Goal: Task Accomplishment & Management: Use online tool/utility

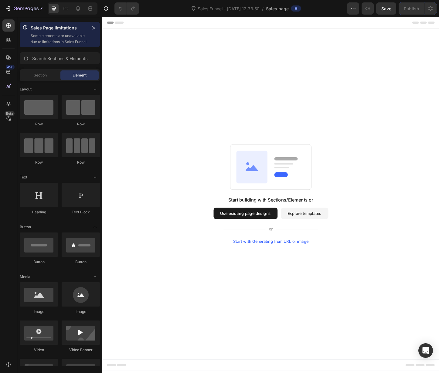
click at [259, 227] on button "Use existing page designs" at bounding box center [256, 229] width 69 height 12
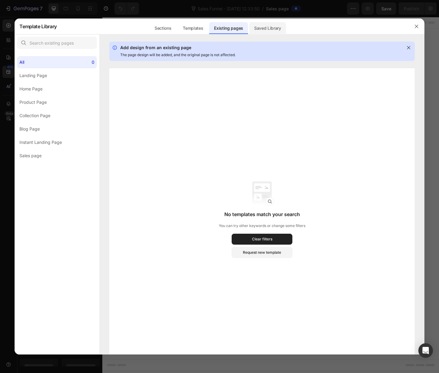
click at [267, 28] on div "Saved Library" at bounding box center [267, 28] width 37 height 12
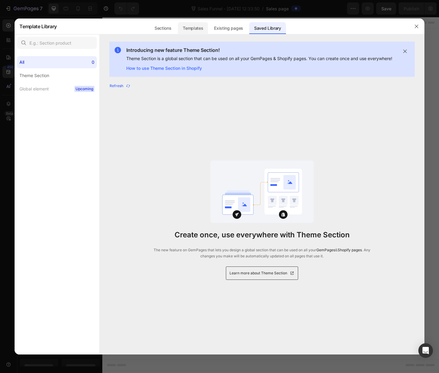
click at [198, 28] on div "Templates" at bounding box center [193, 28] width 30 height 12
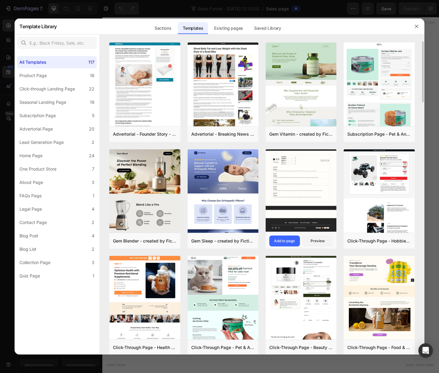
scroll to position [436, 0]
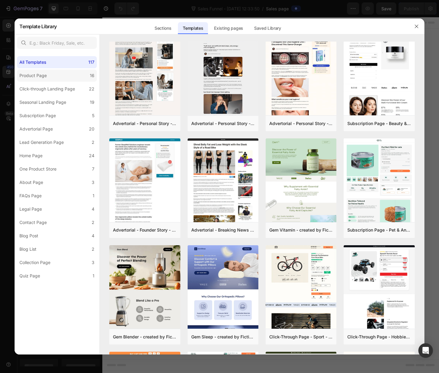
click at [75, 76] on label "Product Page 16" at bounding box center [57, 75] width 80 height 12
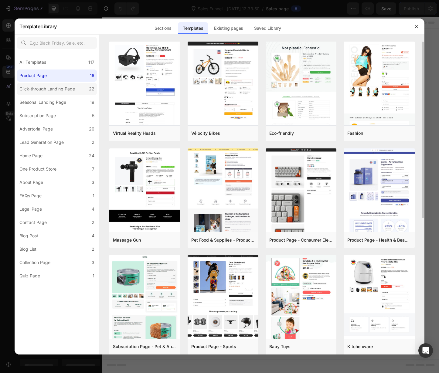
click at [46, 90] on div "Click-through Landing Page" at bounding box center [47, 88] width 56 height 7
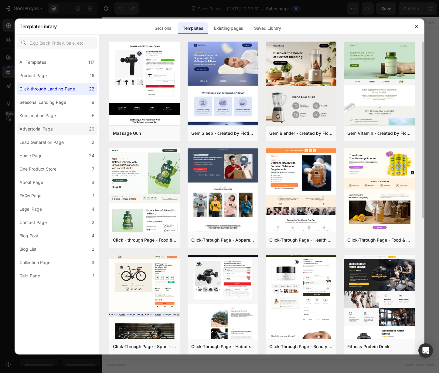
click at [52, 128] on div "Advertorial Page" at bounding box center [35, 128] width 33 height 7
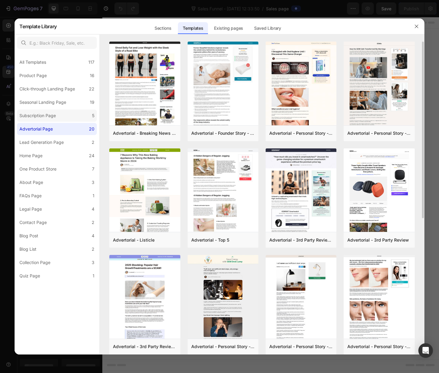
click at [64, 117] on label "Subscription Page 5" at bounding box center [57, 116] width 80 height 12
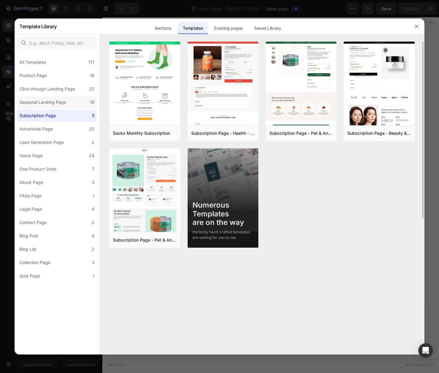
click at [64, 104] on div "Seasonal Landing Page" at bounding box center [42, 102] width 47 height 7
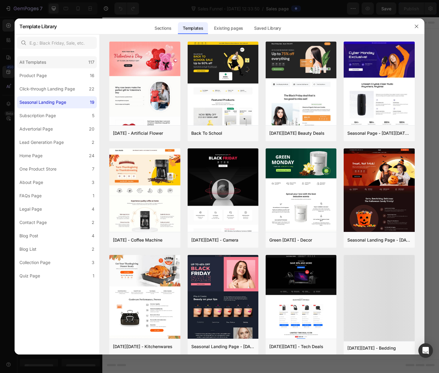
click at [58, 62] on div "All Templates 117" at bounding box center [57, 62] width 80 height 12
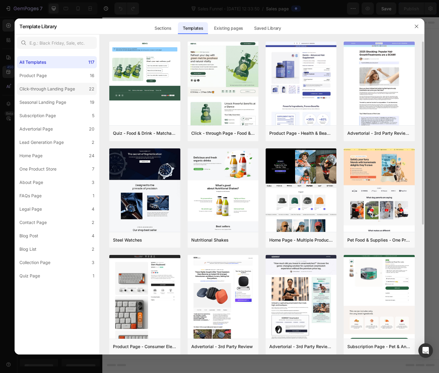
click at [60, 88] on div "Click-through Landing Page" at bounding box center [47, 88] width 56 height 7
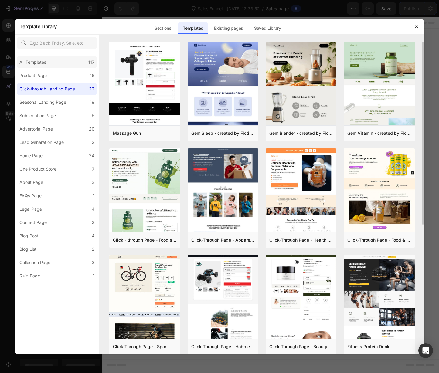
click at [46, 64] on div "All Templates" at bounding box center [33, 62] width 29 height 7
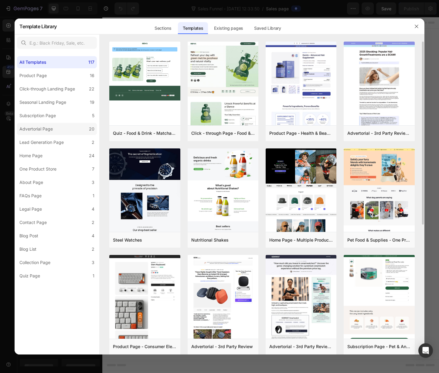
click at [43, 128] on div "Advertorial Page" at bounding box center [35, 128] width 33 height 7
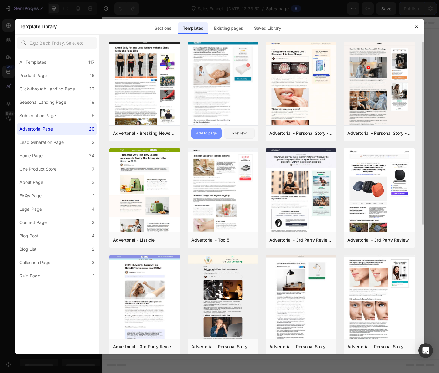
click at [211, 137] on button "Add to page" at bounding box center [206, 133] width 31 height 11
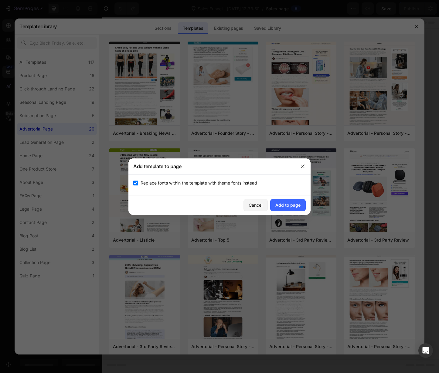
click at [222, 184] on span "Replace fonts within the template with theme fonts instead" at bounding box center [198, 182] width 117 height 7
checkbox input "false"
drag, startPoint x: 274, startPoint y: 204, endPoint x: 282, endPoint y: 202, distance: 8.1
click at [274, 204] on button "Add to page" at bounding box center [287, 205] width 35 height 12
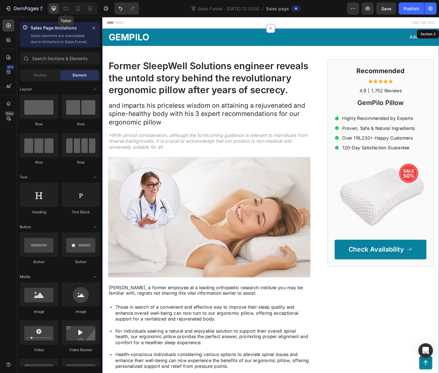
scroll to position [12, 0]
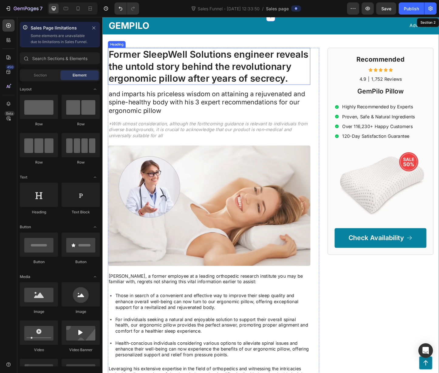
click at [190, 72] on h1 "Former SleepWell Solutions engineer reveals the untold story behind the revolut…" at bounding box center [217, 70] width 219 height 40
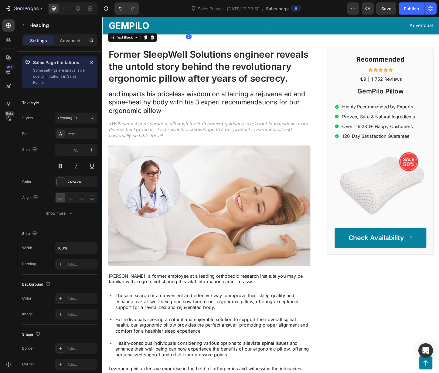
click at [142, 31] on p "GEMPILO" at bounding box center [196, 26] width 174 height 13
click at [142, 30] on p "GEMPILO" at bounding box center [196, 26] width 174 height 13
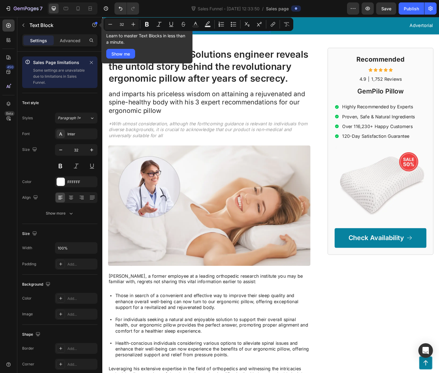
click at [189, 42] on div "Text block element tips New Learn to master Text Blocks in less than a minute. …" at bounding box center [146, 41] width 91 height 46
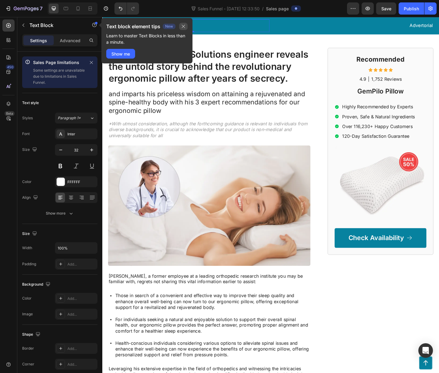
drag, startPoint x: 183, startPoint y: 26, endPoint x: 232, endPoint y: 18, distance: 49.8
click at [183, 26] on icon "button" at bounding box center [183, 26] width 5 height 5
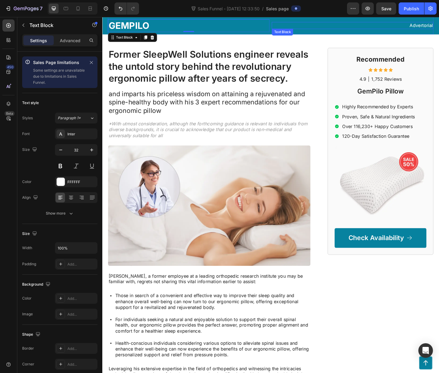
click at [342, 29] on p "Advertorial" at bounding box center [373, 26] width 174 height 6
click at [339, 20] on div "Advertorial Text Block 0" at bounding box center [372, 26] width 175 height 14
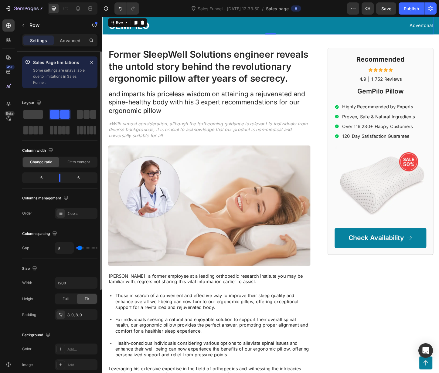
type input "6"
type input "7"
type input "9"
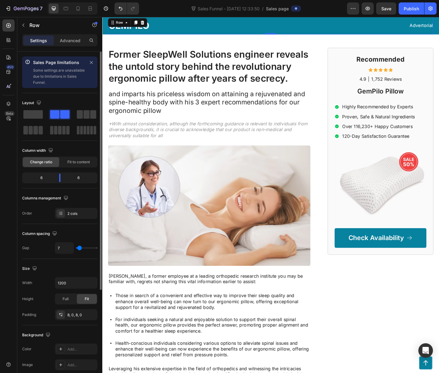
type input "9"
type input "12"
type input "15"
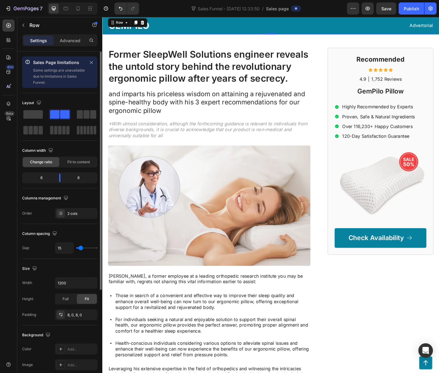
type input "20"
type input "26"
type input "32"
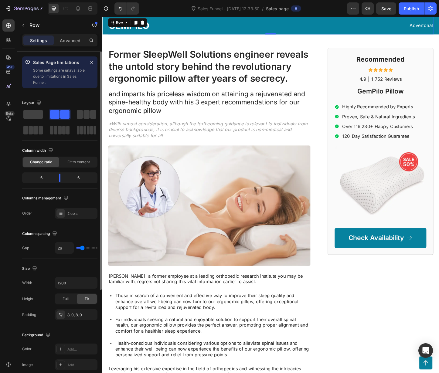
type input "32"
type input "39"
type input "47"
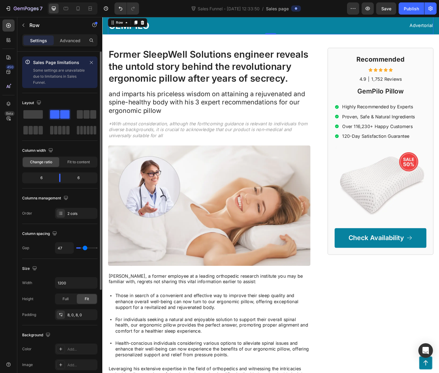
type input "54"
type input "59"
type input "60"
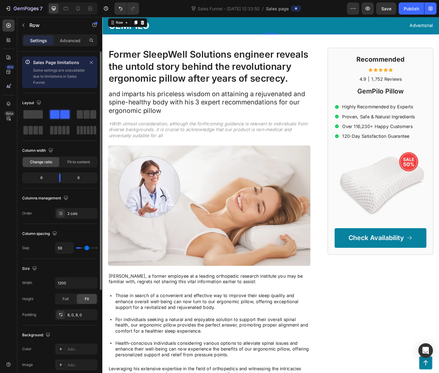
type input "60"
type input "61"
type input "64"
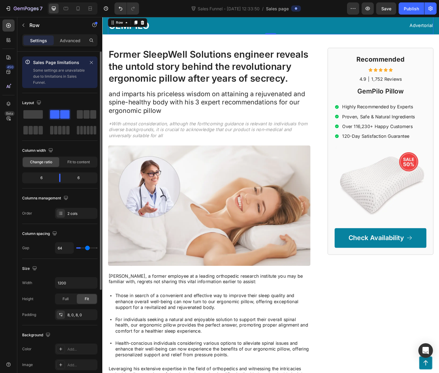
type input "68"
type input "71"
type input "73"
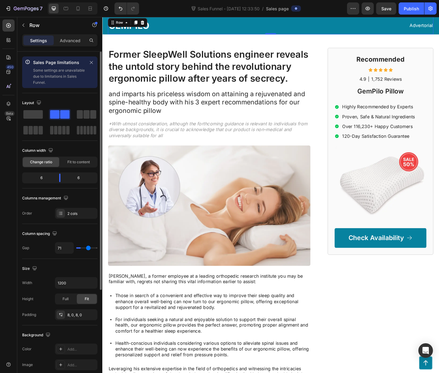
type input "73"
type input "75"
type input "79"
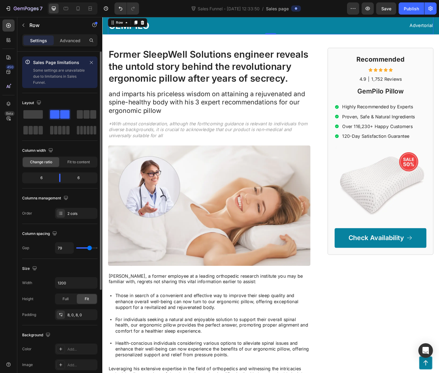
type input "83"
type input "87"
type input "90"
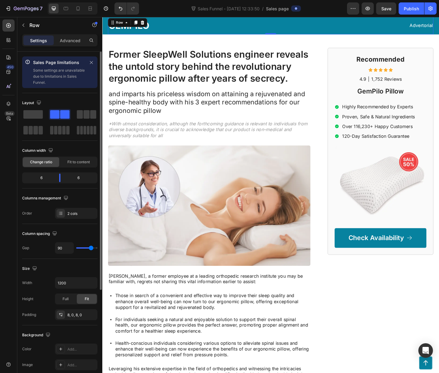
drag, startPoint x: 80, startPoint y: 247, endPoint x: 91, endPoint y: 247, distance: 10.3
type input "90"
click at [91, 247] on input "range" at bounding box center [86, 247] width 21 height 1
type input "80"
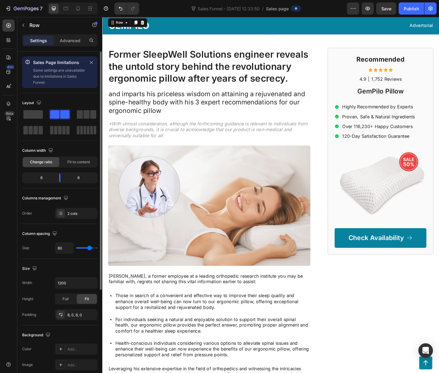
type input "79"
type input "76"
type input "73"
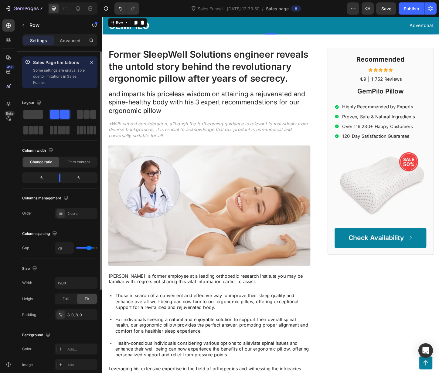
type input "73"
type input "70"
type input "68"
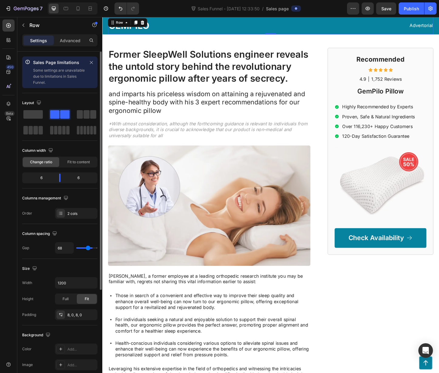
type input "64"
type input "61"
type input "58"
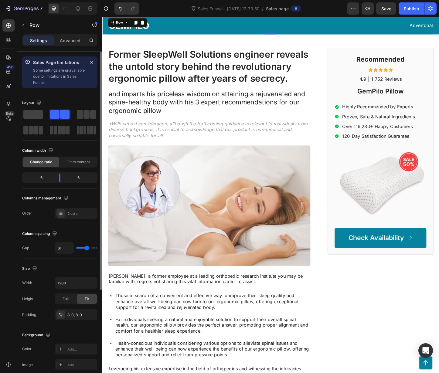
type input "58"
type input "56"
type input "53"
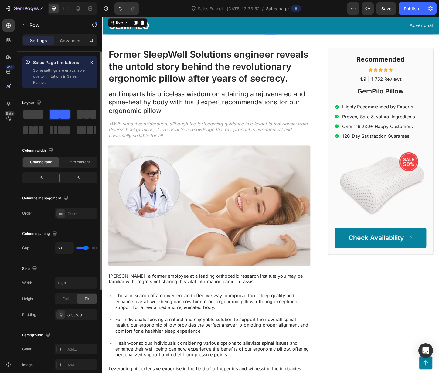
type input "49"
type input "46"
type input "44"
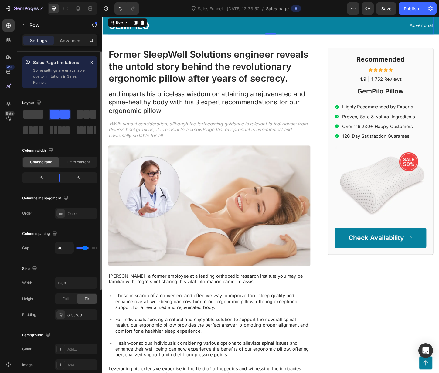
type input "44"
type input "42"
type input "38"
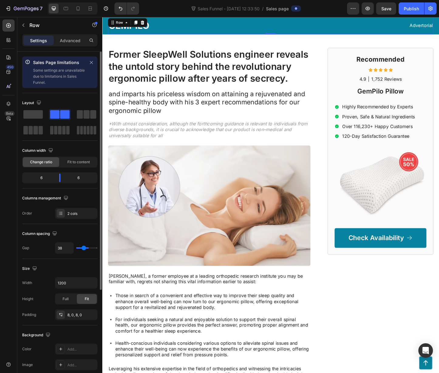
type input "37"
type input "34"
drag, startPoint x: 90, startPoint y: 248, endPoint x: 83, endPoint y: 248, distance: 6.7
type input "32"
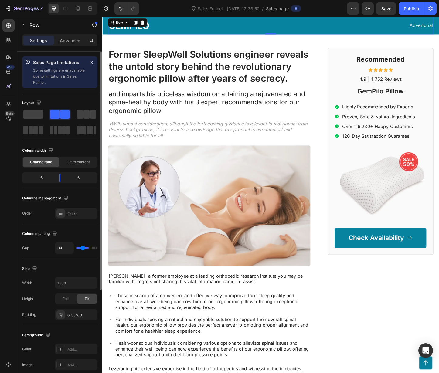
click at [83, 248] on input "range" at bounding box center [86, 247] width 21 height 1
type input "27"
type input "26"
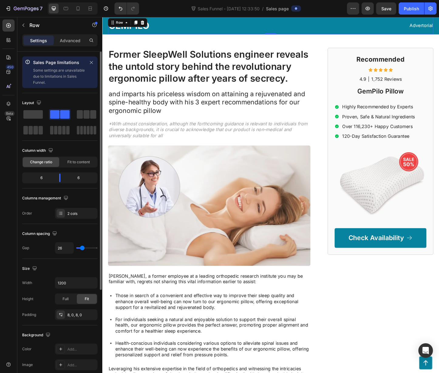
type input "23"
type input "19"
type input "15"
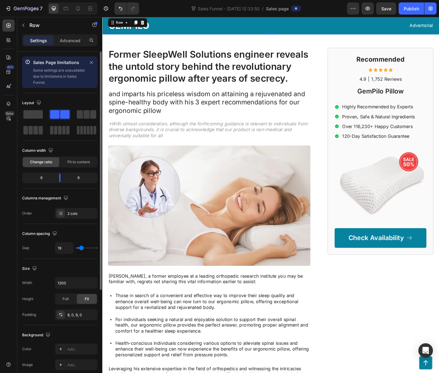
type input "15"
type input "11"
type input "9"
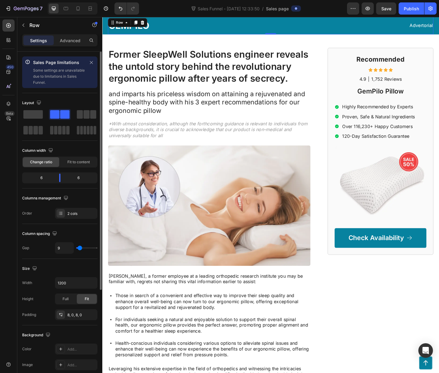
type input "5"
type input "3"
type input "2"
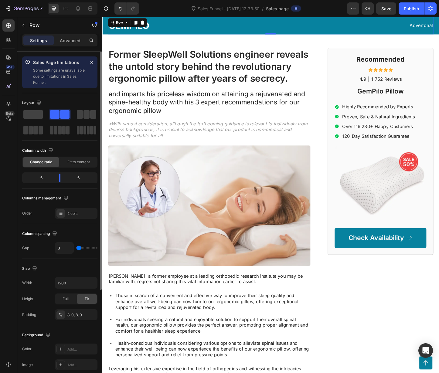
type input "2"
type input "1"
type input "0"
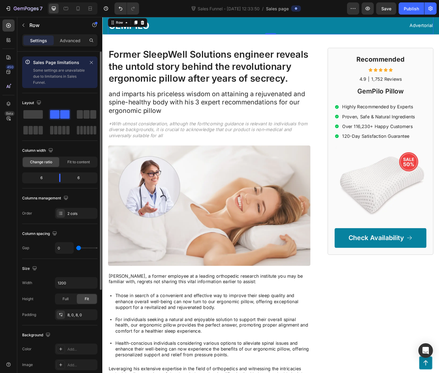
type input "1"
type input "2"
type input "3"
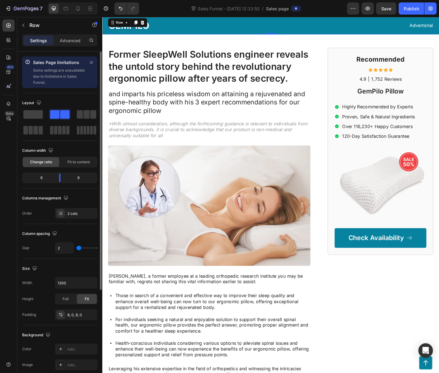
type input "3"
type input "4"
type input "5"
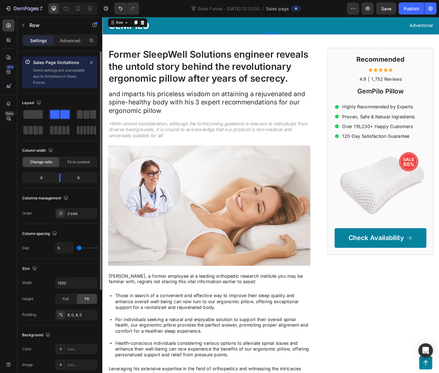
type input "7"
type input "8"
type input "9"
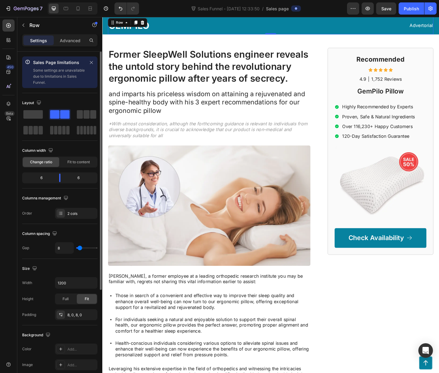
type input "9"
type input "10"
type input "11"
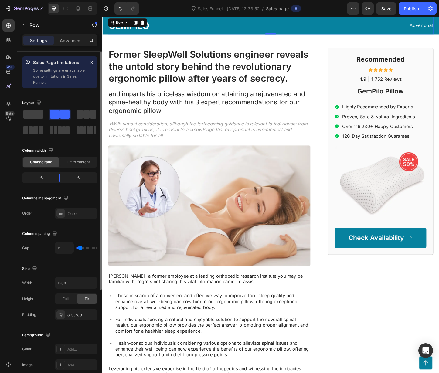
type input "13"
type input "15"
type input "16"
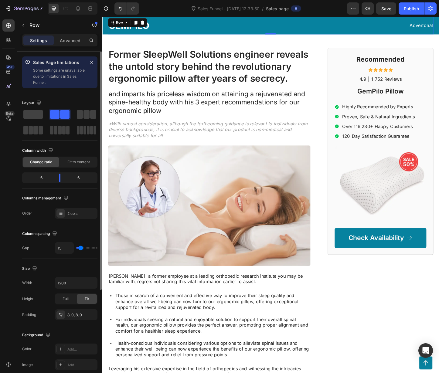
type input "16"
type input "15"
type input "14"
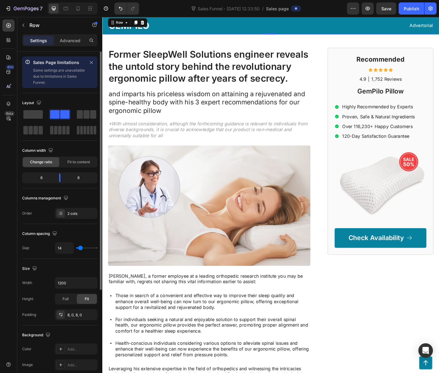
type input "13"
click at [80, 248] on input "range" at bounding box center [86, 247] width 21 height 1
click at [69, 287] on input "1200" at bounding box center [76, 282] width 42 height 11
click at [92, 283] on icon "button" at bounding box center [92, 283] width 6 height 6
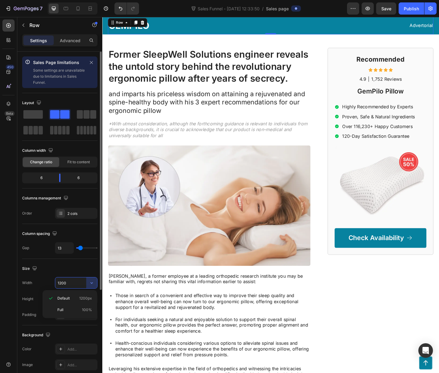
click at [73, 280] on input "1200" at bounding box center [76, 282] width 42 height 11
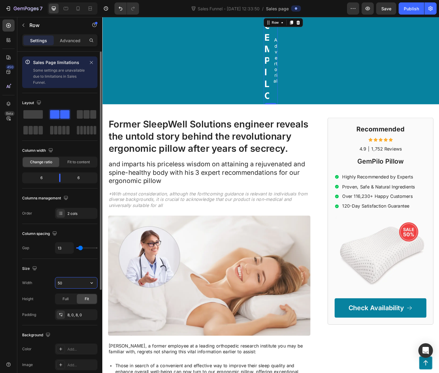
type input "5"
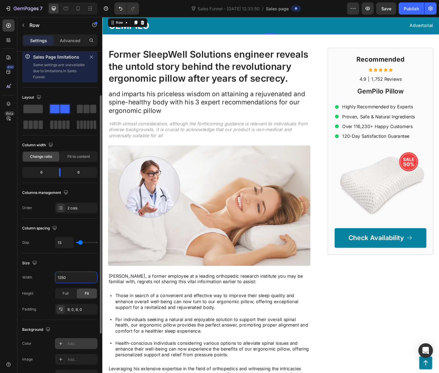
scroll to position [72, 0]
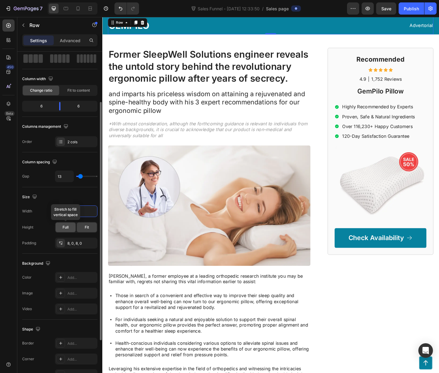
click at [66, 225] on span "Full" at bounding box center [65, 227] width 6 height 5
click at [82, 227] on div "Fit" at bounding box center [87, 227] width 20 height 10
click at [65, 208] on input "1250" at bounding box center [76, 211] width 42 height 11
drag, startPoint x: 81, startPoint y: 212, endPoint x: 70, endPoint y: 211, distance: 11.3
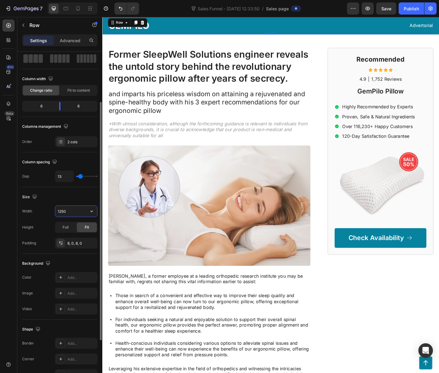
click at [81, 212] on input "1250" at bounding box center [76, 211] width 42 height 11
click at [70, 211] on input "1250" at bounding box center [76, 211] width 42 height 11
type input "3000"
click at [58, 193] on div "Size" at bounding box center [59, 197] width 75 height 10
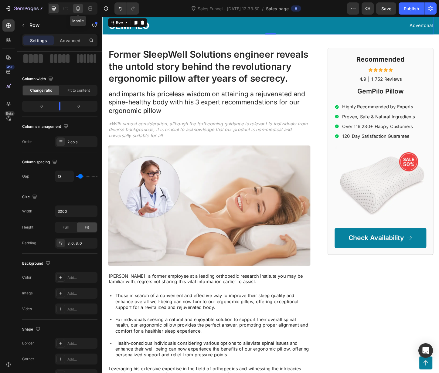
click at [82, 6] on div at bounding box center [78, 9] width 10 height 10
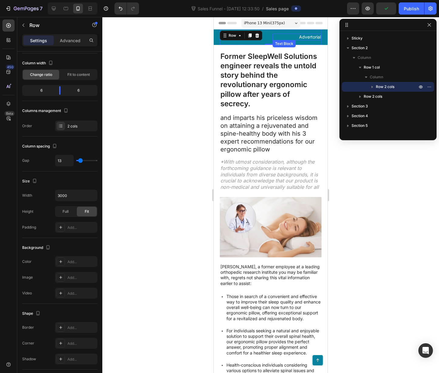
click at [280, 39] on p "Advertorial" at bounding box center [297, 36] width 48 height 5
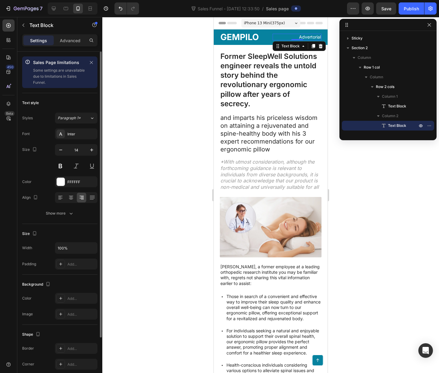
click at [280, 39] on p "Advertorial" at bounding box center [297, 36] width 48 height 5
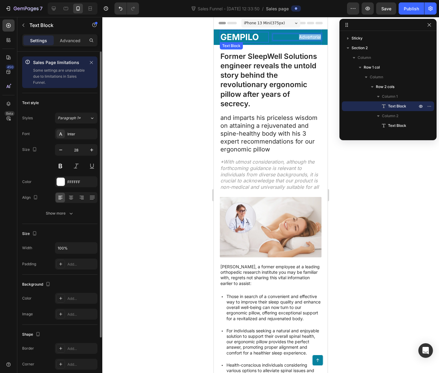
click at [237, 38] on p "GEMPILO" at bounding box center [244, 36] width 48 height 9
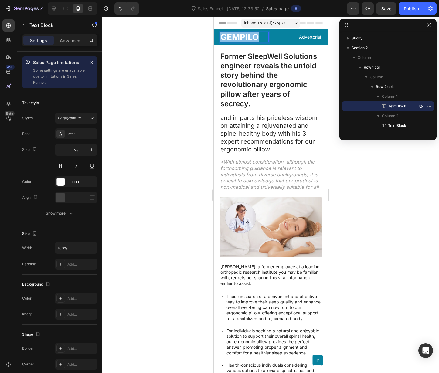
click at [237, 38] on p "GEMPILO" at bounding box center [244, 36] width 48 height 9
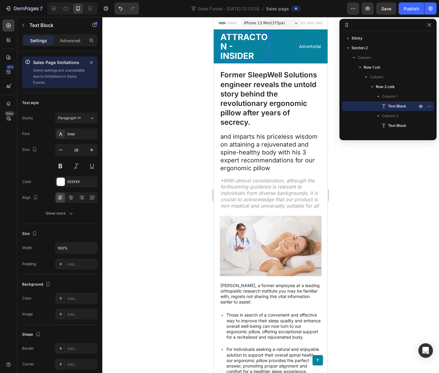
drag, startPoint x: 154, startPoint y: 103, endPoint x: 190, endPoint y: 79, distance: 44.0
click at [155, 103] on div at bounding box center [270, 195] width 336 height 356
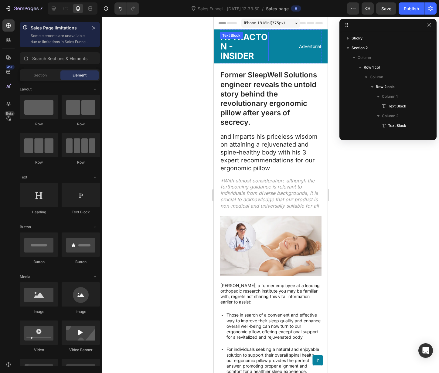
click at [247, 52] on p "ATTRACTON - INSIDER" at bounding box center [244, 46] width 48 height 28
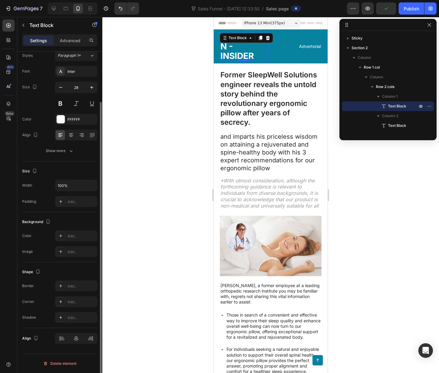
scroll to position [61, 0]
click at [61, 90] on icon "button" at bounding box center [61, 89] width 6 height 6
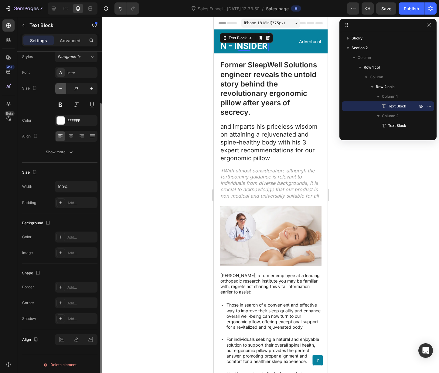
click at [61, 88] on icon "button" at bounding box center [61, 89] width 6 height 6
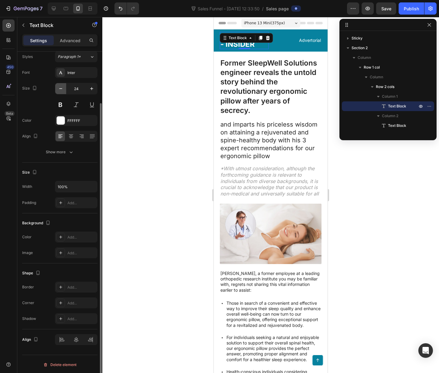
click at [61, 88] on icon "button" at bounding box center [61, 89] width 6 height 6
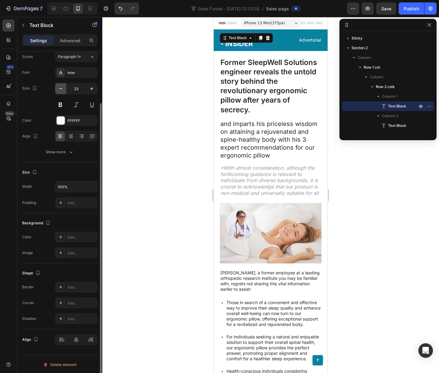
click at [61, 88] on icon "button" at bounding box center [61, 89] width 6 height 6
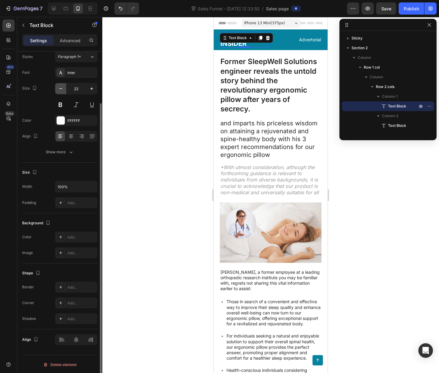
click at [61, 88] on icon "button" at bounding box center [61, 89] width 6 height 6
type input "21"
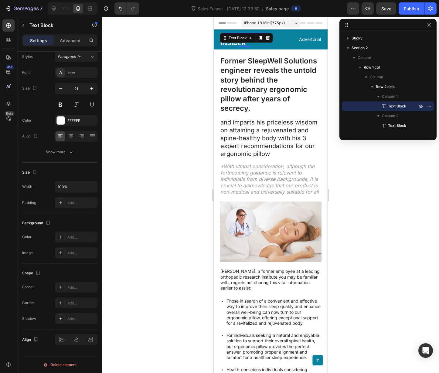
drag, startPoint x: 175, startPoint y: 127, endPoint x: 178, endPoint y: 127, distance: 3.2
click at [176, 127] on div at bounding box center [270, 195] width 336 height 356
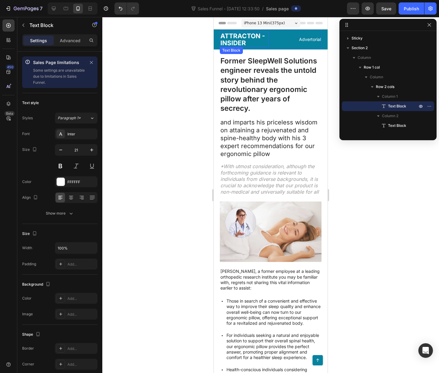
click at [256, 36] on p "ATTRACTON - INSIDER" at bounding box center [244, 39] width 48 height 14
click at [263, 37] on p "ATTRACTON - INSIDER" at bounding box center [244, 39] width 48 height 14
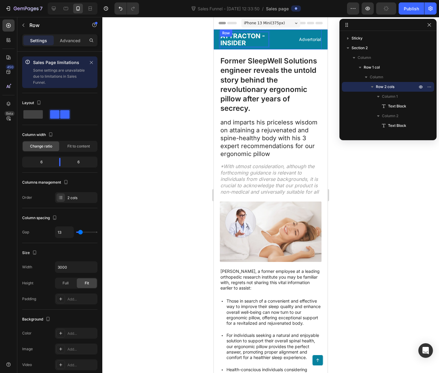
click at [269, 37] on div "ATTRACTON - INSIDER Text Block 0 Advertorial Text Block Row" at bounding box center [271, 39] width 102 height 20
click at [184, 84] on div at bounding box center [270, 195] width 336 height 356
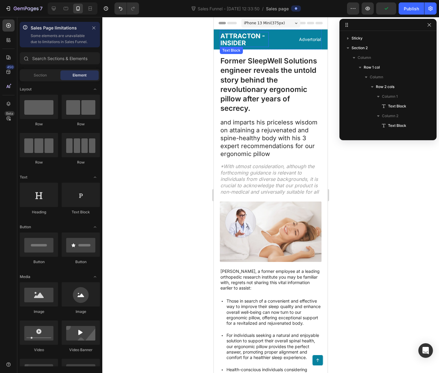
click at [257, 39] on p "ATTRACTON - INSIDER" at bounding box center [244, 39] width 48 height 14
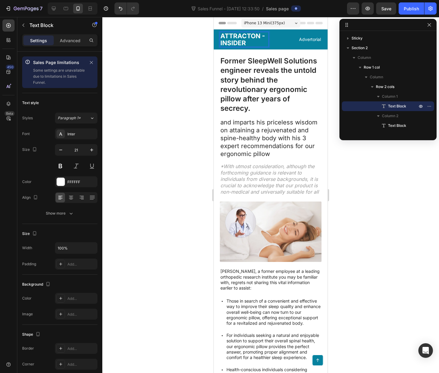
click at [262, 36] on p "ATTRACTON - INSIDER" at bounding box center [244, 39] width 48 height 14
click at [220, 42] on div "ATTRACTON- INSIDER" at bounding box center [244, 39] width 49 height 15
click at [252, 47] on div "ATTRACTON-INSIDER" at bounding box center [244, 39] width 49 height 15
click at [285, 43] on div "Advertorial Text Block" at bounding box center [296, 39] width 49 height 15
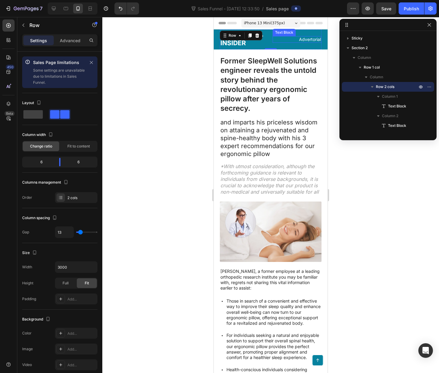
click at [305, 40] on p "Advertorial" at bounding box center [297, 39] width 48 height 5
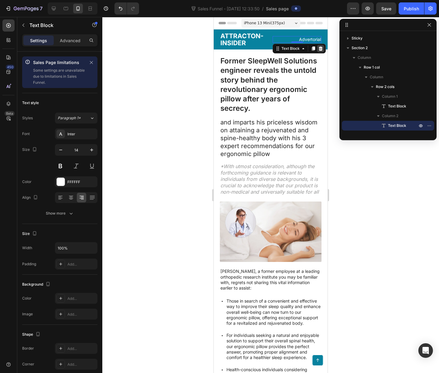
click at [319, 49] on icon at bounding box center [321, 48] width 4 height 4
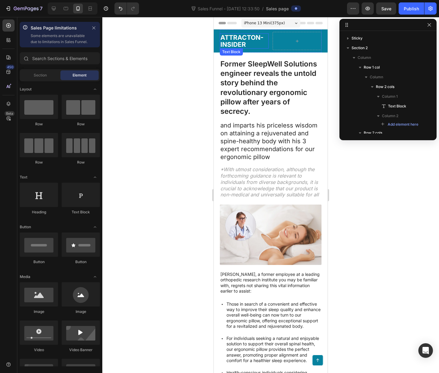
click at [242, 41] on p "ATTRACTON-INSIDER" at bounding box center [244, 41] width 48 height 14
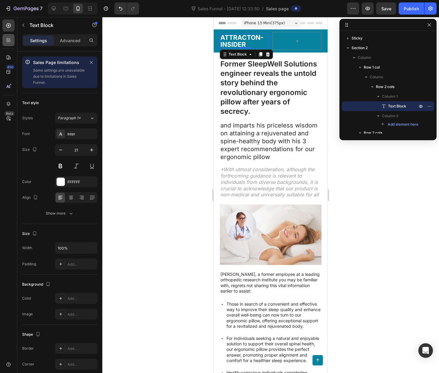
click at [7, 40] on icon at bounding box center [8, 41] width 2 height 2
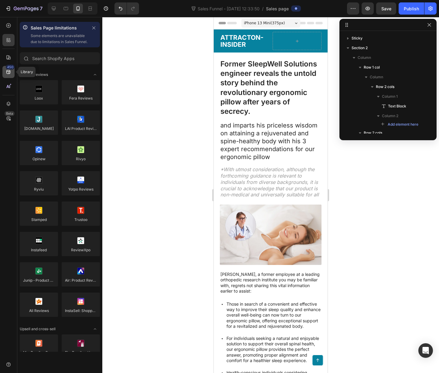
click at [9, 76] on div "450" at bounding box center [8, 72] width 12 height 12
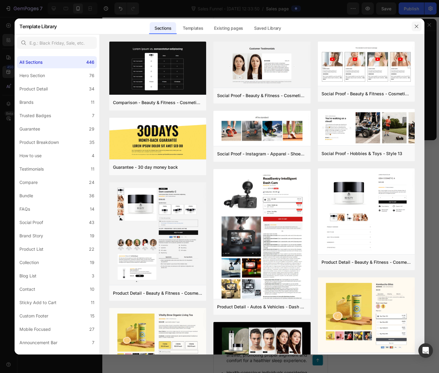
click at [414, 26] on button "button" at bounding box center [416, 27] width 10 height 10
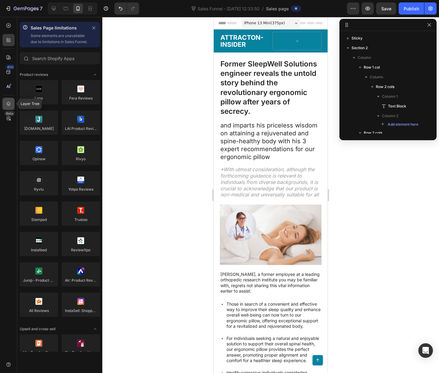
click at [8, 104] on icon at bounding box center [9, 104] width 4 height 4
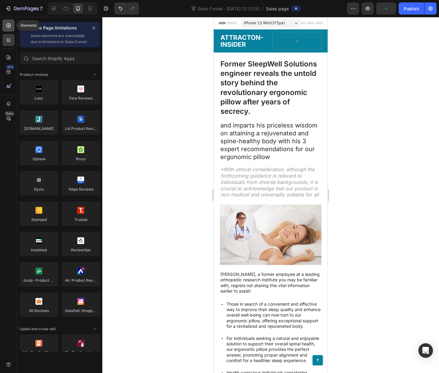
click at [7, 29] on div at bounding box center [8, 25] width 12 height 12
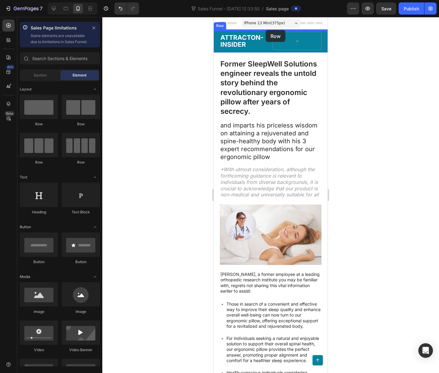
drag, startPoint x: 250, startPoint y: 133, endPoint x: 265, endPoint y: 30, distance: 104.6
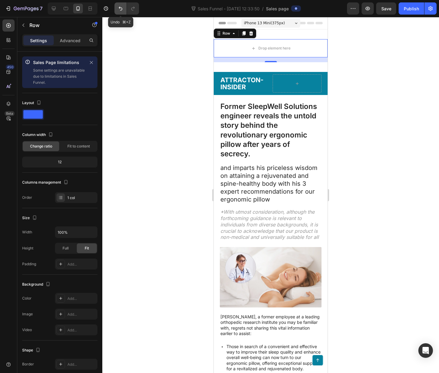
click at [124, 8] on button "Undo/Redo" at bounding box center [120, 8] width 12 height 12
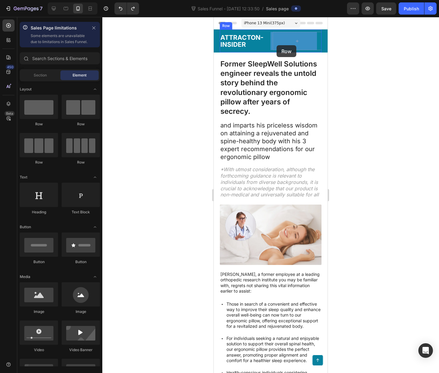
drag, startPoint x: 253, startPoint y: 130, endPoint x: 276, endPoint y: 45, distance: 87.4
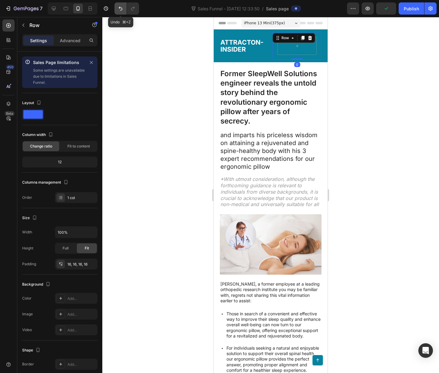
drag, startPoint x: 119, startPoint y: 6, endPoint x: 126, endPoint y: 8, distance: 7.8
click at [119, 6] on icon "Undo/Redo" at bounding box center [120, 8] width 6 height 6
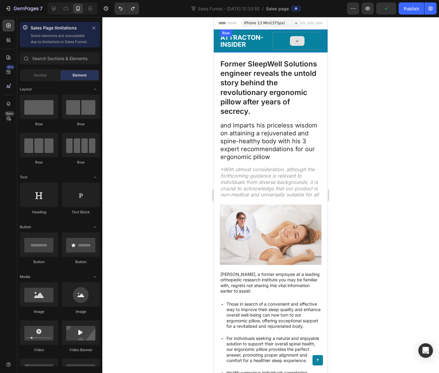
click at [302, 43] on div at bounding box center [296, 41] width 49 height 18
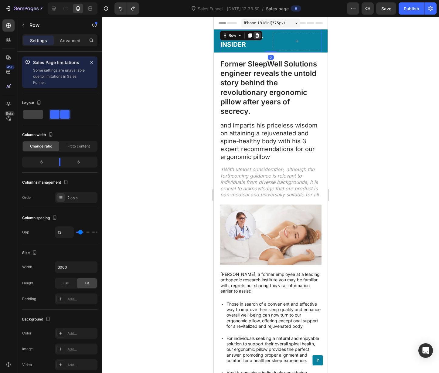
click at [258, 35] on icon at bounding box center [257, 35] width 4 height 4
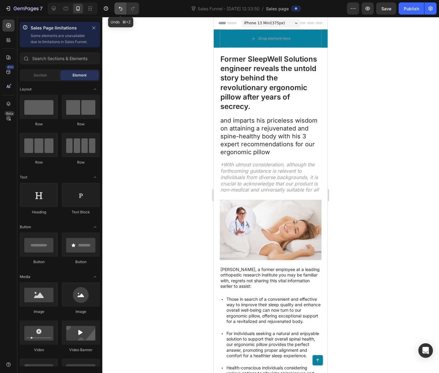
click at [119, 6] on icon "Undo/Redo" at bounding box center [120, 8] width 6 height 6
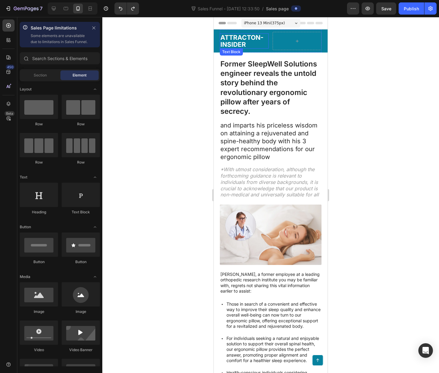
click at [241, 37] on p "ATTRACTON-INSIDER" at bounding box center [244, 41] width 48 height 14
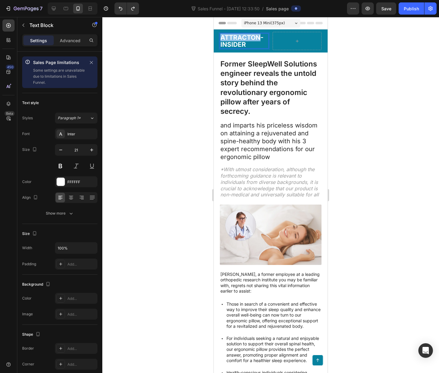
click at [241, 37] on p "ATTRACTON-INSIDER" at bounding box center [244, 41] width 48 height 14
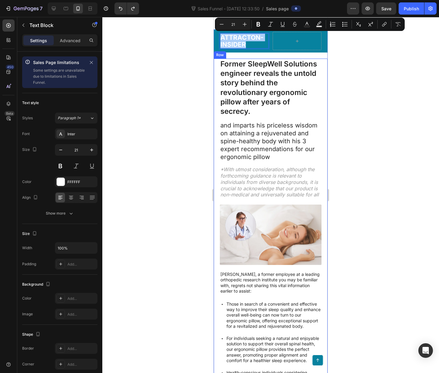
drag, startPoint x: 175, startPoint y: 73, endPoint x: 197, endPoint y: 70, distance: 22.3
click at [177, 73] on div at bounding box center [270, 195] width 336 height 356
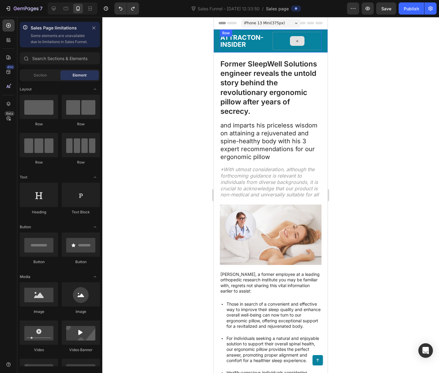
click at [295, 44] on div at bounding box center [297, 41] width 15 height 10
click at [309, 46] on div at bounding box center [296, 41] width 49 height 18
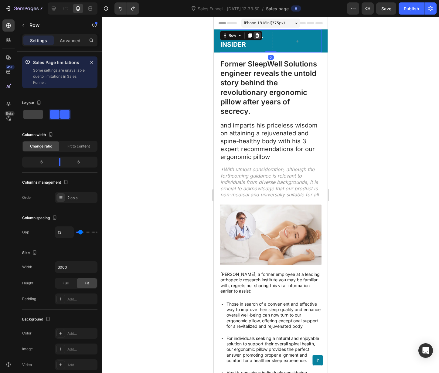
click at [258, 36] on icon at bounding box center [257, 35] width 5 height 5
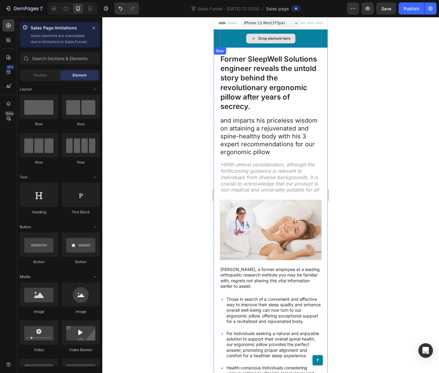
click at [281, 37] on div "Drop element here" at bounding box center [274, 38] width 32 height 5
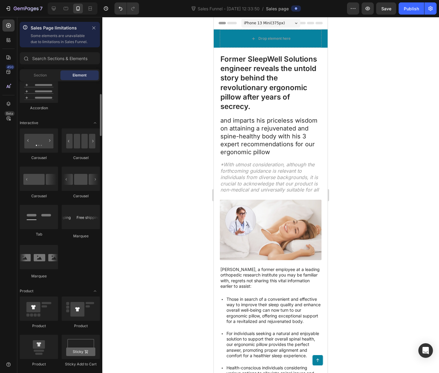
scroll to position [174, 0]
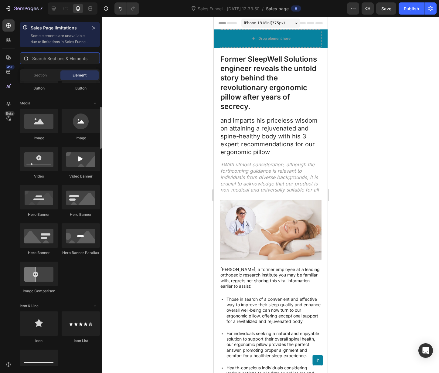
click at [63, 63] on input "text" at bounding box center [60, 58] width 80 height 12
type input "y"
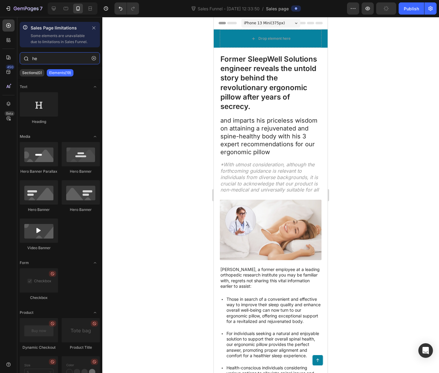
type input "h"
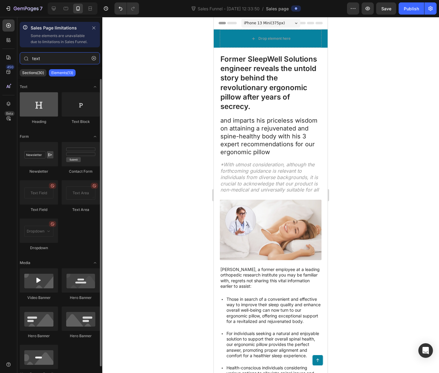
type input "text"
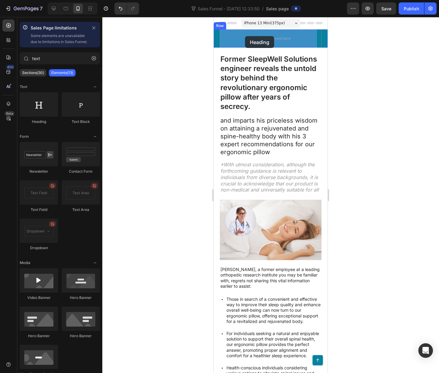
drag, startPoint x: 250, startPoint y: 132, endPoint x: 245, endPoint y: 36, distance: 96.0
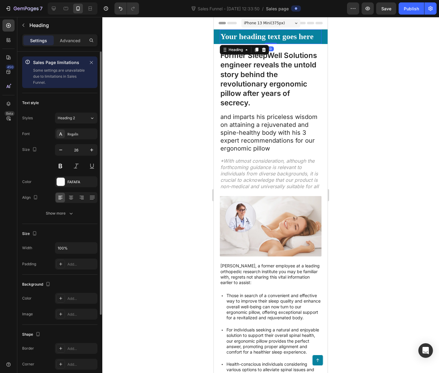
click at [81, 140] on div "Font Regalis Size 26 Color FAFAFA Align Show more" at bounding box center [59, 173] width 75 height 90
click at [80, 135] on div "Regalis" at bounding box center [81, 133] width 29 height 5
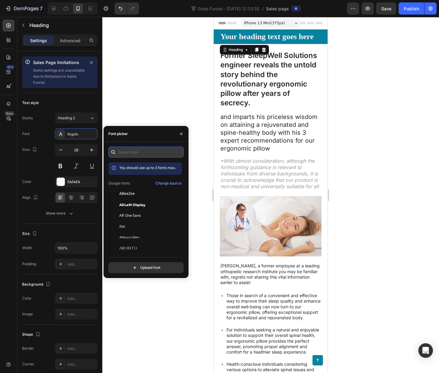
click at [138, 153] on input "text" at bounding box center [145, 152] width 75 height 11
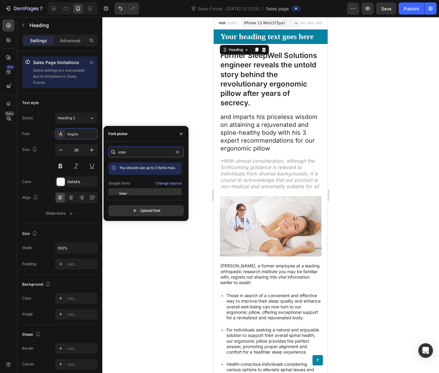
type input "inter"
click at [138, 194] on div "Inter" at bounding box center [149, 193] width 61 height 5
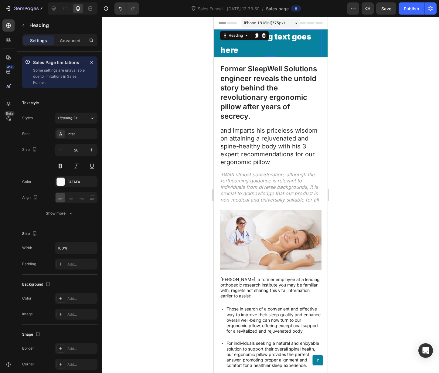
click at [264, 40] on div "Your heading text goes here Heading 0" at bounding box center [271, 43] width 102 height 28
click at [264, 40] on p "Your heading text goes here" at bounding box center [270, 43] width 100 height 27
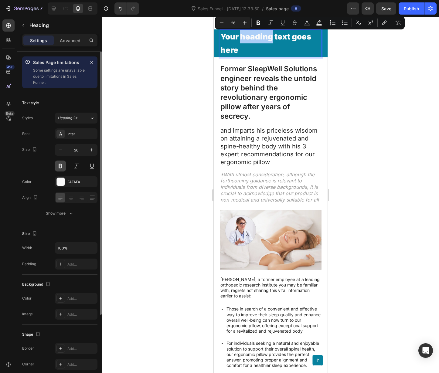
click at [61, 166] on button at bounding box center [60, 165] width 11 height 11
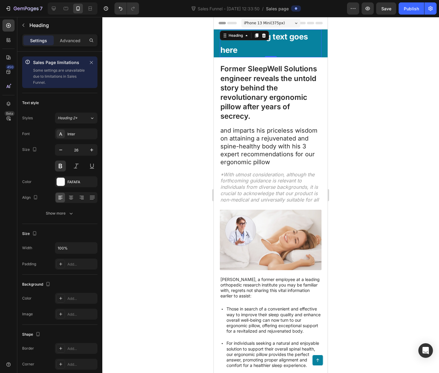
drag, startPoint x: 295, startPoint y: 31, endPoint x: 292, endPoint y: 37, distance: 6.5
click at [294, 32] on p "Your heading text goes here" at bounding box center [270, 43] width 100 height 27
click at [292, 39] on p "Your heading text goes here" at bounding box center [270, 43] width 100 height 27
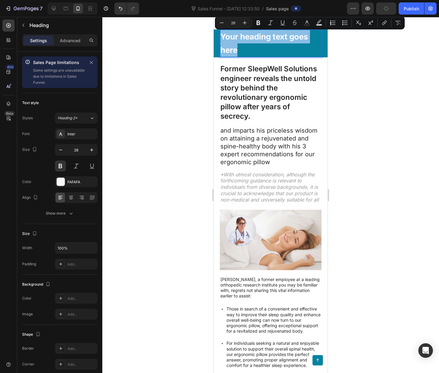
click at [292, 39] on p "Your heading text goes here" at bounding box center [270, 43] width 100 height 27
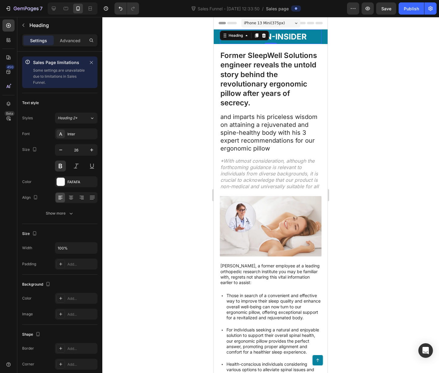
click at [368, 59] on div at bounding box center [270, 195] width 336 height 356
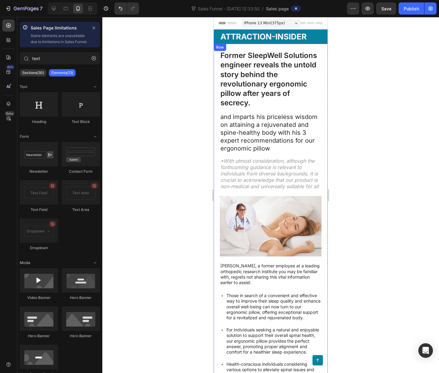
click at [217, 32] on div "ATTRACTION-INSIDER Heading Row" at bounding box center [271, 36] width 114 height 15
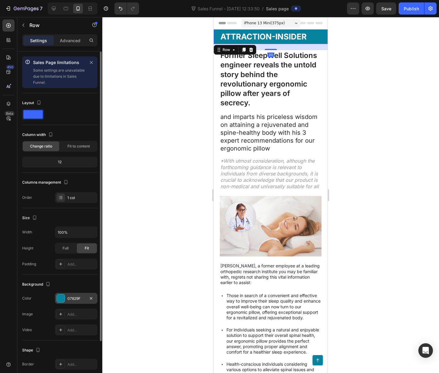
click at [56, 300] on div at bounding box center [60, 298] width 8 height 8
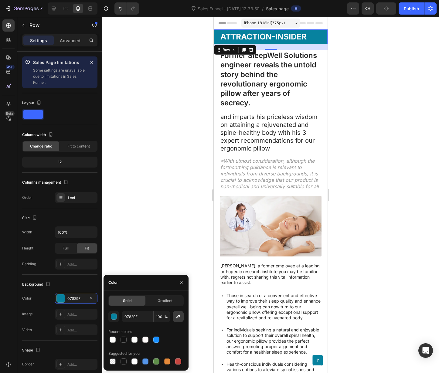
click at [177, 318] on icon "button" at bounding box center [178, 317] width 4 height 4
type input "324EB4"
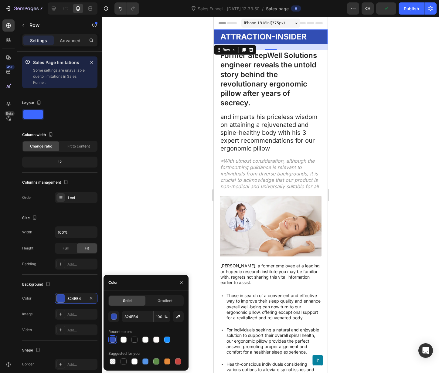
click at [205, 57] on div at bounding box center [270, 195] width 336 height 356
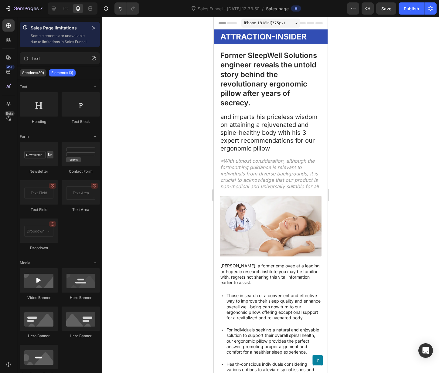
click at [205, 57] on div at bounding box center [270, 195] width 336 height 356
click at [254, 72] on h1 "Former SleepWell Solutions engineer reveals the untold story behind the revolut…" at bounding box center [271, 79] width 102 height 58
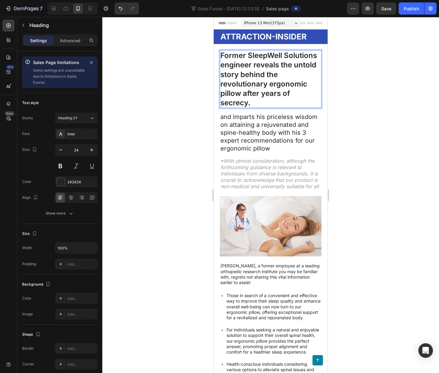
click at [254, 72] on h1 "Former SleepWell Solutions engineer reveals the untold story behind the revolut…" at bounding box center [271, 79] width 102 height 58
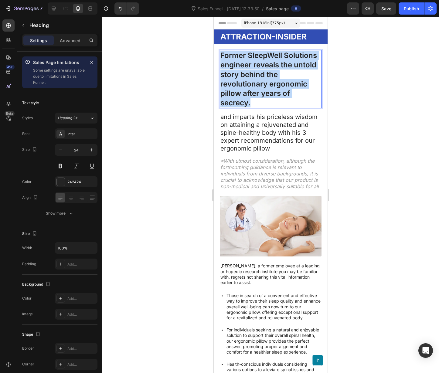
click at [254, 72] on p "Former SleepWell Solutions engineer reveals the untold story behind the revolut…" at bounding box center [270, 79] width 100 height 57
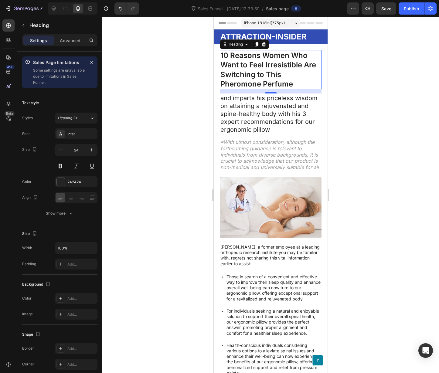
click at [373, 106] on div at bounding box center [270, 195] width 336 height 356
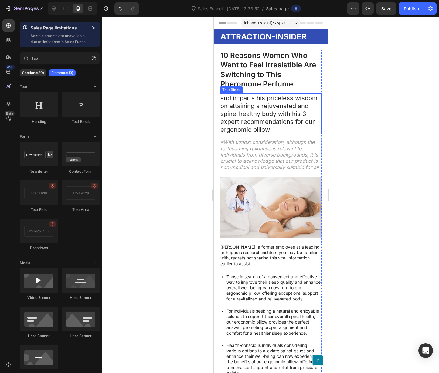
click at [267, 107] on p "and imparts his priceless wisdom on attaining a rejuvenated and spine-healthy b…" at bounding box center [270, 113] width 100 height 39
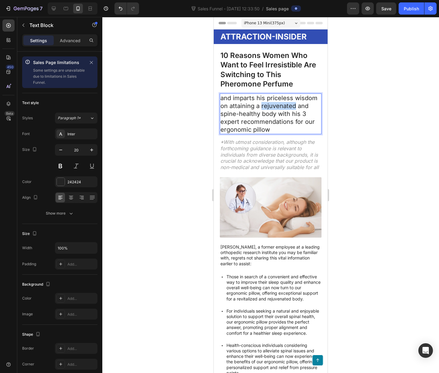
click at [267, 107] on p "and imparts his priceless wisdom on attaining a rejuvenated and spine-healthy b…" at bounding box center [270, 113] width 100 height 39
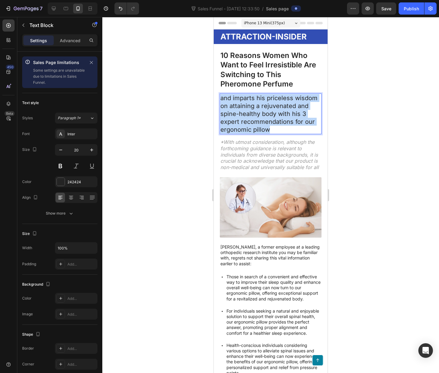
click at [267, 107] on p "and imparts his priceless wisdom on attaining a rejuvenated and spine-healthy b…" at bounding box center [270, 113] width 100 height 39
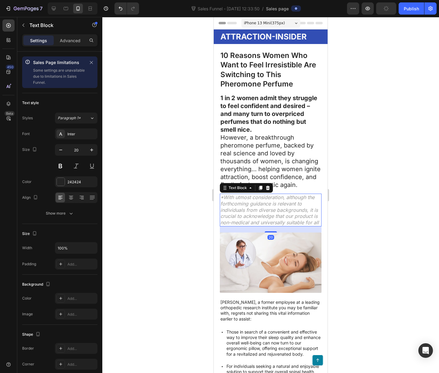
click at [266, 223] on p "*With utmost consideration, although the forthcoming guidance is relevant to in…" at bounding box center [270, 210] width 100 height 32
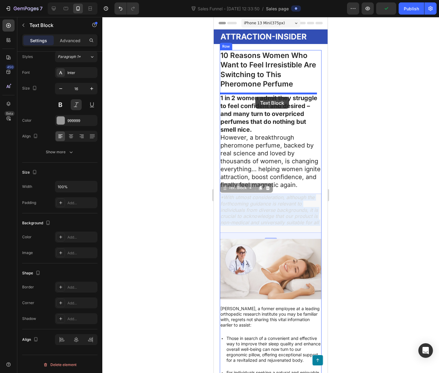
drag, startPoint x: 265, startPoint y: 221, endPoint x: 255, endPoint y: 97, distance: 124.8
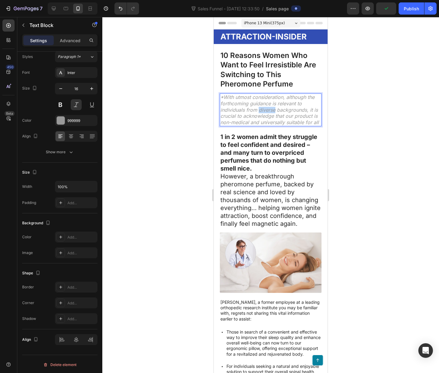
click at [258, 107] on p "*With utmost consideration, although the forthcoming guidance is relevant to in…" at bounding box center [270, 110] width 100 height 32
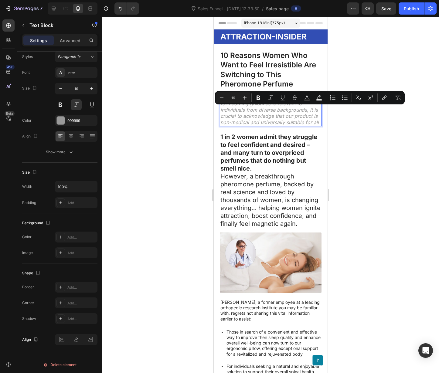
click at [269, 115] on p "*With utmost consideration, although the forthcoming guidance is relevant to in…" at bounding box center [270, 110] width 100 height 32
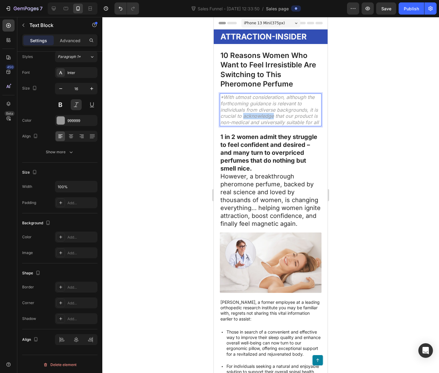
click at [269, 115] on p "*With utmost consideration, although the forthcoming guidance is relevant to in…" at bounding box center [270, 110] width 100 height 32
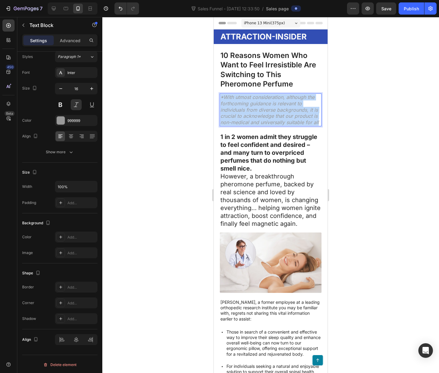
click at [269, 115] on p "*With utmost consideration, although the forthcoming guidance is relevant to in…" at bounding box center [270, 110] width 100 height 32
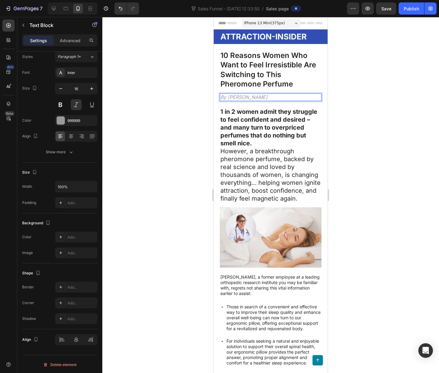
click at [251, 96] on p "By Kendra Lowen" at bounding box center [270, 97] width 100 height 6
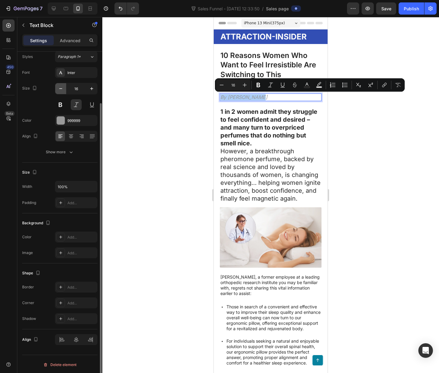
click at [61, 88] on icon "button" at bounding box center [61, 89] width 6 height 6
type input "14"
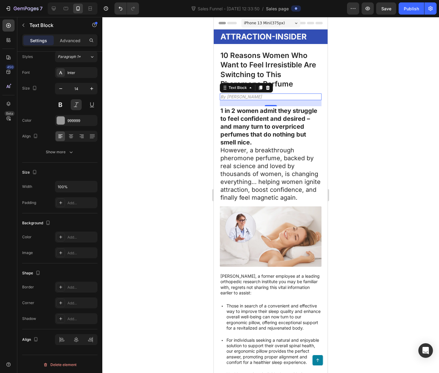
click at [248, 97] on p "By Kendra Lowen" at bounding box center [270, 96] width 100 height 5
click at [261, 96] on p "By Kendra Lowen" at bounding box center [270, 96] width 100 height 5
click at [342, 129] on div at bounding box center [270, 195] width 336 height 356
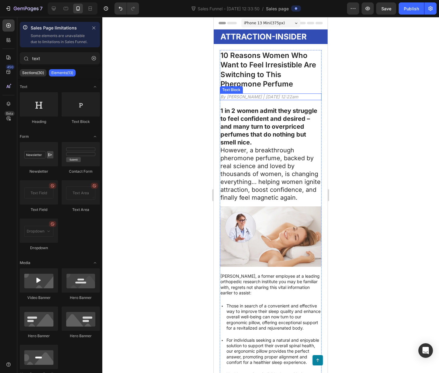
click at [266, 95] on p "By [PERSON_NAME] | [DATE] 12:22am" at bounding box center [270, 96] width 100 height 5
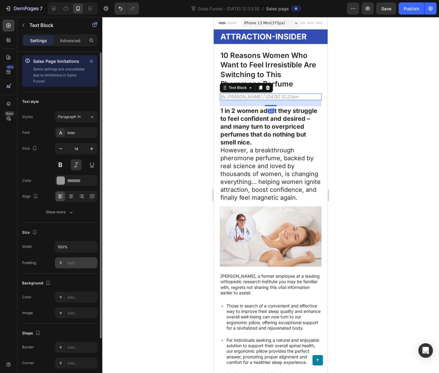
scroll to position [11, 0]
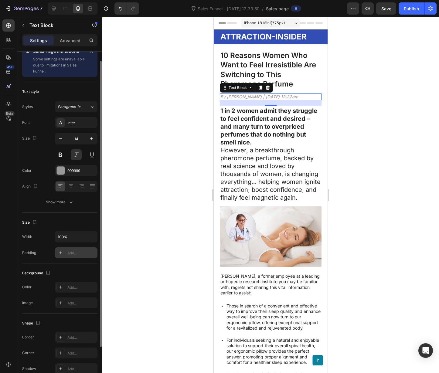
click at [64, 254] on div at bounding box center [60, 252] width 8 height 8
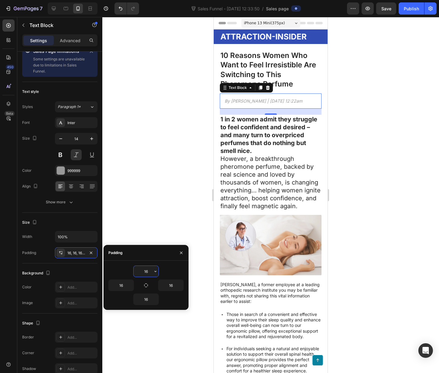
click at [147, 272] on input "16" at bounding box center [145, 271] width 25 height 11
click at [156, 272] on icon "button" at bounding box center [155, 271] width 5 height 5
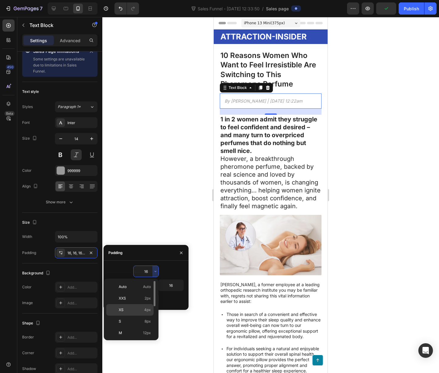
click at [132, 310] on p "XS 4px" at bounding box center [135, 309] width 32 height 5
type input "4"
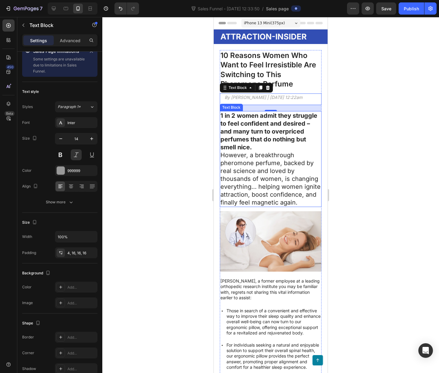
click at [157, 198] on div at bounding box center [270, 195] width 336 height 356
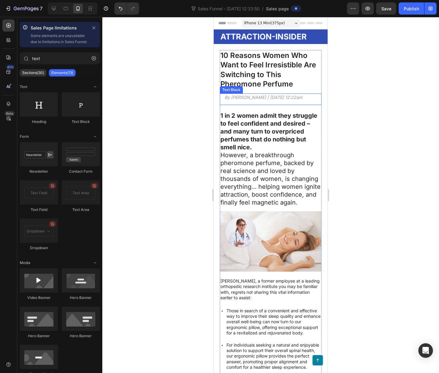
click at [258, 94] on div "By [PERSON_NAME] | [DATE] 12:22am" at bounding box center [271, 99] width 102 height 12
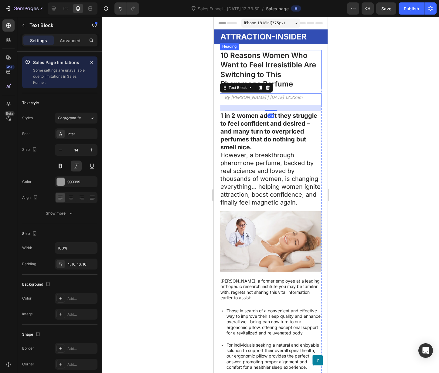
click at [299, 71] on p "10 Reasons Women Who Want to Feel Irresistible Are Switching to This Pheromone …" at bounding box center [270, 70] width 100 height 38
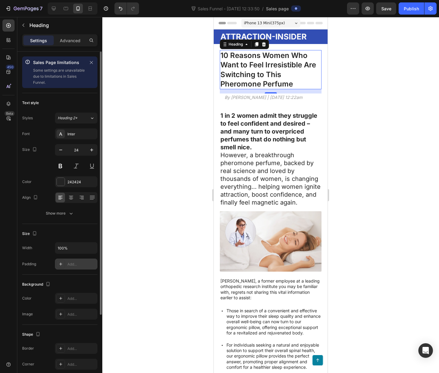
click at [79, 269] on div "Add..." at bounding box center [76, 263] width 42 height 11
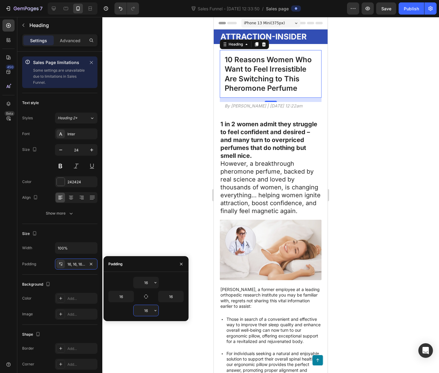
click at [150, 307] on input "16" at bounding box center [145, 310] width 25 height 11
click at [155, 312] on icon "button" at bounding box center [155, 310] width 5 height 5
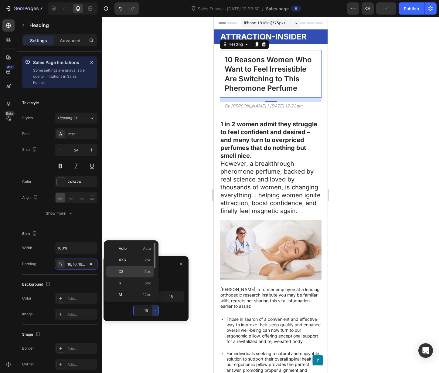
click at [145, 272] on span "4px" at bounding box center [147, 271] width 7 height 5
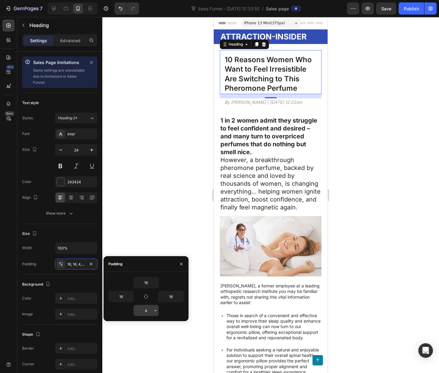
click at [148, 309] on input "4" at bounding box center [145, 310] width 25 height 11
click at [154, 312] on icon "button" at bounding box center [155, 310] width 5 height 5
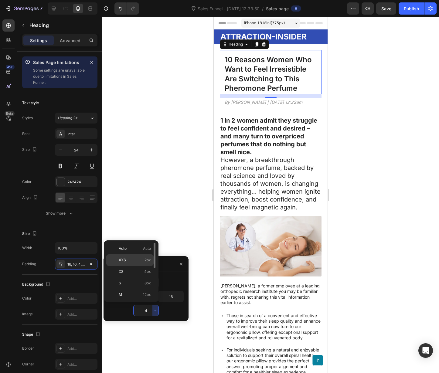
click at [143, 260] on p "XXS 2px" at bounding box center [135, 259] width 32 height 5
type input "2"
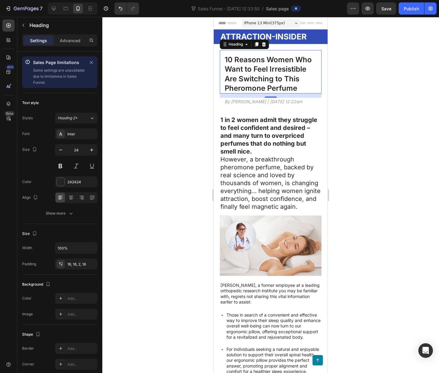
drag, startPoint x: 373, startPoint y: 181, endPoint x: 368, endPoint y: 183, distance: 4.8
click at [372, 182] on div at bounding box center [270, 195] width 336 height 356
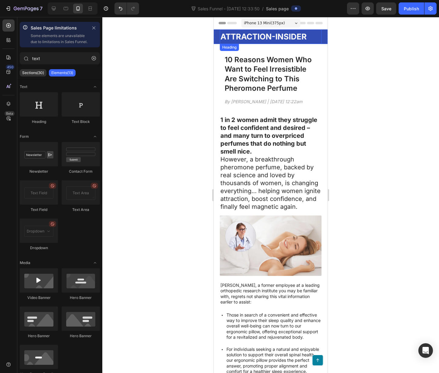
click at [263, 36] on p "ATTRACTION-INSIDER" at bounding box center [270, 36] width 100 height 13
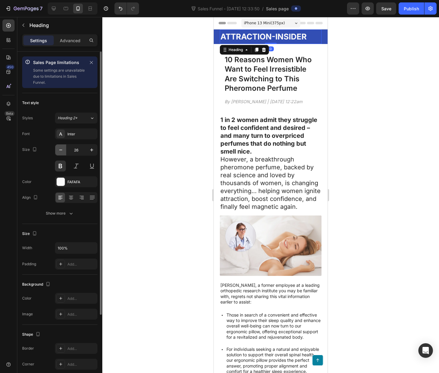
click at [62, 150] on icon "button" at bounding box center [61, 150] width 6 height 6
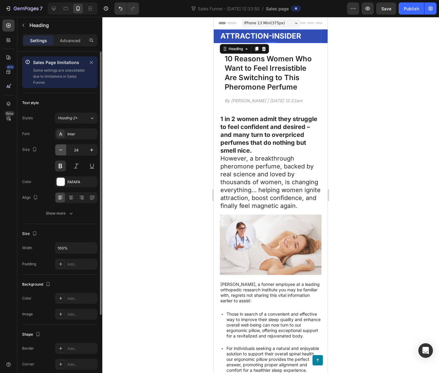
click at [62, 150] on icon "button" at bounding box center [61, 150] width 6 height 6
type input "23"
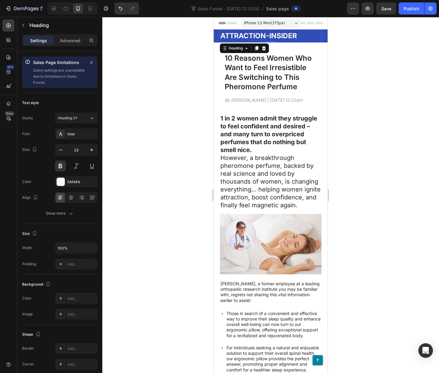
click at [372, 158] on div at bounding box center [270, 195] width 336 height 356
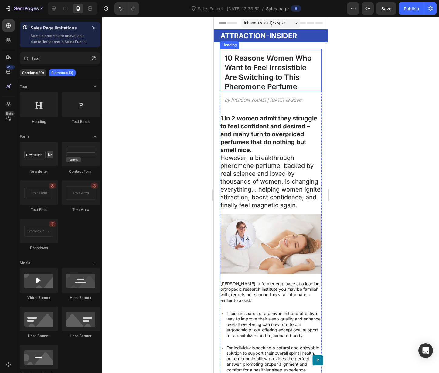
click at [277, 69] on p "10 Reasons Women Who Want to Feel Irresistible Are Switching to This Pheromone …" at bounding box center [271, 72] width 92 height 38
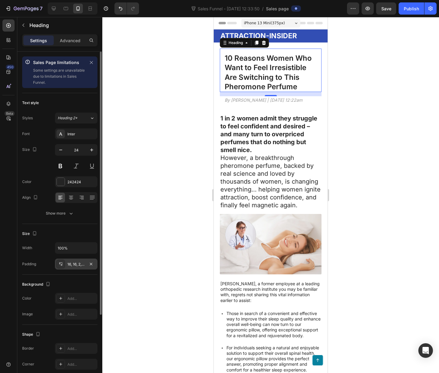
click at [70, 265] on div "16, 16, 2, 16" at bounding box center [76, 264] width 18 height 5
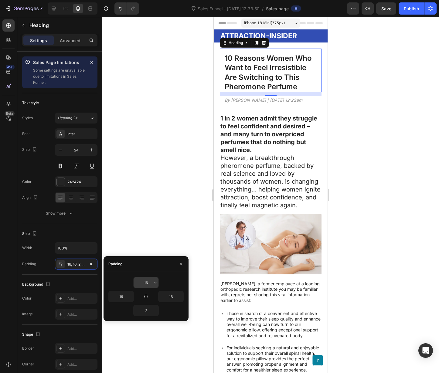
click at [148, 282] on input "16" at bounding box center [145, 282] width 25 height 11
type input "0"
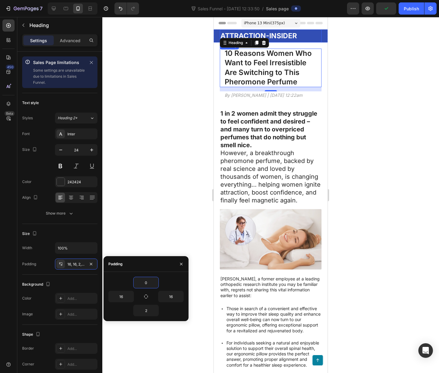
click at [309, 38] on p "ATTRACTION-INSIDER" at bounding box center [270, 36] width 100 height 12
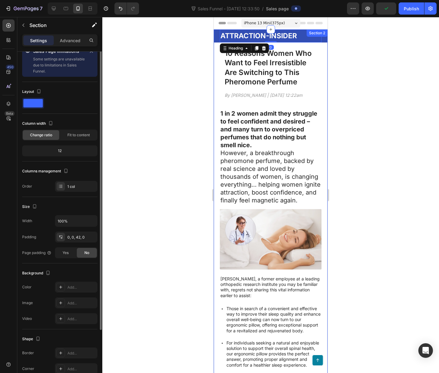
scroll to position [0, 0]
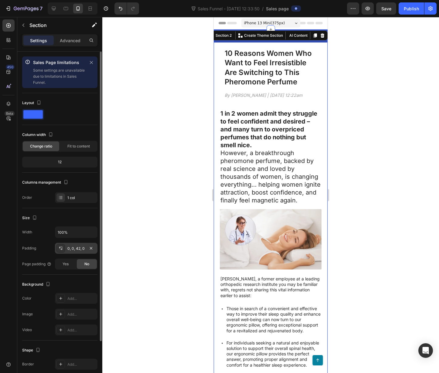
click at [73, 247] on div "0, 0, 42, 0" at bounding box center [76, 248] width 18 height 5
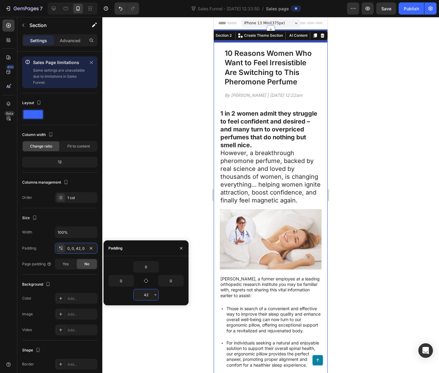
click at [141, 294] on input "42" at bounding box center [145, 294] width 25 height 11
type input "10"
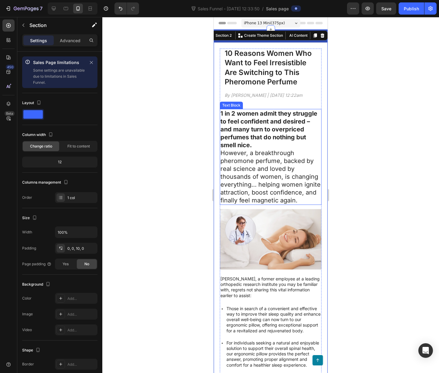
click at [184, 150] on div at bounding box center [270, 195] width 336 height 356
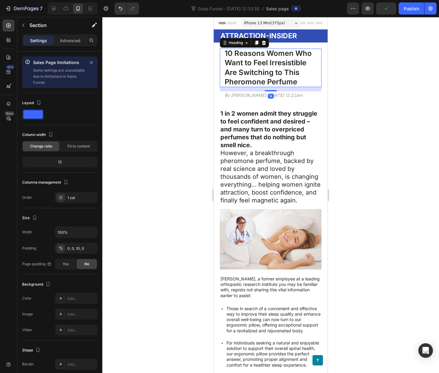
click at [250, 54] on p "10 Reasons Women Who Want to Feel Irresistible Are Switching to This Pheromone …" at bounding box center [271, 68] width 92 height 38
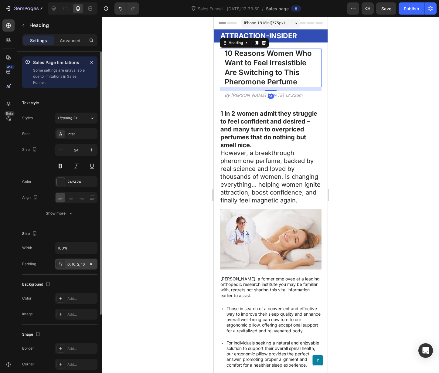
click at [68, 264] on div "0, 16, 2, 16" at bounding box center [76, 264] width 18 height 5
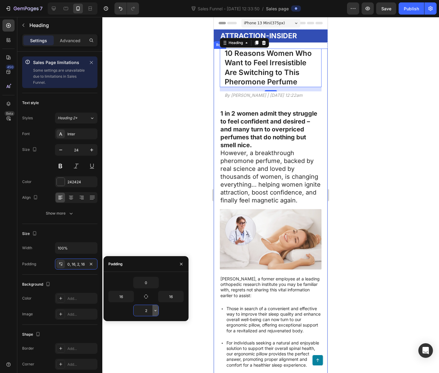
drag, startPoint x: 144, startPoint y: 311, endPoint x: 156, endPoint y: 312, distance: 12.1
click at [156, 312] on div "2" at bounding box center [145, 310] width 25 height 11
type input "0"
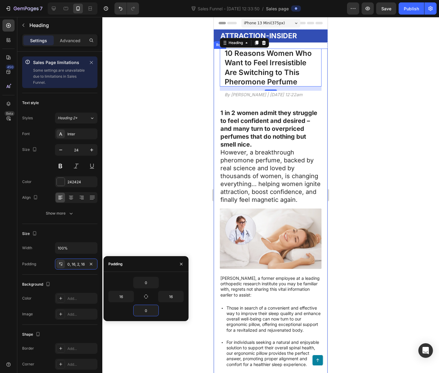
click at [168, 172] on div at bounding box center [270, 195] width 336 height 356
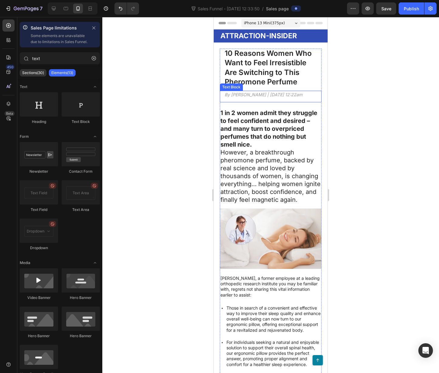
click at [270, 96] on p "By [PERSON_NAME] | [DATE] 12:22am" at bounding box center [271, 94] width 92 height 5
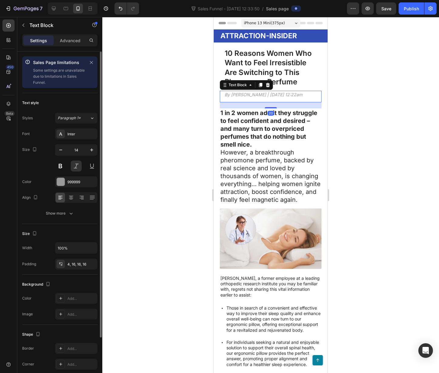
drag, startPoint x: 79, startPoint y: 262, endPoint x: 82, endPoint y: 282, distance: 21.1
click at [79, 262] on div "4, 16, 16, 16" at bounding box center [81, 264] width 29 height 5
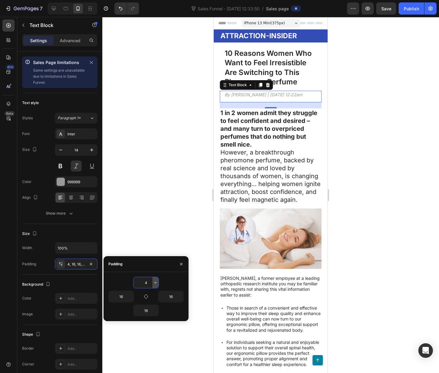
drag, startPoint x: 144, startPoint y: 279, endPoint x: 154, endPoint y: 280, distance: 10.1
click at [153, 281] on div "4" at bounding box center [145, 282] width 25 height 11
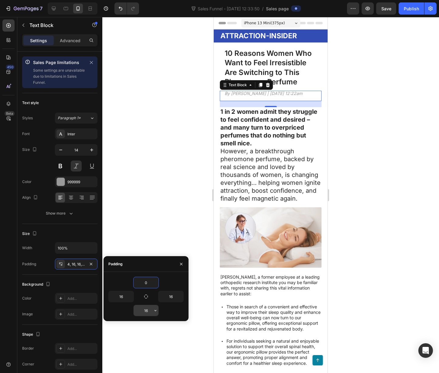
type input "0"
click at [149, 312] on input "16" at bounding box center [145, 310] width 25 height 11
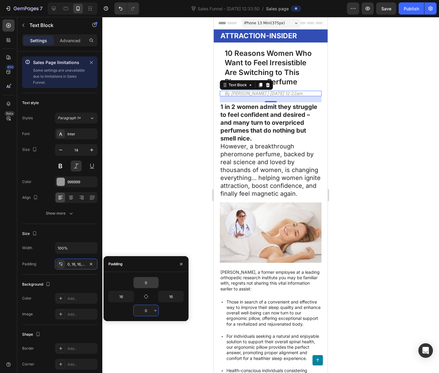
type input "0"
click at [363, 180] on div at bounding box center [270, 195] width 336 height 356
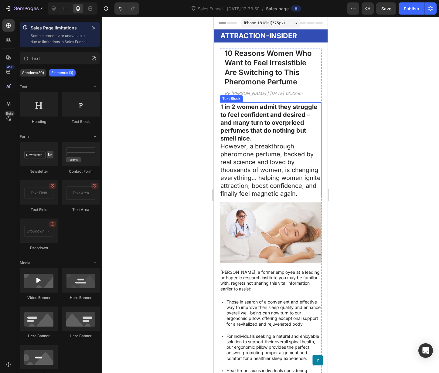
click at [273, 177] on p "1 in 2 women admit they struggle to feel confident and desired – and many turn …" at bounding box center [270, 150] width 100 height 95
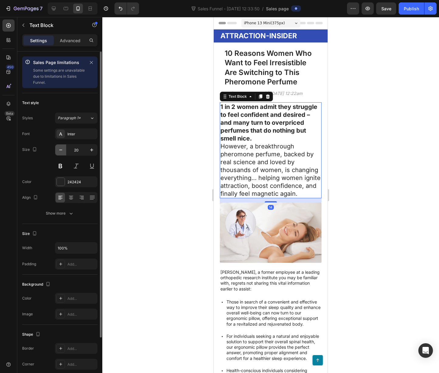
click at [62, 149] on icon "button" at bounding box center [61, 150] width 6 height 6
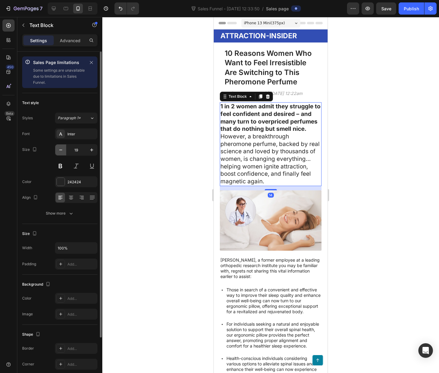
click at [62, 149] on icon "button" at bounding box center [61, 150] width 6 height 6
type input "17"
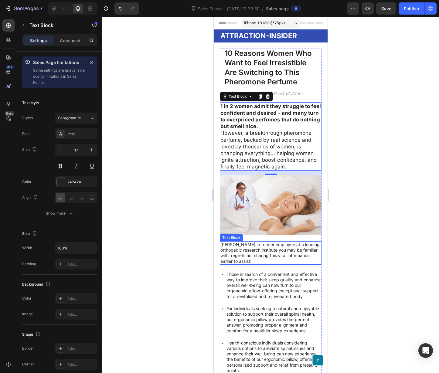
click at [261, 257] on p "Mark Thompson, a former employee at a leading orthopedic research institute you…" at bounding box center [270, 253] width 100 height 22
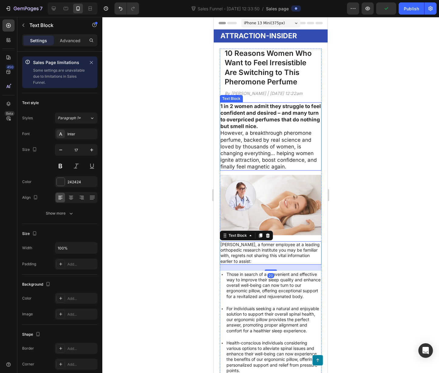
click at [254, 150] on p "1 in 2 women admit they struggle to feel confident and desired – and many turn …" at bounding box center [270, 136] width 100 height 67
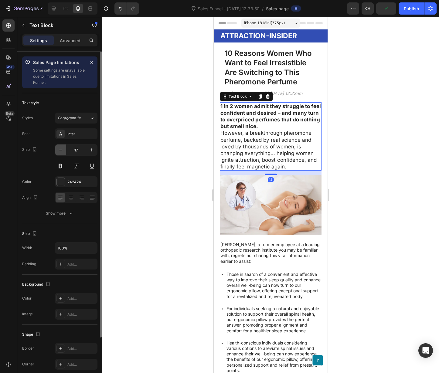
click at [62, 149] on icon "button" at bounding box center [61, 150] width 6 height 6
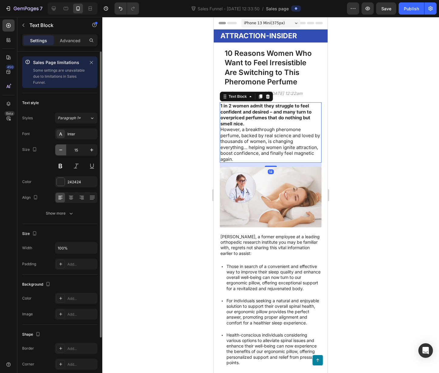
click at [62, 149] on icon "button" at bounding box center [61, 150] width 6 height 6
type input "14"
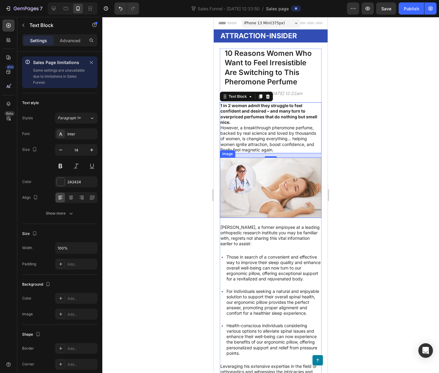
click at [354, 186] on div at bounding box center [270, 195] width 336 height 356
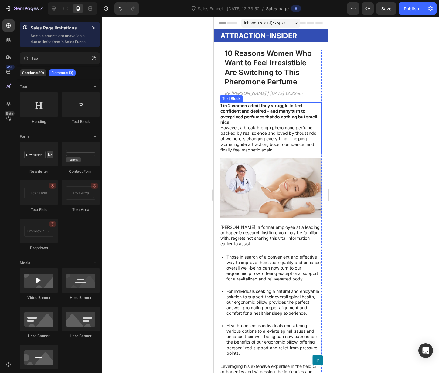
click at [272, 140] on p "1 in 2 women admit they struggle to feel confident and desired – and many turn …" at bounding box center [270, 128] width 100 height 50
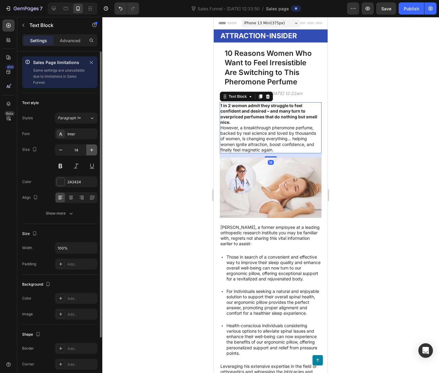
click at [93, 151] on icon "button" at bounding box center [92, 150] width 6 height 6
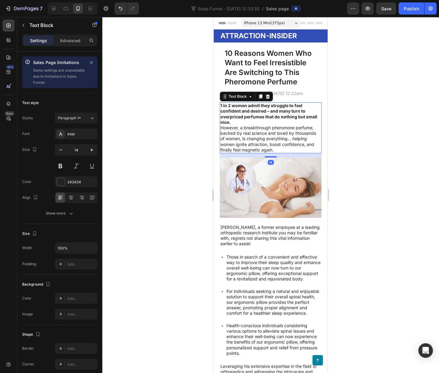
type input "15"
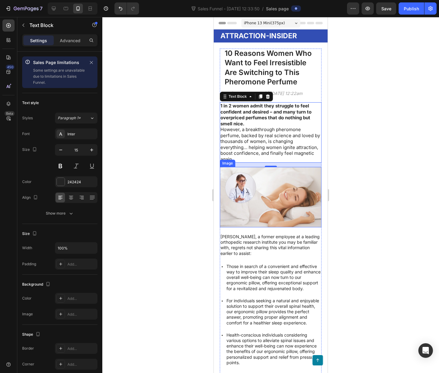
click at [284, 220] on img at bounding box center [271, 197] width 102 height 60
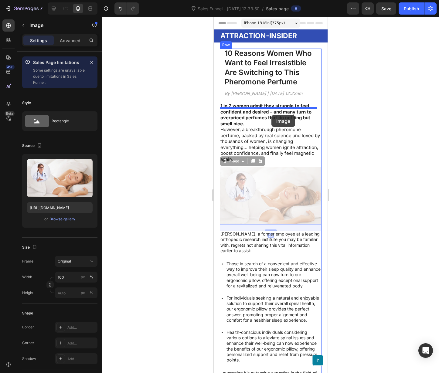
drag, startPoint x: 268, startPoint y: 213, endPoint x: 271, endPoint y: 115, distance: 97.7
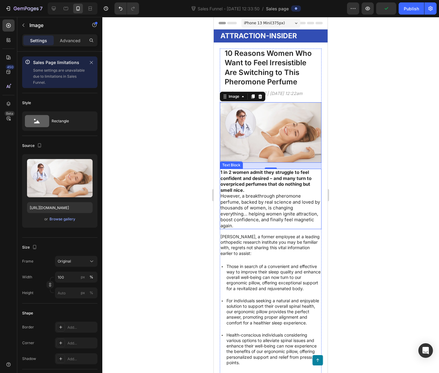
click at [257, 204] on p "1 in 2 women admit they struggle to feel confident and desired – and many turn …" at bounding box center [270, 198] width 100 height 59
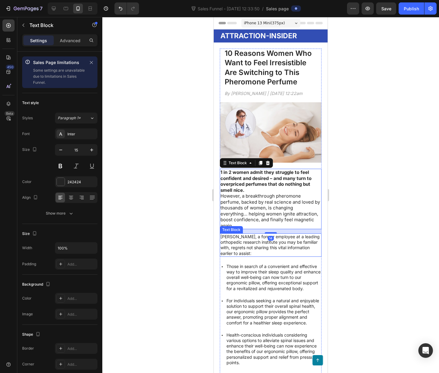
click at [236, 254] on p "Mark Thompson, a former employee at a leading orthopedic research institute you…" at bounding box center [270, 245] width 100 height 22
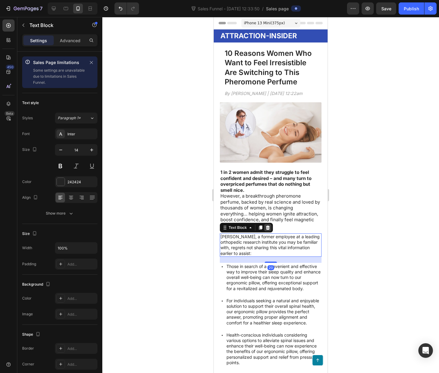
click at [268, 230] on icon at bounding box center [267, 227] width 5 height 5
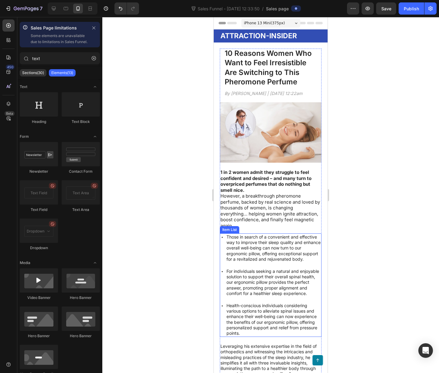
click at [247, 251] on p "Those in search of a convenient and effective way to improve their sleep qualit…" at bounding box center [273, 248] width 94 height 28
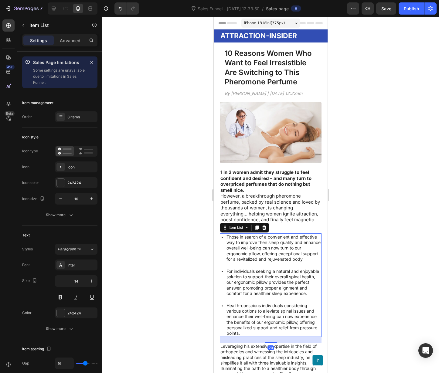
click at [222, 251] on div "Those in search of a convenient and effective way to improve their sleep qualit…" at bounding box center [271, 247] width 102 height 29
click at [262, 229] on icon at bounding box center [264, 227] width 5 height 5
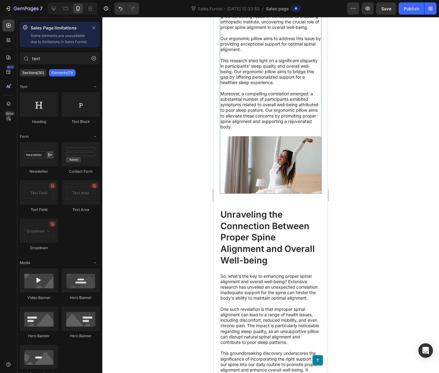
scroll to position [565, 0]
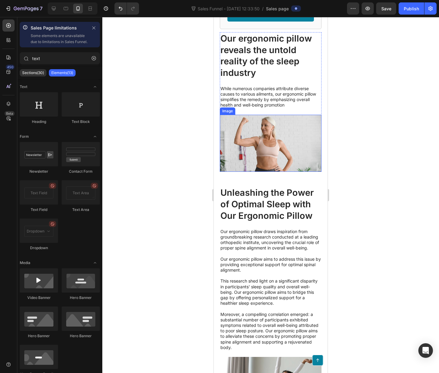
click at [266, 145] on img at bounding box center [271, 143] width 102 height 57
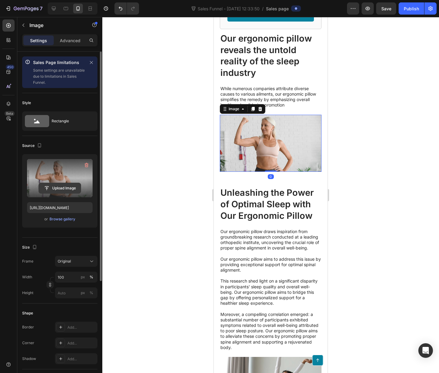
click at [64, 192] on input "file" at bounding box center [60, 188] width 42 height 10
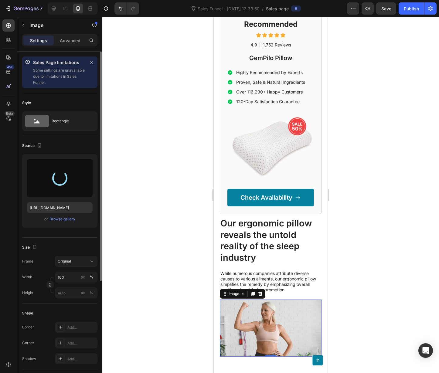
type input "https://cdn.shopify.com/s/files/1/0703/5152/0028/files/gempages_478005026141242…"
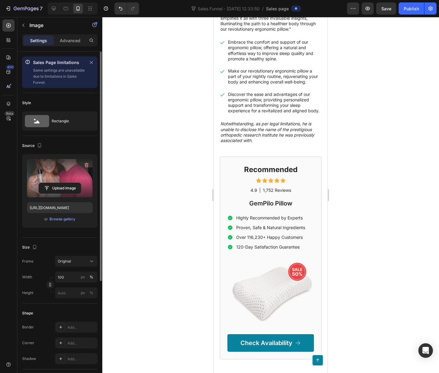
scroll to position [0, 0]
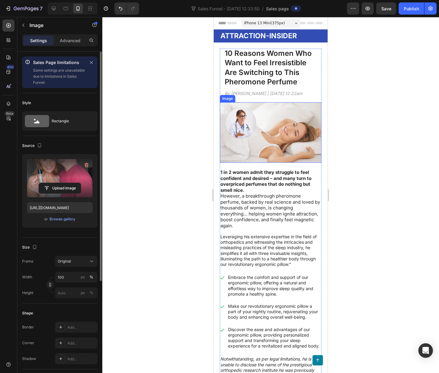
click at [252, 137] on img at bounding box center [271, 132] width 102 height 60
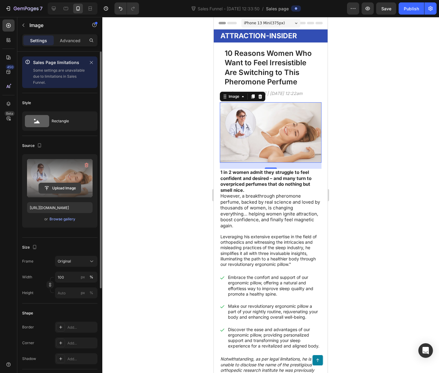
click at [60, 187] on input "file" at bounding box center [60, 188] width 42 height 10
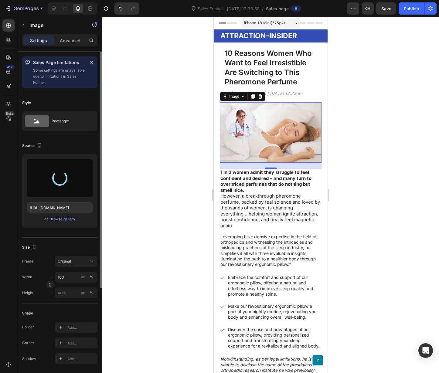
type input "https://cdn.shopify.com/s/files/1/0703/5152/0028/files/gempages_478005026141242…"
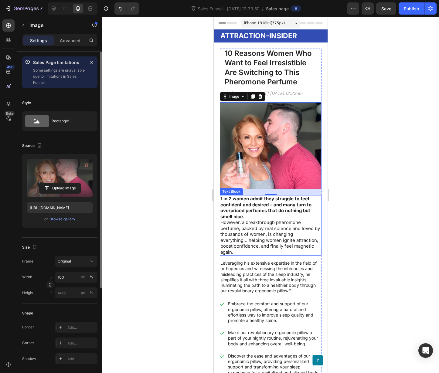
click at [300, 214] on strong "1 in 2 women admit they struggle to feel confident and desired – and many turn …" at bounding box center [265, 208] width 91 height 24
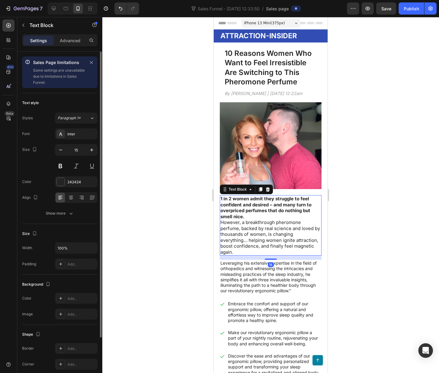
click at [300, 214] on strong "1 in 2 women admit they struggle to feel confident and desired – and many turn …" at bounding box center [265, 208] width 91 height 24
click at [258, 221] on p "1 in 2 women admit they struggle to feel confident and desired – and many turn …" at bounding box center [270, 225] width 100 height 59
click at [222, 226] on p "1 in 2 women admit they struggle to feel confident and desired – and many turn …" at bounding box center [270, 225] width 100 height 59
click at [220, 224] on p "1 in 2 women admit they struggle to feel confident and desired – and many turn …" at bounding box center [270, 225] width 100 height 59
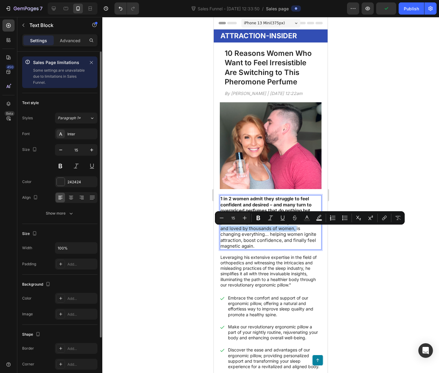
drag, startPoint x: 246, startPoint y: 230, endPoint x: 221, endPoint y: 236, distance: 25.8
click at [221, 236] on p "1 in 2 women admit they struggle to feel confident and desired – and many turn …" at bounding box center [270, 222] width 100 height 53
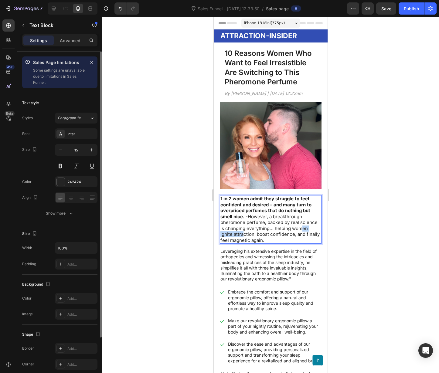
drag, startPoint x: 232, startPoint y: 237, endPoint x: 262, endPoint y: 235, distance: 30.1
click at [262, 235] on p "1 in 2 women admit they struggle to feel confident and desired – and many turn …" at bounding box center [270, 219] width 100 height 47
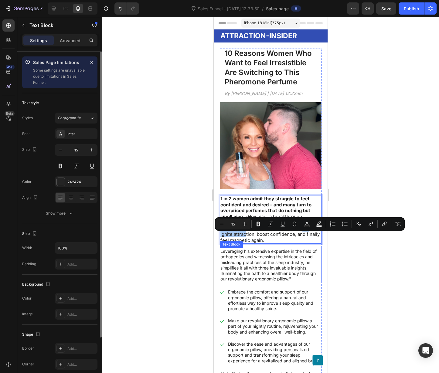
click at [377, 275] on div at bounding box center [270, 195] width 336 height 356
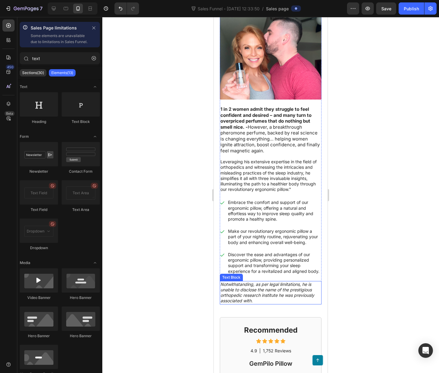
scroll to position [121, 0]
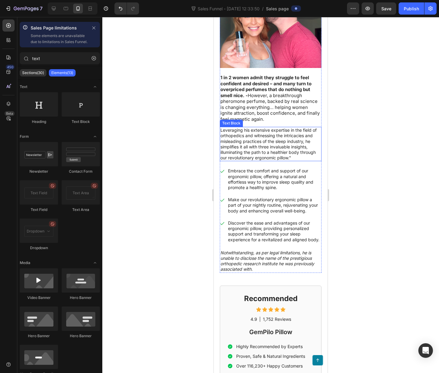
click at [255, 137] on p "Leveraging his extensive expertise in the field of orthopedics and witnessing t…" at bounding box center [270, 143] width 100 height 33
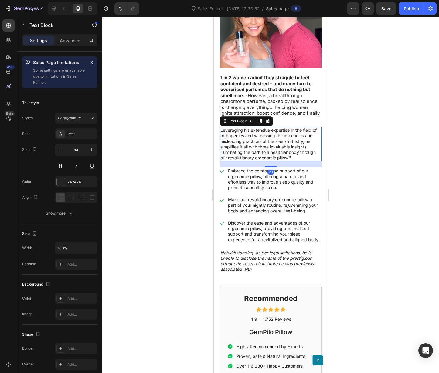
click at [255, 137] on p "Leveraging his extensive expertise in the field of orthopedics and witnessing t…" at bounding box center [270, 143] width 100 height 33
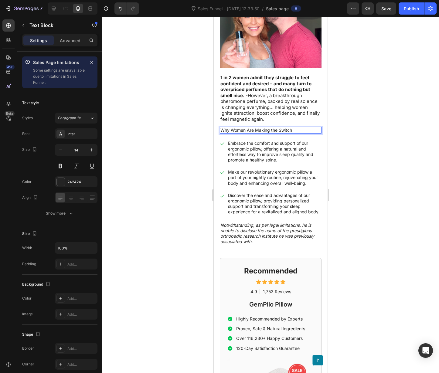
click at [271, 129] on p "Why Women Are Making the Switch" at bounding box center [270, 129] width 100 height 5
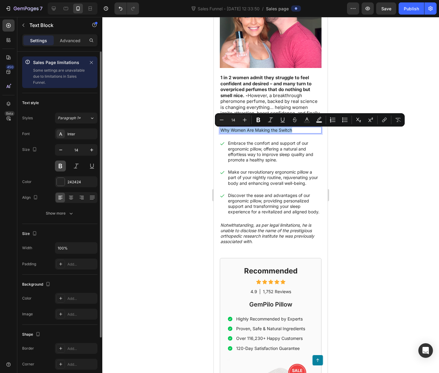
click at [59, 167] on button at bounding box center [60, 165] width 11 height 11
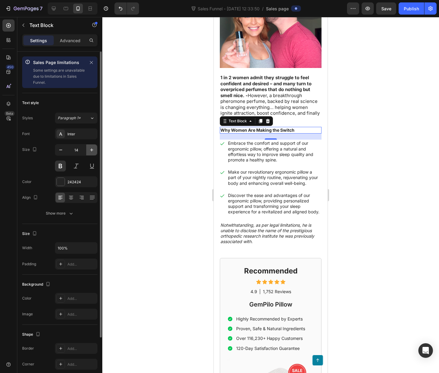
click at [91, 149] on icon "button" at bounding box center [92, 150] width 6 height 6
type input "17"
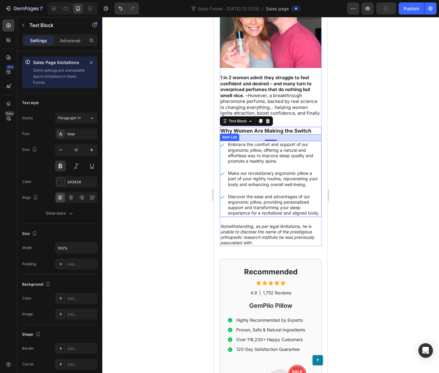
click at [257, 159] on p "Embrace the comfort and support of our ergonomic pillow, offering a natural and…" at bounding box center [274, 153] width 93 height 22
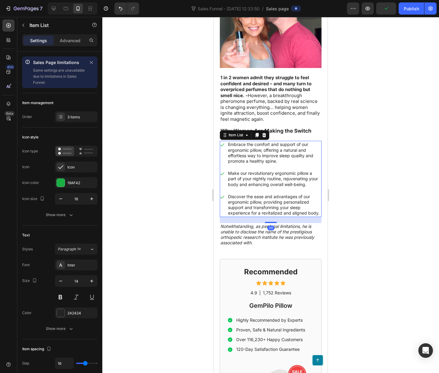
click at [257, 159] on p "Embrace the comfort and support of our ergonomic pillow, offering a natural and…" at bounding box center [274, 153] width 93 height 22
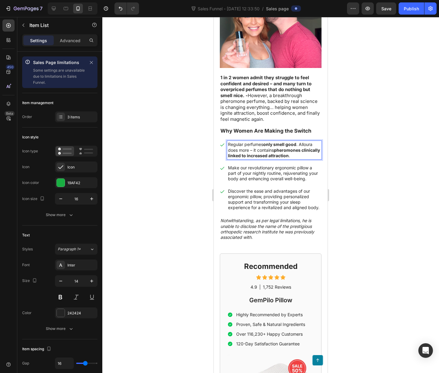
click at [275, 177] on p "Make our revolutionary ergonomic pillow a part of your nightly routine, rejuven…" at bounding box center [274, 173] width 93 height 17
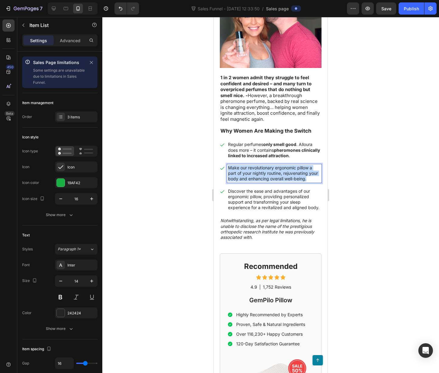
click at [275, 177] on p "Make our revolutionary ergonomic pillow a part of your nightly routine, rejuven…" at bounding box center [274, 173] width 93 height 17
click at [267, 207] on p "Discover the ease and advantages of our ergonomic pillow, providing personalize…" at bounding box center [274, 199] width 93 height 22
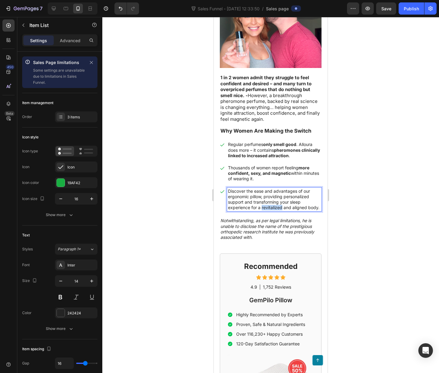
click at [267, 207] on p "Discover the ease and advantages of our ergonomic pillow, providing personalize…" at bounding box center [274, 199] width 93 height 22
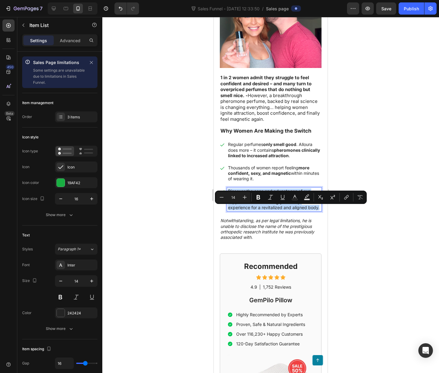
click at [267, 207] on p "Discover the ease and advantages of our ergonomic pillow, providing personalize…" at bounding box center [274, 199] width 93 height 22
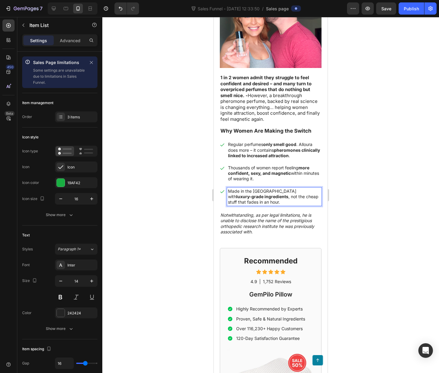
drag, startPoint x: 366, startPoint y: 202, endPoint x: 344, endPoint y: 201, distance: 22.2
click at [366, 202] on div at bounding box center [270, 195] width 336 height 356
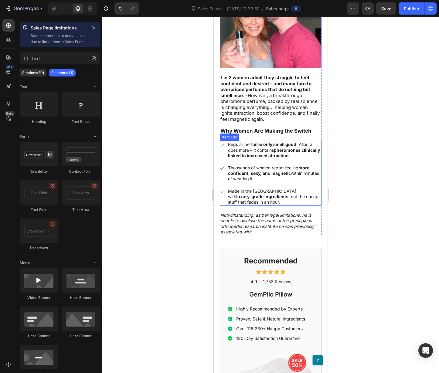
click at [267, 191] on p "Made in the [GEOGRAPHIC_DATA] with luxury-grade ingredients , not the cheap stu…" at bounding box center [274, 196] width 93 height 17
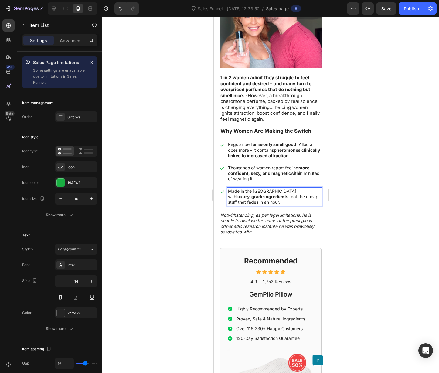
click at [292, 197] on p "Made in the [GEOGRAPHIC_DATA] with luxury-grade ingredients , not the cheap stu…" at bounding box center [274, 196] width 93 height 17
click at [271, 209] on div "10 Reasons Women Who Want to Feel Irresistible Are Switching to This Pheromone …" at bounding box center [271, 81] width 102 height 308
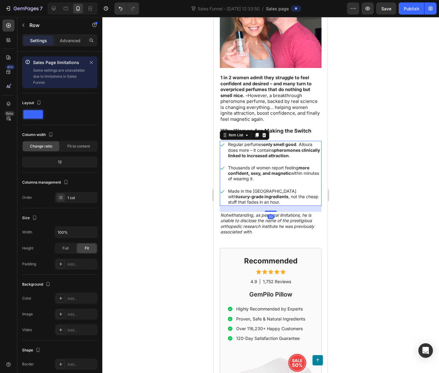
click at [269, 204] on p "Made in the [GEOGRAPHIC_DATA] with luxury-grade ingredients , not the cheap stu…" at bounding box center [274, 196] width 93 height 17
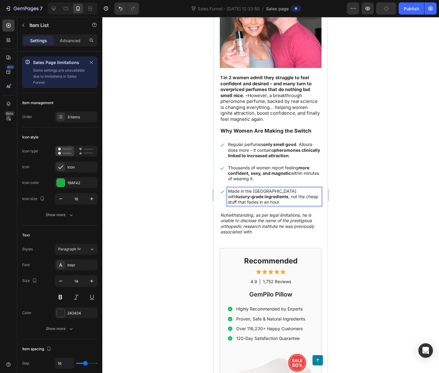
drag, startPoint x: 377, startPoint y: 194, endPoint x: 367, endPoint y: 195, distance: 10.7
click at [377, 194] on div at bounding box center [270, 195] width 336 height 356
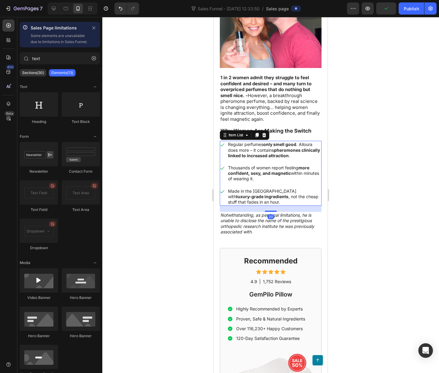
click at [283, 201] on p "Made in the [GEOGRAPHIC_DATA] with luxury-grade ingredients , not the cheap stu…" at bounding box center [274, 196] width 93 height 17
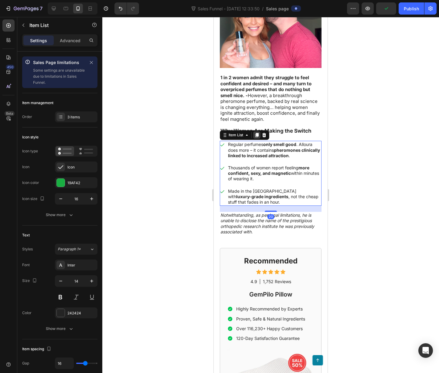
click at [255, 137] on icon at bounding box center [256, 135] width 5 height 5
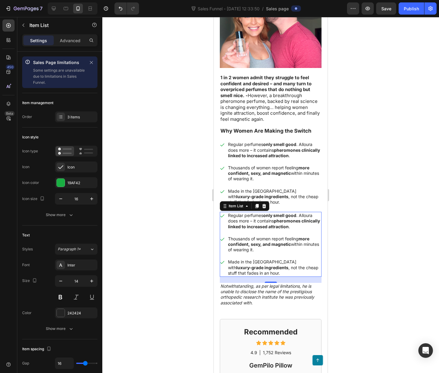
click at [273, 220] on p "Regular perfumes only smell good . Alloura does more – it contains pheromones c…" at bounding box center [274, 221] width 93 height 17
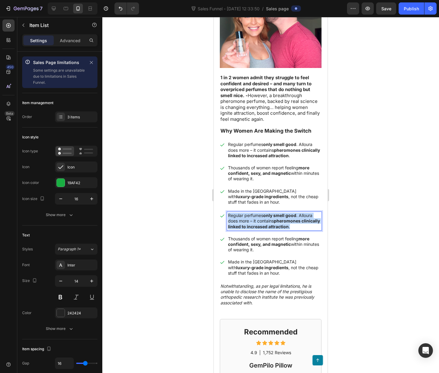
click at [273, 220] on p "Regular perfumes only smell good . Alloura does more – it contains pheromones c…" at bounding box center [274, 221] width 93 height 17
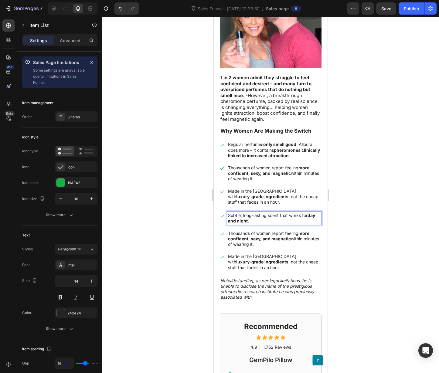
click at [279, 238] on strong "more confident, sexy, and magnetic" at bounding box center [268, 236] width 81 height 11
click at [252, 240] on strong "more confident, sexy, and magnetic" at bounding box center [268, 236] width 81 height 11
click at [251, 240] on strong "more confident, sexy, and magnetic" at bounding box center [268, 236] width 81 height 11
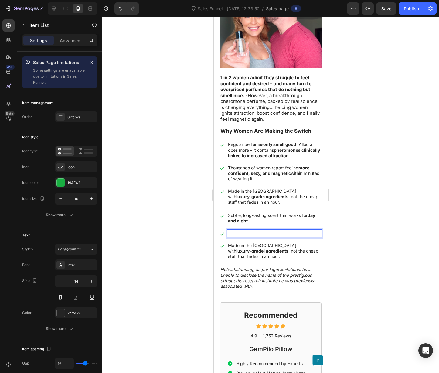
click at [266, 255] on p "Made in the [GEOGRAPHIC_DATA] with luxury-grade ingredients , not the cheap stu…" at bounding box center [274, 251] width 93 height 17
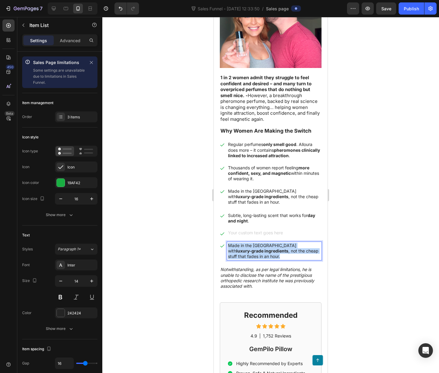
click at [266, 255] on p "Made in the [GEOGRAPHIC_DATA] with luxury-grade ingredients , not the cheap stu…" at bounding box center [274, 251] width 93 height 17
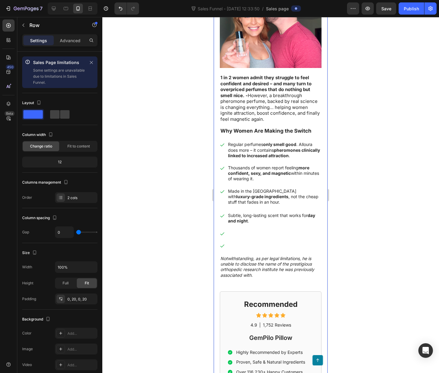
drag, startPoint x: 218, startPoint y: 231, endPoint x: 227, endPoint y: 235, distance: 10.4
click at [219, 231] on div "10 Reasons Women Who Want to Feel Irresistible Are Switching to This Pheromone …" at bounding box center [271, 210] width 114 height 566
click at [231, 235] on p "Rich Text Editor. Editing area: main" at bounding box center [274, 233] width 93 height 5
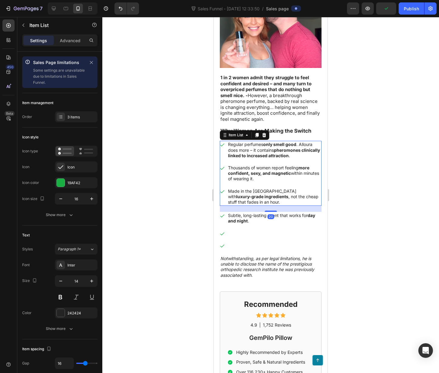
click at [300, 184] on div "Regular perfumes only smell good . Alloura does more – it contains pheromones c…" at bounding box center [271, 173] width 102 height 65
click at [244, 136] on div "Item List" at bounding box center [235, 134] width 17 height 5
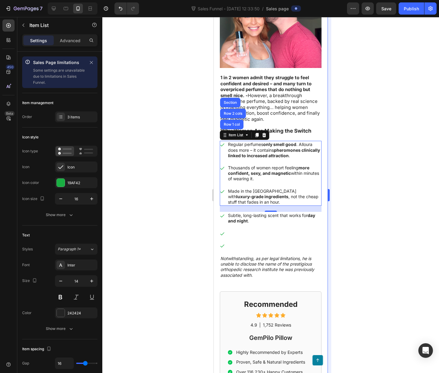
drag, startPoint x: 350, startPoint y: 244, endPoint x: 330, endPoint y: 240, distance: 19.9
click at [350, 244] on div at bounding box center [270, 195] width 336 height 356
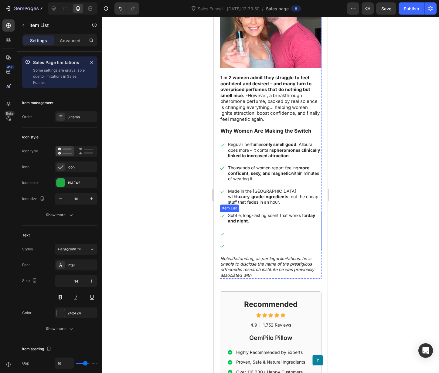
click at [251, 222] on strong "day and night" at bounding box center [271, 218] width 87 height 11
click at [265, 207] on icon at bounding box center [264, 206] width 4 height 4
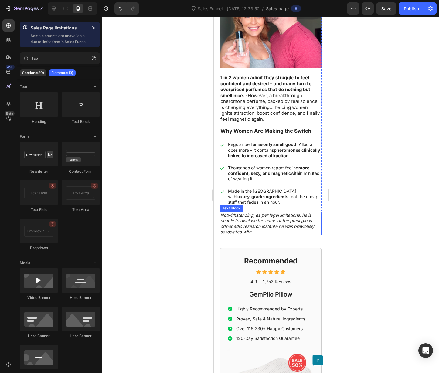
click at [267, 219] on p "Notwithstanding, as per legal limitations, he is unable to disclose the name of…" at bounding box center [270, 223] width 100 height 22
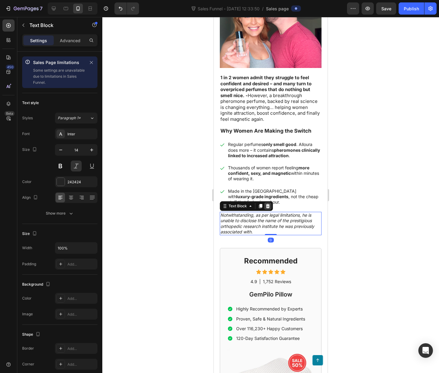
click at [267, 208] on icon at bounding box center [267, 206] width 5 height 5
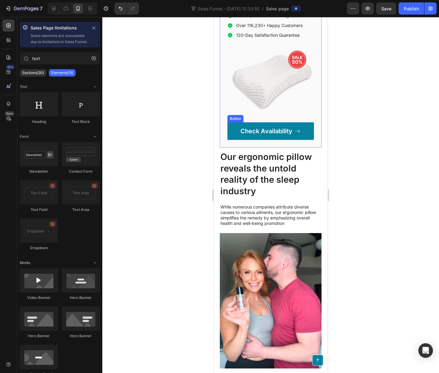
scroll to position [457, 0]
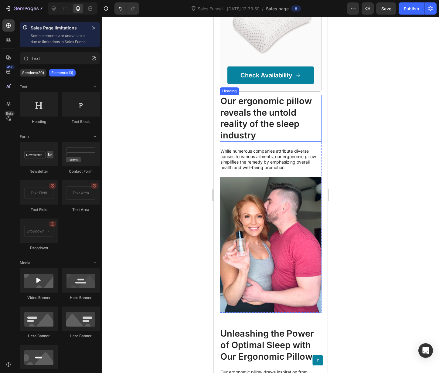
click at [252, 113] on h2 "Our ergonomic pillow reveals the untold reality of the sleep industry" at bounding box center [271, 118] width 102 height 47
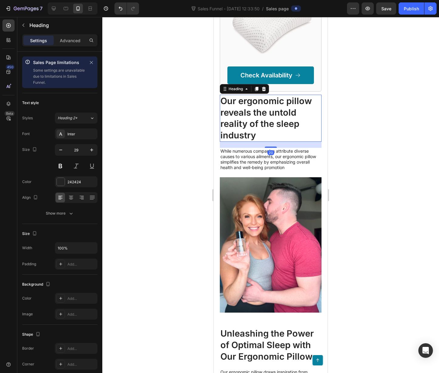
click at [252, 113] on h2 "Our ergonomic pillow reveals the untold reality of the sleep industry" at bounding box center [271, 118] width 102 height 47
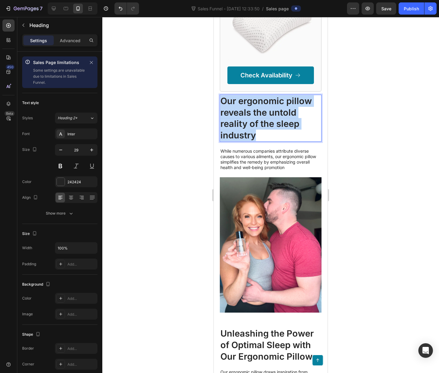
click at [252, 113] on p "Our ergonomic pillow reveals the untold reality of the sleep industry" at bounding box center [270, 118] width 100 height 46
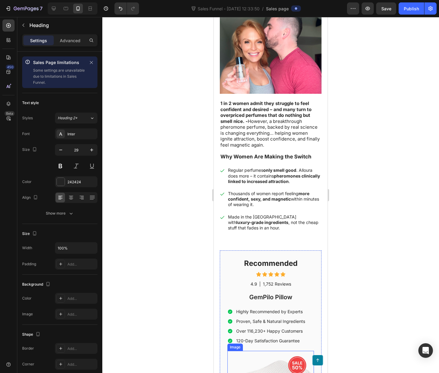
scroll to position [0, 0]
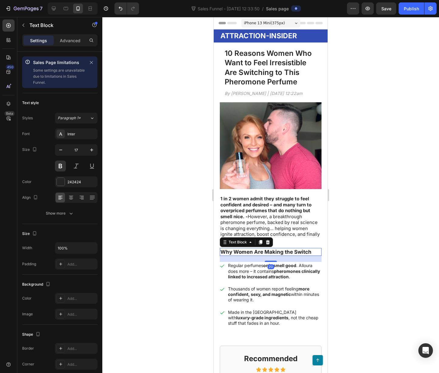
click at [282, 249] on div "Why Women Are Making the Switch" at bounding box center [271, 252] width 102 height 8
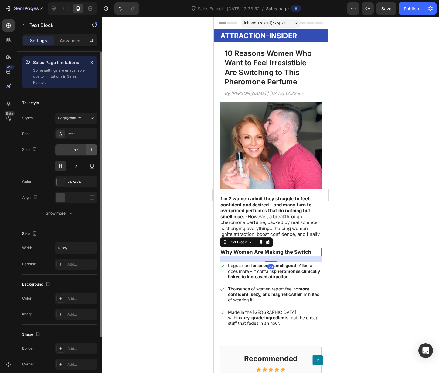
click at [91, 151] on icon "button" at bounding box center [91, 149] width 3 height 3
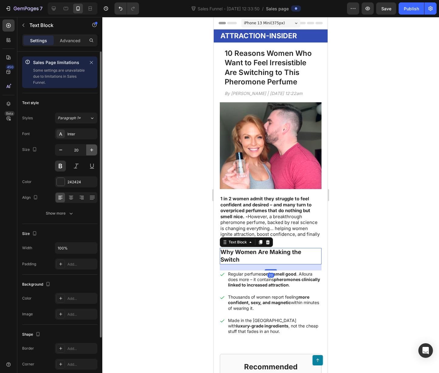
click at [91, 151] on icon "button" at bounding box center [91, 149] width 3 height 3
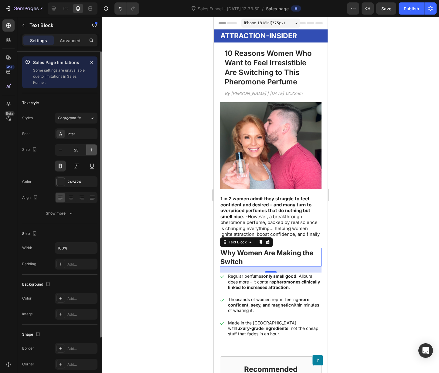
click at [91, 151] on icon "button" at bounding box center [91, 149] width 3 height 3
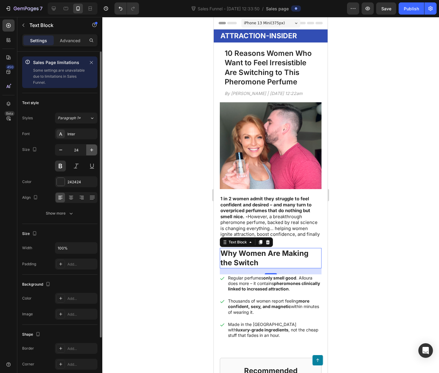
click at [91, 151] on icon "button" at bounding box center [92, 150] width 6 height 6
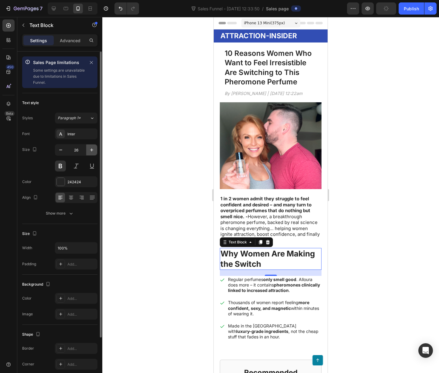
click at [91, 151] on icon "button" at bounding box center [92, 150] width 6 height 6
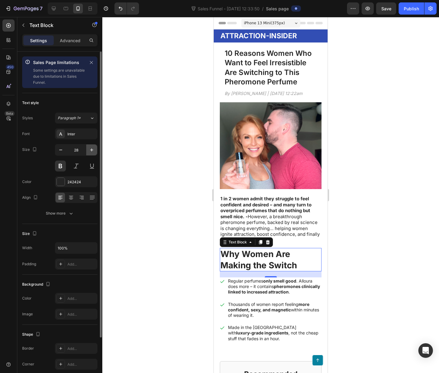
click at [91, 151] on icon "button" at bounding box center [92, 150] width 6 height 6
type input "29"
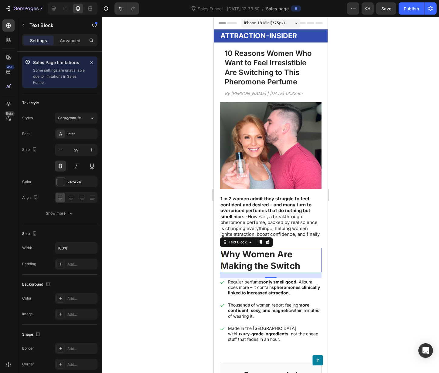
click at [156, 174] on div at bounding box center [270, 195] width 336 height 356
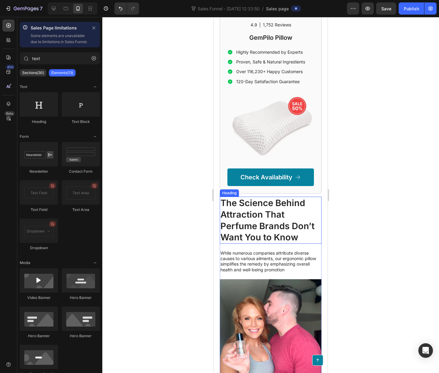
scroll to position [407, 0]
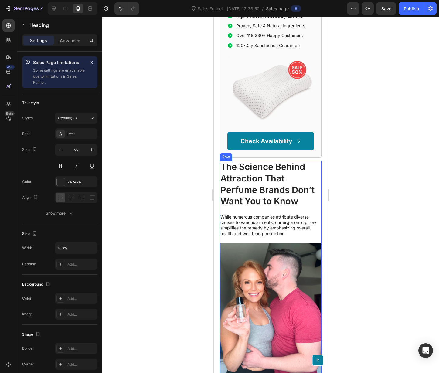
click at [268, 189] on h2 "The Science Behind Attraction That Perfume Brands Don’t Want You to Know" at bounding box center [271, 183] width 102 height 47
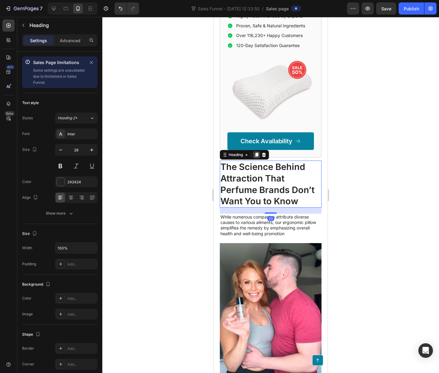
click at [256, 153] on icon at bounding box center [256, 155] width 3 height 4
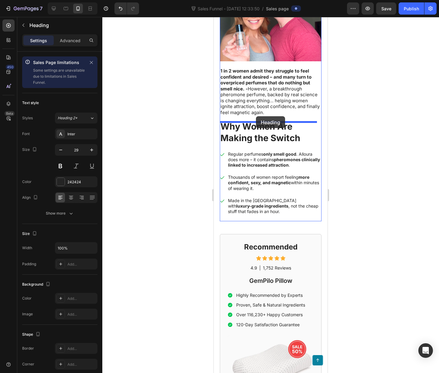
scroll to position [117, 0]
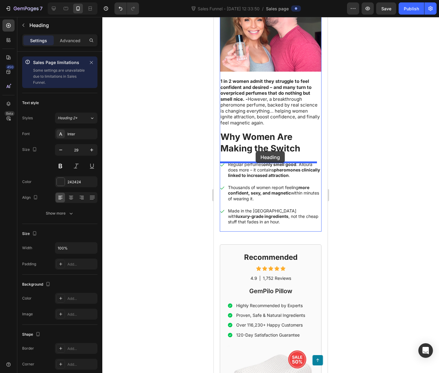
drag, startPoint x: 235, startPoint y: 207, endPoint x: 258, endPoint y: 150, distance: 60.6
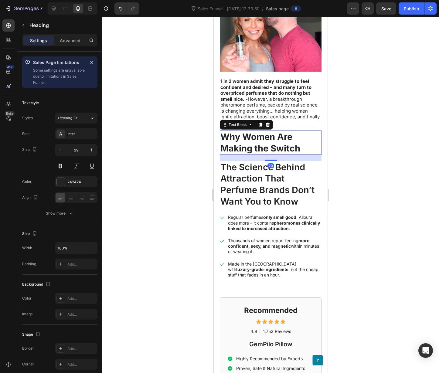
click at [274, 140] on p "Why Women Are Making the Switch" at bounding box center [270, 142] width 100 height 23
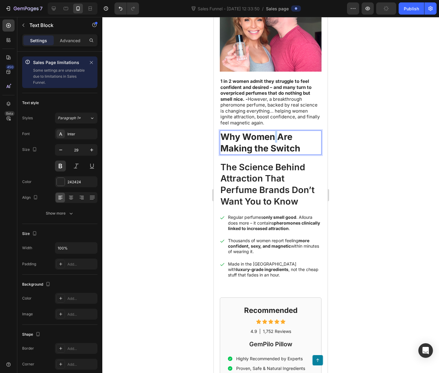
click at [275, 139] on p "Why Women Are Making the Switch" at bounding box center [270, 142] width 100 height 23
click at [274, 139] on p "Why Women Are Making the Switch" at bounding box center [270, 142] width 100 height 23
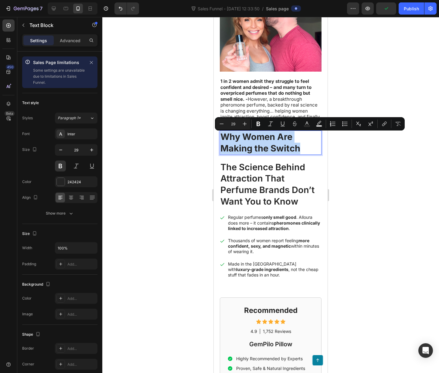
copy p "Why Women Are Making the Switch"
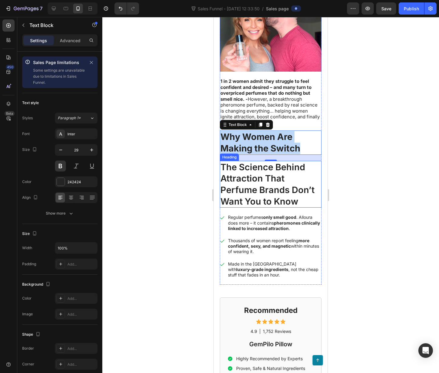
click at [274, 186] on h2 "The Science Behind Attraction That Perfume Brands Don’t Want You to Know" at bounding box center [271, 184] width 102 height 47
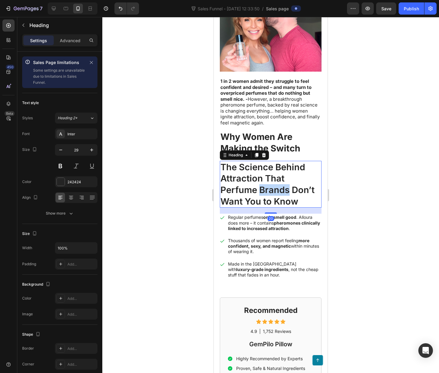
click at [274, 186] on h2 "The Science Behind Attraction That Perfume Brands Don’t Want You to Know" at bounding box center [271, 184] width 102 height 47
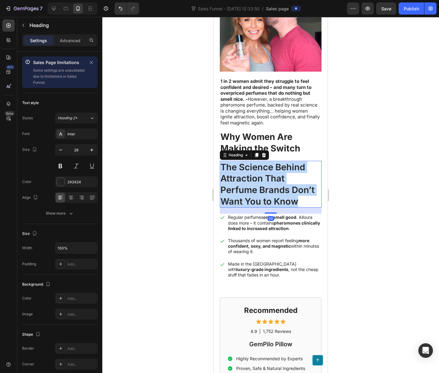
click at [274, 186] on p "The Science Behind Attraction That Perfume Brands Don’t Want You to Know" at bounding box center [270, 184] width 100 height 46
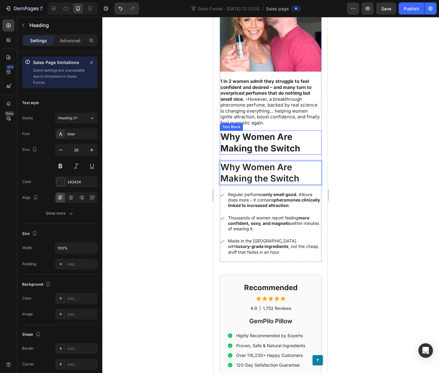
click at [271, 145] on p "Why Women Are Making the Switch" at bounding box center [270, 142] width 100 height 23
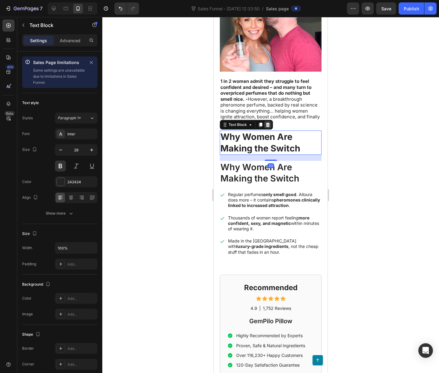
click at [267, 127] on icon at bounding box center [268, 125] width 4 height 4
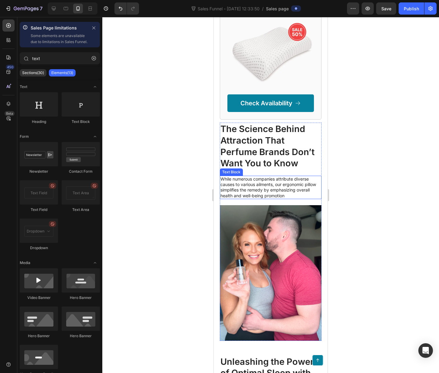
scroll to position [482, 0]
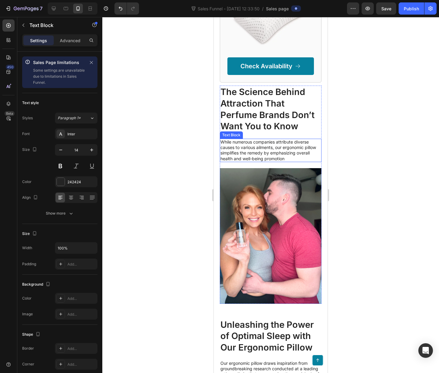
click at [254, 154] on p "While numerous companies attribute diverse causes to various ailments, our ergo…" at bounding box center [270, 150] width 100 height 22
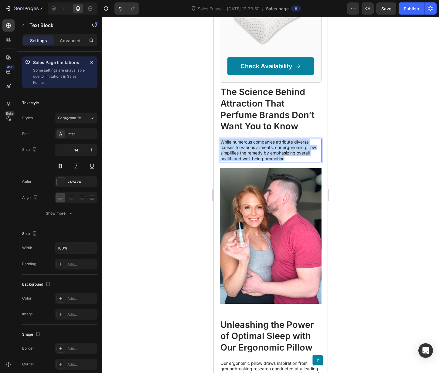
click at [254, 154] on p "While numerous companies attribute diverse causes to various ailments, our ergo…" at bounding box center [270, 150] width 100 height 22
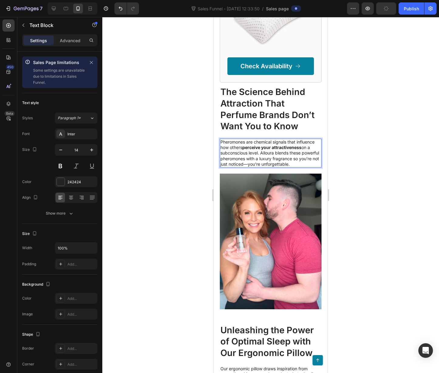
click at [348, 172] on div at bounding box center [270, 195] width 336 height 356
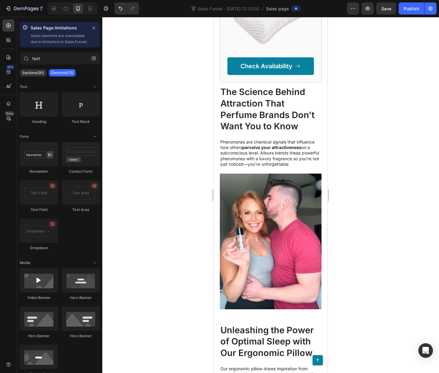
click at [263, 215] on img at bounding box center [271, 242] width 102 height 136
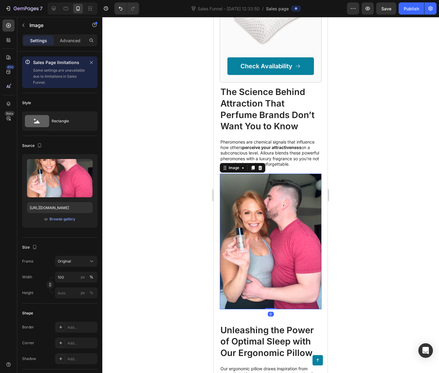
click at [263, 171] on div at bounding box center [259, 167] width 7 height 7
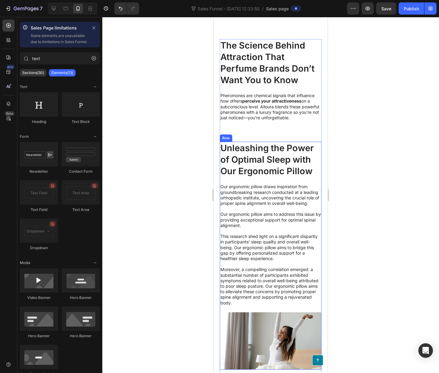
scroll to position [602, 0]
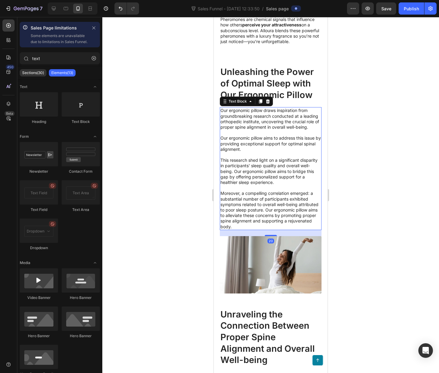
click at [263, 163] on p "Our ergonomic pillow draws inspiration from groundbreaking research conducted a…" at bounding box center [270, 168] width 100 height 121
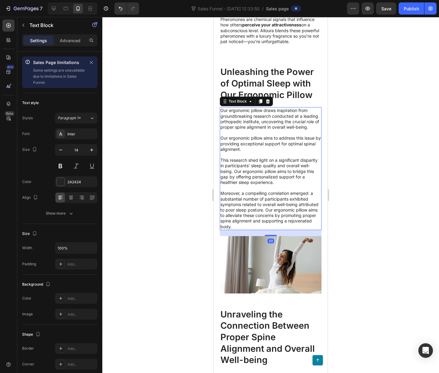
click at [263, 163] on p "Our ergonomic pillow draws inspiration from groundbreaking research conducted a…" at bounding box center [270, 168] width 100 height 121
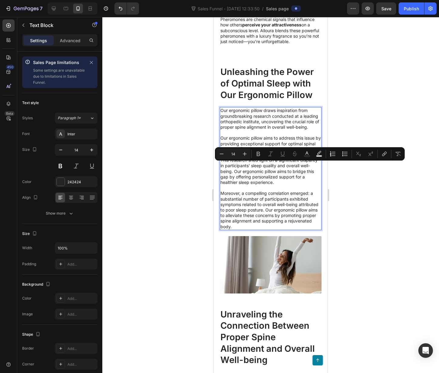
click at [263, 163] on p "Our ergonomic pillow draws inspiration from groundbreaking research conducted a…" at bounding box center [270, 168] width 100 height 121
click at [263, 130] on p "Our ergonomic pillow draws inspiration from groundbreaking research conducted a…" at bounding box center [270, 168] width 100 height 121
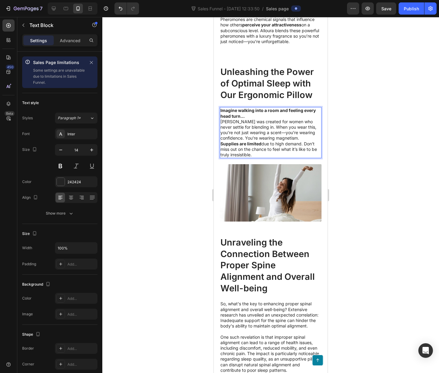
click at [244, 118] on strong "Imagine walking into a room and feeling every head turn…" at bounding box center [267, 113] width 95 height 11
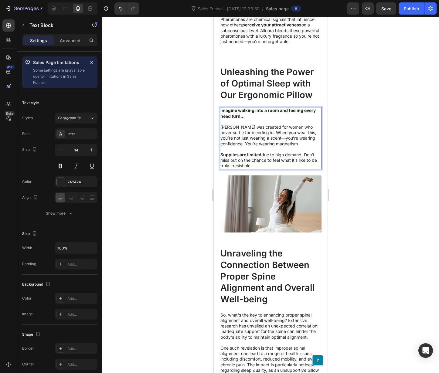
drag, startPoint x: 393, startPoint y: 216, endPoint x: 409, endPoint y: 215, distance: 16.1
click at [393, 216] on div at bounding box center [270, 195] width 336 height 356
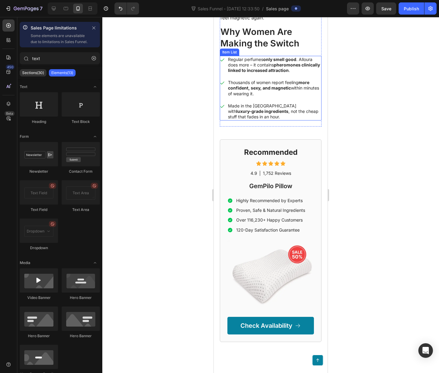
scroll to position [176, 0]
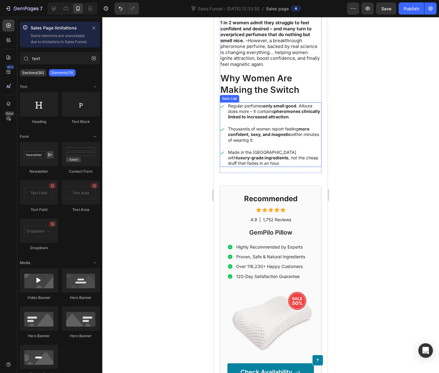
click at [254, 122] on div "Regular perfumes only smell good . Alloura does more – it contains pheromones c…" at bounding box center [271, 134] width 102 height 65
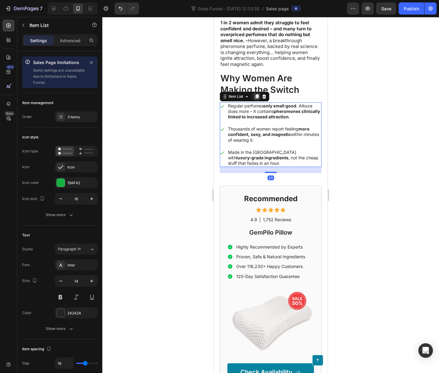
click at [255, 98] on icon at bounding box center [256, 96] width 5 height 5
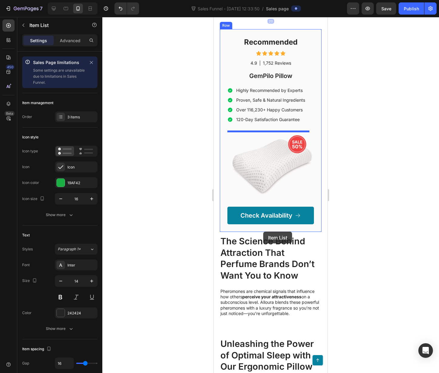
scroll to position [505, 0]
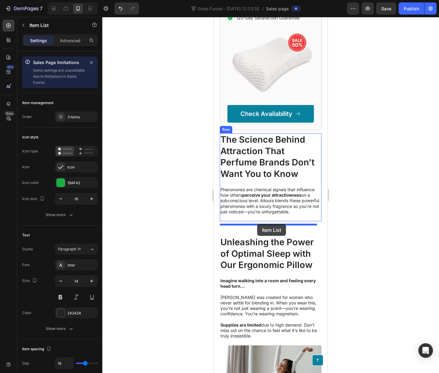
drag, startPoint x: 229, startPoint y: 169, endPoint x: 257, endPoint y: 224, distance: 61.2
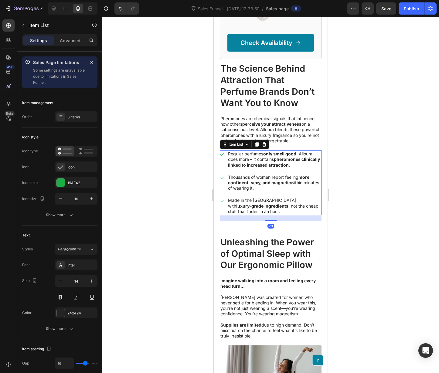
scroll to position [434, 0]
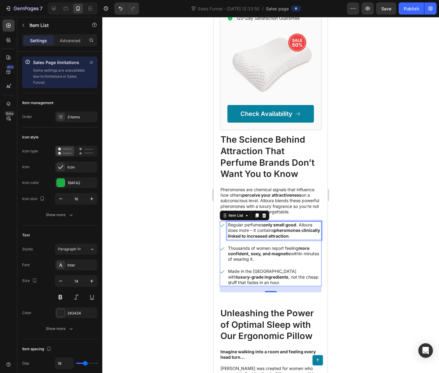
click at [291, 237] on strong "pheromones clinically linked to increased attraction" at bounding box center [274, 233] width 92 height 11
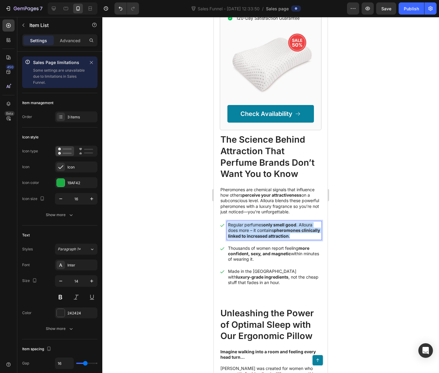
click at [291, 237] on strong "pheromones clinically linked to increased attraction" at bounding box center [274, 233] width 92 height 11
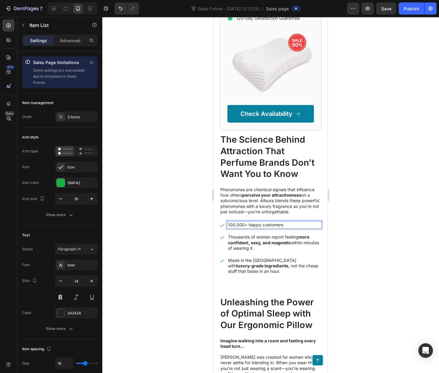
click at [285, 245] on strong "more confident, sexy, and magnetic" at bounding box center [268, 239] width 81 height 11
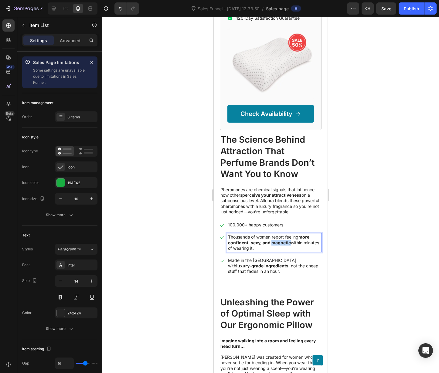
click at [285, 245] on strong "more confident, sexy, and magnetic" at bounding box center [268, 239] width 81 height 11
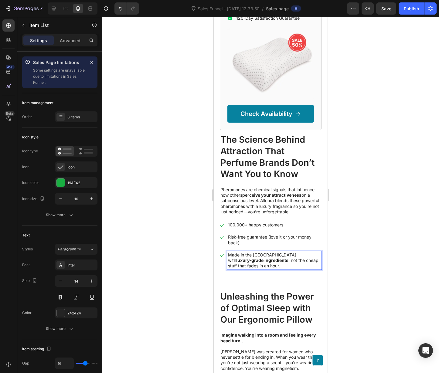
click at [283, 262] on p "Made in the [GEOGRAPHIC_DATA] with luxury-grade ingredients , not the cheap stu…" at bounding box center [274, 260] width 93 height 17
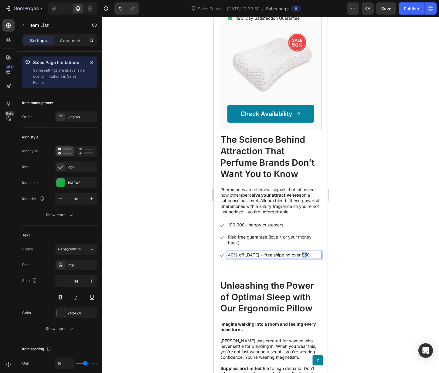
drag, startPoint x: 303, startPoint y: 258, endPoint x: 309, endPoint y: 258, distance: 5.5
click at [309, 258] on p "40% off today + free shipping over $50" at bounding box center [274, 254] width 93 height 5
click at [362, 269] on div at bounding box center [270, 195] width 336 height 356
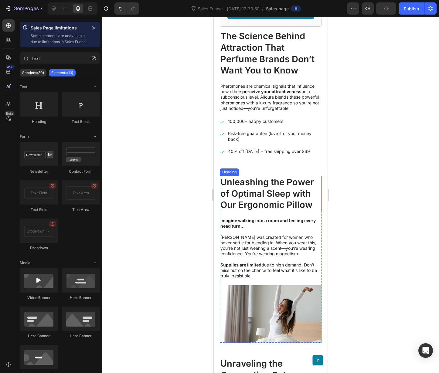
scroll to position [625, 0]
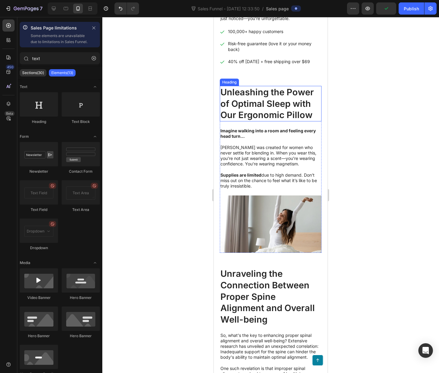
click at [266, 103] on h2 "Unleashing the Power of Optimal Sleep with Our Ergonomic Pillow" at bounding box center [271, 103] width 102 height 35
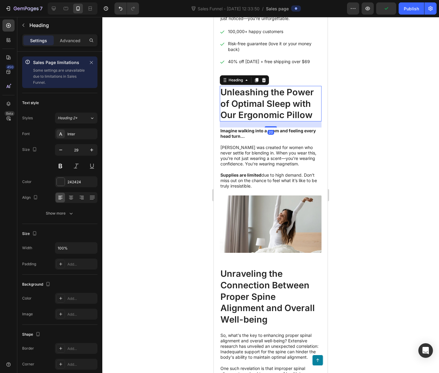
click at [266, 83] on icon at bounding box center [263, 80] width 5 height 5
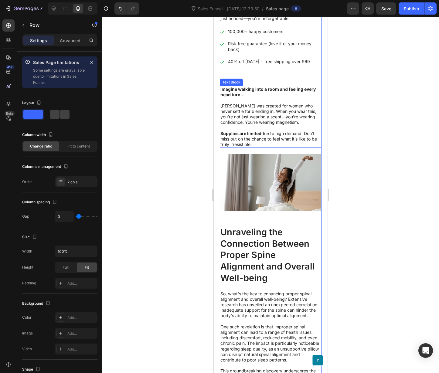
click at [259, 130] on p "[PERSON_NAME] was created for women who never settle for blending in. When you …" at bounding box center [270, 113] width 100 height 33
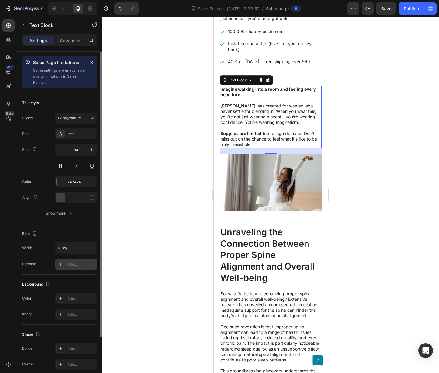
click at [65, 265] on div "Add..." at bounding box center [76, 263] width 42 height 11
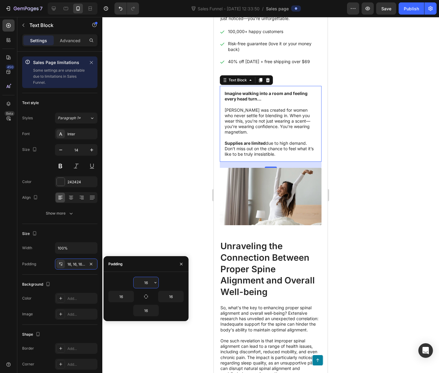
type input "0"
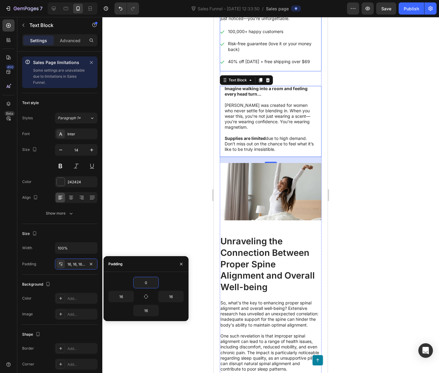
click at [302, 71] on div "The Science Behind Attraction That Perfume Brands Don’t Want You to Know Headin…" at bounding box center [271, 5] width 102 height 131
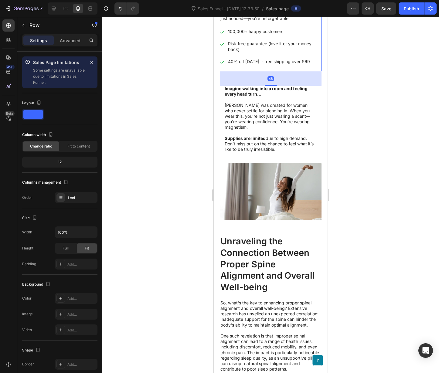
click at [305, 84] on div "48" at bounding box center [271, 78] width 102 height 15
click at [294, 84] on div "48" at bounding box center [271, 78] width 102 height 15
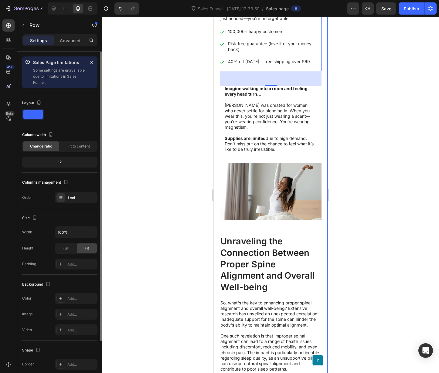
click at [66, 160] on div "12" at bounding box center [59, 162] width 73 height 8
drag, startPoint x: 61, startPoint y: 164, endPoint x: 56, endPoint y: 163, distance: 4.9
click at [59, 164] on div "12" at bounding box center [59, 162] width 73 height 8
drag, startPoint x: 55, startPoint y: 163, endPoint x: 86, endPoint y: 164, distance: 31.6
click at [94, 164] on div "12" at bounding box center [59, 162] width 73 height 8
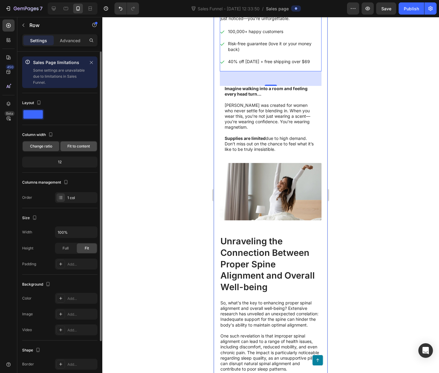
click at [82, 142] on div "Fit to content" at bounding box center [78, 146] width 36 height 10
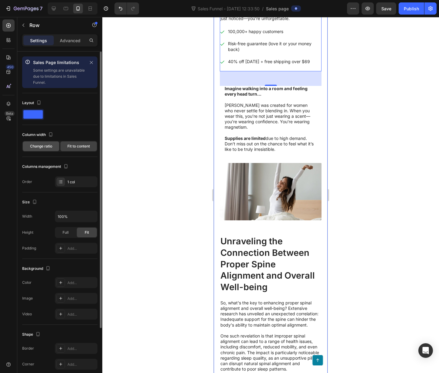
click at [33, 143] on div "Change ratio" at bounding box center [41, 146] width 36 height 10
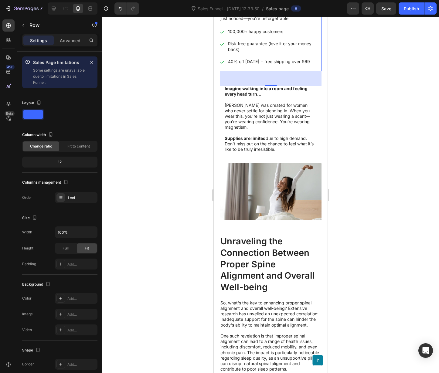
click at [365, 132] on div at bounding box center [270, 195] width 336 height 356
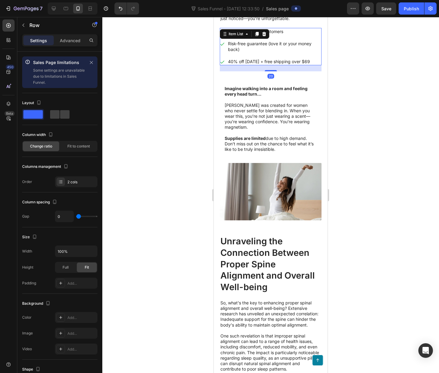
click at [265, 51] on p "Risk-free guarantee (love it or your money back)" at bounding box center [274, 46] width 93 height 11
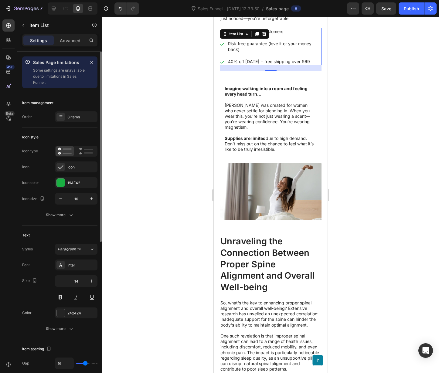
scroll to position [117, 0]
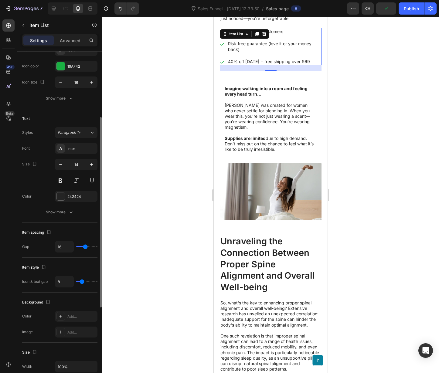
type input "17"
type input "14"
type input "11"
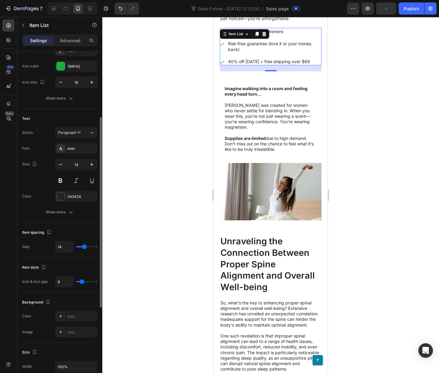
type input "11"
type input "8"
type input "5"
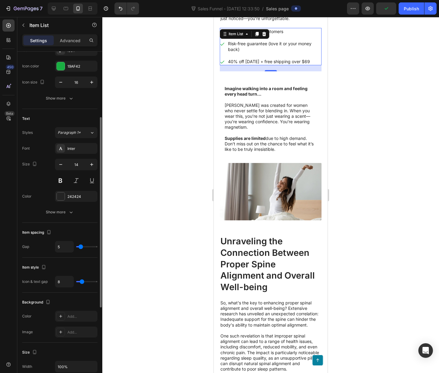
type input "0"
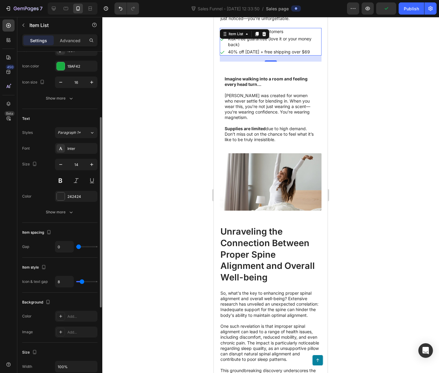
type input "4"
type input "5"
type input "7"
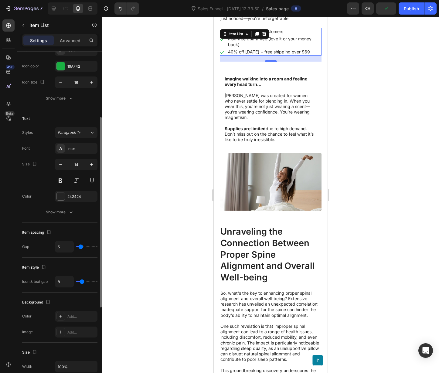
type input "7"
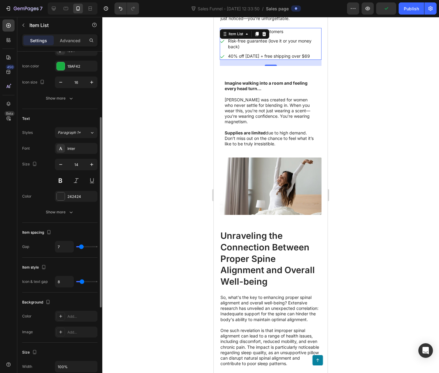
type input "9"
type input "12"
type input "14"
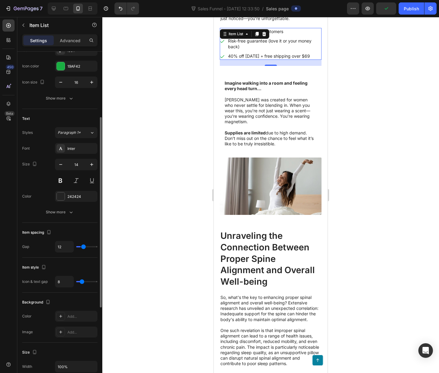
type input "14"
type input "15"
type input "16"
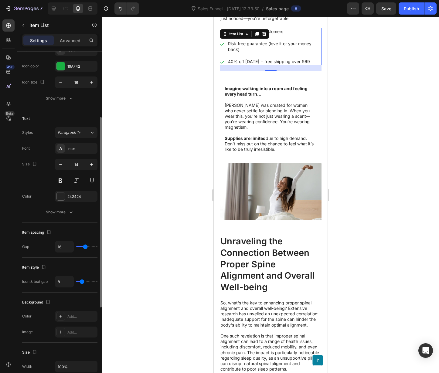
type input "15"
type input "14"
type input "13"
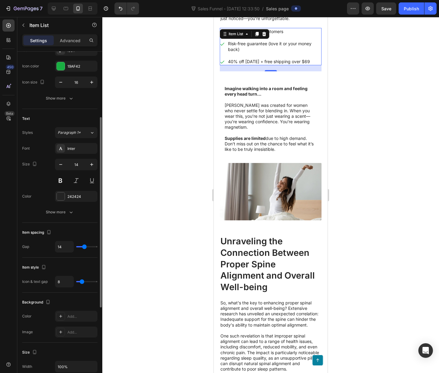
type input "13"
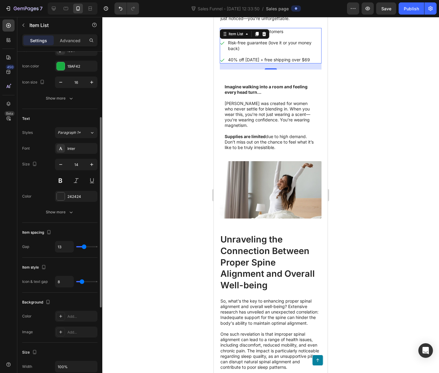
type input "14"
type input "15"
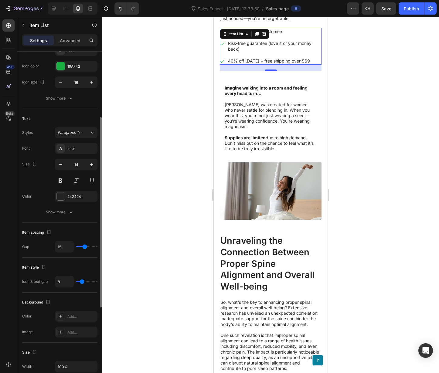
type input "15"
click at [85, 246] on input "range" at bounding box center [86, 246] width 21 height 1
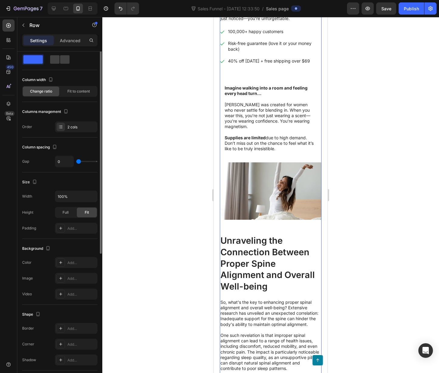
scroll to position [111, 0]
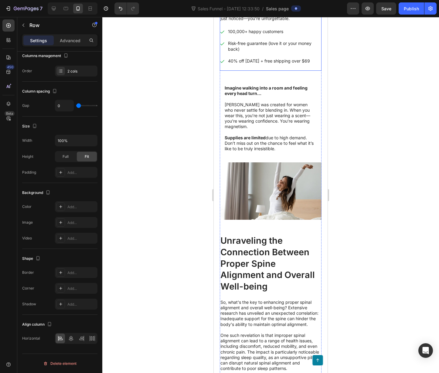
click at [276, 71] on div "The Science Behind Attraction That Perfume Brands Don’t Want You to Know Headin…" at bounding box center [271, 5] width 102 height 131
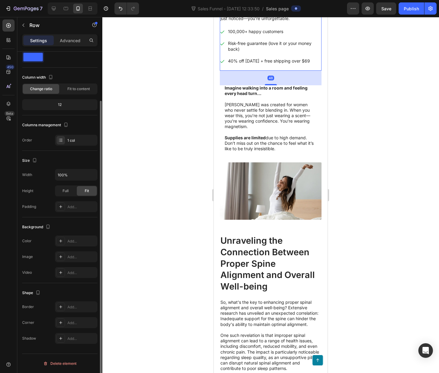
click at [276, 83] on div "48" at bounding box center [271, 78] width 102 height 15
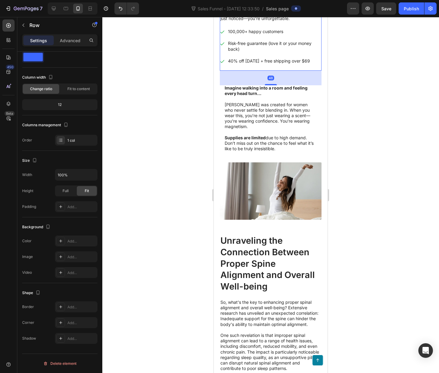
click at [276, 83] on div "48" at bounding box center [271, 78] width 102 height 15
drag, startPoint x: 276, startPoint y: 83, endPoint x: 270, endPoint y: 49, distance: 34.5
click at [276, 83] on div "48" at bounding box center [271, 78] width 102 height 15
click at [312, 71] on div "The Science Behind Attraction That Perfume Brands Don’t Want You to Know Headin…" at bounding box center [271, 5] width 102 height 131
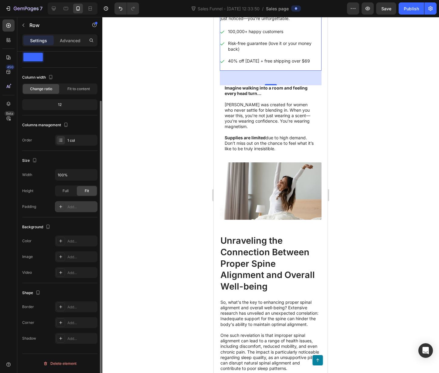
click at [73, 205] on div "Add..." at bounding box center [81, 206] width 29 height 5
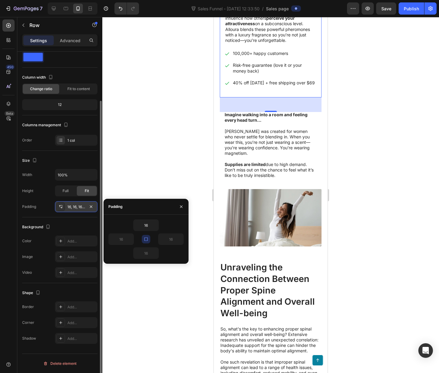
click at [150, 260] on div "16 16 16 16" at bounding box center [145, 238] width 85 height 49
click at [139, 255] on div "16 16 16 16" at bounding box center [145, 238] width 85 height 49
click at [147, 332] on div at bounding box center [270, 195] width 336 height 356
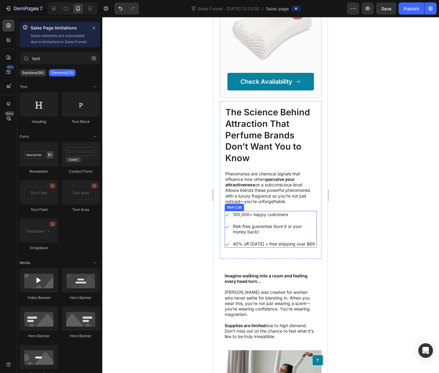
scroll to position [478, 0]
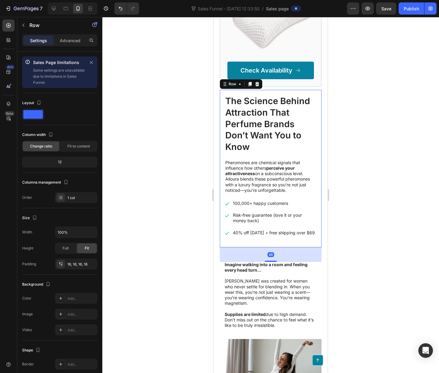
click at [255, 247] on div "The Science Behind Attraction That Perfume Brands Don’t Want You to Know Headin…" at bounding box center [271, 168] width 102 height 157
click at [256, 262] on div "48" at bounding box center [271, 254] width 102 height 15
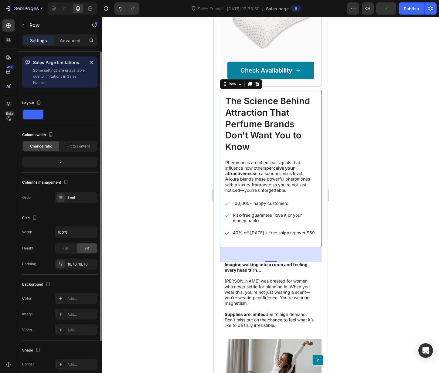
scroll to position [57, 0]
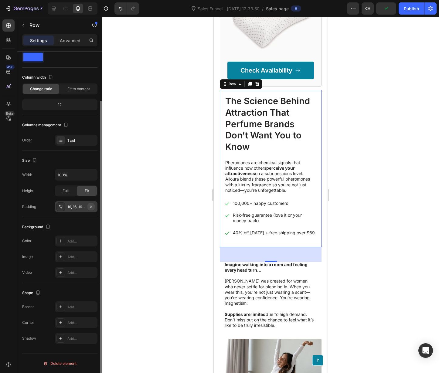
click at [92, 206] on icon "button" at bounding box center [91, 206] width 5 height 5
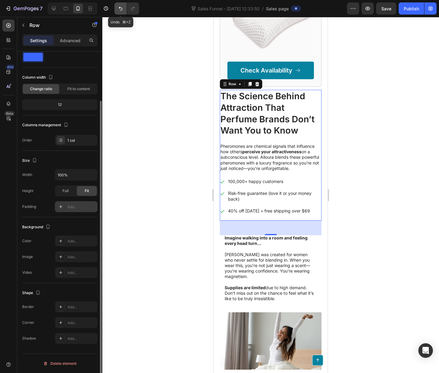
click at [117, 9] on icon "Undo/Redo" at bounding box center [120, 8] width 6 height 6
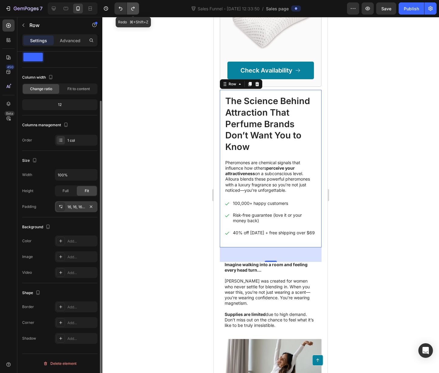
click at [135, 10] on icon "Undo/Redo" at bounding box center [133, 8] width 6 height 6
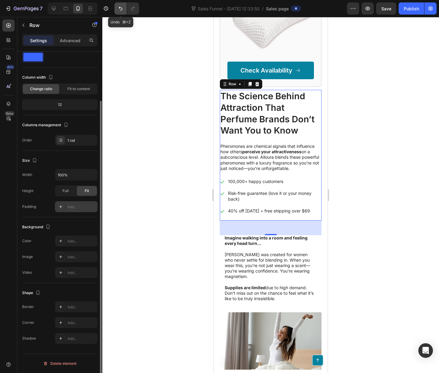
click at [119, 9] on icon "Undo/Redo" at bounding box center [120, 8] width 6 height 6
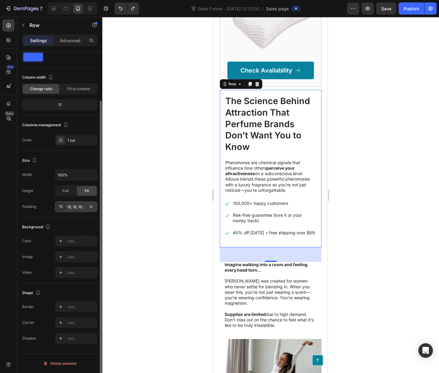
click at [269, 242] on div "The Science Behind Attraction That Perfume Brands Don’t Want You to Know Headin…" at bounding box center [271, 169] width 92 height 148
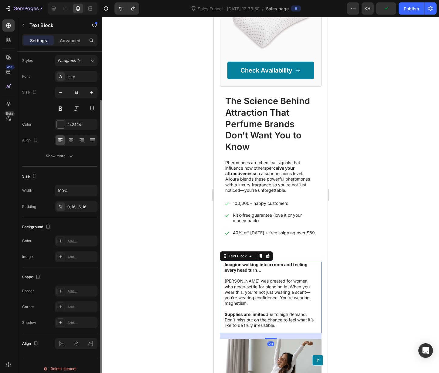
click at [272, 311] on p "[PERSON_NAME] was created for women who never settle for blending in. When you …" at bounding box center [271, 292] width 92 height 39
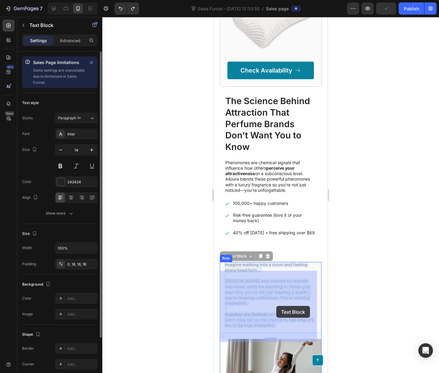
drag, startPoint x: 273, startPoint y: 307, endPoint x: 326, endPoint y: 301, distance: 52.6
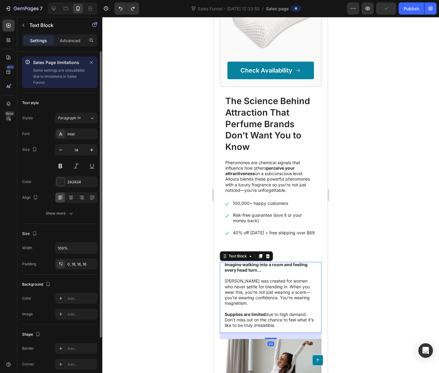
drag, startPoint x: 344, startPoint y: 302, endPoint x: 331, endPoint y: 299, distance: 12.9
click at [343, 302] on div at bounding box center [270, 195] width 336 height 356
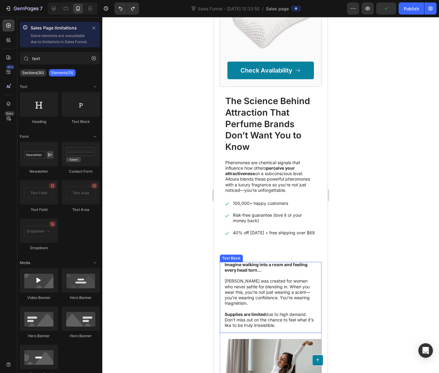
click at [277, 289] on p "[PERSON_NAME] was created for women who never settle for blending in. When you …" at bounding box center [271, 292] width 92 height 39
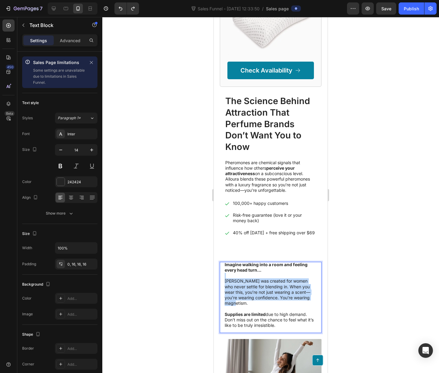
drag, startPoint x: 246, startPoint y: 284, endPoint x: 266, endPoint y: 301, distance: 26.0
click at [388, 308] on div at bounding box center [270, 195] width 336 height 356
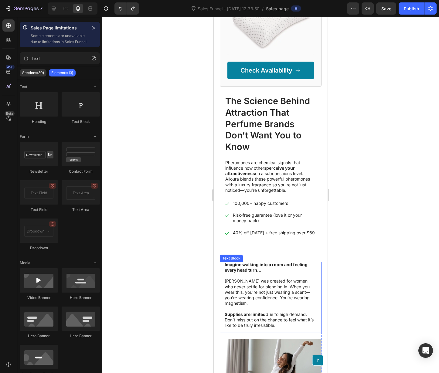
click at [245, 272] on strong "Imagine walking into a room and feeling every head turn…" at bounding box center [266, 267] width 83 height 11
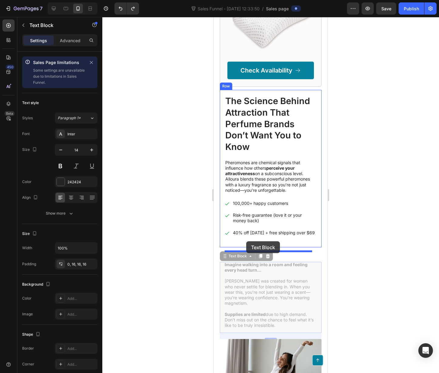
drag, startPoint x: 237, startPoint y: 265, endPoint x: 246, endPoint y: 241, distance: 25.8
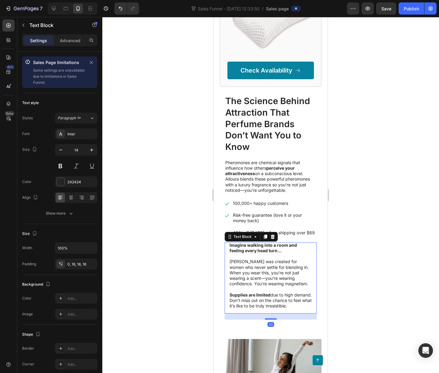
click at [362, 285] on div at bounding box center [270, 195] width 336 height 356
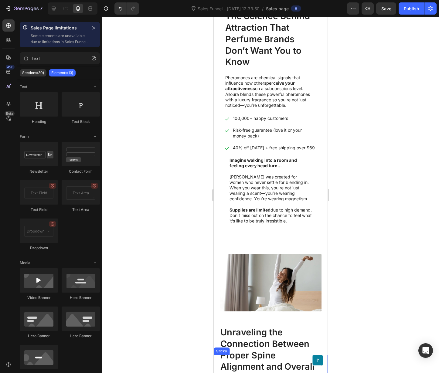
scroll to position [600, 0]
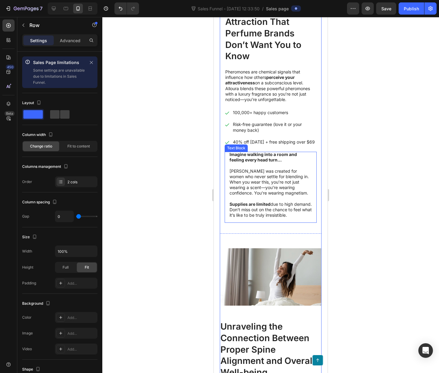
scroll to position [491, 0]
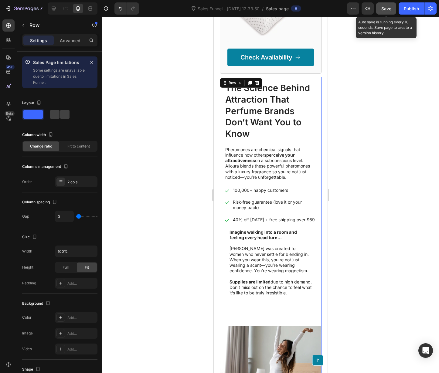
click at [379, 10] on button "Save" at bounding box center [386, 8] width 20 height 12
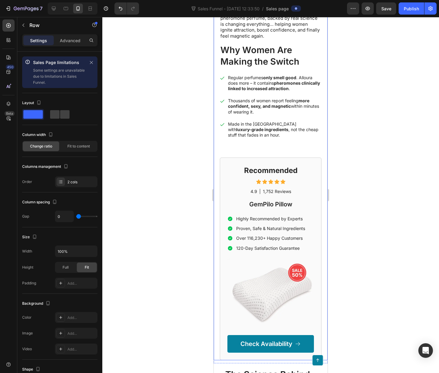
scroll to position [251, 0]
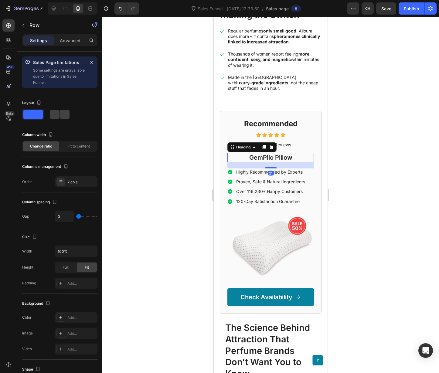
click at [274, 157] on h2 "GemPilo Pillow" at bounding box center [270, 157] width 86 height 9
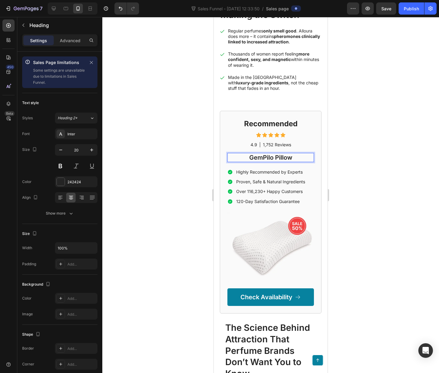
click at [274, 157] on h2 "GemPilo Pillow" at bounding box center [270, 157] width 86 height 9
click at [274, 157] on p "GemPilo Pillow" at bounding box center [270, 158] width 85 height 8
click at [279, 175] on p "Highly Recommended by Experts" at bounding box center [270, 171] width 69 height 5
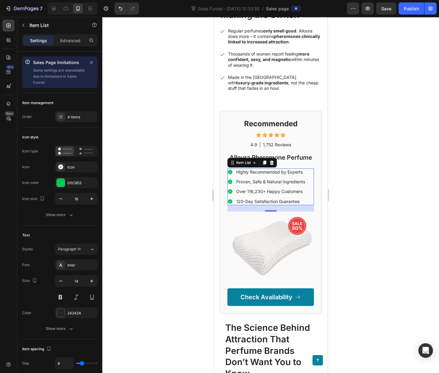
click at [282, 175] on p "Highly Recommended by Experts" at bounding box center [270, 171] width 69 height 5
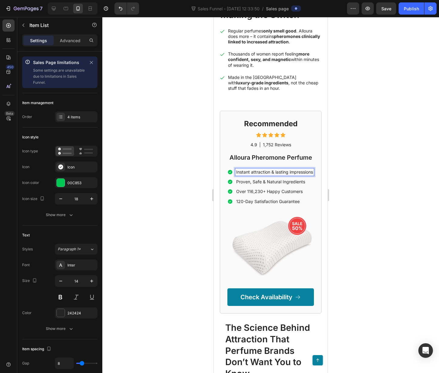
click at [269, 184] on p "Proven, Safe & Natural Ingredients" at bounding box center [274, 181] width 77 height 5
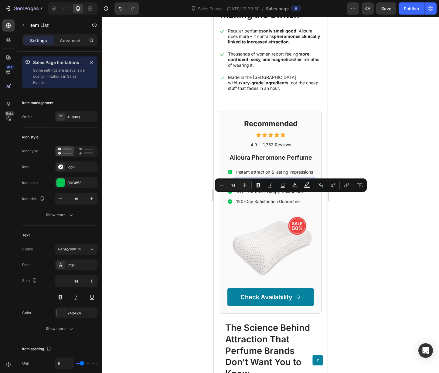
click at [269, 184] on p "Proven, Safe & Natural Ingredients" at bounding box center [274, 181] width 77 height 5
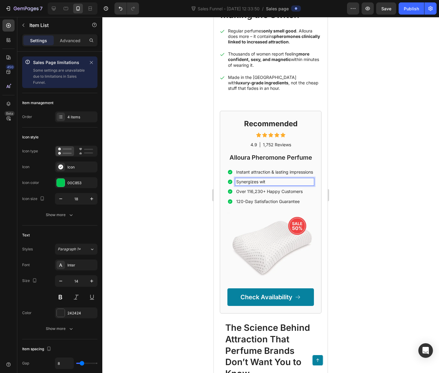
click at [247, 184] on p "Synergizes wit" at bounding box center [274, 181] width 77 height 5
click at [259, 194] on p "Over 116,230+ Happy Customers" at bounding box center [274, 191] width 77 height 5
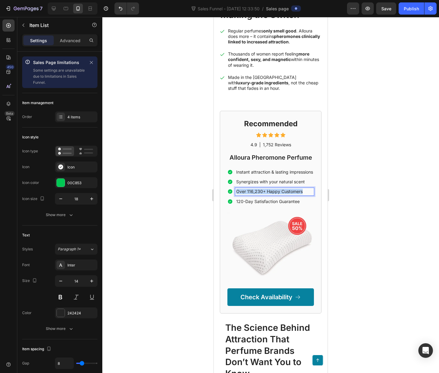
click at [259, 194] on p "Over 116,230+ Happy Customers" at bounding box center [274, 191] width 77 height 5
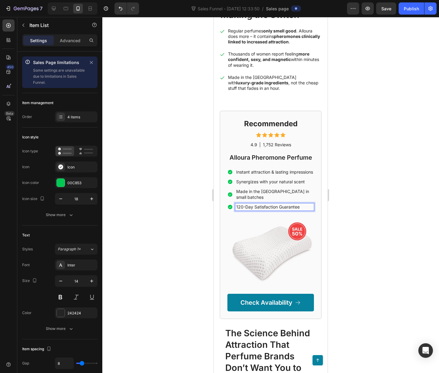
click at [267, 210] on p "120-Day Satisfaction Guarantee" at bounding box center [274, 206] width 77 height 5
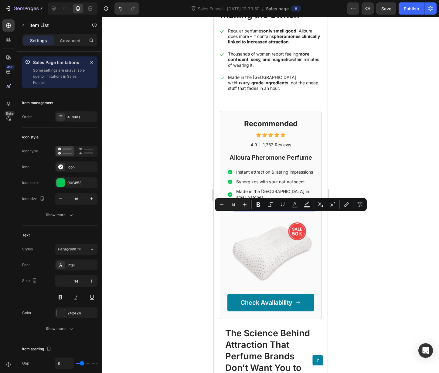
click at [242, 210] on p "120-Day Satisfaction Guarantee" at bounding box center [274, 206] width 77 height 5
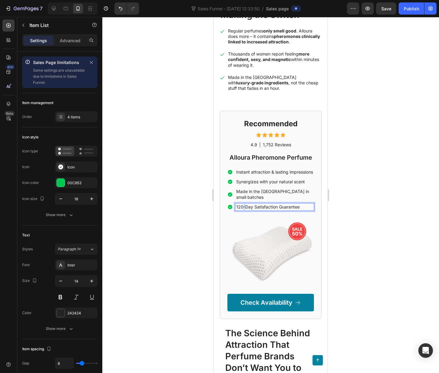
click at [242, 210] on p "120-Day Satisfaction Guarantee" at bounding box center [274, 206] width 77 height 5
click at [382, 256] on div at bounding box center [270, 195] width 336 height 356
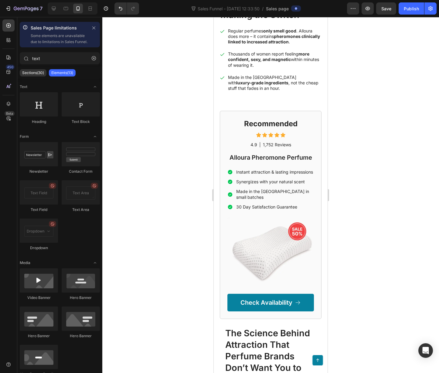
click at [376, 195] on div at bounding box center [270, 195] width 336 height 356
click at [265, 265] on img at bounding box center [270, 252] width 86 height 71
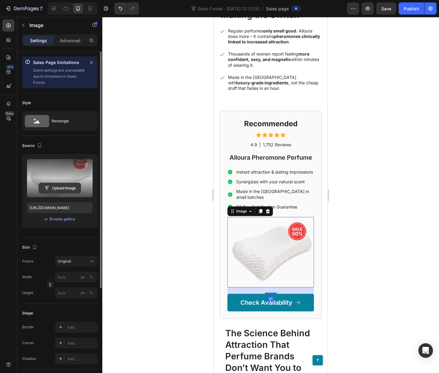
click at [61, 186] on input "file" at bounding box center [60, 188] width 42 height 10
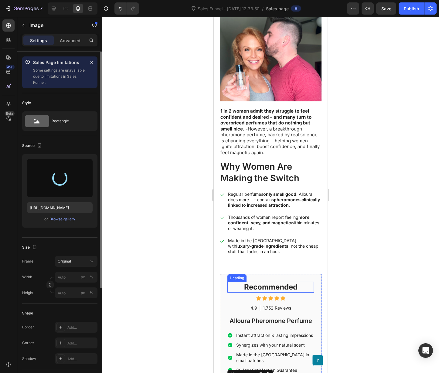
scroll to position [54, 0]
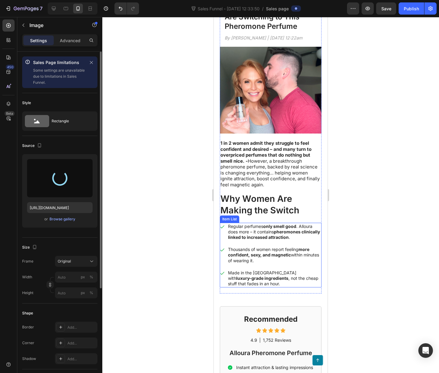
type input "[URL][DOMAIN_NAME]"
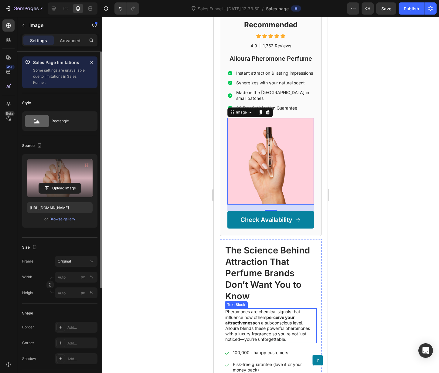
scroll to position [388, 0]
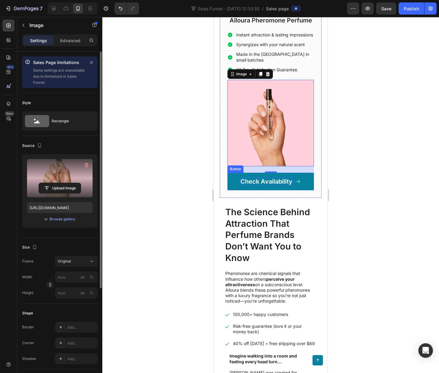
click at [240, 182] on p "Check Availability" at bounding box center [266, 181] width 52 height 8
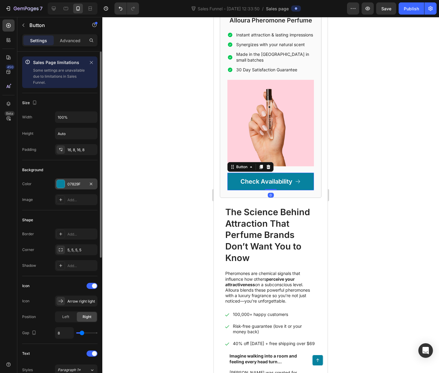
click at [63, 182] on div at bounding box center [61, 184] width 8 height 8
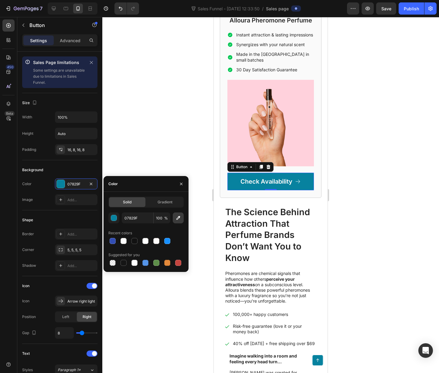
click at [176, 219] on icon "button" at bounding box center [178, 218] width 6 height 6
type input "FED1DC"
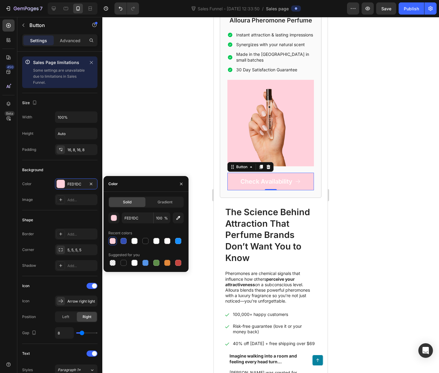
click at [164, 103] on div at bounding box center [270, 195] width 336 height 356
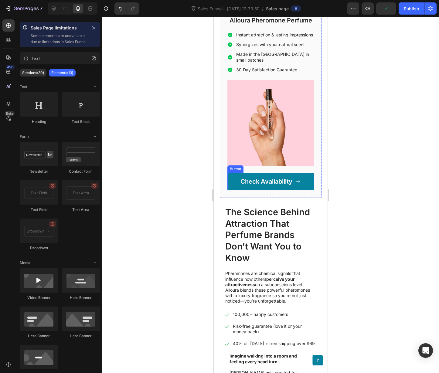
click at [237, 185] on link "Check Availability" at bounding box center [270, 182] width 86 height 18
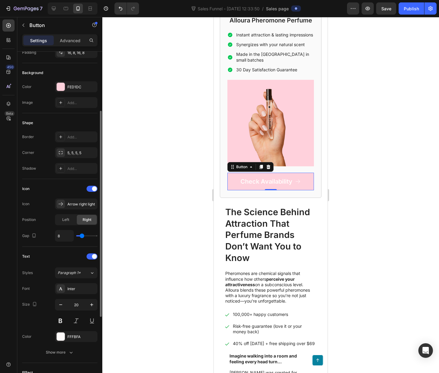
scroll to position [218, 0]
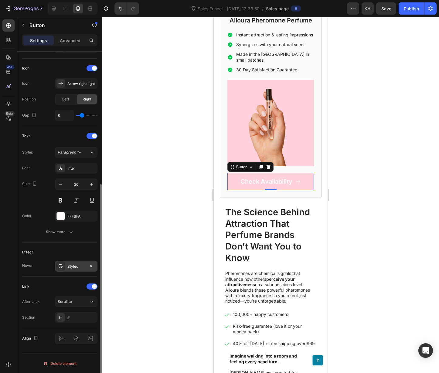
click at [82, 264] on div "Styled" at bounding box center [76, 266] width 18 height 5
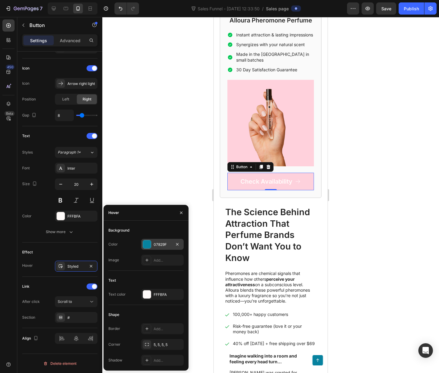
click at [147, 242] on div at bounding box center [147, 244] width 8 height 8
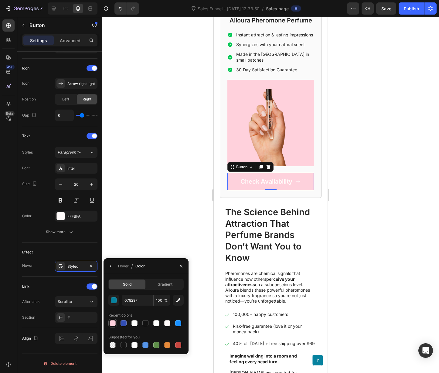
click at [113, 322] on div at bounding box center [113, 323] width 6 height 6
click at [179, 346] on div at bounding box center [178, 345] width 6 height 6
type input "C5453F"
click at [169, 282] on span "Gradient" at bounding box center [164, 284] width 15 height 5
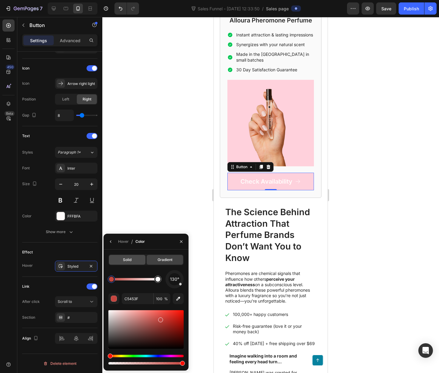
click at [126, 261] on span "Solid" at bounding box center [127, 259] width 8 height 5
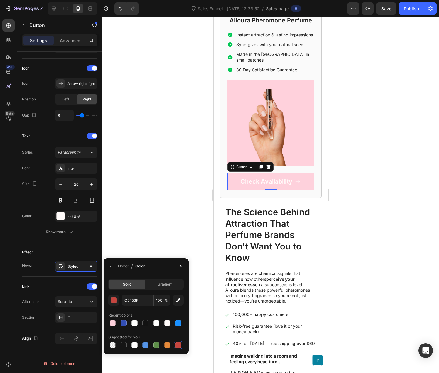
click at [169, 206] on div at bounding box center [270, 195] width 336 height 356
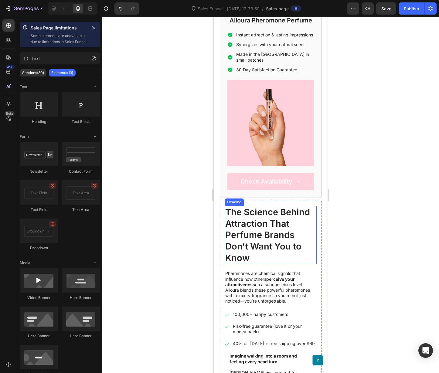
scroll to position [340, 0]
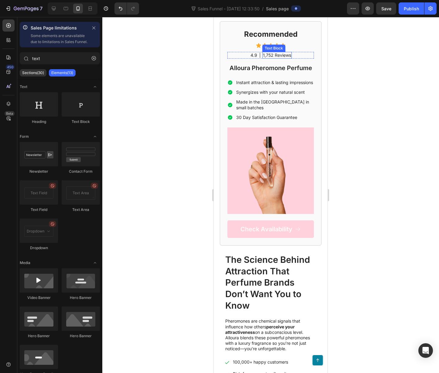
click at [263, 56] on p "1,752 Reviews" at bounding box center [277, 54] width 28 height 5
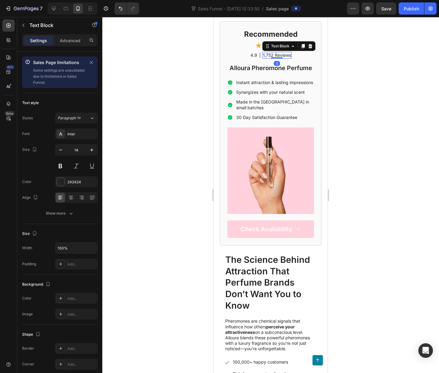
click at [263, 56] on p "1,752 Reviews" at bounding box center [277, 54] width 28 height 5
click at [401, 116] on div at bounding box center [270, 195] width 336 height 356
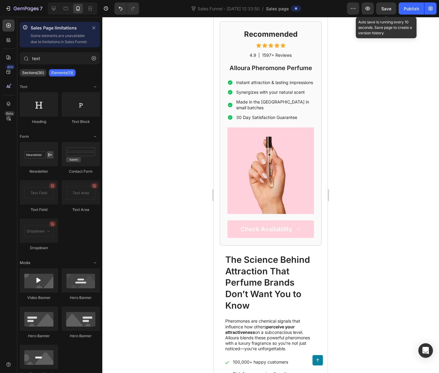
drag, startPoint x: 386, startPoint y: 8, endPoint x: 384, endPoint y: 19, distance: 11.4
click at [386, 8] on span "Save" at bounding box center [386, 8] width 10 height 5
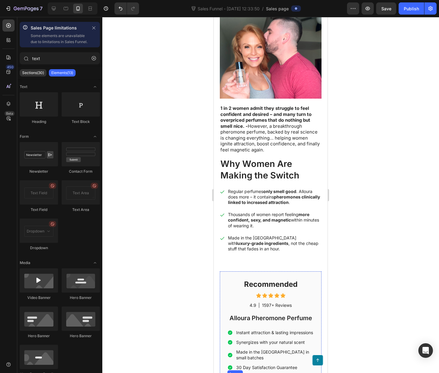
scroll to position [207, 0]
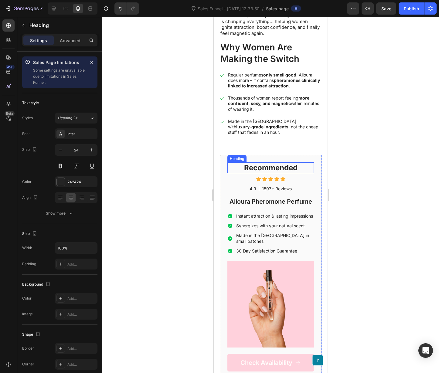
click at [274, 166] on h2 "Recommended" at bounding box center [270, 167] width 86 height 11
click at [248, 169] on h2 "Recommended" at bounding box center [270, 167] width 86 height 11
click at [248, 169] on p "Recommended" at bounding box center [270, 167] width 85 height 9
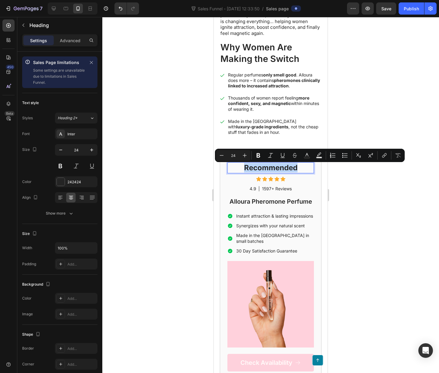
click at [248, 169] on p "Recommended" at bounding box center [270, 167] width 85 height 9
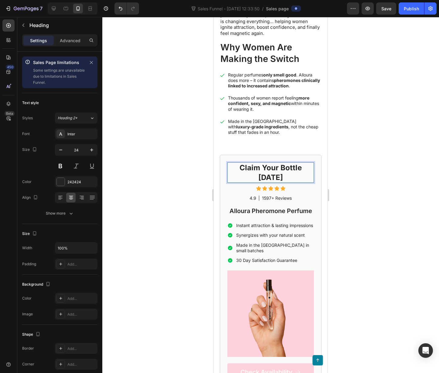
click at [366, 182] on div at bounding box center [270, 195] width 336 height 356
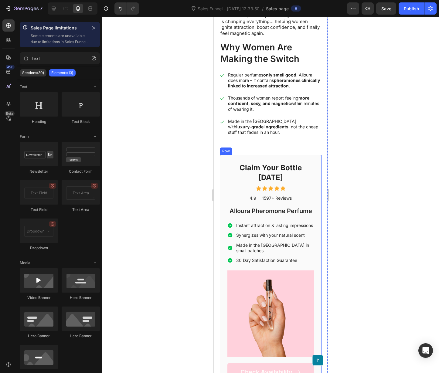
click at [226, 162] on div "Claim Your Bottle [DATE] Heading Icon Icon Icon Icon Icon Icon List 4.9 Text Bl…" at bounding box center [271, 272] width 102 height 234
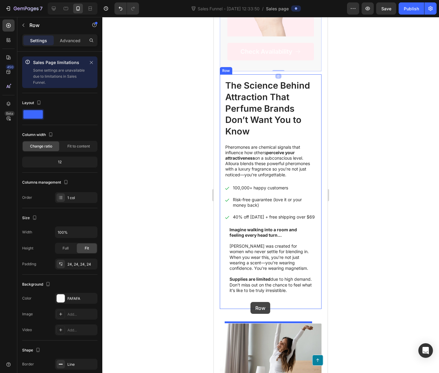
scroll to position [527, 0]
drag, startPoint x: 228, startPoint y: 150, endPoint x: 255, endPoint y: 315, distance: 166.5
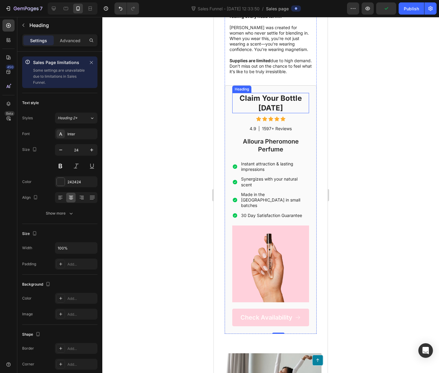
click at [271, 113] on h2 "Claim Your Bottle [DATE]" at bounding box center [270, 103] width 77 height 20
click at [269, 90] on icon at bounding box center [268, 87] width 3 height 4
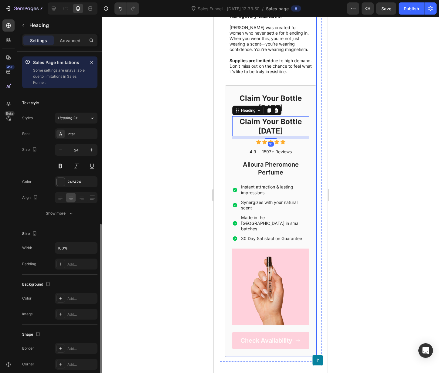
scroll to position [97, 0]
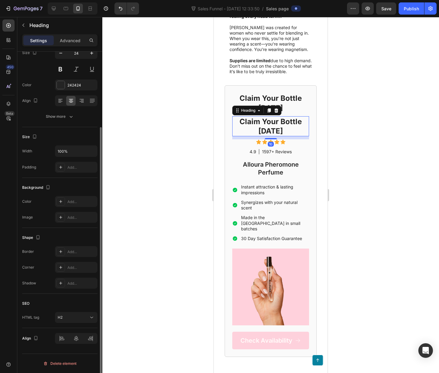
click at [272, 136] on h2 "Claim Your Bottle [DATE]" at bounding box center [270, 126] width 77 height 20
click at [272, 136] on p "Claim Your Bottle [DATE]" at bounding box center [271, 126] width 76 height 19
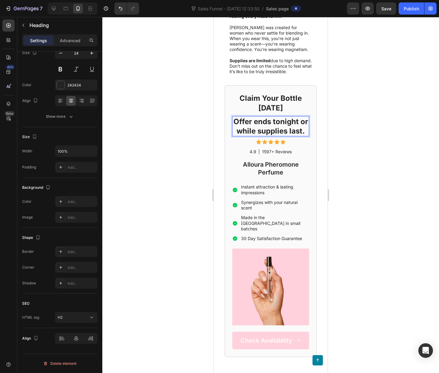
click at [261, 136] on p "Offer ends tonight or while supplies last." at bounding box center [271, 126] width 76 height 19
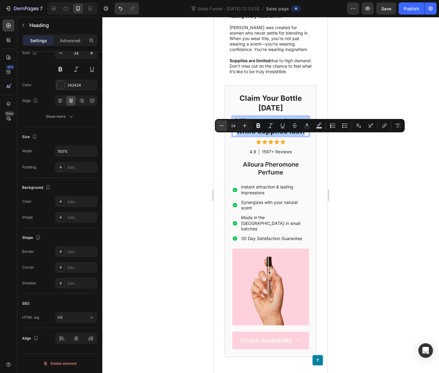
click at [222, 124] on icon "Editor contextual toolbar" at bounding box center [221, 126] width 6 height 6
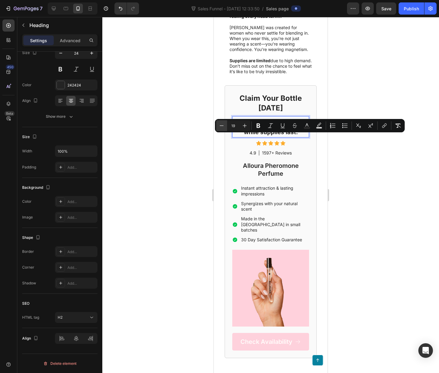
click at [222, 124] on icon "Editor contextual toolbar" at bounding box center [221, 126] width 6 height 6
type input "17"
click at [257, 124] on icon "Editor contextual toolbar" at bounding box center [258, 125] width 4 height 5
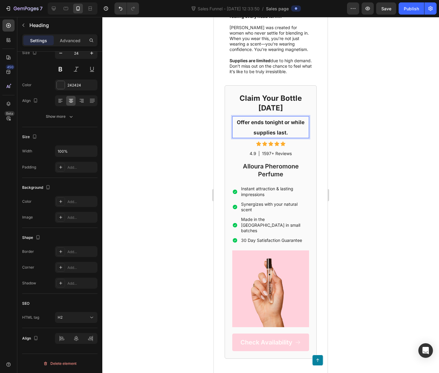
click at [267, 137] on p "Offer ends tonight or while supplies last." at bounding box center [271, 127] width 76 height 21
click at [250, 136] on strong "Offer ends tonight or while supplies last." at bounding box center [271, 127] width 68 height 16
click at [247, 136] on strong "Offer ends tonight or while supplies last." at bounding box center [271, 127] width 68 height 16
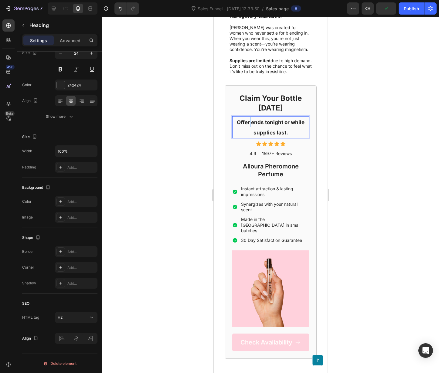
click at [247, 136] on strong "Offer ends tonight or while supplies last." at bounding box center [271, 127] width 68 height 16
click at [384, 161] on div at bounding box center [270, 195] width 336 height 356
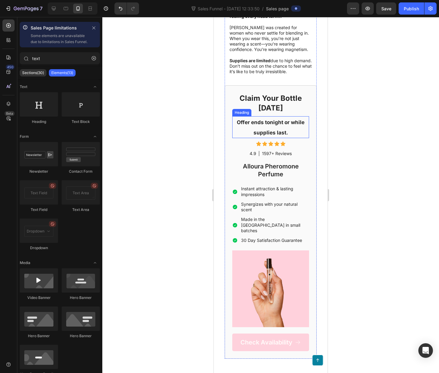
click at [283, 136] on strong "Offer ends tonight or while supplies last." at bounding box center [271, 127] width 68 height 16
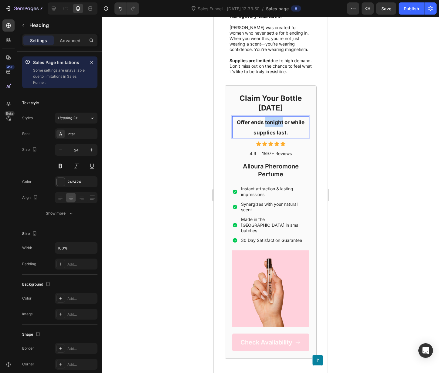
click at [268, 136] on strong "Offer ends tonight or while supplies last." at bounding box center [271, 127] width 68 height 16
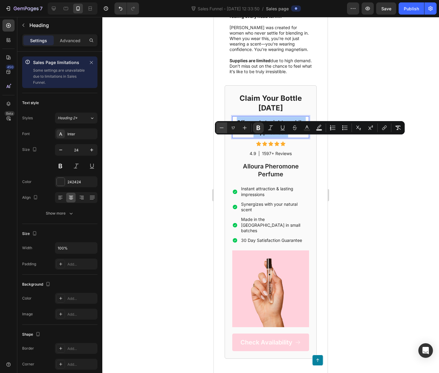
click at [220, 129] on icon "Editor contextual toolbar" at bounding box center [221, 128] width 6 height 6
type input "14"
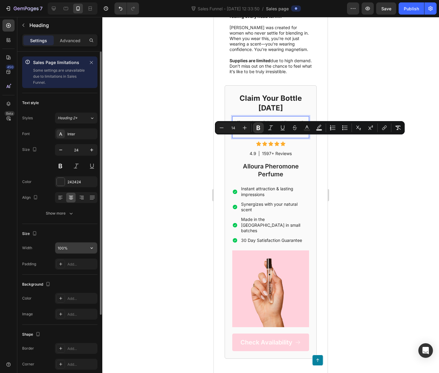
click at [78, 247] on input "100%" at bounding box center [76, 247] width 42 height 11
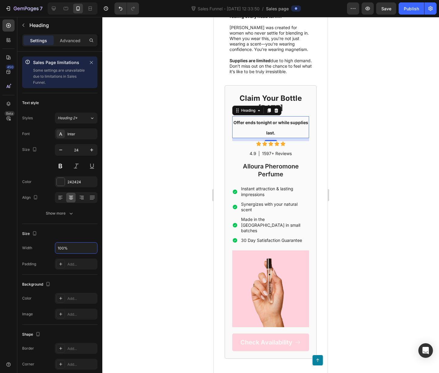
click at [118, 268] on div at bounding box center [270, 195] width 336 height 356
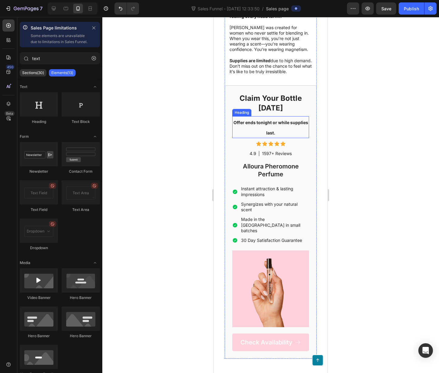
click at [289, 137] on p "⁠⁠⁠⁠⁠⁠⁠ Offer ends tonight or while supplies last." at bounding box center [271, 127] width 76 height 21
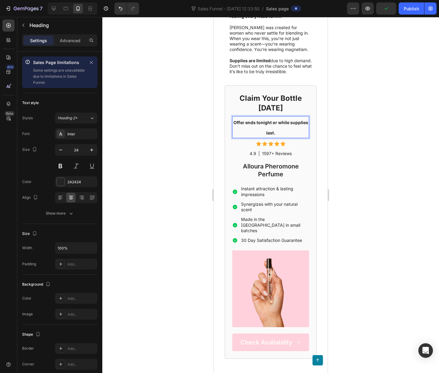
click at [285, 135] on strong "Offer ends tonight or while supplies last." at bounding box center [270, 127] width 75 height 15
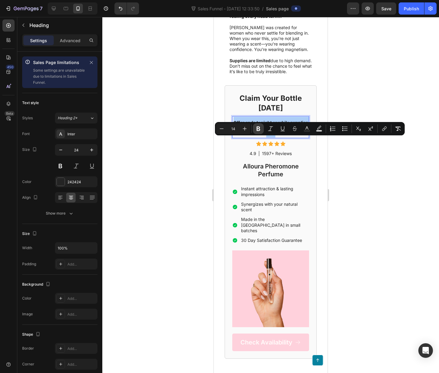
click at [258, 127] on icon "Editor contextual toolbar" at bounding box center [258, 129] width 4 height 5
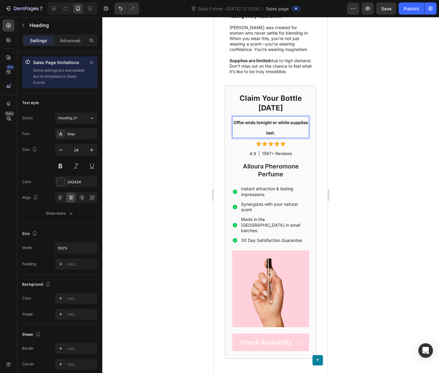
click at [271, 137] on p "Offer ends tonight or while supplies last." at bounding box center [271, 127] width 76 height 21
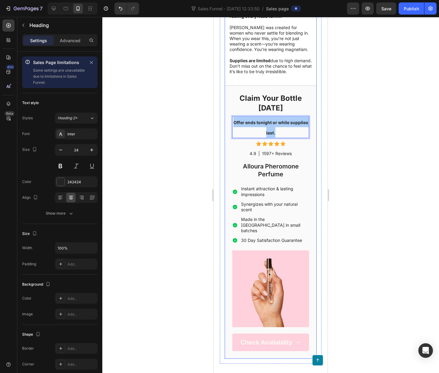
click at [344, 155] on div at bounding box center [270, 195] width 336 height 356
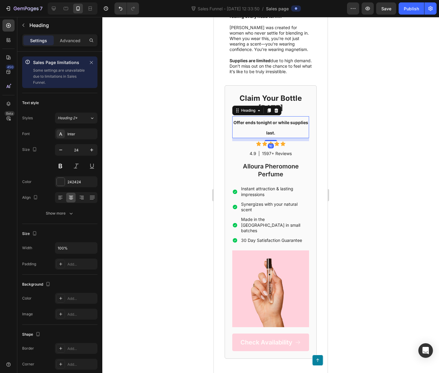
click at [279, 135] on span "Offer ends tonight or while supplies last." at bounding box center [270, 127] width 75 height 15
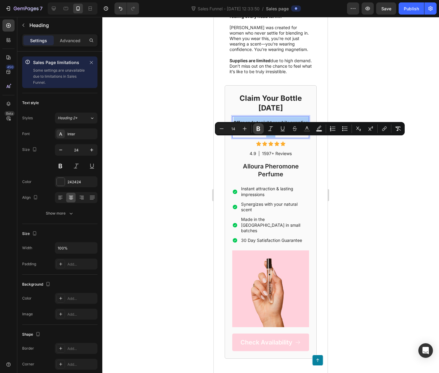
click at [260, 132] on button "Bold" at bounding box center [258, 128] width 11 height 11
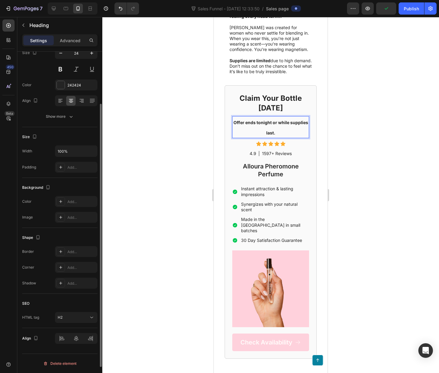
scroll to position [0, 0]
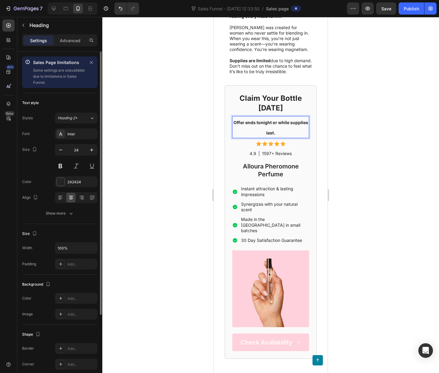
click at [68, 275] on div "Text style Styles Heading 2* Font Inter Size 24 Color 242424 Align Show more" at bounding box center [59, 300] width 75 height 50
click at [66, 214] on div "Show more" at bounding box center [60, 213] width 28 height 6
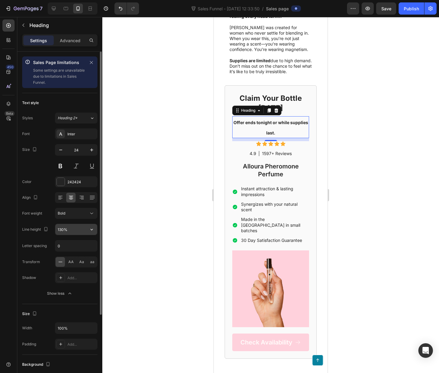
click at [83, 231] on input "130%" at bounding box center [76, 229] width 42 height 11
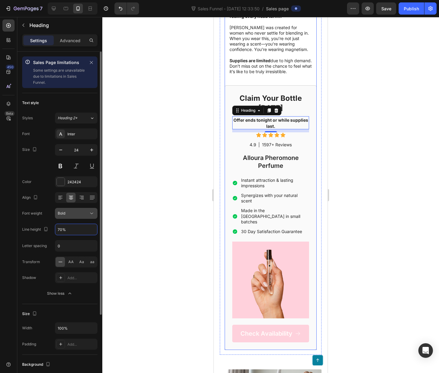
type input "70%"
click at [73, 211] on div "Bold" at bounding box center [73, 213] width 31 height 5
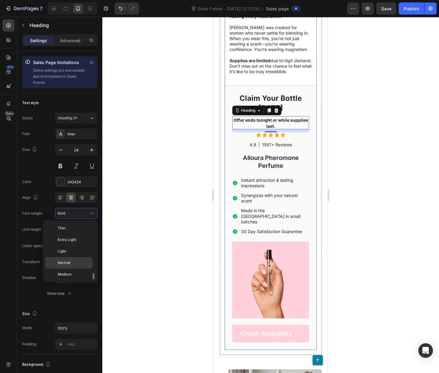
scroll to position [33, 0]
click at [72, 230] on p "Normal" at bounding box center [74, 229] width 32 height 5
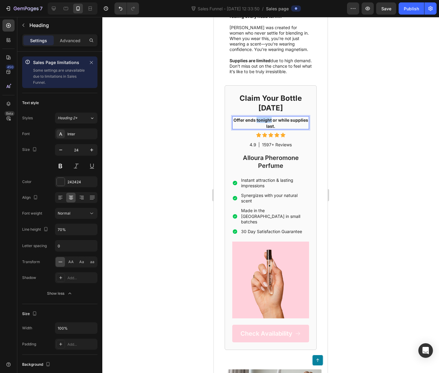
click at [272, 129] on p "Offer ends tonight or while supplies last." at bounding box center [271, 123] width 76 height 12
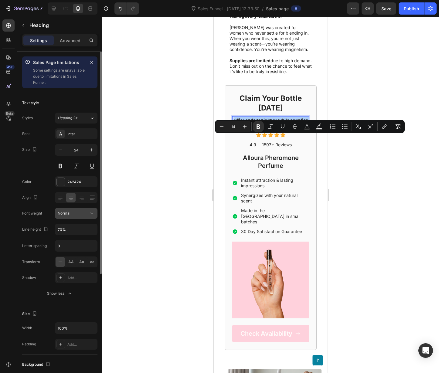
click at [68, 211] on span "Normal" at bounding box center [64, 213] width 13 height 5
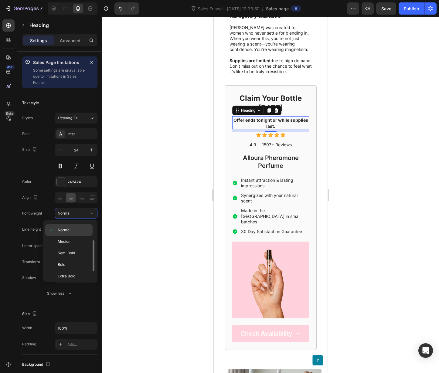
click at [70, 228] on span "Normal" at bounding box center [64, 229] width 13 height 5
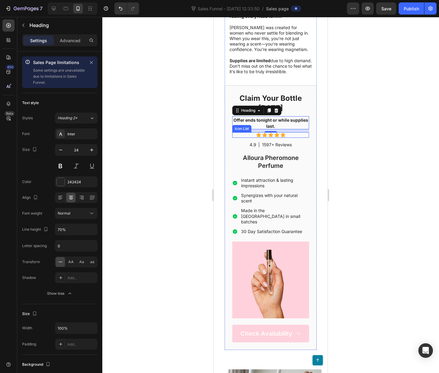
drag, startPoint x: 391, startPoint y: 188, endPoint x: 386, endPoint y: 187, distance: 5.7
click at [391, 188] on div at bounding box center [270, 195] width 336 height 356
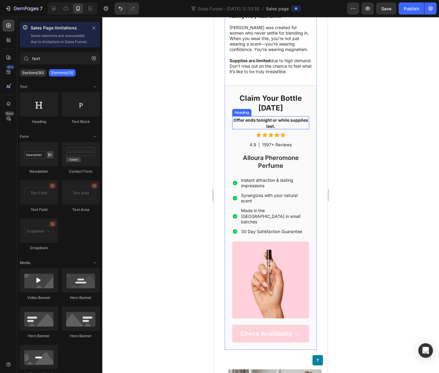
click at [268, 129] on p "⁠⁠⁠⁠⁠⁠⁠ Offer ends tonight or while supplies last." at bounding box center [271, 123] width 76 height 12
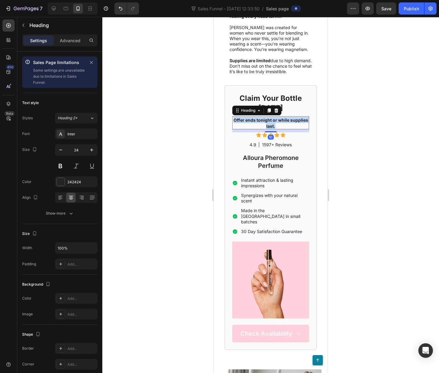
click at [268, 129] on p "Offer ends tonight or while supplies last." at bounding box center [271, 123] width 76 height 12
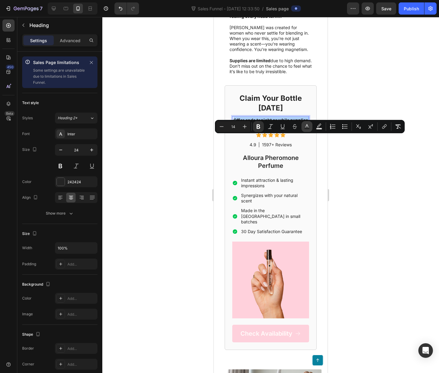
click at [307, 127] on icon "Editor contextual toolbar" at bounding box center [307, 126] width 6 height 6
type input "242424"
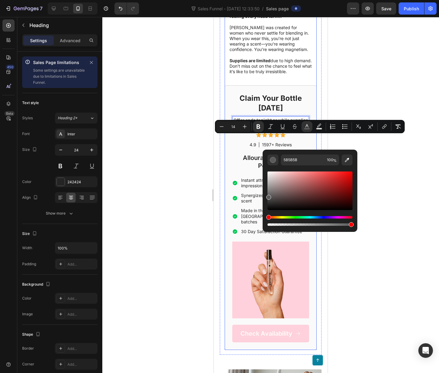
drag, startPoint x: 478, startPoint y: 213, endPoint x: 260, endPoint y: 193, distance: 218.7
type input "999999"
drag, startPoint x: 481, startPoint y: 206, endPoint x: 260, endPoint y: 185, distance: 222.8
click at [390, 150] on div at bounding box center [270, 195] width 336 height 356
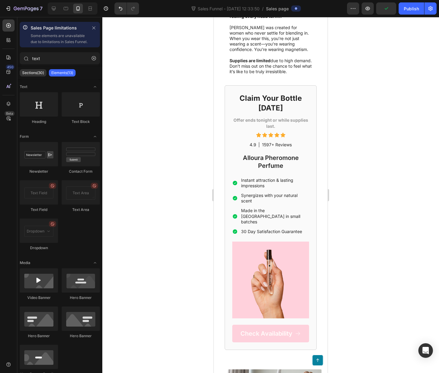
click at [390, 150] on div at bounding box center [270, 195] width 336 height 356
click at [264, 129] on p "⁠⁠⁠⁠⁠⁠⁠ Offer ends tonight or while supplies last." at bounding box center [271, 123] width 76 height 12
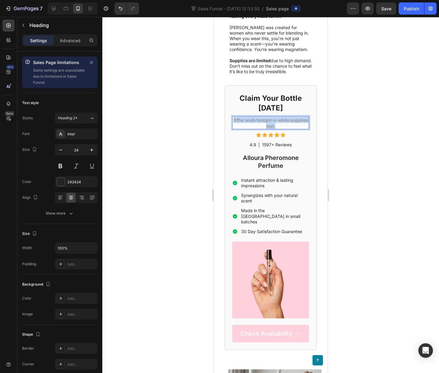
click at [264, 129] on p "Offer ends tonight or while supplies last." at bounding box center [271, 123] width 76 height 12
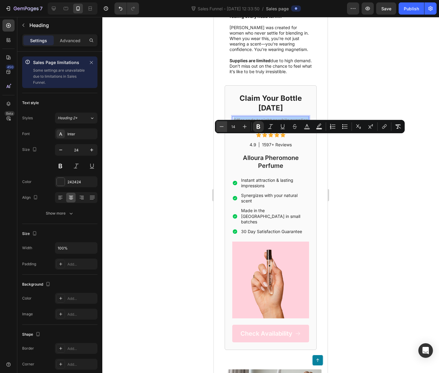
click at [221, 125] on icon "Editor contextual toolbar" at bounding box center [221, 126] width 6 height 6
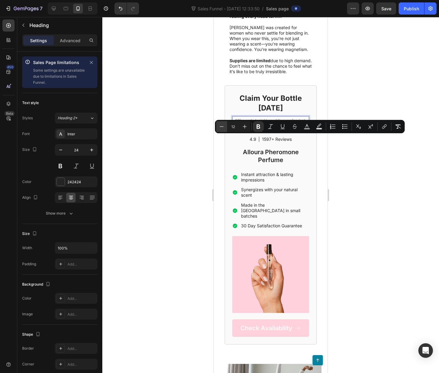
click at [221, 125] on icon "Editor contextual toolbar" at bounding box center [221, 126] width 6 height 6
type input "11"
click at [380, 207] on div at bounding box center [270, 195] width 336 height 356
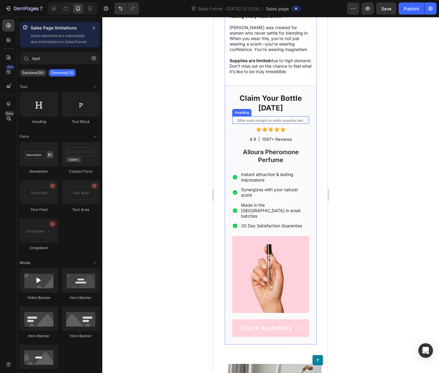
click at [277, 123] on strong "Offer ends tonight or while supplies last." at bounding box center [270, 120] width 67 height 4
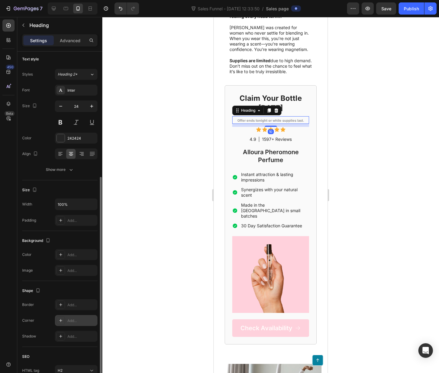
scroll to position [95, 0]
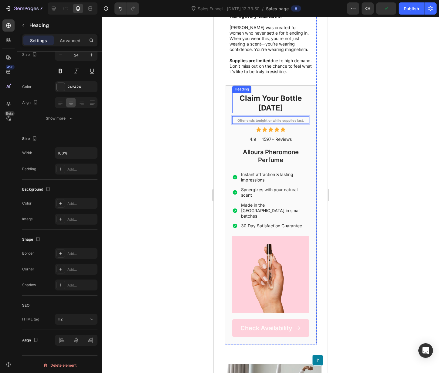
drag, startPoint x: 241, startPoint y: 138, endPoint x: 270, endPoint y: 147, distance: 30.1
click at [349, 162] on div at bounding box center [270, 195] width 336 height 356
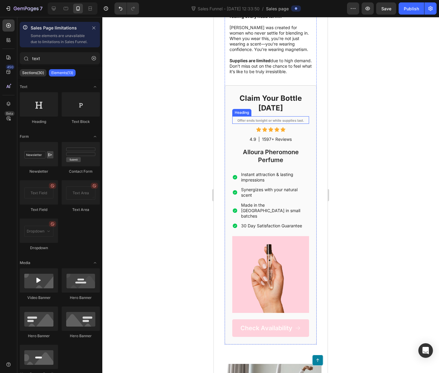
click at [282, 123] on strong "Offer ends tonight or while supplies last." at bounding box center [270, 120] width 67 height 4
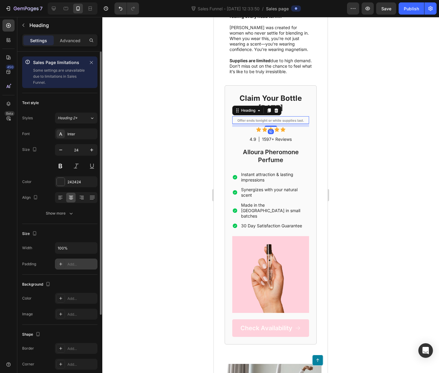
click at [86, 259] on div "Add..." at bounding box center [76, 263] width 42 height 11
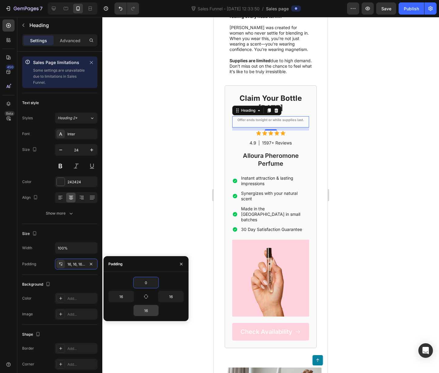
type input "0"
click at [150, 311] on input "16" at bounding box center [145, 310] width 25 height 11
type input "0"
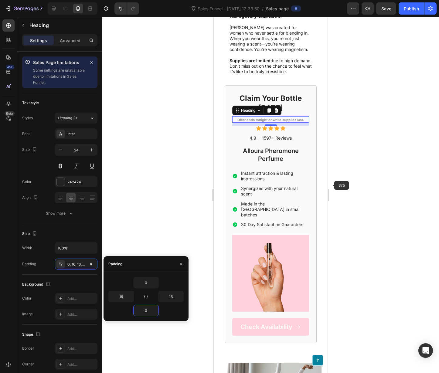
click at [378, 184] on div at bounding box center [270, 195] width 336 height 356
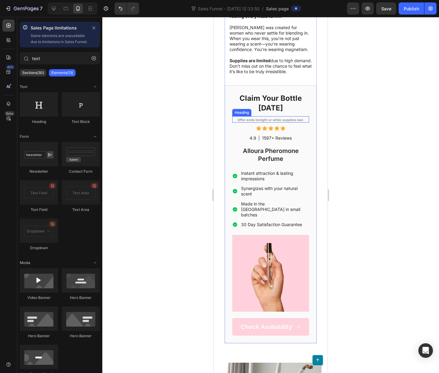
click at [273, 122] on strong "Offer ends tonight or while supplies last." at bounding box center [270, 120] width 67 height 4
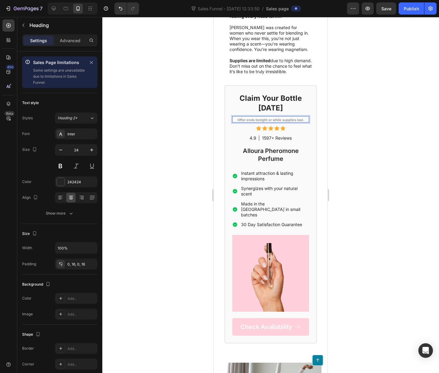
click at [277, 122] on strong "Offer ends tonight or while supplies last." at bounding box center [270, 120] width 67 height 4
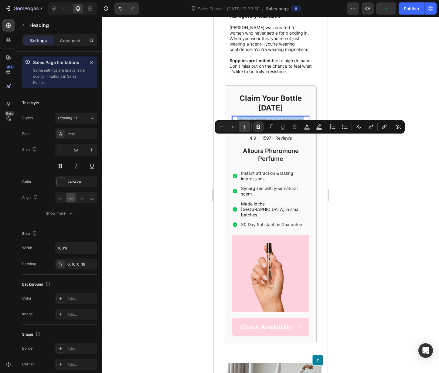
click at [241, 125] on button "Plus" at bounding box center [244, 126] width 11 height 11
type input "12"
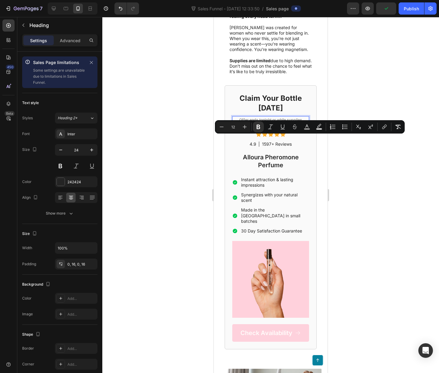
click at [386, 212] on div at bounding box center [270, 195] width 336 height 356
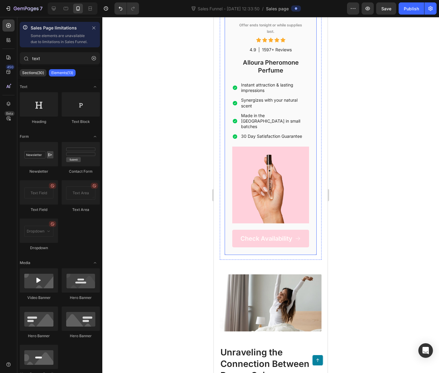
scroll to position [790, 0]
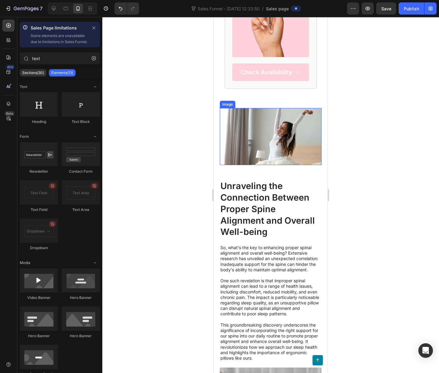
click at [293, 148] on img at bounding box center [271, 136] width 102 height 57
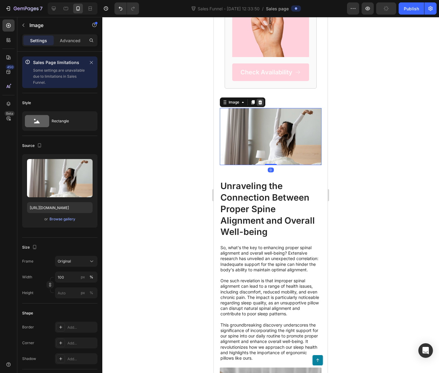
click at [263, 106] on div at bounding box center [259, 102] width 7 height 7
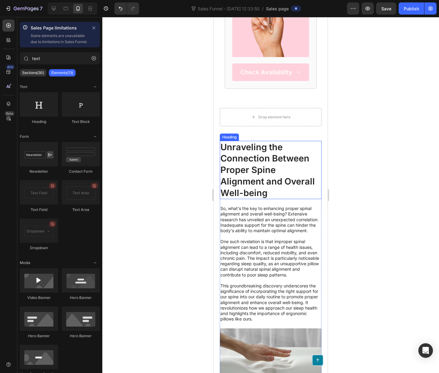
click at [269, 155] on h2 "Unraveling the Connection Between Proper Spine Alignment and Overall Well-being" at bounding box center [271, 170] width 102 height 59
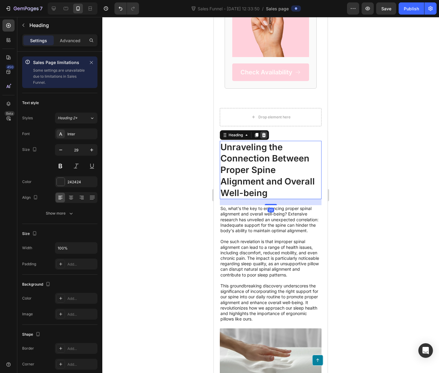
click at [263, 137] on icon at bounding box center [264, 135] width 4 height 4
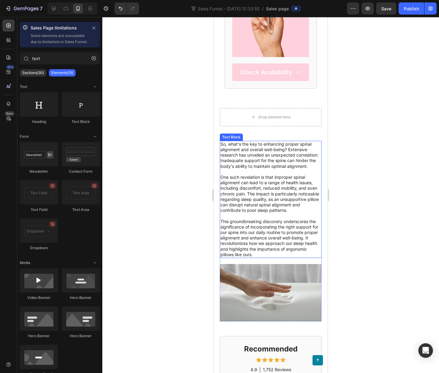
click at [267, 192] on p "So, what's the key to enhancing proper spinal alignment and overall well-being?…" at bounding box center [270, 199] width 100 height 116
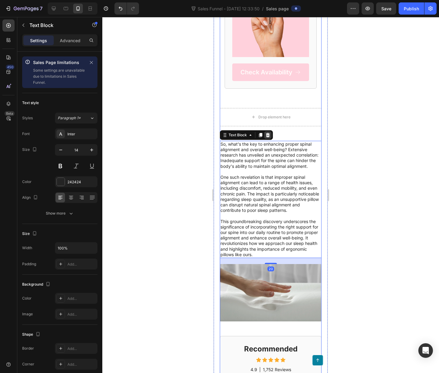
click at [267, 137] on icon at bounding box center [268, 135] width 4 height 4
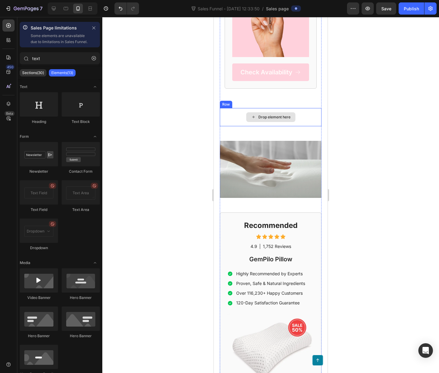
click at [274, 120] on div "Drop element here" at bounding box center [274, 117] width 32 height 5
click at [236, 118] on div "Drop element here" at bounding box center [271, 117] width 102 height 18
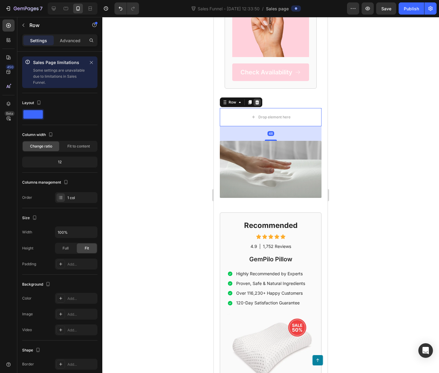
click at [260, 106] on div at bounding box center [256, 102] width 7 height 7
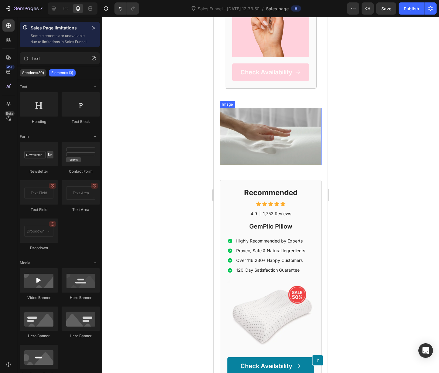
click at [262, 125] on img at bounding box center [271, 136] width 102 height 57
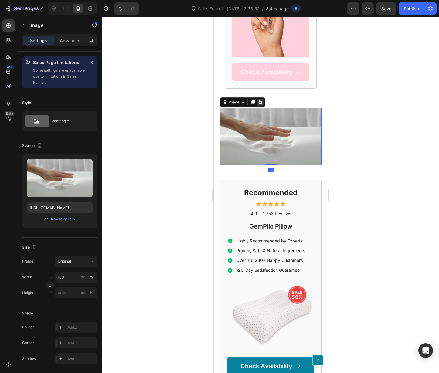
click at [259, 104] on icon at bounding box center [260, 102] width 4 height 4
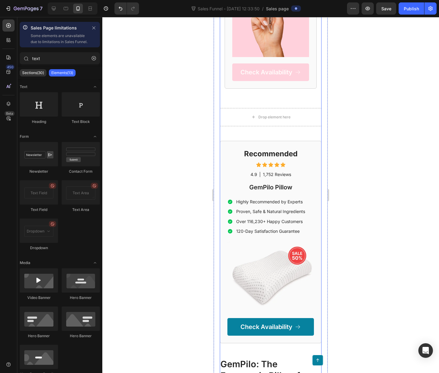
click at [270, 159] on h2 "Recommended" at bounding box center [270, 153] width 86 height 11
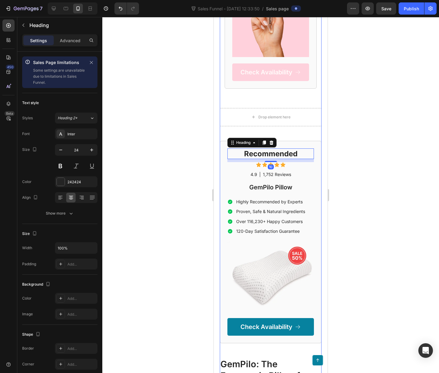
click at [221, 150] on div "Recommended Heading 10 Icon Icon Icon Icon Icon Icon List 4.9 Text Block | Text…" at bounding box center [271, 242] width 102 height 203
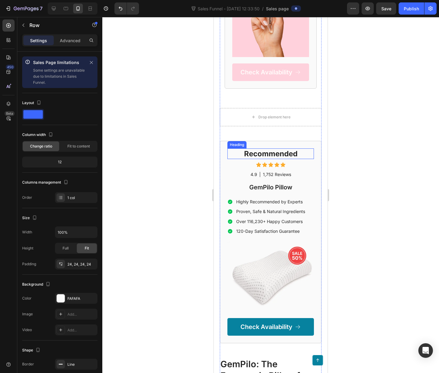
click at [225, 158] on div "Recommended Heading Icon Icon Icon Icon Icon Icon List 4.9 Text Block | Text Bl…" at bounding box center [271, 242] width 102 height 203
click at [274, 159] on h2 "Recommended" at bounding box center [270, 153] width 86 height 11
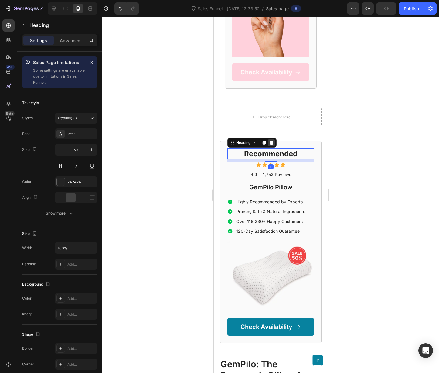
click at [275, 146] on div at bounding box center [271, 142] width 7 height 7
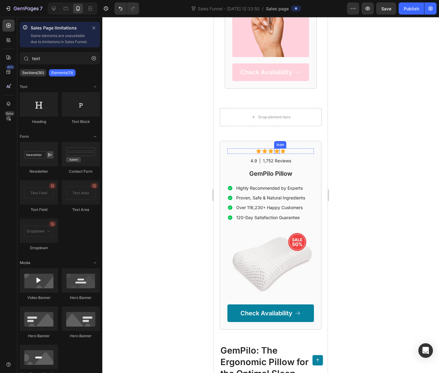
click at [276, 154] on div "Icon" at bounding box center [276, 150] width 5 height 5
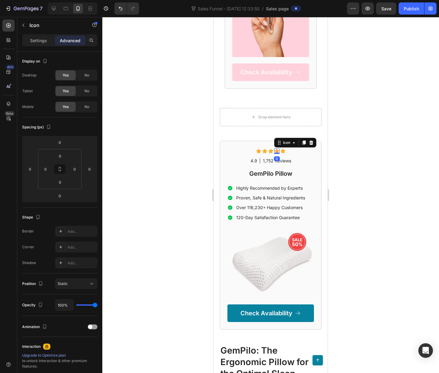
click at [310, 145] on icon at bounding box center [311, 142] width 4 height 4
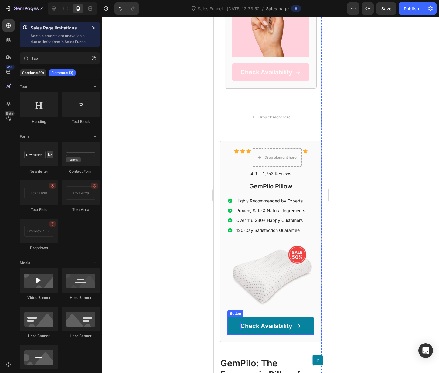
click at [264, 329] on p "Check Availability" at bounding box center [266, 326] width 52 height 8
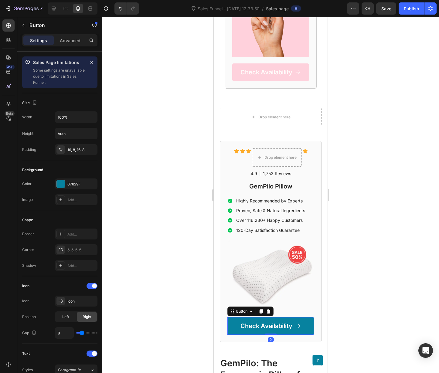
click at [259, 306] on img at bounding box center [270, 275] width 86 height 71
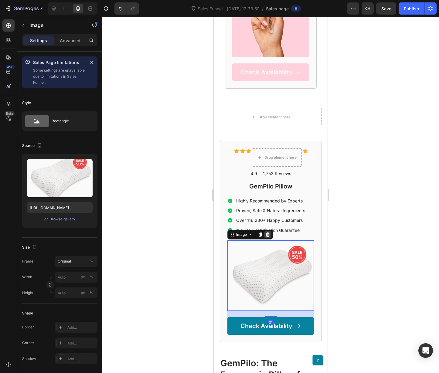
click at [270, 237] on icon at bounding box center [267, 234] width 5 height 5
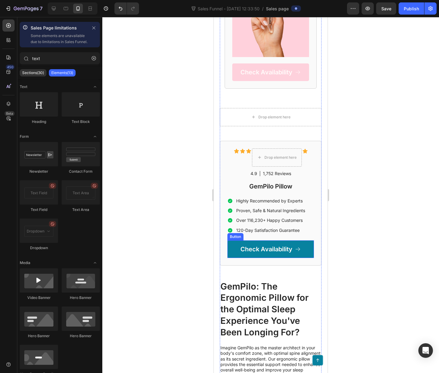
click at [294, 258] on link "Check Availability" at bounding box center [270, 249] width 86 height 18
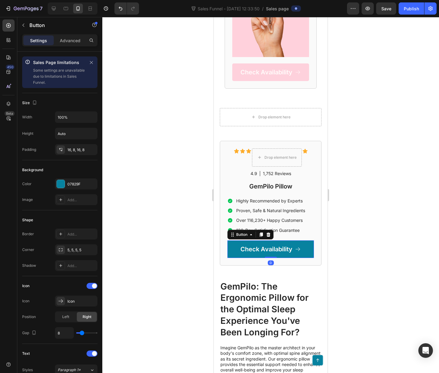
click at [267, 233] on p "120-Day Satisfaction Guarantee" at bounding box center [270, 230] width 69 height 5
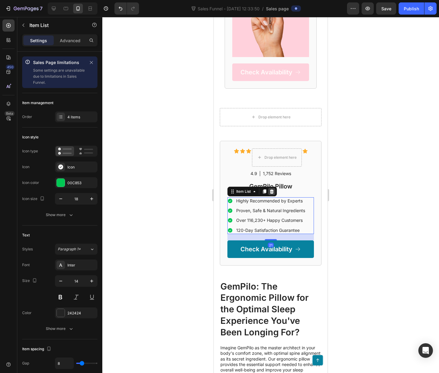
click at [272, 195] on div at bounding box center [271, 191] width 7 height 7
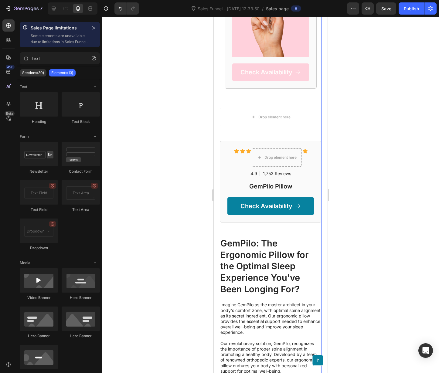
click at [286, 222] on div "Icon Icon Icon Drop element here Icon Icon List 4.9 Text Block | Text Block 1,7…" at bounding box center [271, 182] width 102 height 82
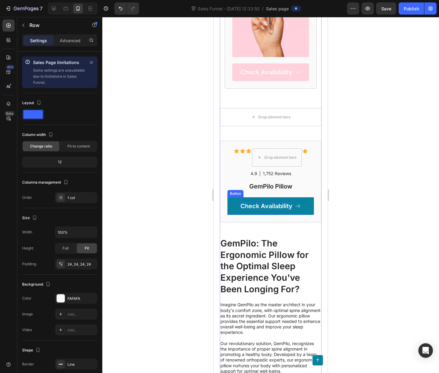
click at [289, 210] on p "Check Availability" at bounding box center [266, 206] width 52 height 8
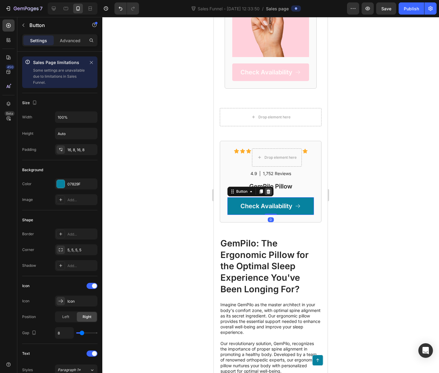
click at [270, 194] on icon at bounding box center [268, 191] width 5 height 5
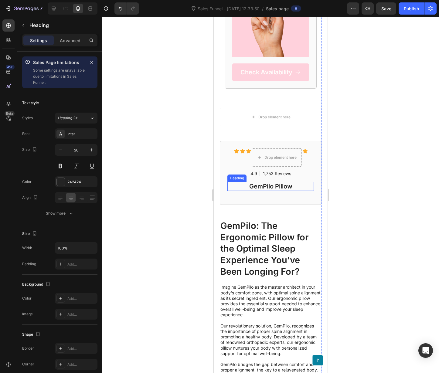
click at [274, 191] on h2 "GemPilo Pillow" at bounding box center [270, 186] width 86 height 9
click at [272, 178] on icon at bounding box center [271, 176] width 4 height 4
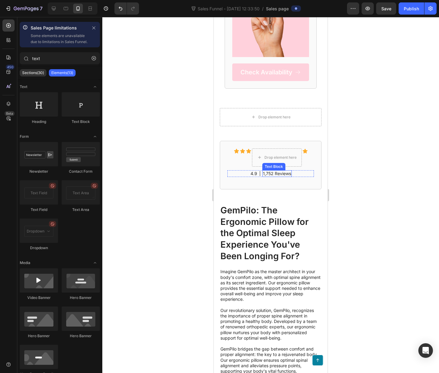
click at [272, 169] on div "Text Block" at bounding box center [273, 166] width 21 height 5
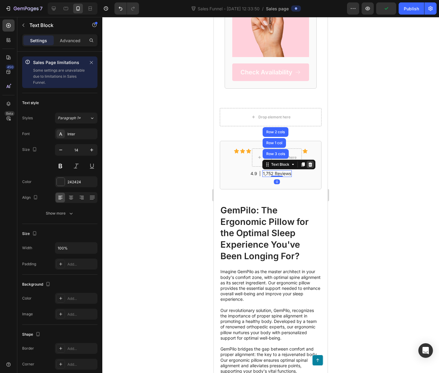
click at [308, 167] on icon at bounding box center [310, 164] width 5 height 5
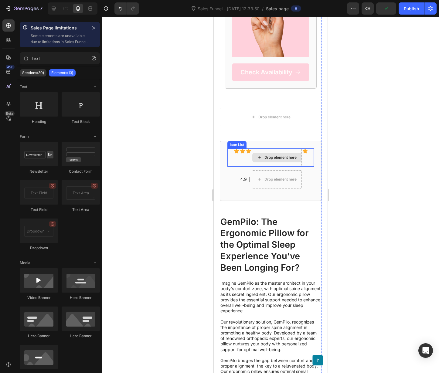
click at [281, 160] on div "Drop element here" at bounding box center [280, 157] width 32 height 5
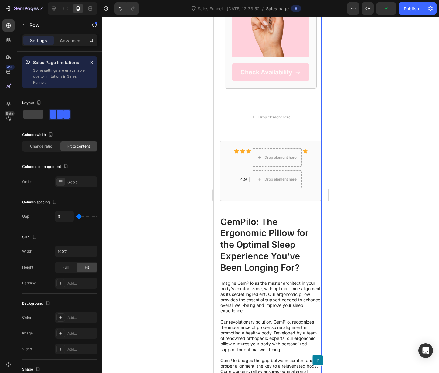
click at [293, 180] on div "Drop element here" at bounding box center [277, 179] width 50 height 18
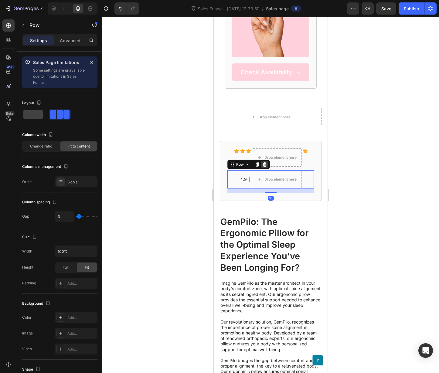
click at [262, 167] on icon at bounding box center [264, 164] width 5 height 5
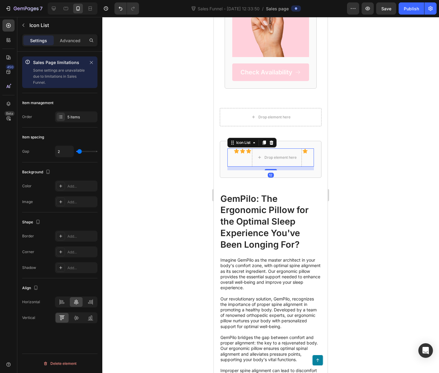
click at [246, 166] on div "Icon" at bounding box center [248, 157] width 5 height 18
click at [274, 146] on div at bounding box center [271, 142] width 7 height 7
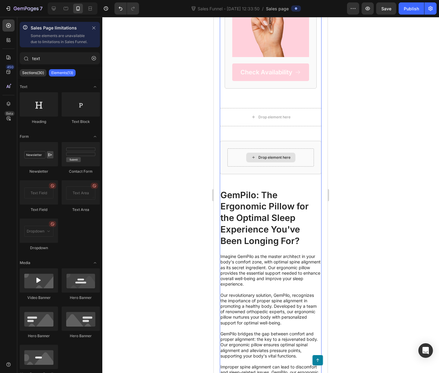
click at [268, 157] on div "Drop element here" at bounding box center [270, 157] width 86 height 18
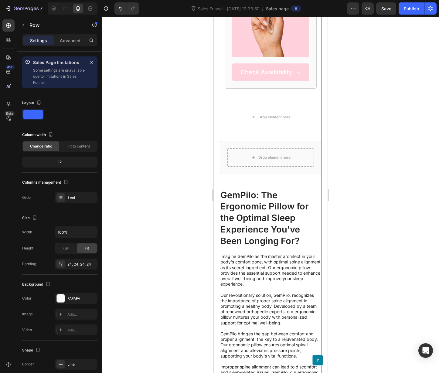
click at [267, 150] on div "Drop element here Row 48" at bounding box center [271, 157] width 102 height 33
click at [264, 160] on div "Drop element here" at bounding box center [274, 157] width 32 height 5
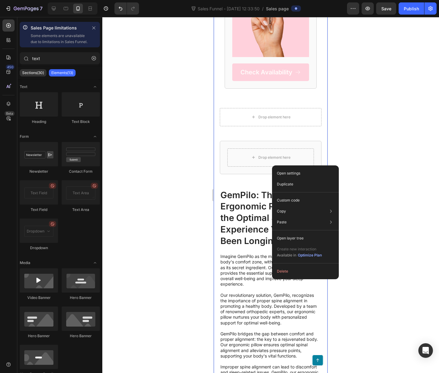
click at [347, 154] on div at bounding box center [270, 195] width 336 height 356
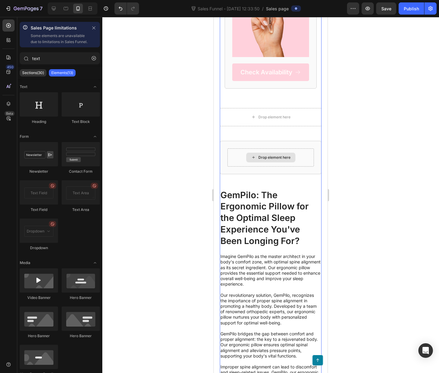
click at [264, 160] on div "Drop element here" at bounding box center [274, 157] width 32 height 5
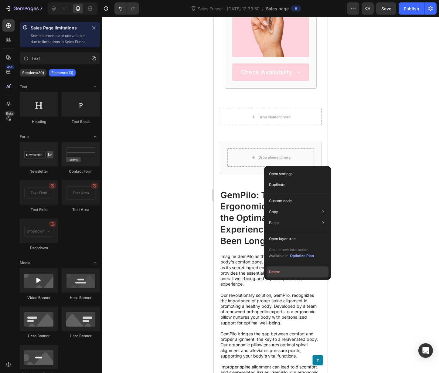
click at [292, 271] on button "Delete" at bounding box center [297, 271] width 62 height 11
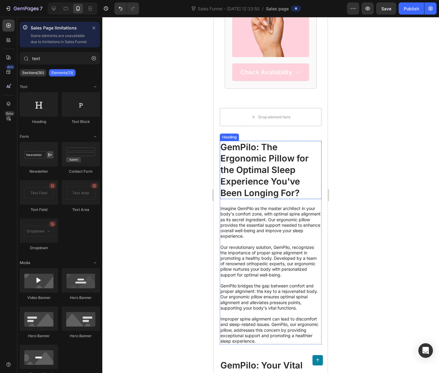
click at [279, 176] on h2 "GemPilo: The Ergonomic Pillow for the Optimal Sleep Experience You've Been Long…" at bounding box center [271, 170] width 102 height 59
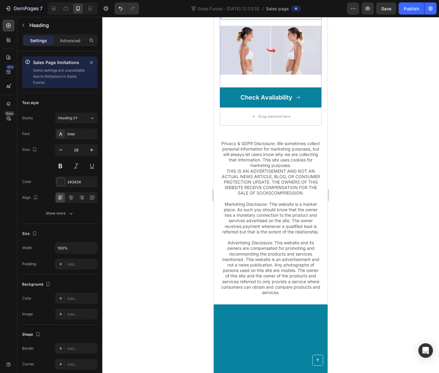
scroll to position [2019, 0]
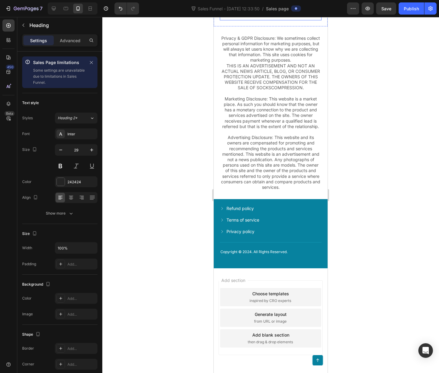
click at [314, 20] on div "Drop element here" at bounding box center [271, 11] width 102 height 18
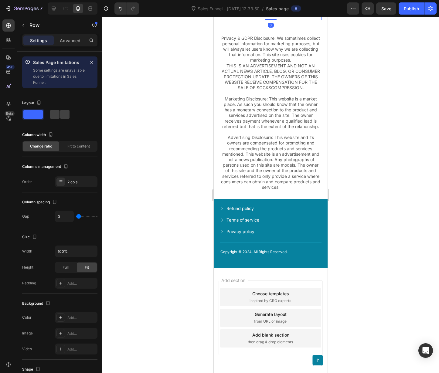
click at [298, 20] on div "Drop element here" at bounding box center [271, 11] width 102 height 18
click at [286, 14] on div "Drop element here" at bounding box center [274, 11] width 32 height 5
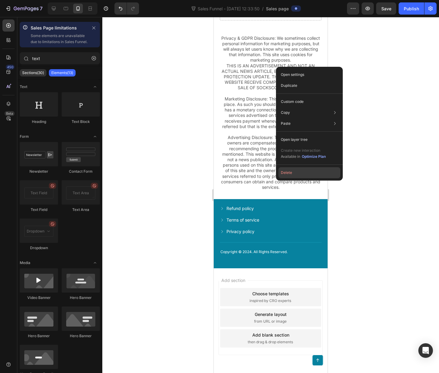
click at [313, 174] on button "Delete" at bounding box center [309, 172] width 62 height 11
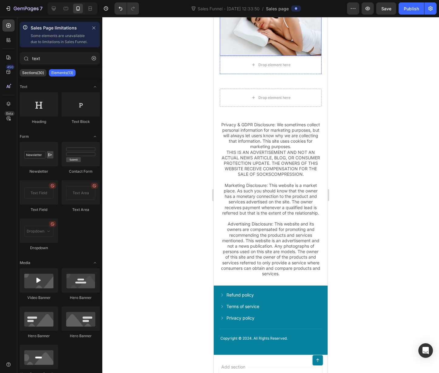
scroll to position [1516, 0]
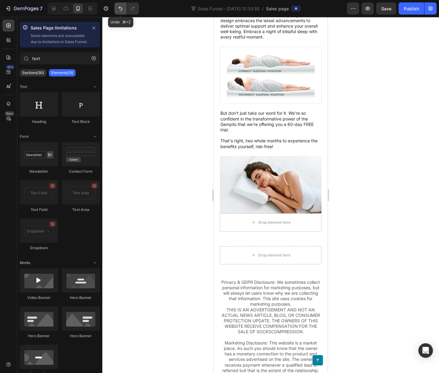
click at [119, 7] on icon "Undo/Redo" at bounding box center [120, 8] width 6 height 6
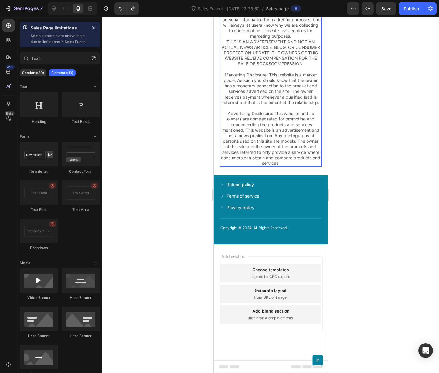
scroll to position [2109, 0]
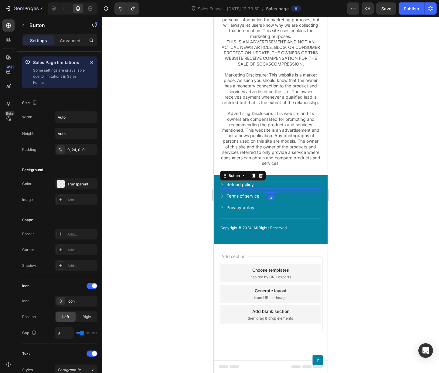
click at [250, 188] on div "Refund policy Button 14" at bounding box center [271, 184] width 102 height 7
click at [215, 181] on div "Copyright © 2024. All Rights Reserved. Text Block Refund policy Button 14 Terms…" at bounding box center [271, 209] width 114 height 69
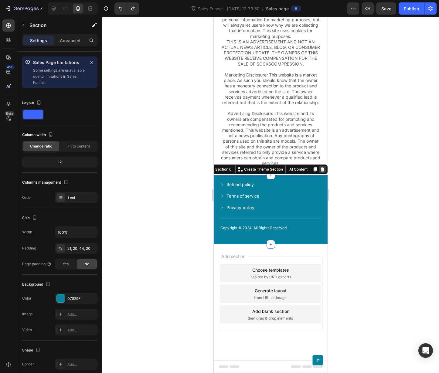
click at [320, 169] on icon at bounding box center [322, 169] width 4 height 4
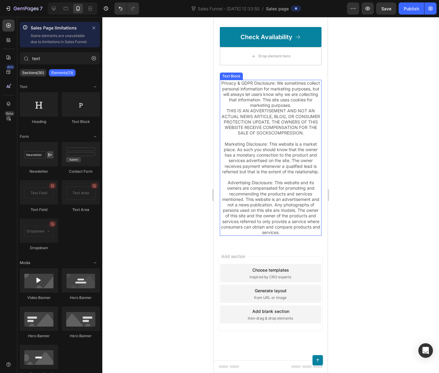
scroll to position [2041, 0]
click at [288, 264] on div "Add section Choose templates inspired by CRO experts Generate layout from URL o…" at bounding box center [270, 293] width 104 height 75
click at [291, 272] on div "Choose templates inspired by CRO experts" at bounding box center [270, 273] width 101 height 18
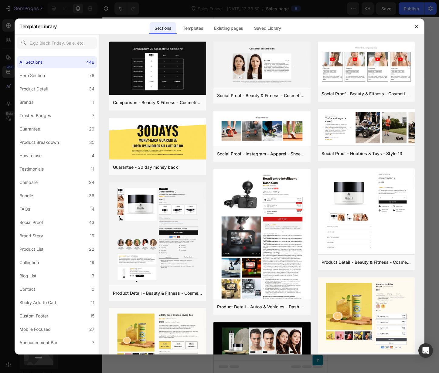
click at [415, 26] on icon "button" at bounding box center [416, 26] width 5 height 5
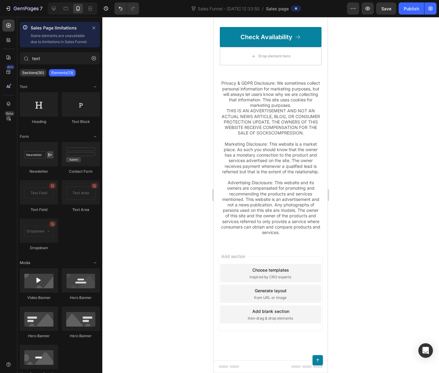
click at [286, 285] on div "Generate layout from URL or image" at bounding box center [270, 294] width 101 height 18
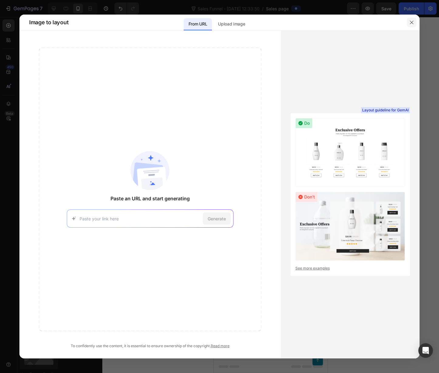
click at [411, 21] on icon "button" at bounding box center [411, 22] width 5 height 5
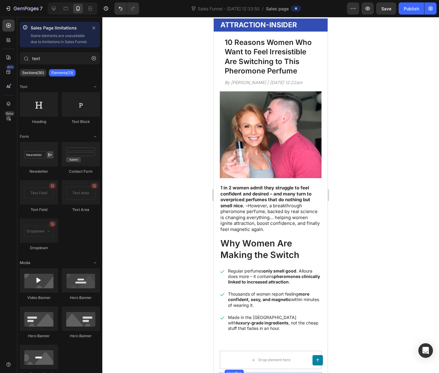
scroll to position [208, 0]
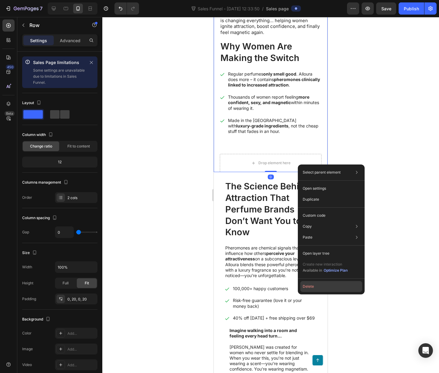
drag, startPoint x: 309, startPoint y: 289, endPoint x: 96, endPoint y: 272, distance: 214.0
click at [309, 289] on button "Delete" at bounding box center [331, 286] width 62 height 11
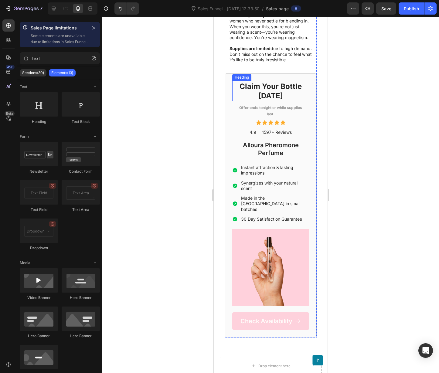
scroll to position [0, 0]
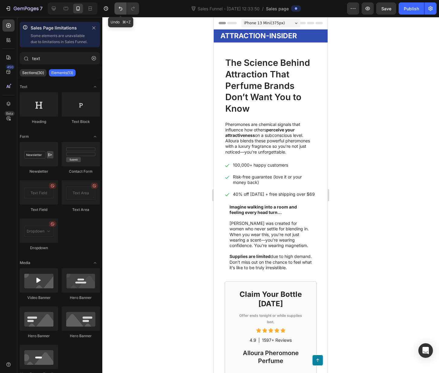
click at [120, 5] on icon "Undo/Redo" at bounding box center [120, 8] width 6 height 6
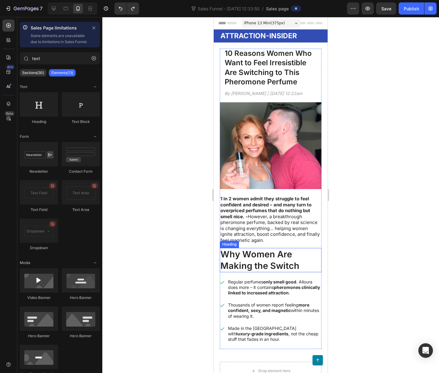
scroll to position [132, 0]
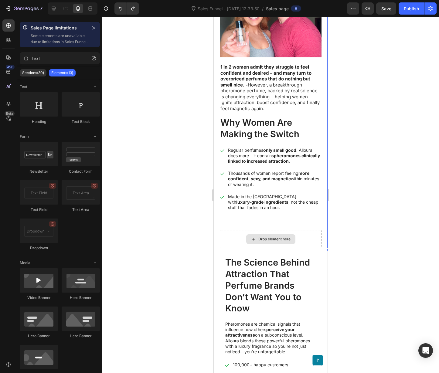
click at [251, 238] on icon at bounding box center [253, 239] width 5 height 5
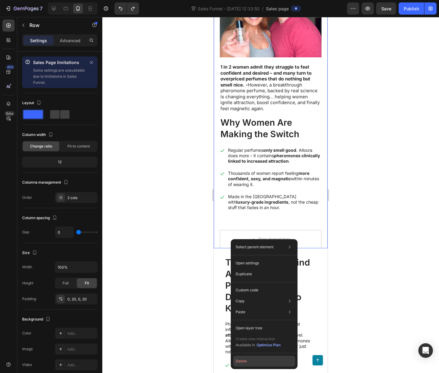
click at [249, 365] on button "Delete" at bounding box center [264, 361] width 62 height 11
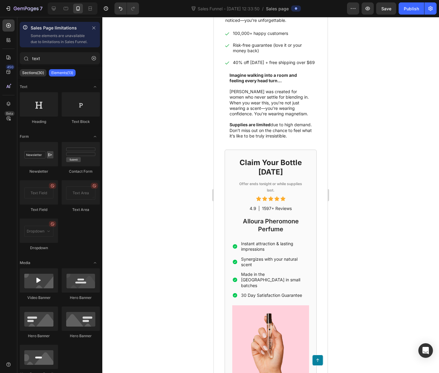
click at [119, 6] on icon "Undo/Redo" at bounding box center [120, 8] width 6 height 6
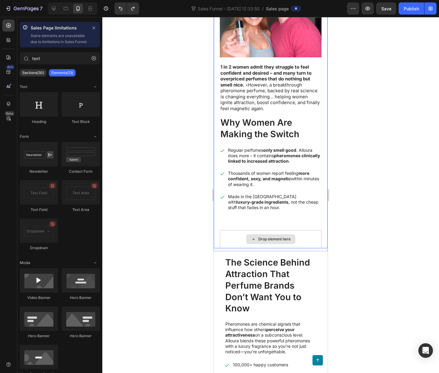
click at [266, 242] on div "Drop element here" at bounding box center [274, 239] width 32 height 5
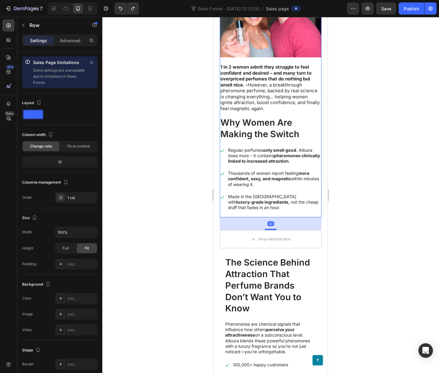
click at [266, 217] on div "10 Reasons Women Who Want to Feel Irresistible Are Switching to This Pheromone …" at bounding box center [271, 67] width 102 height 300
click at [271, 225] on div "42" at bounding box center [270, 223] width 7 height 5
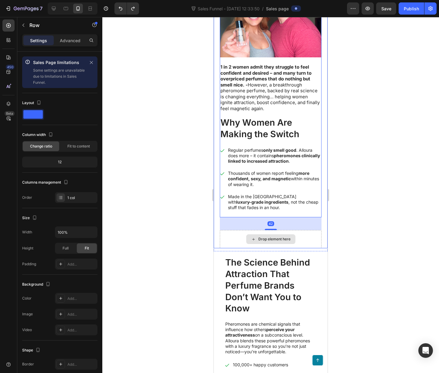
click at [260, 242] on div "Drop element here" at bounding box center [274, 239] width 32 height 5
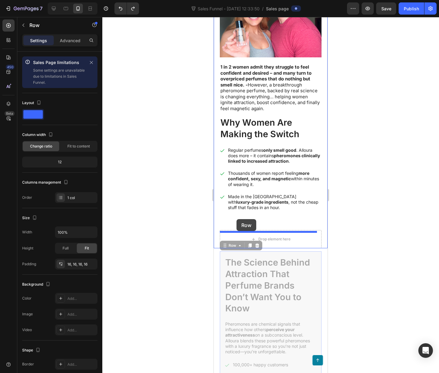
drag, startPoint x: 231, startPoint y: 248, endPoint x: 236, endPoint y: 219, distance: 29.7
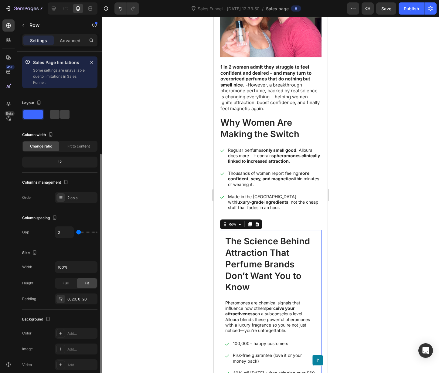
click at [319, 253] on div "10 Reasons Women Who Want to Feel Irresistible Are Switching to This Pheromone …" at bounding box center [271, 339] width 114 height 844
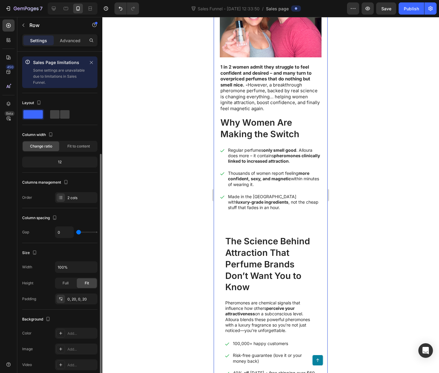
scroll to position [57, 0]
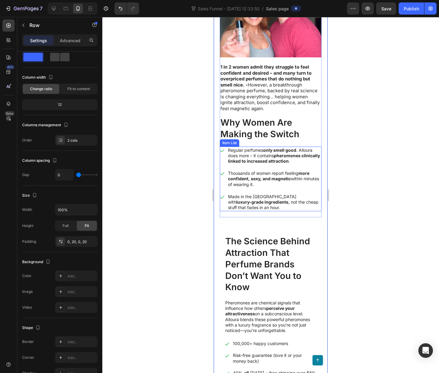
click at [268, 204] on p "Made in the [GEOGRAPHIC_DATA] with luxury-grade ingredients , not the cheap stu…" at bounding box center [274, 202] width 93 height 17
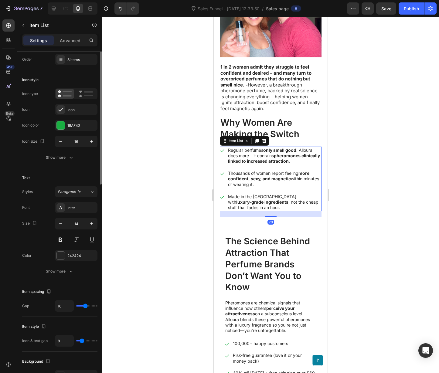
scroll to position [0, 0]
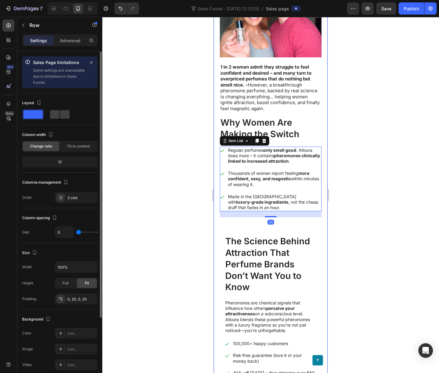
click at [286, 223] on div "10 Reasons Women Who Want to Feel Irresistible Are Switching to This Pheromone …" at bounding box center [271, 330] width 102 height 826
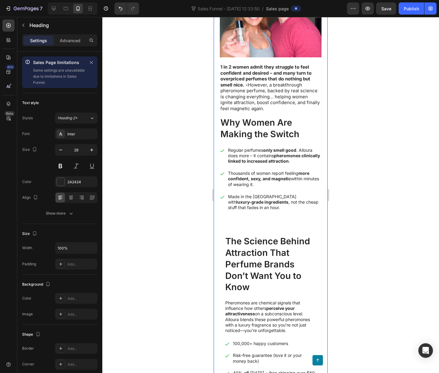
click at [283, 237] on h2 "The Science Behind Attraction That Perfume Brands Don’t Want You to Know" at bounding box center [271, 264] width 92 height 59
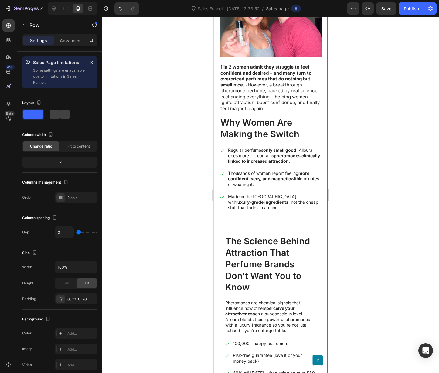
drag, startPoint x: 282, startPoint y: 226, endPoint x: 289, endPoint y: 228, distance: 7.1
click at [282, 226] on div "10 Reasons Women Who Want to Feel Irresistible Are Switching to This Pheromone …" at bounding box center [271, 330] width 102 height 826
click at [289, 228] on div "10 Reasons Women Who Want to Feel Irresistible Are Switching to This Pheromone …" at bounding box center [271, 330] width 102 height 826
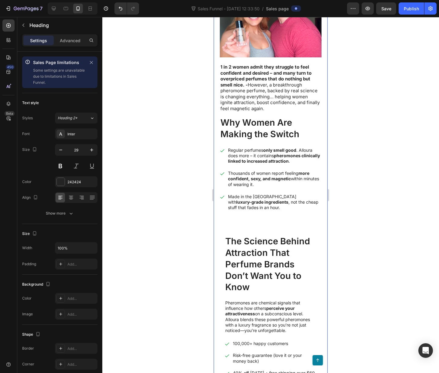
click at [284, 249] on h2 "The Science Behind Attraction That Perfume Brands Don’t Want You to Know" at bounding box center [271, 264] width 92 height 59
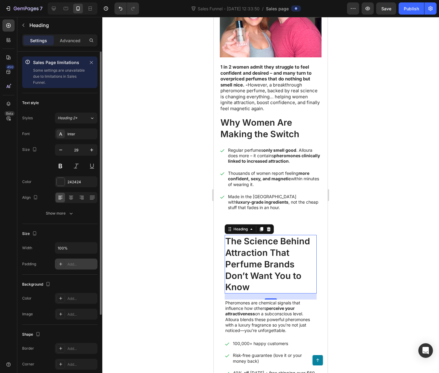
click at [76, 264] on div "Add..." at bounding box center [81, 264] width 29 height 5
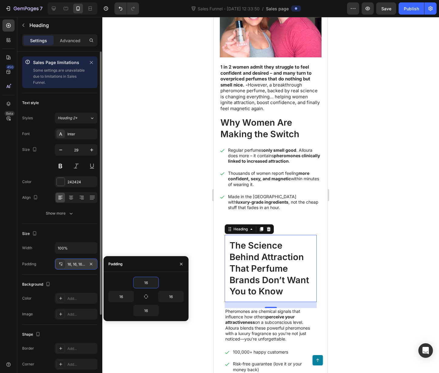
type input "0"
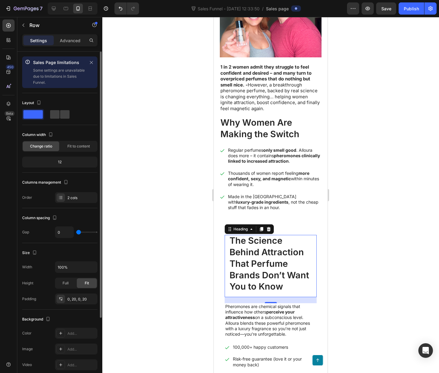
click at [322, 236] on div "10 Reasons Women Who Want to Feel Irresistible Are Switching to This Pheromone …" at bounding box center [271, 341] width 114 height 848
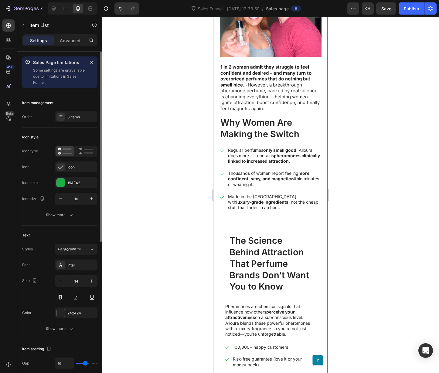
click at [269, 203] on p "Made in the [GEOGRAPHIC_DATA] with luxury-grade ingredients , not the cheap stu…" at bounding box center [274, 202] width 93 height 17
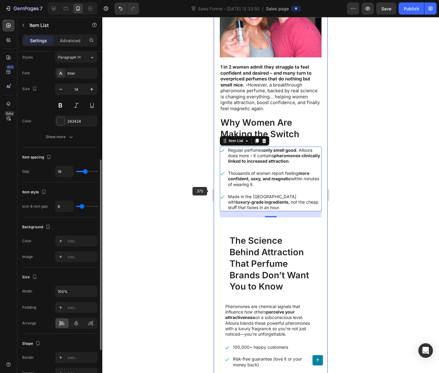
click at [217, 192] on div "10 Reasons Women Who Want to Feel Irresistible Are Switching to This Pheromone …" at bounding box center [271, 341] width 114 height 848
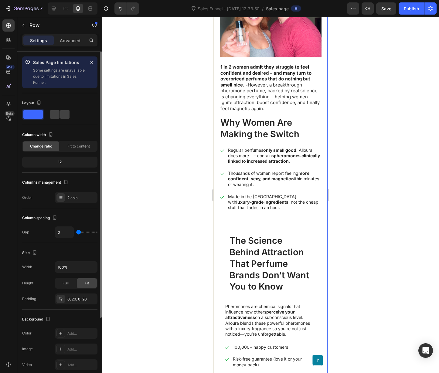
click at [219, 199] on div "10 Reasons Women Who Want to Feel Irresistible Are Switching to This Pheromone …" at bounding box center [271, 341] width 114 height 848
click at [260, 216] on div "10 Reasons Women Who Want to Feel Irresistible Are Switching to This Pheromone …" at bounding box center [271, 67] width 102 height 300
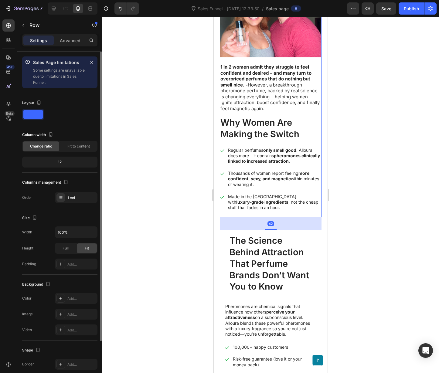
click at [253, 217] on div "10 Reasons Women Who Want to Feel Irresistible Are Switching to This Pheromone …" at bounding box center [271, 67] width 102 height 300
click at [70, 262] on div "Add..." at bounding box center [81, 264] width 29 height 5
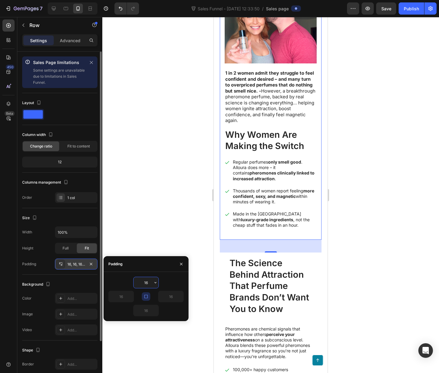
click at [421, 264] on div at bounding box center [270, 195] width 336 height 356
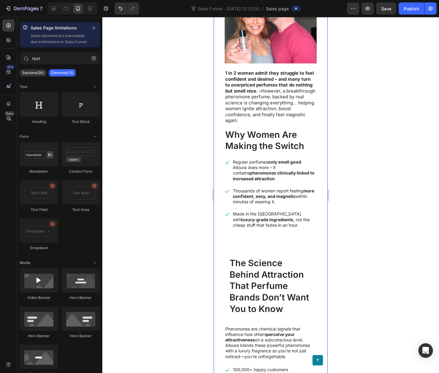
drag, startPoint x: 281, startPoint y: 248, endPoint x: 276, endPoint y: 247, distance: 4.5
click at [280, 248] on div "10 Reasons Women Who Want to Feel Irresistible Are Switching to This Pheromone …" at bounding box center [271, 343] width 102 height 852
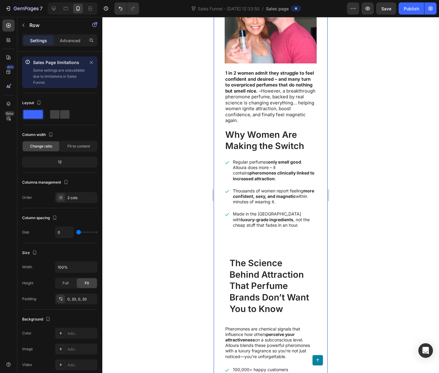
click at [271, 244] on div "10 Reasons Women Who Want to Feel Irresistible Are Switching to This Pheromone …" at bounding box center [271, 343] width 102 height 852
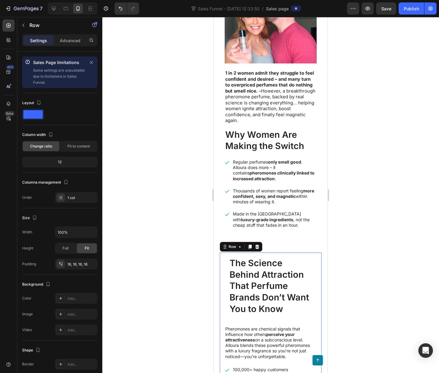
click at [341, 238] on div at bounding box center [270, 195] width 336 height 356
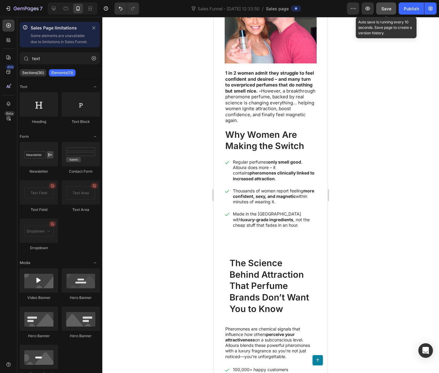
click at [389, 7] on span "Save" at bounding box center [386, 8] width 10 height 5
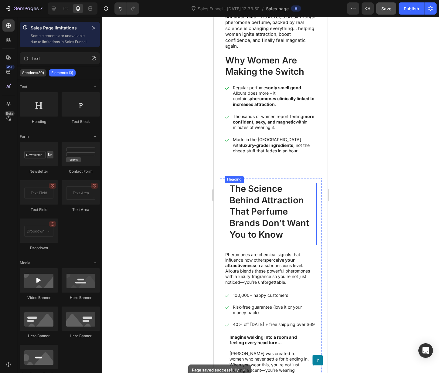
scroll to position [246, 0]
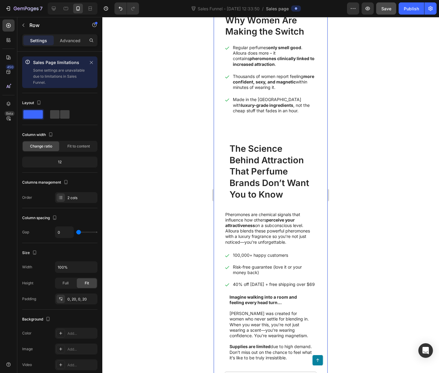
click at [249, 135] on div "10 Reasons Women Who Want to Feel Irresistible Are Switching to This Pheromone …" at bounding box center [271, 228] width 102 height 852
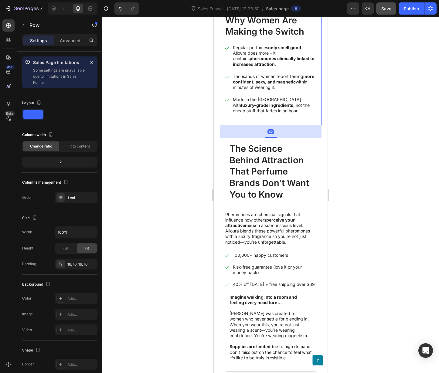
click at [255, 132] on div "42" at bounding box center [271, 131] width 102 height 13
click at [272, 138] on div at bounding box center [271, 137] width 12 height 2
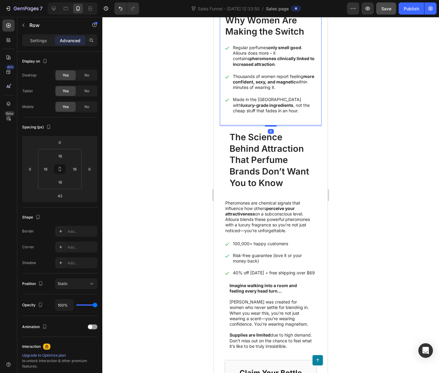
drag, startPoint x: 272, startPoint y: 138, endPoint x: 272, endPoint y: 126, distance: 11.8
type input "3"
click at [370, 160] on div at bounding box center [270, 195] width 336 height 356
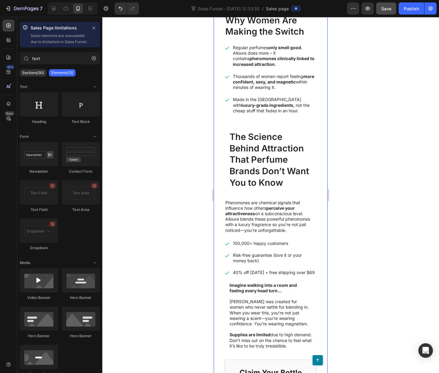
click at [272, 127] on div "10 Reasons Women Who Want to Feel Irresistible Are Switching to This Pheromone …" at bounding box center [271, 222] width 102 height 840
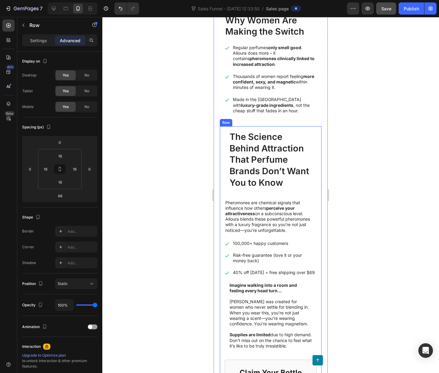
click at [270, 128] on div "The Science Behind Attraction That Perfume Brands Don’t Want You to Know Headin…" at bounding box center [271, 377] width 102 height 502
drag, startPoint x: 356, startPoint y: 130, endPoint x: 353, endPoint y: 132, distance: 3.3
click at [356, 130] on div at bounding box center [270, 195] width 336 height 356
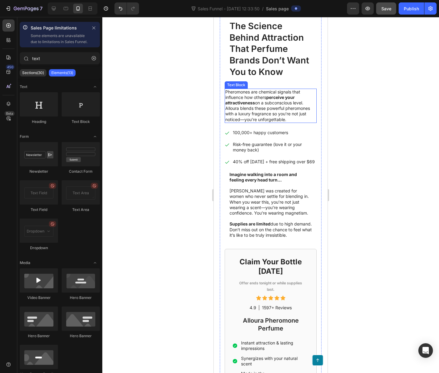
scroll to position [432, 0]
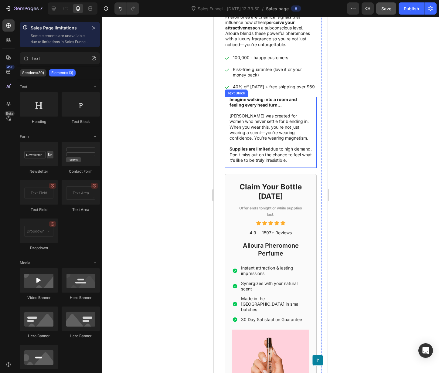
click at [264, 168] on div "Imagine walking into a room and feeling every head turn… [PERSON_NAME] was crea…" at bounding box center [271, 132] width 92 height 71
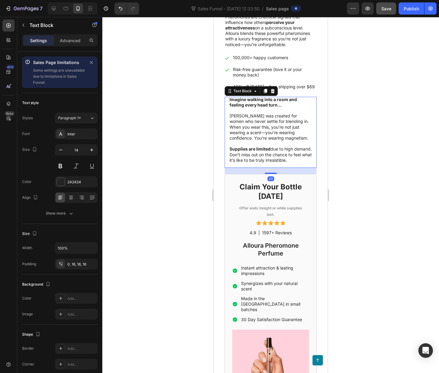
click at [270, 174] on div "20" at bounding box center [271, 171] width 92 height 6
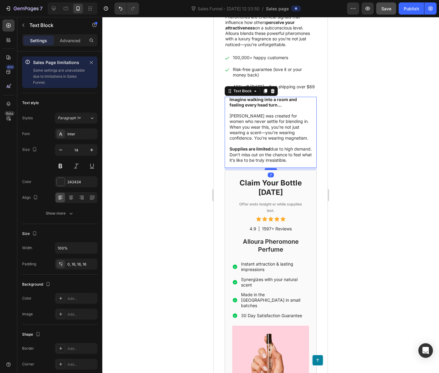
drag, startPoint x: 272, startPoint y: 191, endPoint x: 272, endPoint y: 187, distance: 3.9
click at [272, 170] on div at bounding box center [271, 169] width 12 height 2
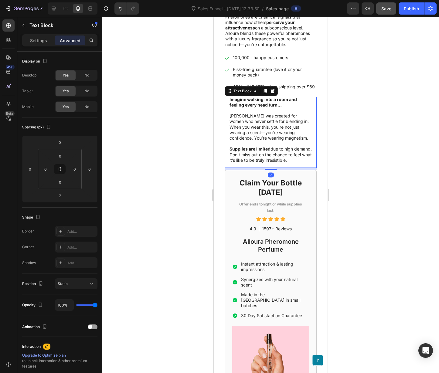
click at [207, 189] on div at bounding box center [270, 195] width 336 height 356
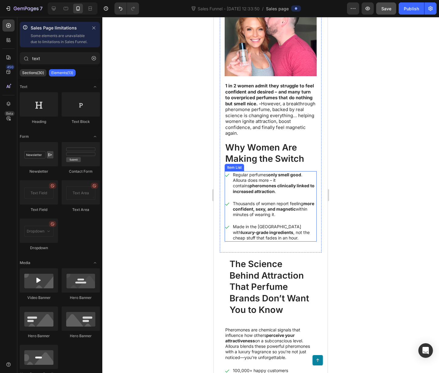
scroll to position [114, 0]
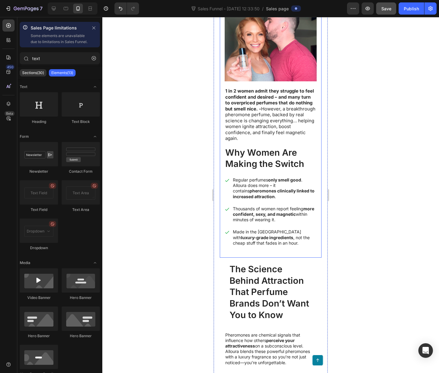
click at [291, 252] on div "10 Reasons Women Who Want to Feel Irresistible Are Switching to This Pheromone …" at bounding box center [271, 96] width 92 height 313
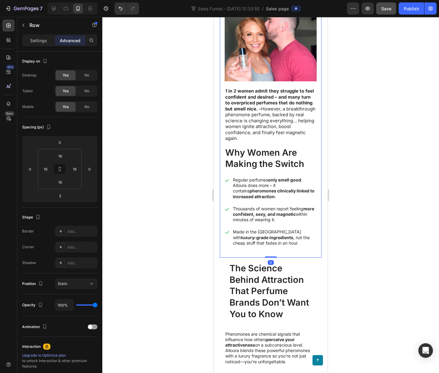
drag, startPoint x: 270, startPoint y: 259, endPoint x: 270, endPoint y: 253, distance: 6.4
click at [270, 253] on div "10 Reasons Women Who Want to Feel Irresistible Are Switching to This Pheromone …" at bounding box center [271, 96] width 102 height 323
type input "0"
click at [367, 257] on div at bounding box center [270, 195] width 336 height 356
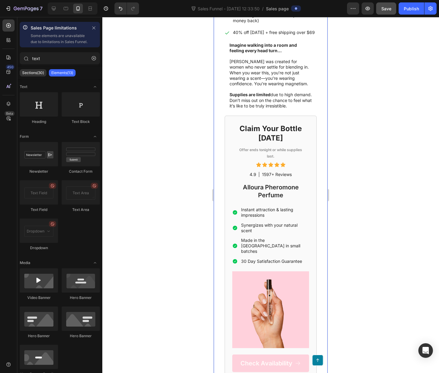
scroll to position [694, 0]
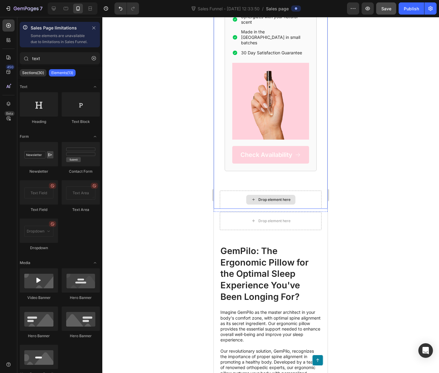
click at [244, 209] on div "Drop element here" at bounding box center [271, 200] width 102 height 18
click at [279, 226] on div "Drop element here" at bounding box center [270, 221] width 49 height 10
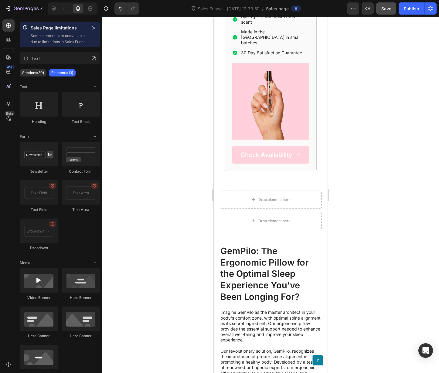
click at [349, 256] on div at bounding box center [270, 195] width 336 height 356
click at [291, 226] on div "Drop element here" at bounding box center [270, 221] width 49 height 10
click at [277, 223] on div "Drop element here" at bounding box center [274, 220] width 32 height 5
click at [278, 223] on div "Drop element here" at bounding box center [274, 220] width 32 height 5
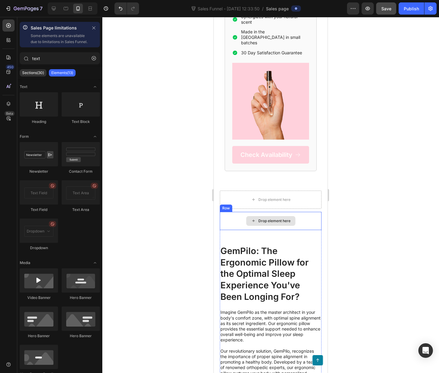
click at [278, 223] on div "Drop element here" at bounding box center [274, 220] width 32 height 5
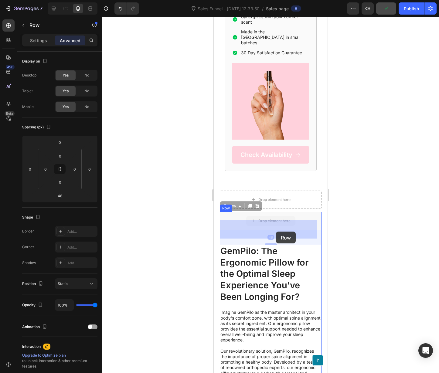
drag, startPoint x: 299, startPoint y: 232, endPoint x: 275, endPoint y: 229, distance: 24.8
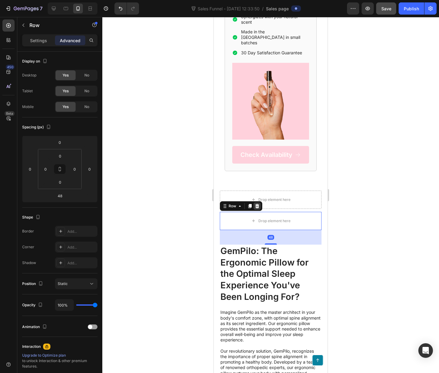
click at [257, 208] on icon at bounding box center [257, 206] width 4 height 4
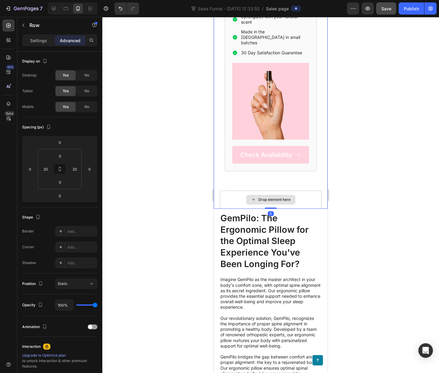
click at [242, 209] on div "Drop element here" at bounding box center [271, 200] width 102 height 18
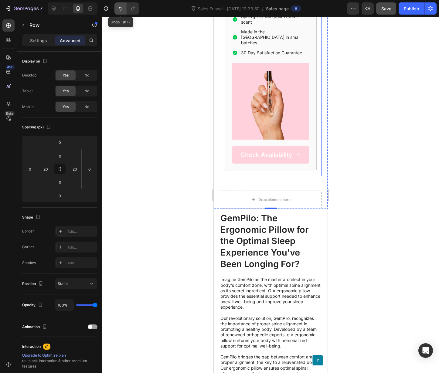
click at [120, 10] on icon "Undo/Redo" at bounding box center [121, 9] width 4 height 4
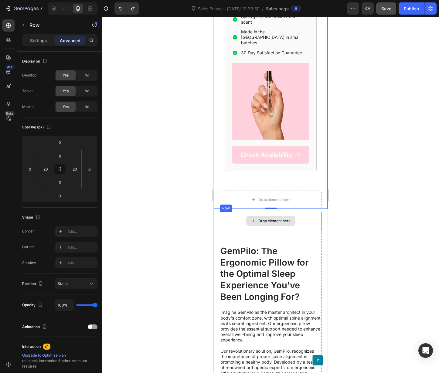
click at [232, 221] on div "Drop element here" at bounding box center [271, 221] width 102 height 18
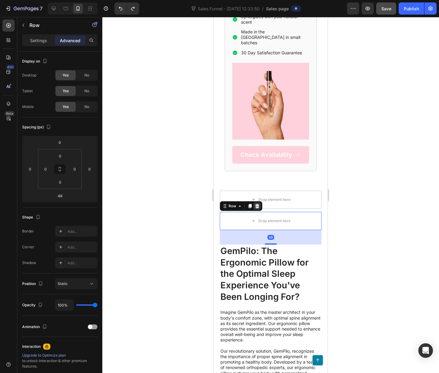
click at [257, 208] on icon at bounding box center [257, 206] width 4 height 4
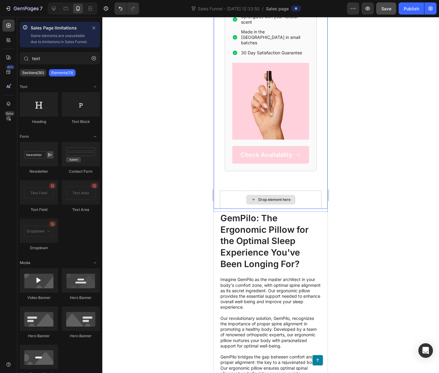
click at [234, 207] on div "Drop element here" at bounding box center [271, 200] width 102 height 18
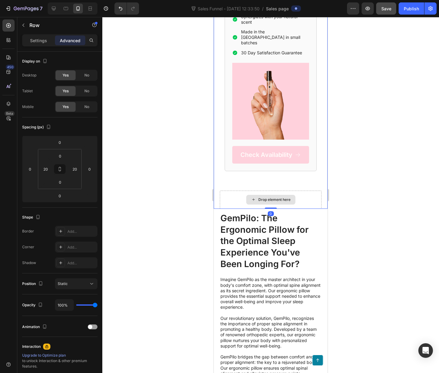
click at [231, 203] on div "Drop element here" at bounding box center [271, 200] width 102 height 18
drag, startPoint x: 231, startPoint y: 200, endPoint x: 236, endPoint y: 201, distance: 4.4
click at [232, 200] on div "Drop element here" at bounding box center [271, 200] width 102 height 18
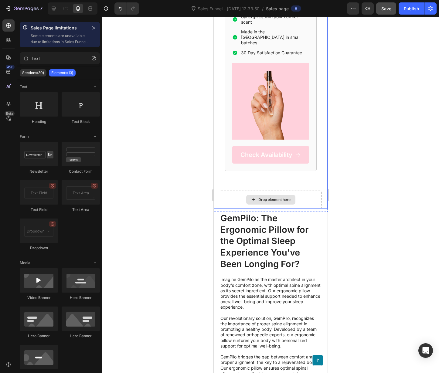
drag, startPoint x: 262, startPoint y: 204, endPoint x: 267, endPoint y: 206, distance: 6.1
click at [262, 204] on div "Drop element here" at bounding box center [270, 200] width 49 height 10
click at [269, 202] on div "Drop element here" at bounding box center [274, 199] width 32 height 5
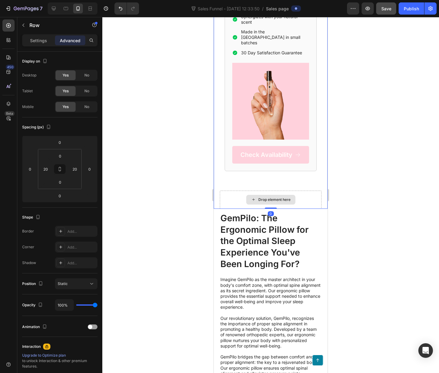
click at [275, 202] on div "Drop element here" at bounding box center [274, 199] width 32 height 5
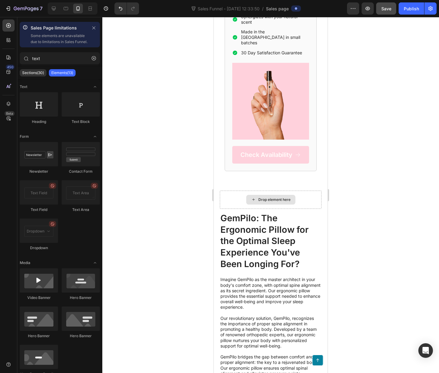
click at [275, 202] on div "Drop element here" at bounding box center [274, 199] width 32 height 5
click at [160, 201] on div at bounding box center [270, 195] width 336 height 356
click at [285, 202] on div "Drop element here" at bounding box center [274, 199] width 32 height 5
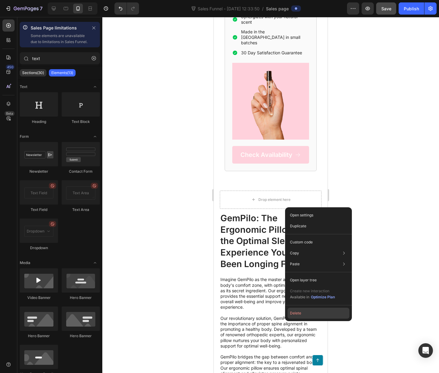
click at [311, 310] on button "Delete" at bounding box center [318, 313] width 62 height 11
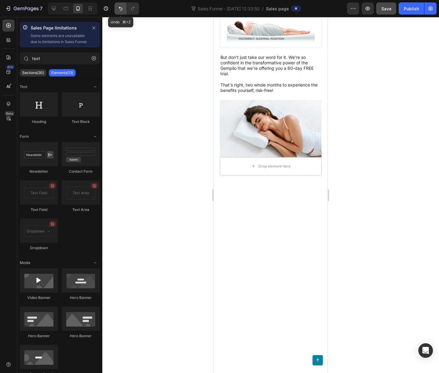
click at [122, 11] on icon "Undo/Redo" at bounding box center [120, 8] width 6 height 6
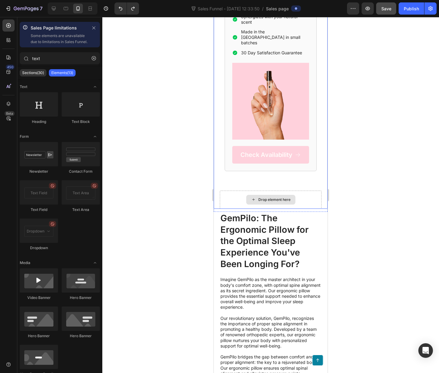
click at [281, 202] on div "Drop element here" at bounding box center [274, 199] width 32 height 5
click at [145, 216] on div at bounding box center [270, 195] width 336 height 356
click at [273, 202] on div "Drop element here" at bounding box center [274, 199] width 32 height 5
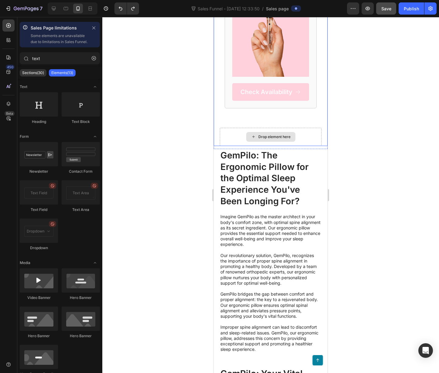
scroll to position [782, 0]
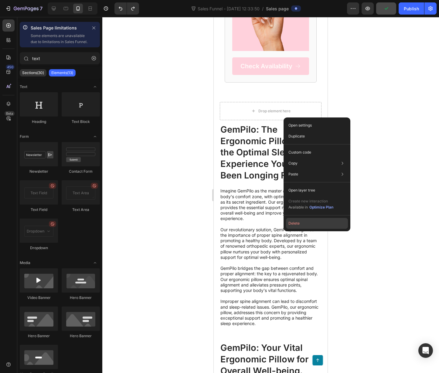
click at [308, 219] on button "Delete" at bounding box center [317, 223] width 62 height 11
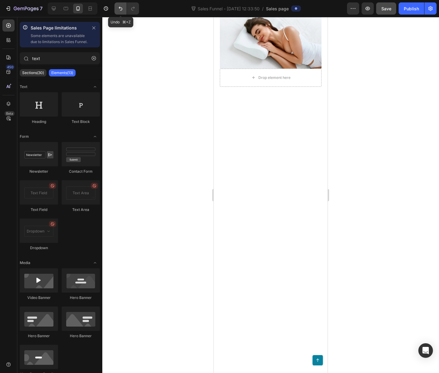
click at [116, 10] on button "Undo/Redo" at bounding box center [120, 8] width 12 height 12
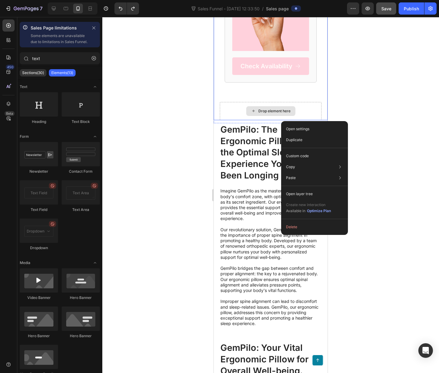
click at [262, 113] on div "Drop element here" at bounding box center [274, 111] width 32 height 5
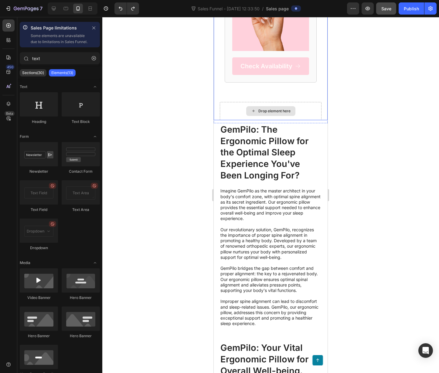
click at [262, 113] on div "Drop element here" at bounding box center [274, 111] width 32 height 5
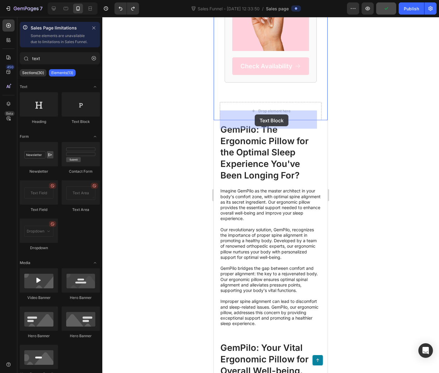
drag, startPoint x: 296, startPoint y: 124, endPoint x: 272, endPoint y: 114, distance: 26.4
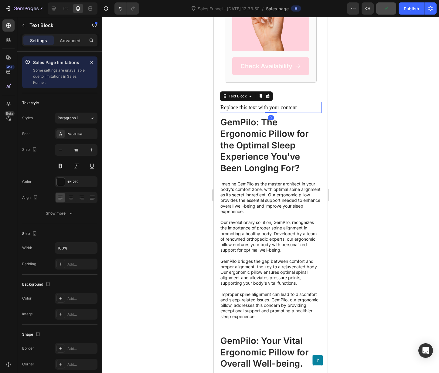
click at [271, 101] on div "Text Block" at bounding box center [246, 96] width 53 height 10
click at [270, 100] on div at bounding box center [267, 96] width 7 height 7
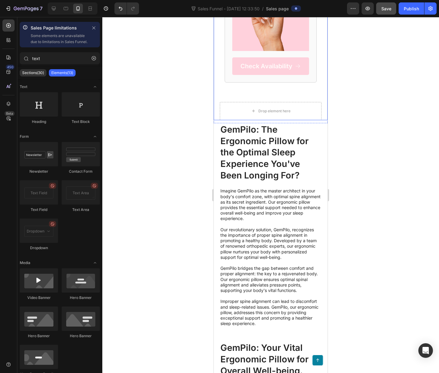
click at [167, 132] on div at bounding box center [270, 195] width 336 height 356
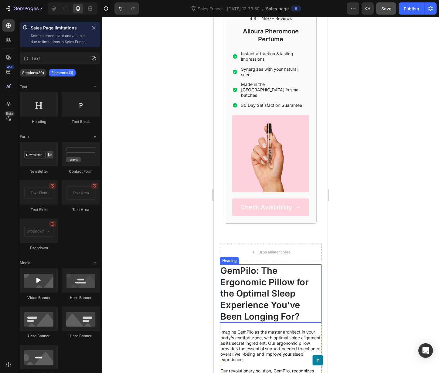
scroll to position [615, 0]
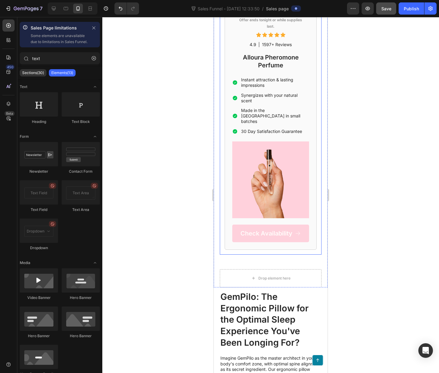
click at [292, 255] on div "The Science Behind Attraction That Perfume Brands Don’t Want You to Know Headin…" at bounding box center [271, 5] width 102 height 498
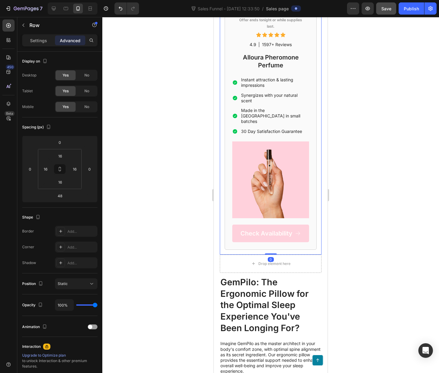
drag, startPoint x: 270, startPoint y: 277, endPoint x: 269, endPoint y: 251, distance: 25.8
click at [269, 251] on div "The Science Behind Attraction That Perfume Brands Don’t Want You to Know Headin…" at bounding box center [271, 5] width 102 height 498
type input "0"
click at [364, 292] on div at bounding box center [270, 195] width 336 height 356
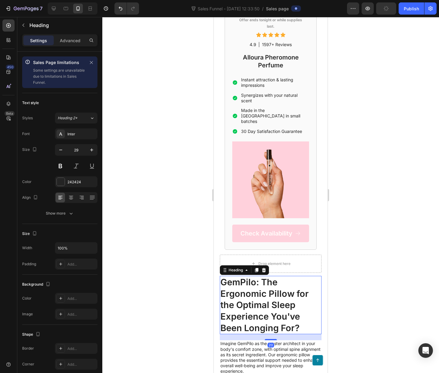
click at [287, 285] on h2 "GemPilo: The Ergonomic Pillow for the Optimal Sleep Experience You've Been Long…" at bounding box center [271, 305] width 102 height 59
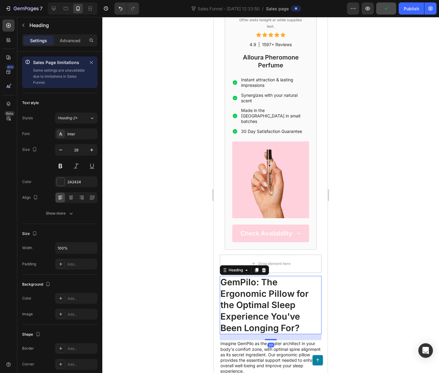
click at [300, 287] on h2 "GemPilo: The Ergonomic Pillow for the Optimal Sleep Experience You've Been Long…" at bounding box center [271, 305] width 102 height 59
click at [334, 281] on div at bounding box center [270, 195] width 336 height 356
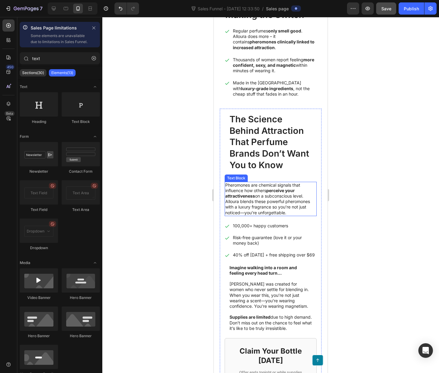
scroll to position [313, 0]
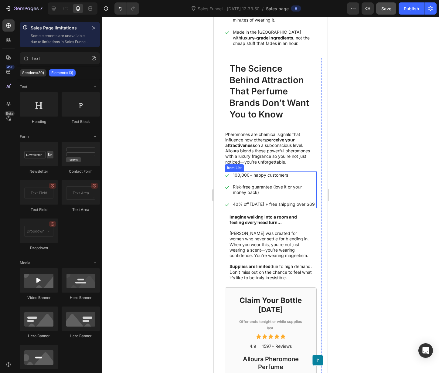
click at [232, 189] on div "100,000+ happy customers Risk-free guarantee (love it or your money back) 40% o…" at bounding box center [271, 189] width 92 height 37
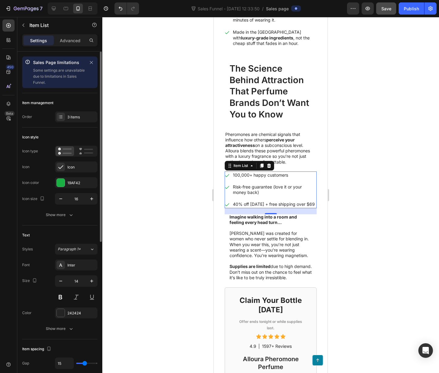
type input "17"
type input "16"
type input "15"
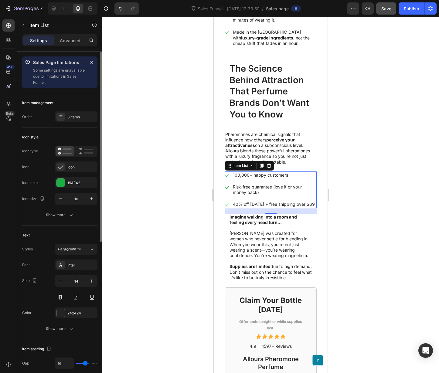
type input "15"
type input "14"
type input "13"
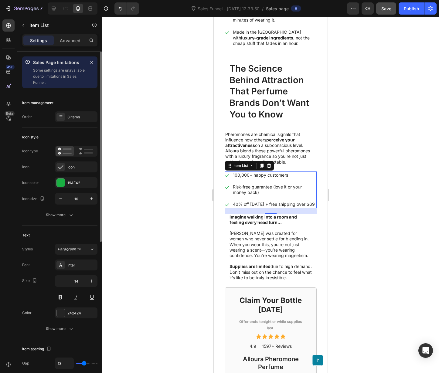
type input "12"
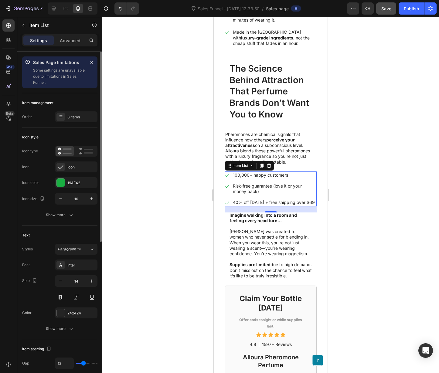
type input "11"
type input "10"
type input "9"
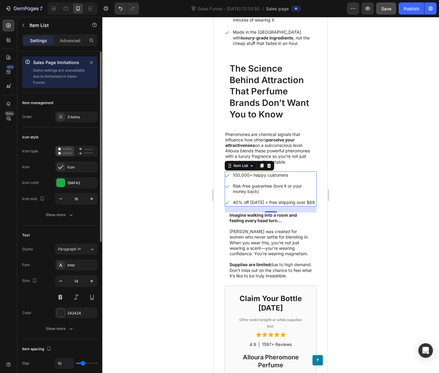
type input "9"
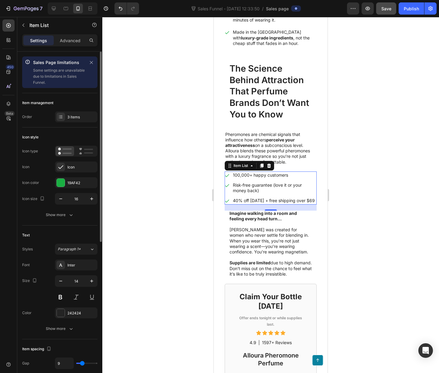
type input "8"
type input "7"
type input "6"
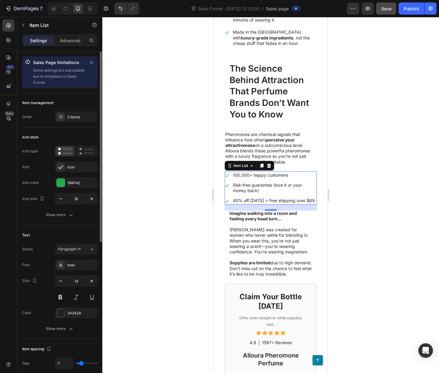
type input "6"
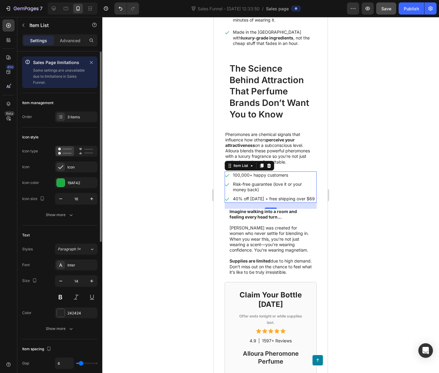
type input "5"
type input "4"
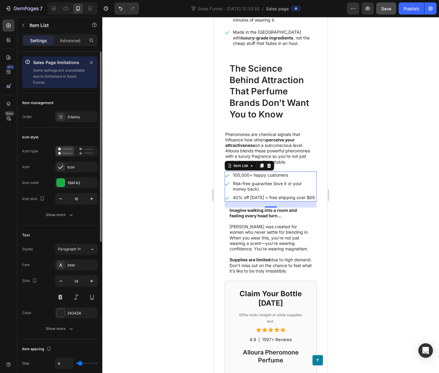
drag, startPoint x: 86, startPoint y: 362, endPoint x: 80, endPoint y: 363, distance: 5.4
type input "4"
click at [80, 363] on input "range" at bounding box center [86, 363] width 21 height 1
click at [360, 312] on div at bounding box center [270, 195] width 336 height 356
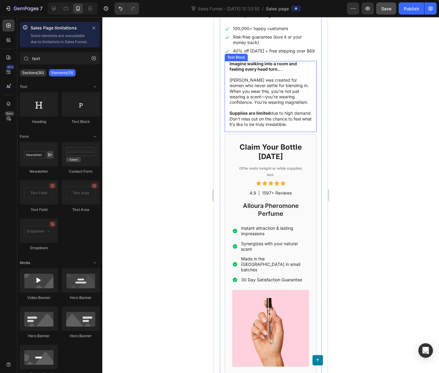
scroll to position [637, 0]
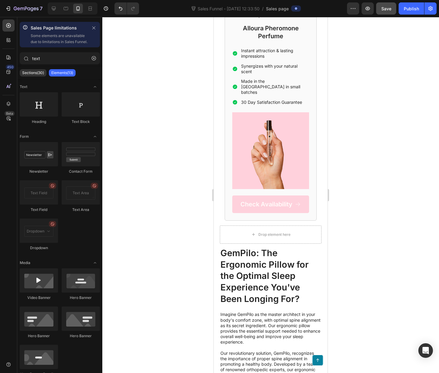
click at [383, 8] on span "Save" at bounding box center [386, 8] width 10 height 5
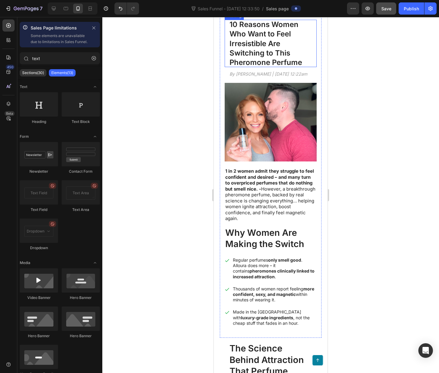
scroll to position [0, 0]
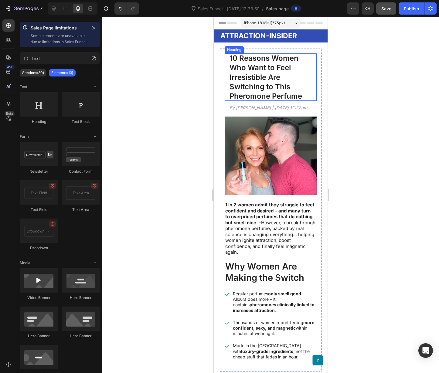
click at [273, 75] on h1 "10 Reasons Women Who Want to Feel Irresistible Are Switching to This Pheromone …" at bounding box center [271, 76] width 92 height 47
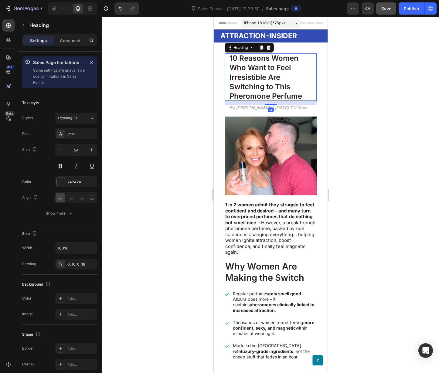
click at [273, 75] on h1 "10 Reasons Women Who Want to Feel Irresistible Are Switching to This Pheromone …" at bounding box center [271, 76] width 92 height 47
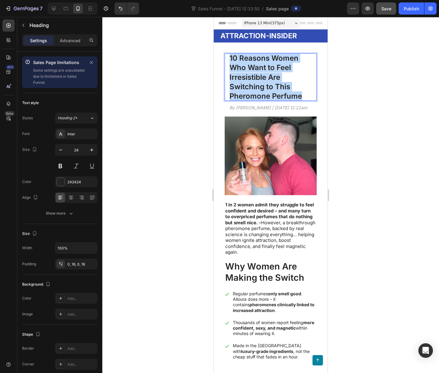
click at [273, 75] on p "10 Reasons Women Who Want to Feel Irresistible Are Switching to This Pheromone …" at bounding box center [270, 76] width 82 height 47
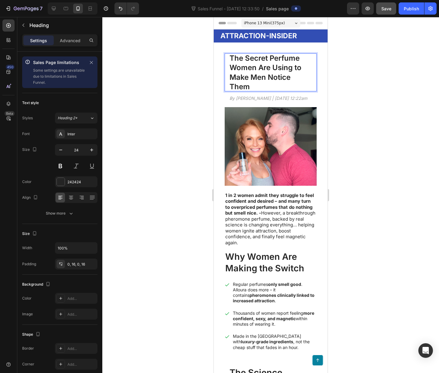
click at [359, 174] on div at bounding box center [270, 195] width 336 height 356
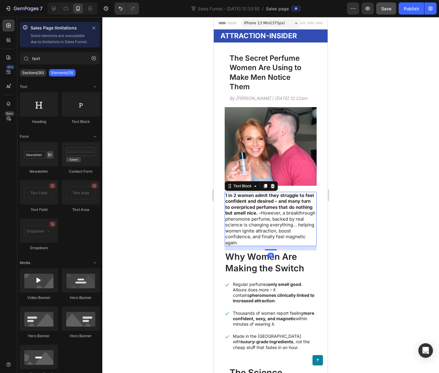
click at [263, 211] on strong "1 in 2 women admit they struggle to feel confident and desired – and many turn …" at bounding box center [269, 204] width 89 height 24
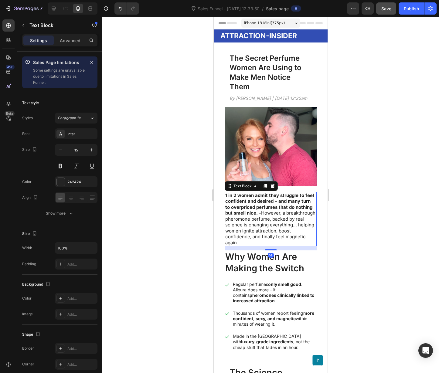
click at [263, 211] on strong "1 in 2 women admit they struggle to feel confident and desired – and many turn …" at bounding box center [269, 204] width 89 height 24
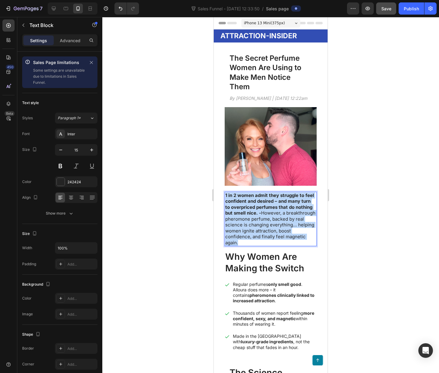
click at [263, 211] on strong "1 in 2 women admit they struggle to feel confident and desired – and many turn …" at bounding box center [269, 204] width 89 height 24
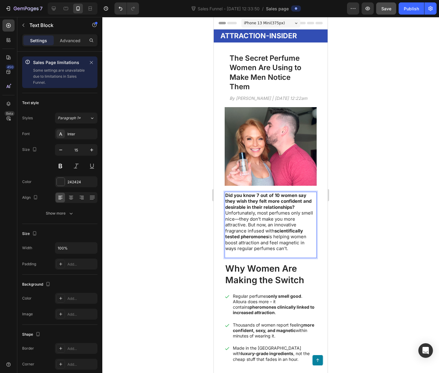
click at [302, 209] on p "Did you know 7 out of 10 women say they wish they felt more confident and desir…" at bounding box center [270, 221] width 91 height 59
click at [225, 214] on p "Did you know 7 out of 10 women say they wish they felt more confident and desir…" at bounding box center [270, 221] width 91 height 59
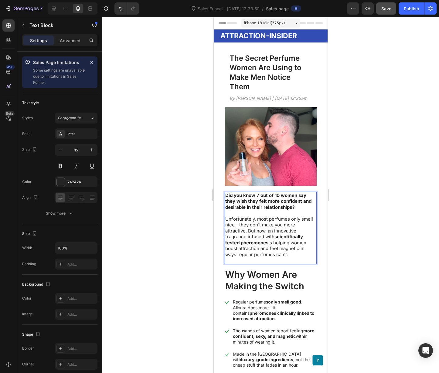
click at [368, 239] on div at bounding box center [270, 195] width 336 height 356
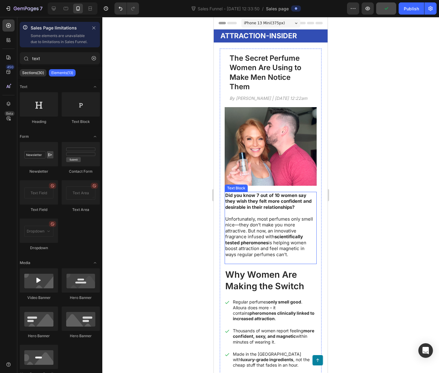
click at [295, 253] on p "Unfortunately, most perfumes only smell nice—they don’t make you more attractiv…" at bounding box center [270, 237] width 91 height 42
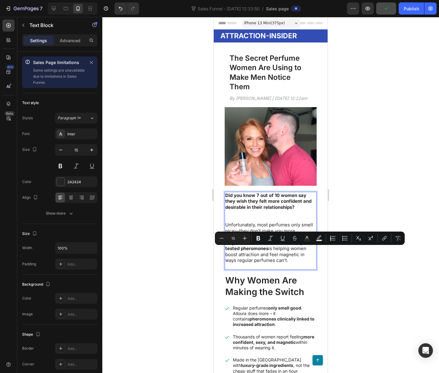
click at [297, 265] on p "Rich Text Editor. Editing area: main" at bounding box center [270, 266] width 91 height 6
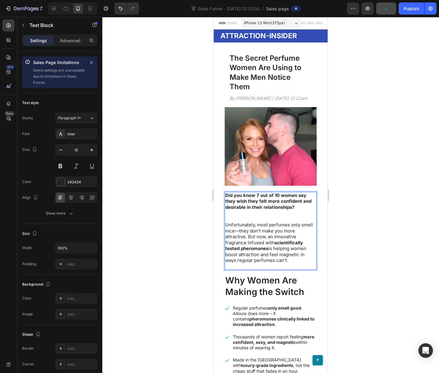
click at [296, 262] on p "Unfortunately, most perfumes only smell nice—they don’t make you more attractiv…" at bounding box center [270, 243] width 91 height 42
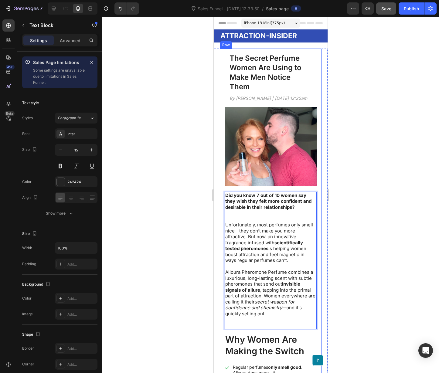
click at [398, 288] on div at bounding box center [270, 195] width 336 height 356
click at [251, 327] on p "Rich Text Editor. Editing area: main" at bounding box center [270, 326] width 91 height 6
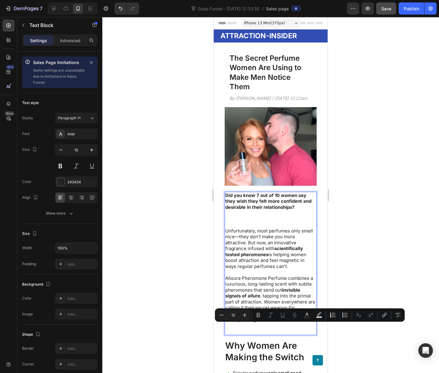
click at [240, 330] on p "Rich Text Editor. Editing area: main" at bounding box center [270, 331] width 91 height 6
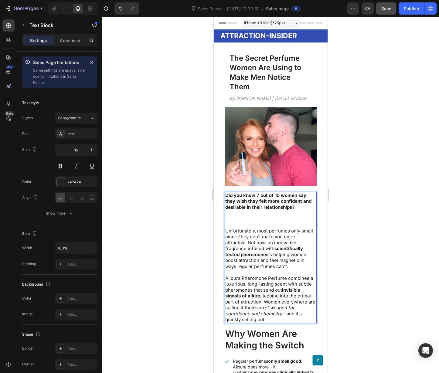
click at [435, 159] on div at bounding box center [270, 195] width 336 height 356
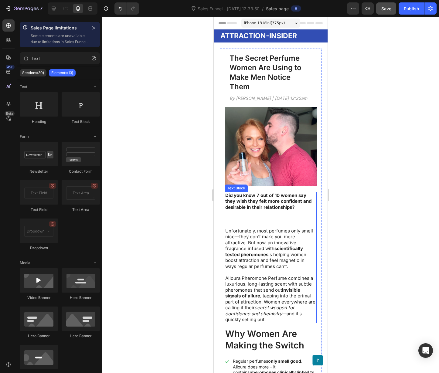
click at [237, 223] on p "Did you know 7 out of 10 women say they wish they felt more confident and desir…" at bounding box center [270, 209] width 91 height 35
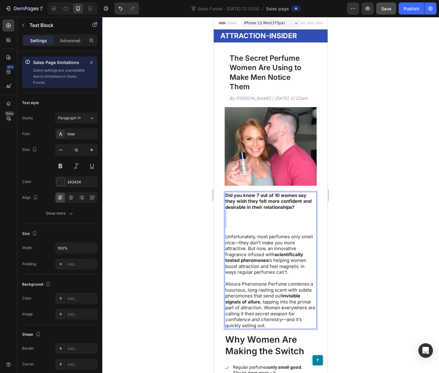
click at [253, 218] on p "Did you know 7 out of 10 women say they wish they felt more confident and desir…" at bounding box center [270, 213] width 91 height 42
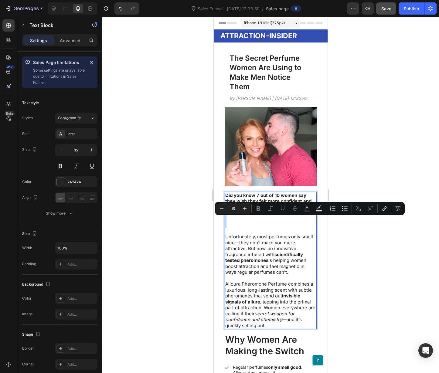
click at [237, 231] on p "Did you know 7 out of 10 women say they wish they felt more confident and desir…" at bounding box center [270, 213] width 91 height 42
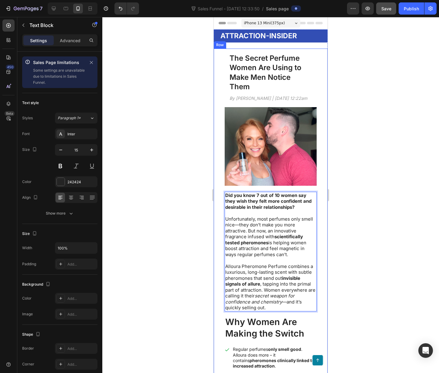
click at [384, 318] on div at bounding box center [270, 195] width 336 height 356
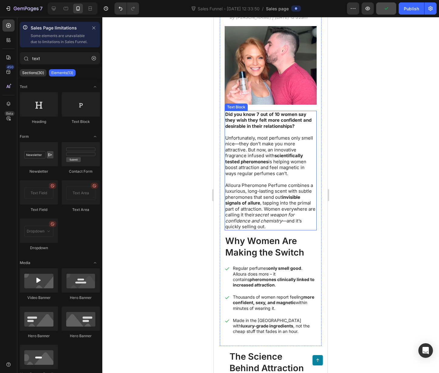
scroll to position [84, 0]
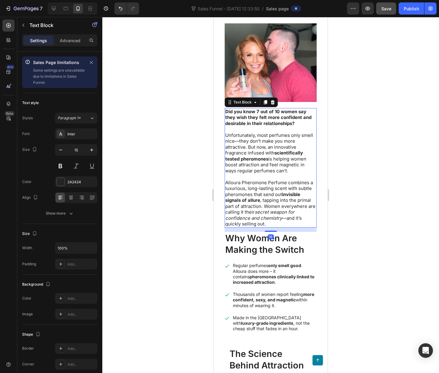
click at [257, 121] on strong "Did you know 7 out of 10 women say they wish they felt more confident and desir…" at bounding box center [268, 118] width 86 height 18
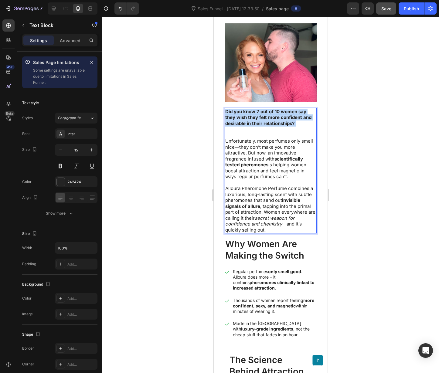
click at [257, 121] on strong "Did you know 7 out of 10 women say they wish they felt more confident and desir…" at bounding box center [268, 118] width 86 height 18
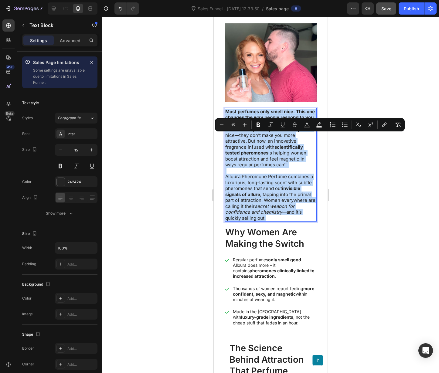
drag, startPoint x: 256, startPoint y: 124, endPoint x: 307, endPoint y: 227, distance: 114.8
click at [307, 222] on div "Most perfumes only smell nice. This one changes the way people respond to you. …" at bounding box center [271, 165] width 92 height 114
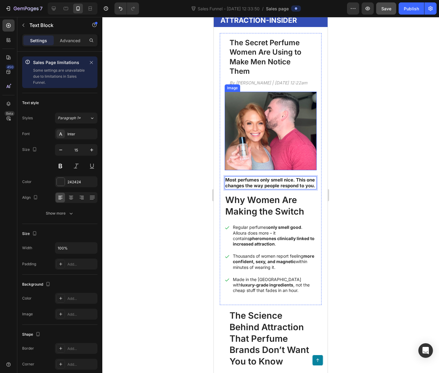
scroll to position [0, 0]
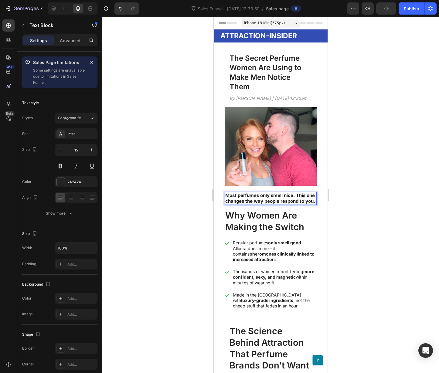
click at [287, 204] on strong "Most perfumes only smell nice. This one changes the way people respond to you." at bounding box center [270, 198] width 90 height 12
click at [262, 204] on p "Most perfumes only smell nice. This one changes the way people respond to you." at bounding box center [270, 198] width 91 height 12
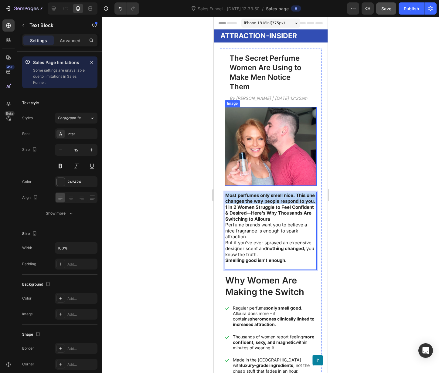
drag, startPoint x: 242, startPoint y: 210, endPoint x: 244, endPoint y: 175, distance: 34.4
click at [244, 177] on div "The Secret Perfume Women Are Using to Make Men Notice Them Heading By [PERSON_N…" at bounding box center [271, 216] width 92 height 327
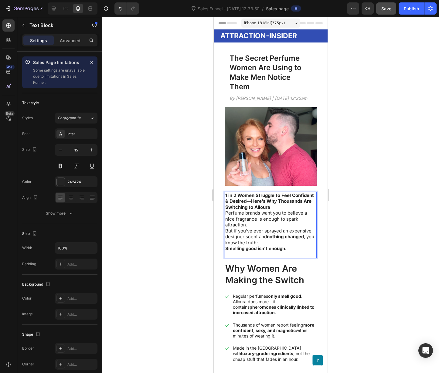
click at [225, 213] on div "1 in 2 Women Struggle to Feel Confident & Desired—Here’s Why Thousands Are Swit…" at bounding box center [271, 225] width 92 height 66
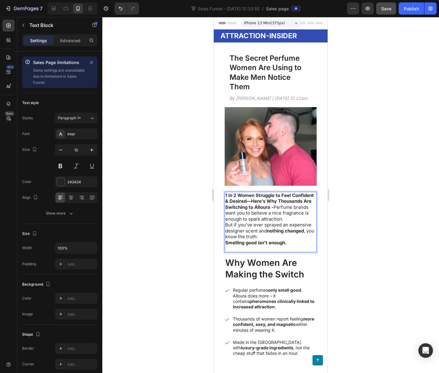
drag, startPoint x: 226, startPoint y: 231, endPoint x: 235, endPoint y: 246, distance: 17.5
click at [226, 231] on p "1 in 2 Women Struggle to Feel Confident & Desired—Here’s Why Thousands Are Swit…" at bounding box center [270, 218] width 91 height 53
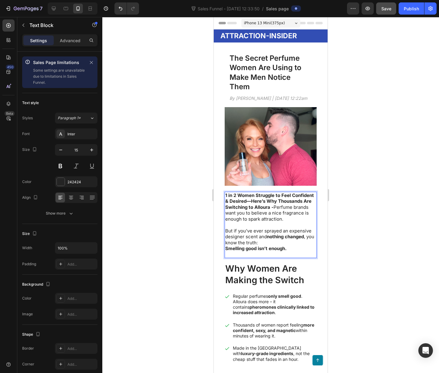
click at [276, 248] on p "But if you’ve ever sprayed an expensive designer scent and nothing changed , yo…" at bounding box center [270, 240] width 91 height 24
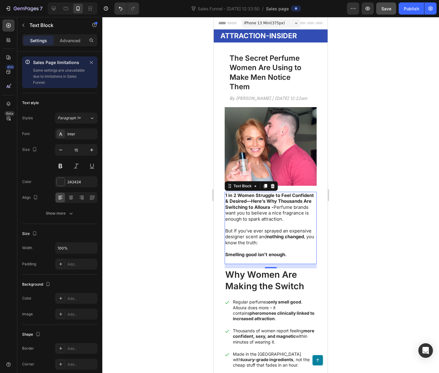
click at [359, 128] on div at bounding box center [270, 195] width 336 height 356
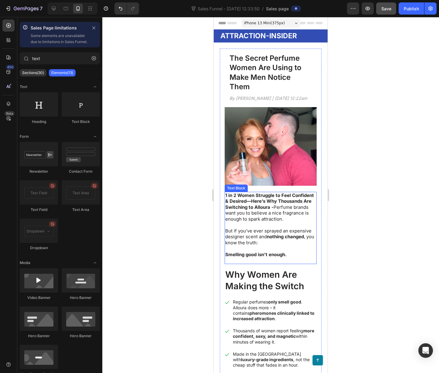
click at [271, 246] on p "But if you’ve ever sprayed an expensive designer scent and nothing changed , yo…" at bounding box center [270, 237] width 91 height 18
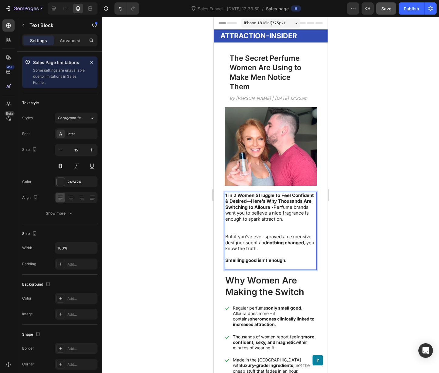
click at [291, 263] on p "Smelling good isn’t enough." at bounding box center [270, 258] width 91 height 12
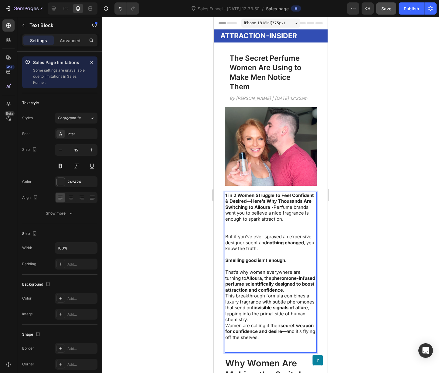
click at [261, 293] on p "That’s why women everywhere are turning to Alloura , the pheromone-infused perf…" at bounding box center [270, 281] width 91 height 24
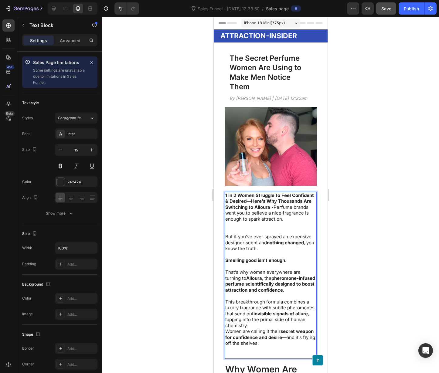
click at [286, 339] on p "This breakthrough formula combines a luxury fragrance with subtle pheromones th…" at bounding box center [270, 322] width 91 height 47
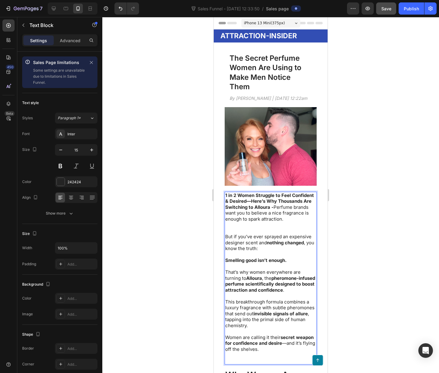
drag, startPoint x: 367, startPoint y: 273, endPoint x: 363, endPoint y: 278, distance: 6.3
click at [364, 277] on div at bounding box center [270, 195] width 336 height 356
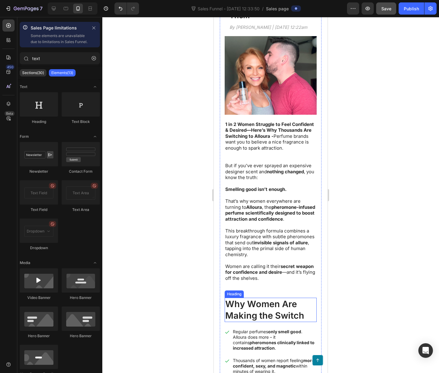
scroll to position [125, 0]
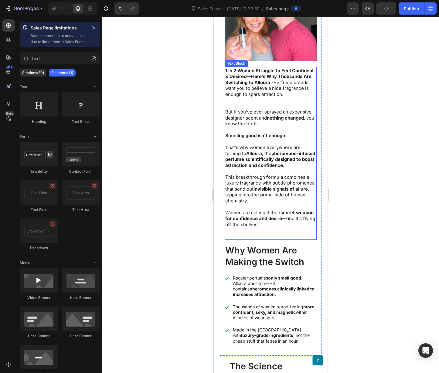
click at [275, 224] on p "⁠⁠⁠⁠⁠⁠⁠ Women are calling it their secret weapon for confidence and desire —and…" at bounding box center [270, 216] width 91 height 24
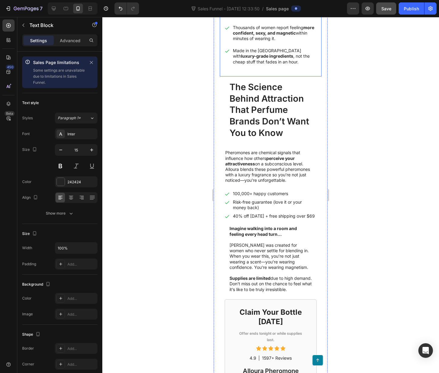
scroll to position [376, 0]
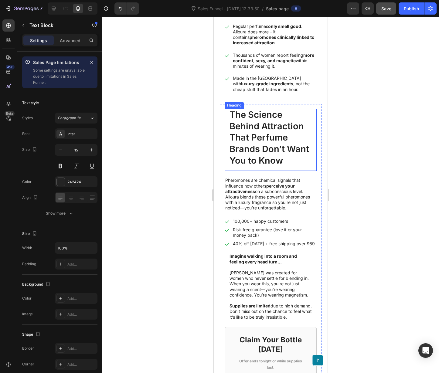
click at [245, 152] on h2 "The Science Behind Attraction That Perfume Brands Don’t Want You to Know" at bounding box center [271, 140] width 92 height 62
click at [262, 105] on icon at bounding box center [261, 103] width 3 height 4
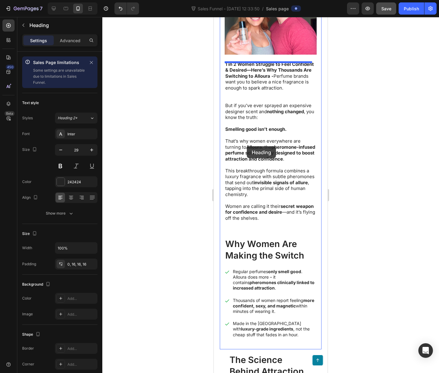
scroll to position [124, 0]
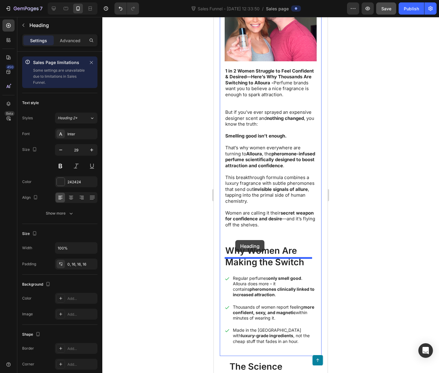
drag, startPoint x: 231, startPoint y: 185, endPoint x: 235, endPoint y: 240, distance: 55.1
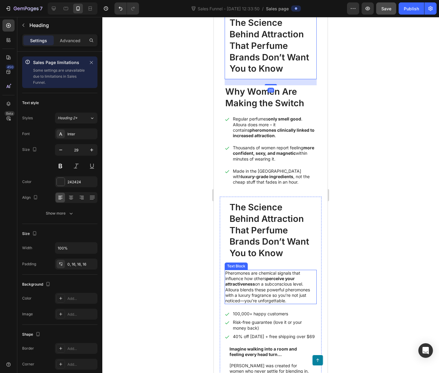
scroll to position [390, 0]
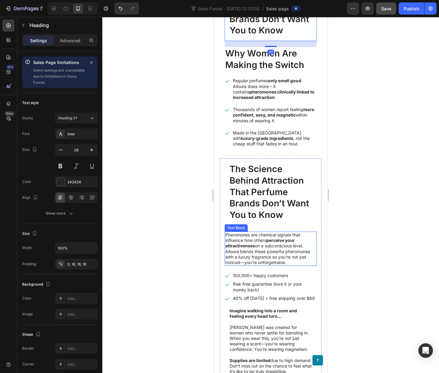
click at [241, 265] on p "Pheromones are chemical signals that influence how others perceive your attract…" at bounding box center [270, 248] width 91 height 33
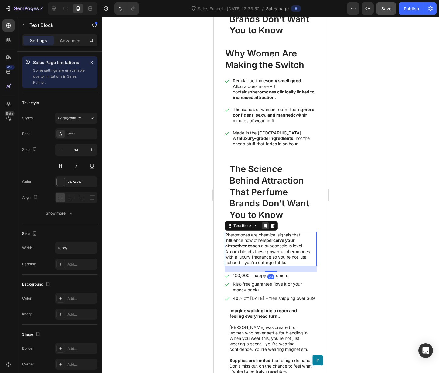
click at [262, 229] on div at bounding box center [265, 225] width 7 height 7
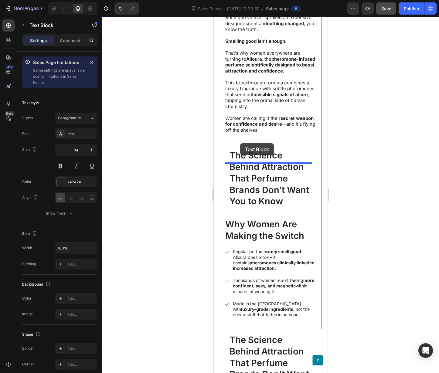
scroll to position [190, 0]
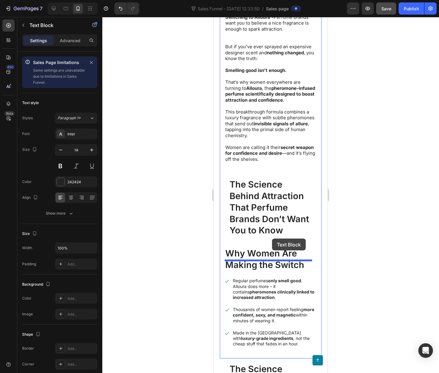
drag, startPoint x: 235, startPoint y: 279, endPoint x: 271, endPoint y: 234, distance: 58.0
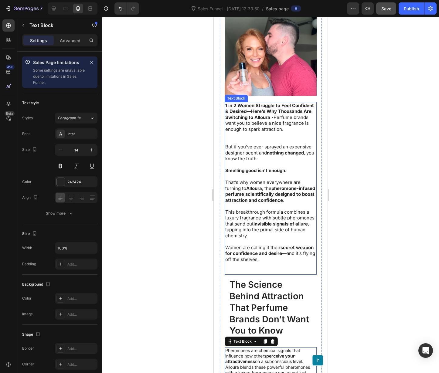
scroll to position [66, 0]
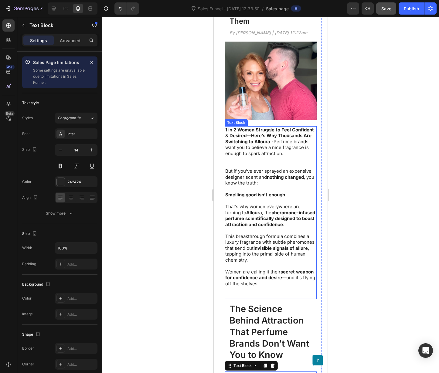
click at [254, 168] on p "1 in 2 Women Struggle to Feel Confident & Desired—Here’s Why Thousands Are Swit…" at bounding box center [270, 148] width 91 height 42
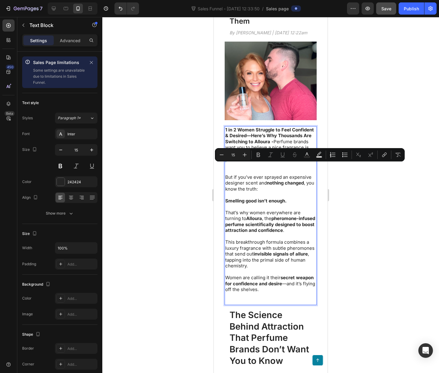
click at [244, 174] on p "1 in 2 Women Struggle to Feel Confident & Desired—Here’s Why Thousands Are Swit…" at bounding box center [270, 150] width 91 height 47
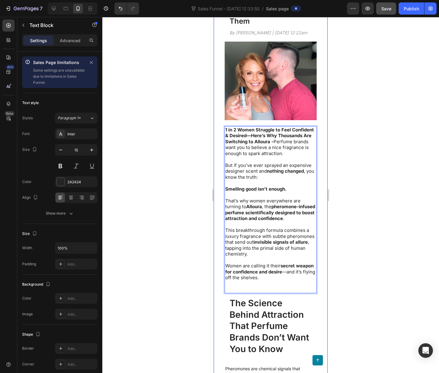
click at [223, 288] on div "The Secret Perfume Women Are Using to Make Men Notice Them Heading By [PERSON_N…" at bounding box center [271, 250] width 102 height 534
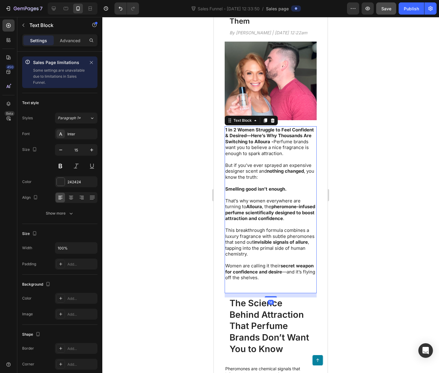
click at [235, 292] on p "Rich Text Editor. Editing area: main" at bounding box center [270, 289] width 91 height 6
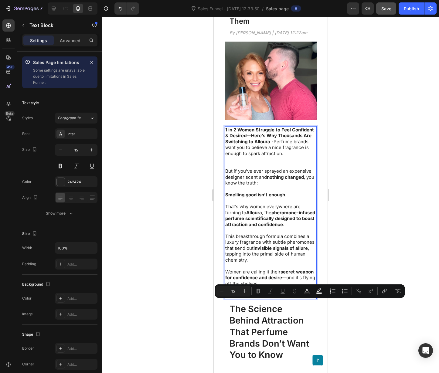
click at [233, 299] on p "Rich Text Editor. Editing area: main" at bounding box center [270, 295] width 91 height 6
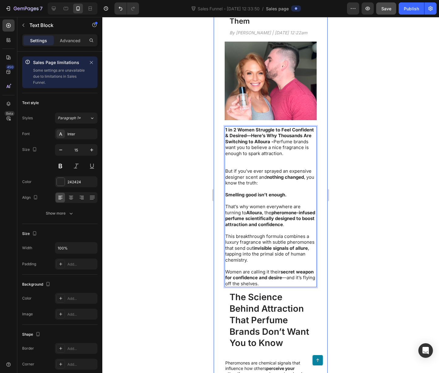
click at [284, 204] on p "Rich Text Editor. Editing area: main" at bounding box center [270, 201] width 91 height 6
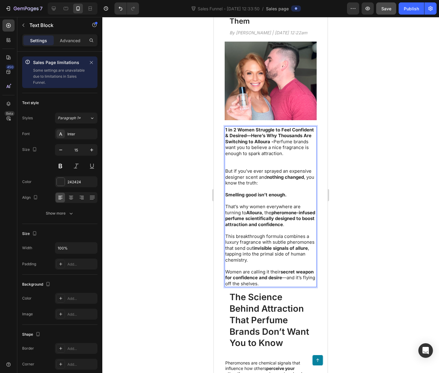
click at [256, 168] on p "1 in 2 Women Struggle to Feel Confident & Desired—Here’s Why Thousands Are Swit…" at bounding box center [270, 148] width 91 height 42
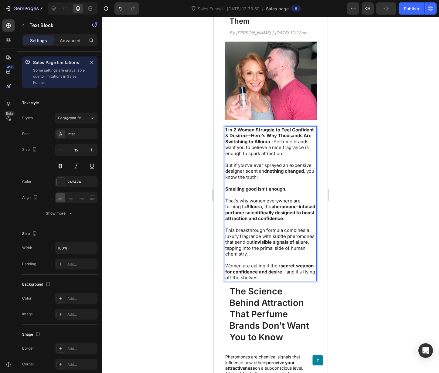
click at [349, 348] on div at bounding box center [270, 195] width 336 height 356
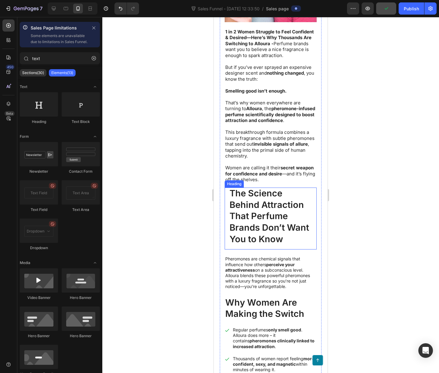
scroll to position [184, 0]
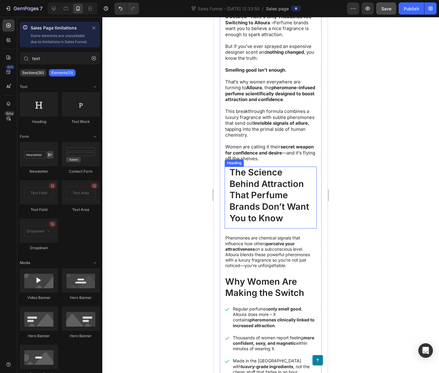
click at [271, 196] on h2 "The Science Behind Attraction That Perfume Brands Don’t Want You to Know" at bounding box center [271, 198] width 92 height 62
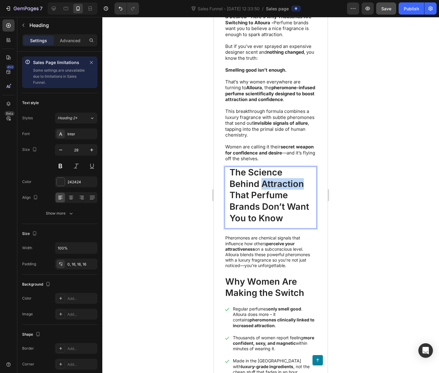
click at [271, 196] on h2 "The Science Behind Attraction That Perfume Brands Don’t Want You to Know" at bounding box center [271, 198] width 92 height 62
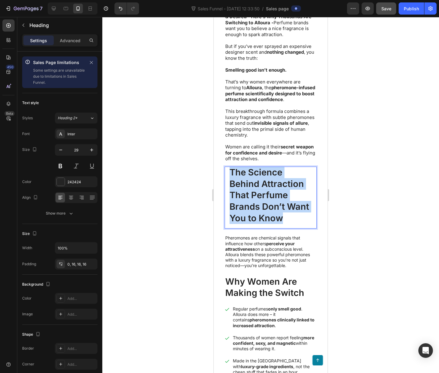
click at [271, 196] on p "The Science Behind Attraction That Perfume Brands Don’t Want You to Know" at bounding box center [270, 195] width 82 height 57
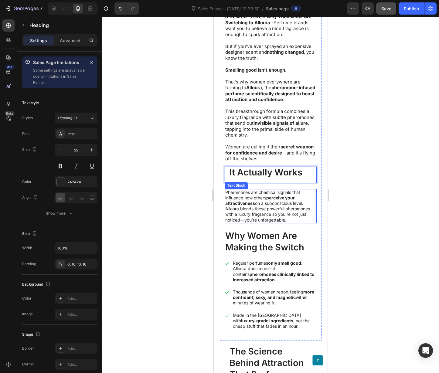
click at [245, 223] on p "Pheromones are chemical signals that influence how others perceive your attract…" at bounding box center [270, 206] width 91 height 33
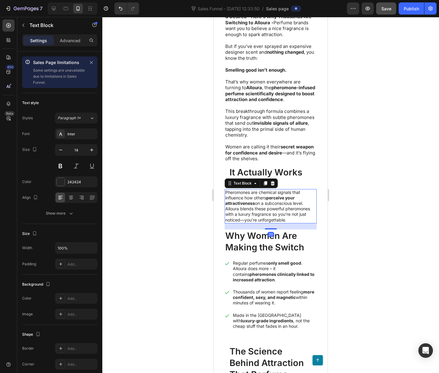
click at [245, 223] on p "Pheromones are chemical signals that influence how others perceive your attract…" at bounding box center [270, 206] width 91 height 33
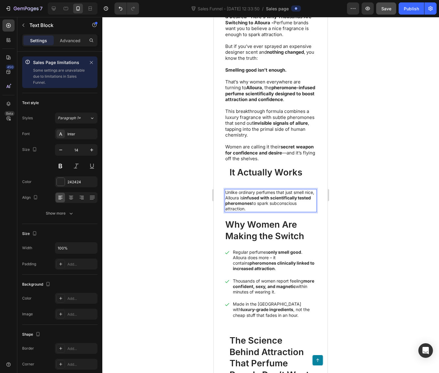
drag, startPoint x: 342, startPoint y: 211, endPoint x: 327, endPoint y: 209, distance: 15.0
click at [342, 211] on div at bounding box center [270, 195] width 336 height 356
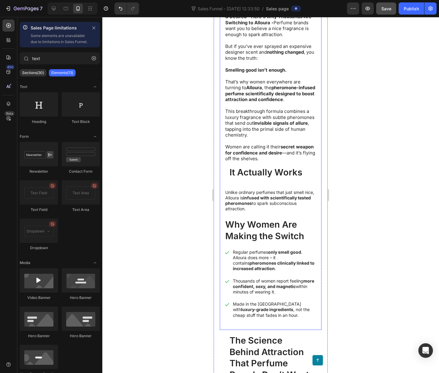
click at [266, 197] on div "The Secret Perfume Women Are Using to Make Men Notice Them Heading By [PERSON_N…" at bounding box center [271, 97] width 92 height 456
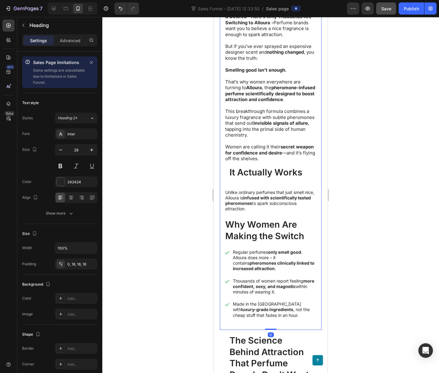
click at [270, 178] on p "It Actually Works" at bounding box center [270, 173] width 82 height 12
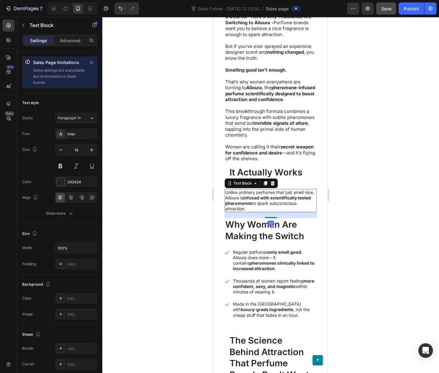
drag, startPoint x: 393, startPoint y: 209, endPoint x: 340, endPoint y: 201, distance: 53.5
click at [389, 209] on div at bounding box center [270, 195] width 336 height 356
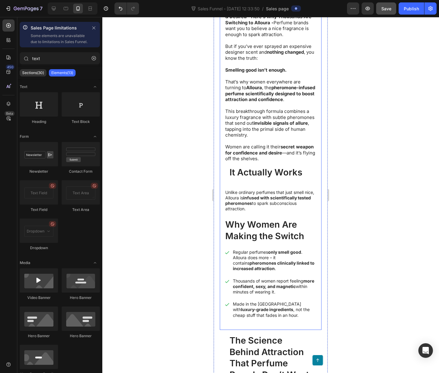
click at [278, 197] on div "The Secret Perfume Women Are Using to Make Men Notice Them Heading By [PERSON_N…" at bounding box center [271, 97] width 92 height 456
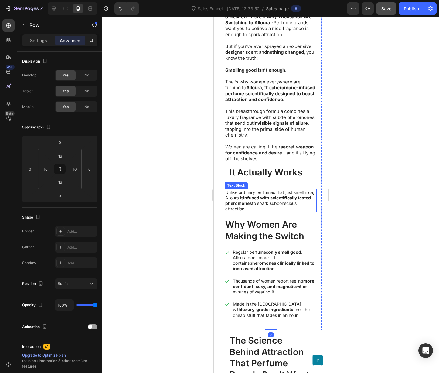
click at [258, 205] on p "Unlike ordinary perfumes that just smell nice, [PERSON_NAME] is infused with sc…" at bounding box center [270, 201] width 91 height 22
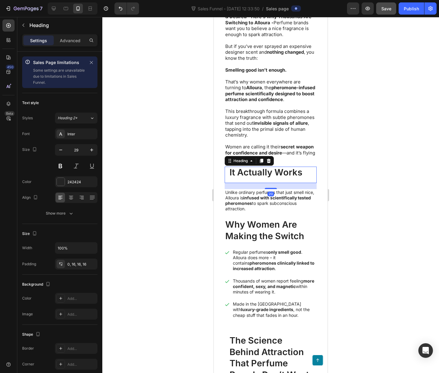
click at [300, 183] on h2 "It Actually Works" at bounding box center [271, 175] width 92 height 16
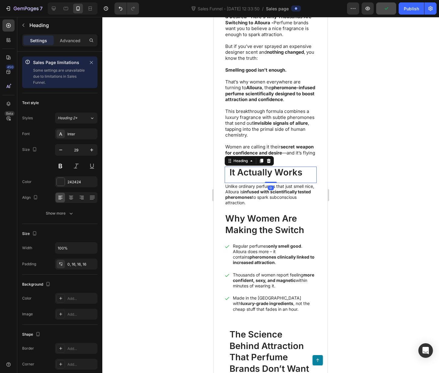
drag, startPoint x: 271, startPoint y: 202, endPoint x: 325, endPoint y: 163, distance: 66.3
click at [280, 178] on div "The Secret Perfume Women Are Using to Make Men Notice Them Heading By [PERSON_N…" at bounding box center [271, 94] width 92 height 450
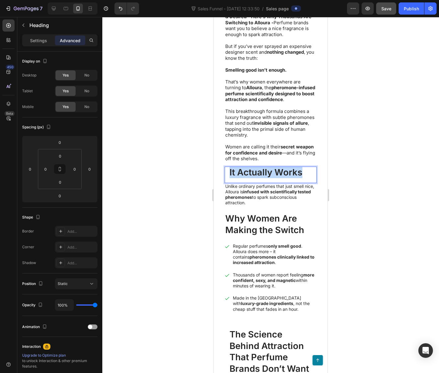
click at [281, 178] on p "It Actually Works" at bounding box center [270, 173] width 82 height 12
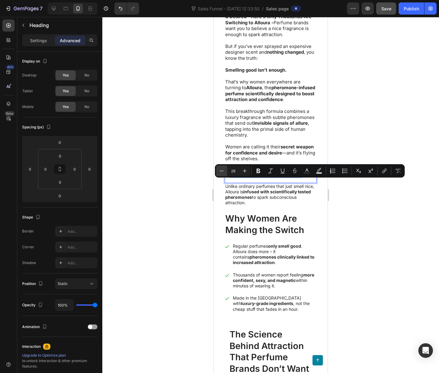
click at [224, 171] on icon "Editor contextual toolbar" at bounding box center [221, 171] width 6 height 6
type input "26"
click at [387, 269] on div at bounding box center [270, 195] width 336 height 356
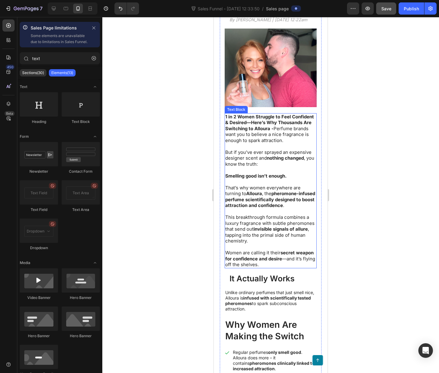
scroll to position [0, 0]
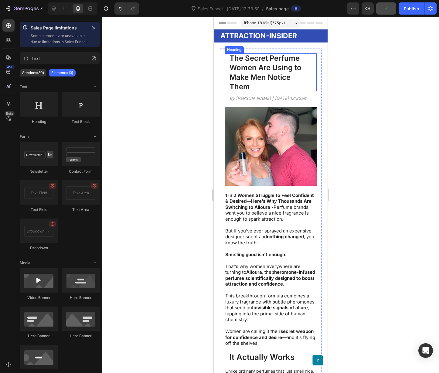
click at [247, 69] on h1 "The Secret Perfume Women Are Using to Make Men Notice Them" at bounding box center [271, 72] width 92 height 38
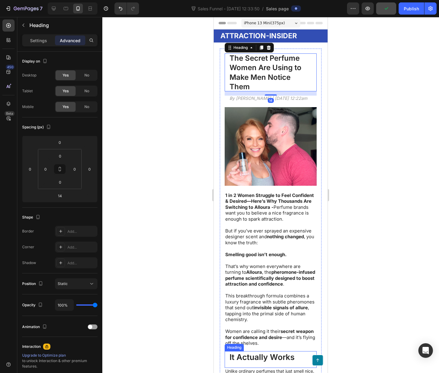
scroll to position [297, 0]
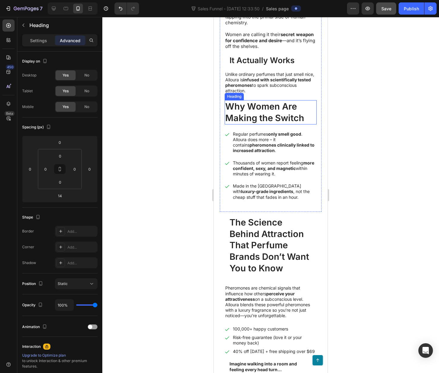
click at [256, 124] on h2 "Why Women Are Making the Switch" at bounding box center [271, 112] width 92 height 24
click at [260, 97] on icon at bounding box center [261, 94] width 5 height 5
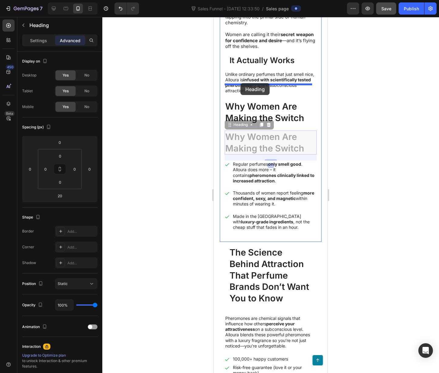
drag, startPoint x: 231, startPoint y: 135, endPoint x: 240, endPoint y: 83, distance: 52.7
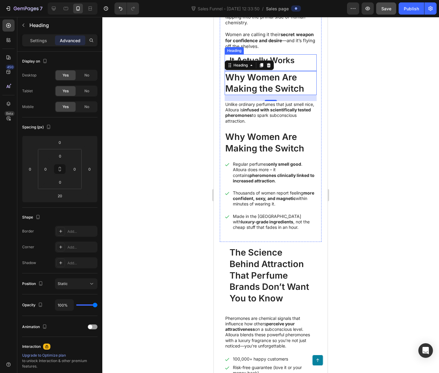
click at [302, 66] on p "⁠⁠⁠⁠⁠⁠⁠ It Actually Works" at bounding box center [270, 60] width 82 height 12
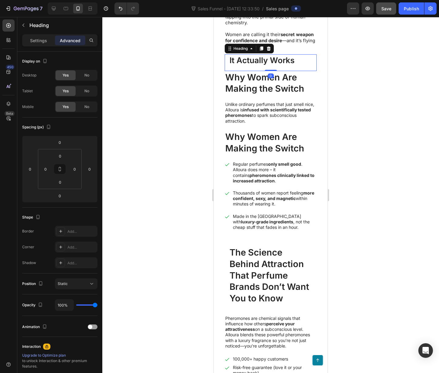
click at [270, 51] on icon at bounding box center [269, 48] width 4 height 4
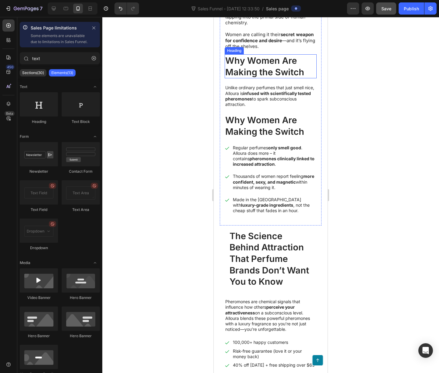
click at [246, 70] on h2 "Why Women Are Making the Switch" at bounding box center [271, 66] width 92 height 24
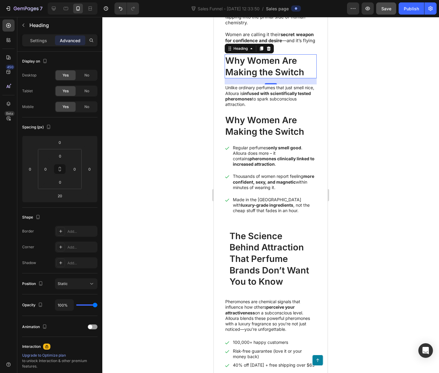
click at [281, 75] on h2 "Why Women Are Making the Switch" at bounding box center [271, 66] width 92 height 24
click at [281, 75] on p "Why Women Are Making the Switch" at bounding box center [270, 66] width 91 height 23
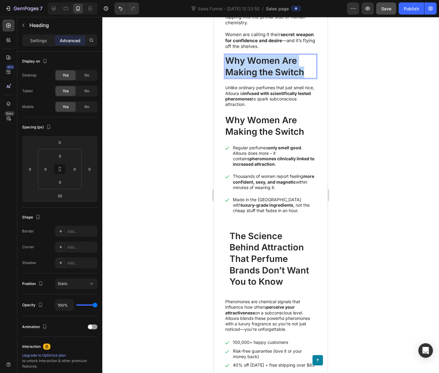
click at [281, 75] on p "Why Women Are Making the Switch" at bounding box center [270, 66] width 91 height 23
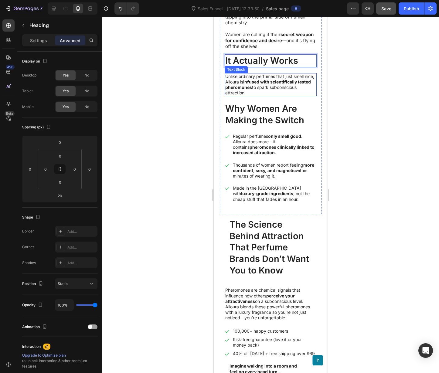
click at [280, 66] on p "It Actually Works" at bounding box center [270, 61] width 91 height 12
click at [265, 66] on p "It Actually Works" at bounding box center [270, 61] width 91 height 12
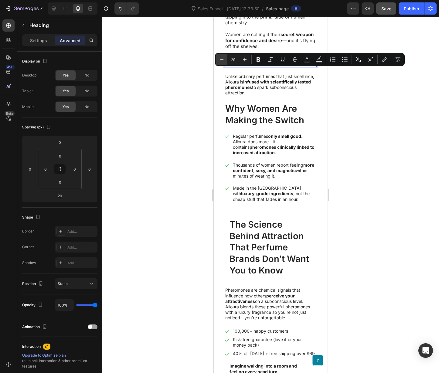
click at [221, 60] on icon "Editor contextual toolbar" at bounding box center [221, 59] width 6 height 6
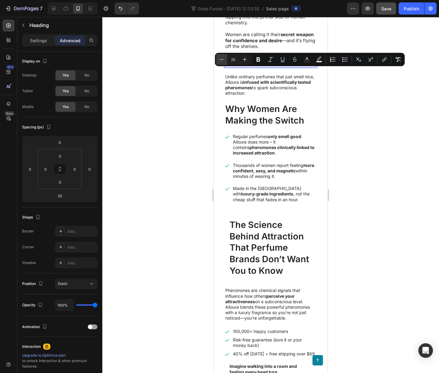
type input "24"
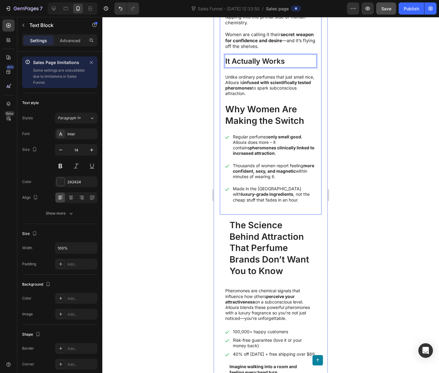
click at [264, 92] on p "Unlike ordinary perfumes that just smell nice, [PERSON_NAME] is infused with sc…" at bounding box center [270, 85] width 91 height 22
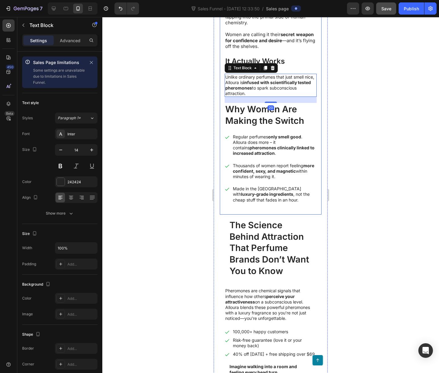
click at [278, 90] on strong "infused with scientifically tested pheromones" at bounding box center [268, 85] width 86 height 11
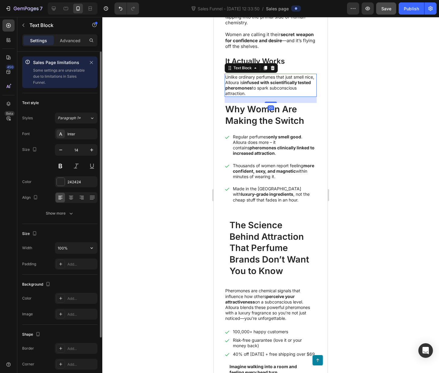
scroll to position [9, 0]
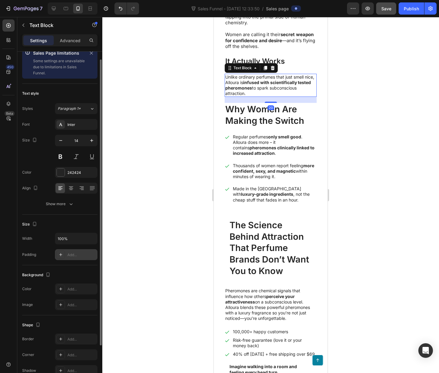
click at [77, 254] on div "Add..." at bounding box center [81, 254] width 29 height 5
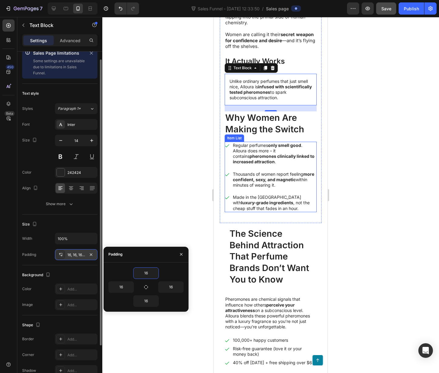
type input "0"
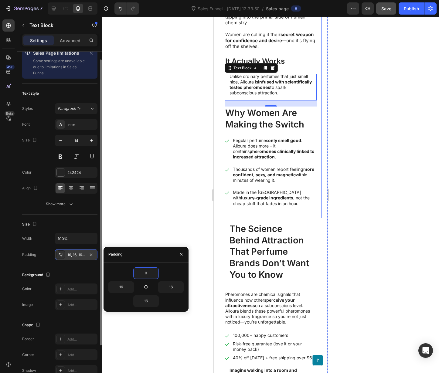
drag, startPoint x: 369, startPoint y: 127, endPoint x: 356, endPoint y: 120, distance: 14.5
click at [369, 127] on div at bounding box center [270, 195] width 336 height 356
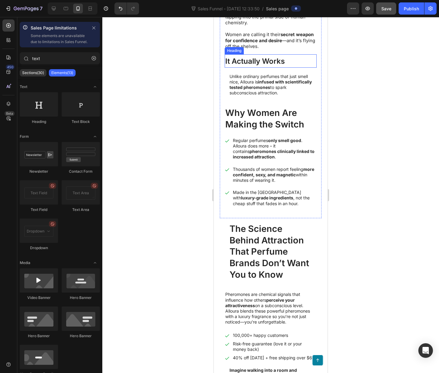
click at [276, 66] on span "It Actually Works" at bounding box center [254, 61] width 59 height 9
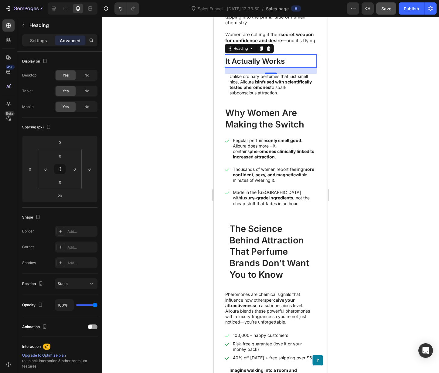
scroll to position [6, 0]
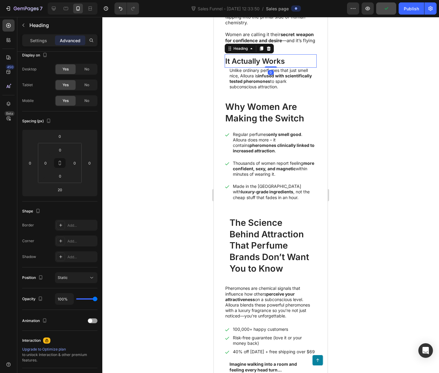
drag, startPoint x: 268, startPoint y: 86, endPoint x: 294, endPoint y: 76, distance: 28.6
click at [268, 66] on div "⁠⁠⁠⁠⁠⁠⁠ It Actually Works Heading 0" at bounding box center [271, 60] width 92 height 13
type input "0"
click at [367, 120] on div at bounding box center [270, 195] width 336 height 356
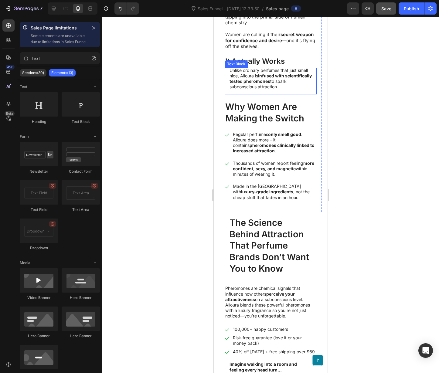
click at [267, 81] on p "Unlike ordinary perfumes that just smell nice, [PERSON_NAME] is infused with sc…" at bounding box center [270, 79] width 82 height 22
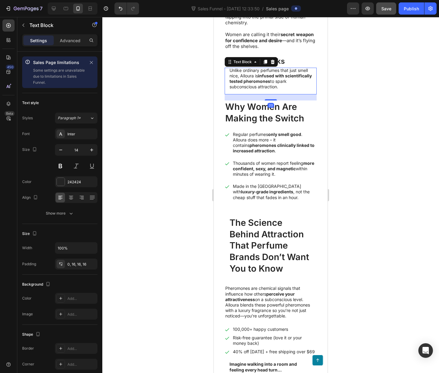
click at [397, 107] on div at bounding box center [270, 195] width 336 height 356
click at [251, 88] on p "Unlike ordinary perfumes that just smell nice, [PERSON_NAME] is infused with sc…" at bounding box center [270, 79] width 82 height 22
click at [296, 67] on p "⁠⁠⁠⁠⁠⁠⁠ It Actually Works" at bounding box center [270, 61] width 91 height 12
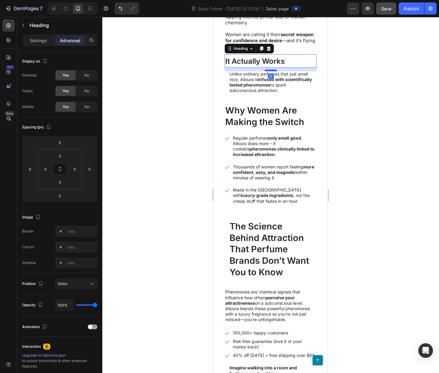
drag, startPoint x: 269, startPoint y: 80, endPoint x: 269, endPoint y: 83, distance: 3.8
click at [269, 71] on div at bounding box center [271, 70] width 12 height 2
type input "12"
click at [399, 129] on div at bounding box center [270, 195] width 336 height 356
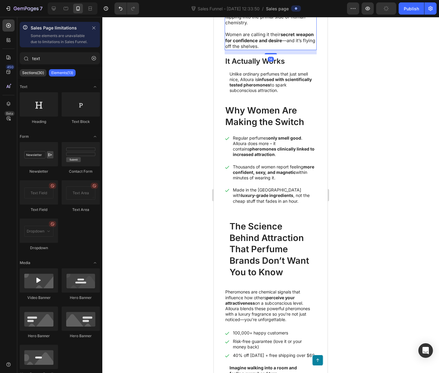
click at [243, 49] on p "Women are calling it their secret weapon for confidence and desire —and it’s fl…" at bounding box center [270, 38] width 91 height 24
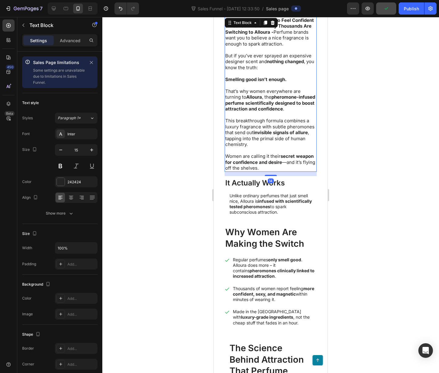
scroll to position [90, 0]
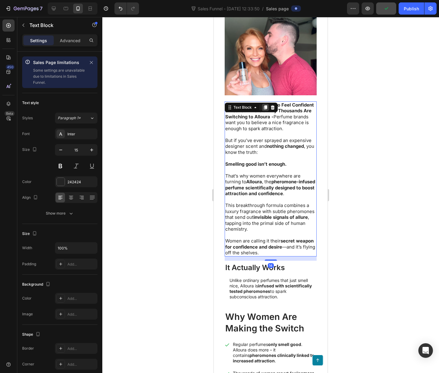
click at [263, 109] on icon at bounding box center [265, 107] width 5 height 5
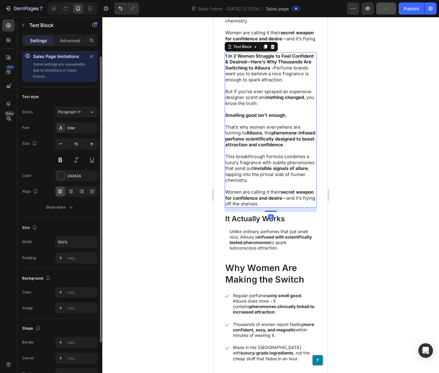
scroll to position [326, 0]
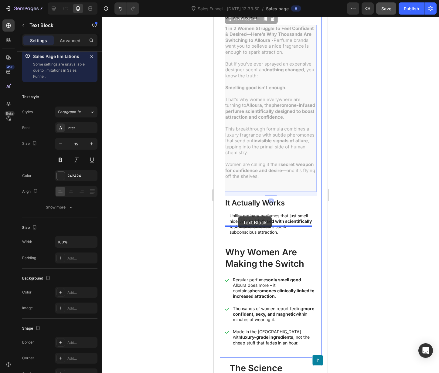
drag, startPoint x: 231, startPoint y: 30, endPoint x: 238, endPoint y: 216, distance: 186.1
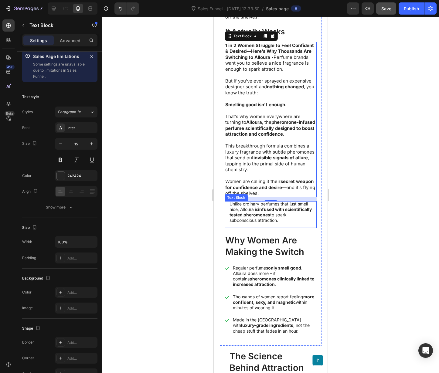
click at [246, 217] on strong "infused with scientifically tested pheromones" at bounding box center [270, 212] width 82 height 11
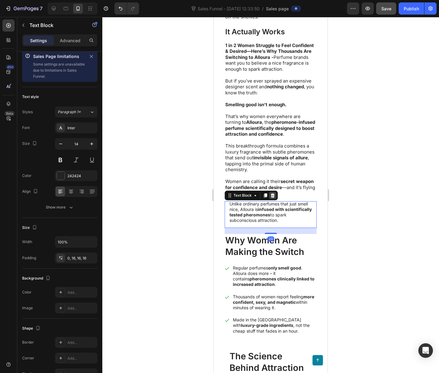
click at [273, 198] on icon at bounding box center [272, 195] width 5 height 5
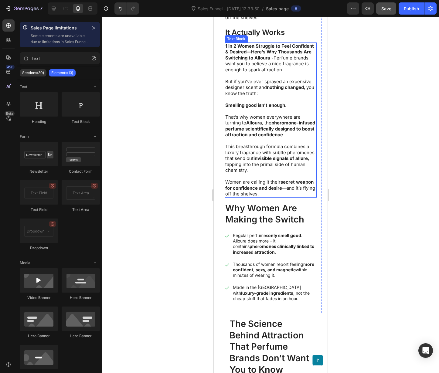
scroll to position [322, 0]
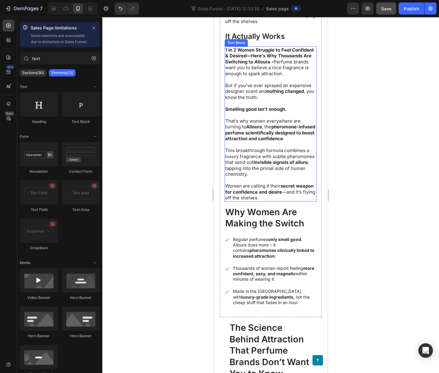
click at [263, 112] on p "Smelling good isn’t enough." at bounding box center [270, 106] width 91 height 12
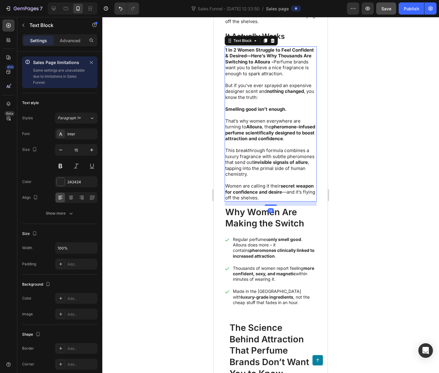
click at [263, 112] on p "Smelling good isn’t enough." at bounding box center [270, 106] width 91 height 12
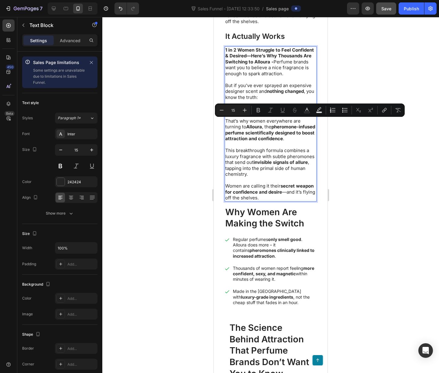
click at [260, 83] on p "1 in 2 Women Struggle to Feel Confident & Desired—Here’s Why Thousands Are Swit…" at bounding box center [270, 64] width 91 height 35
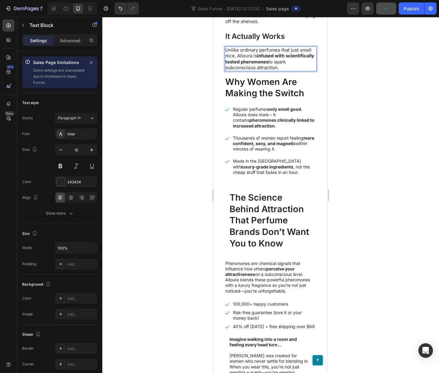
click at [398, 99] on div at bounding box center [270, 195] width 336 height 356
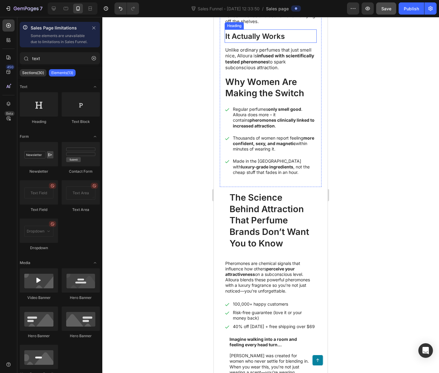
click at [228, 41] on span "It Actually Works" at bounding box center [254, 36] width 59 height 9
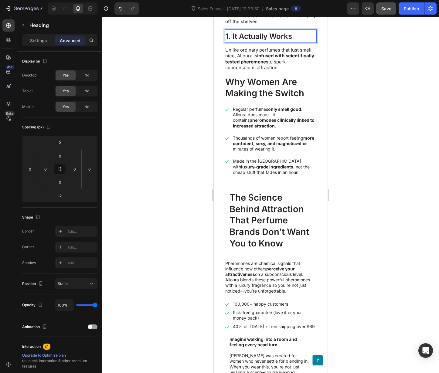
click at [372, 99] on div at bounding box center [270, 195] width 336 height 356
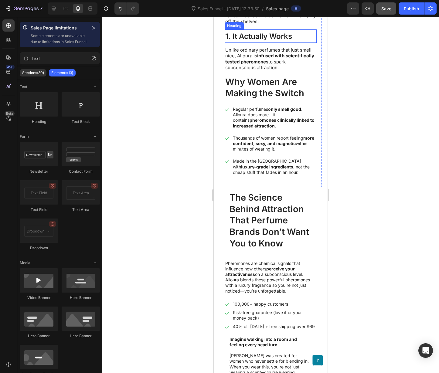
click at [282, 41] on span "1. It Actually Works" at bounding box center [258, 36] width 67 height 9
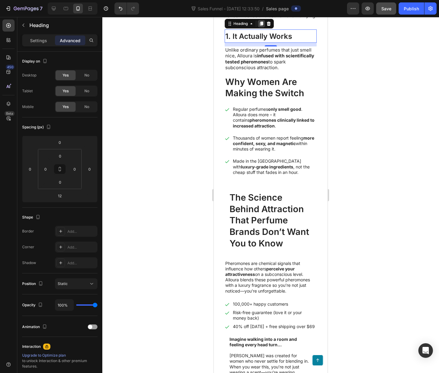
click at [261, 26] on icon at bounding box center [261, 24] width 3 height 4
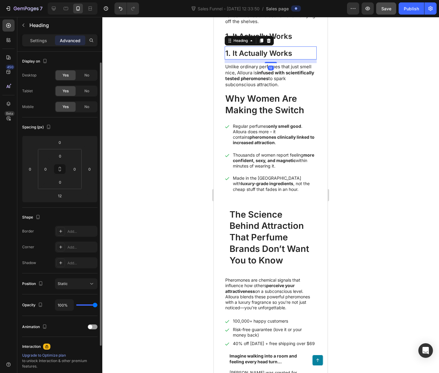
scroll to position [6, 0]
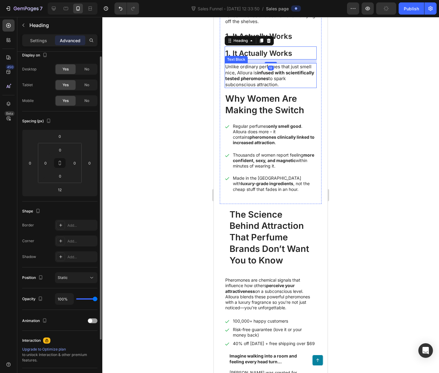
click at [290, 82] on strong "infused with scientifically tested pheromones" at bounding box center [269, 76] width 89 height 12
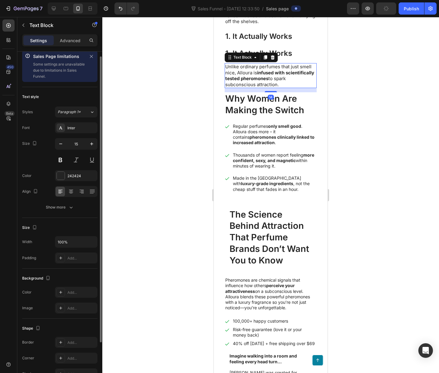
scroll to position [0, 0]
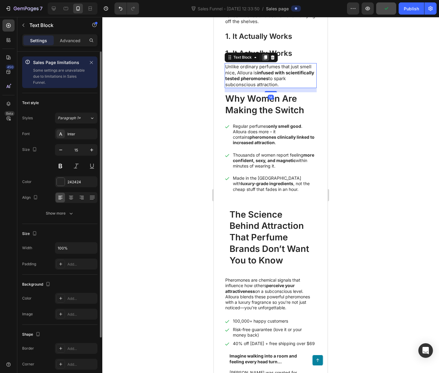
click at [263, 61] on div at bounding box center [265, 57] width 7 height 7
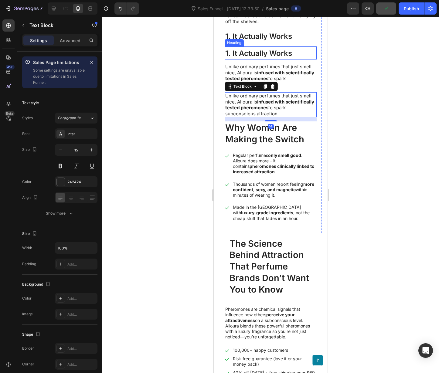
click at [250, 58] on span "1. It Actually Works" at bounding box center [258, 53] width 67 height 9
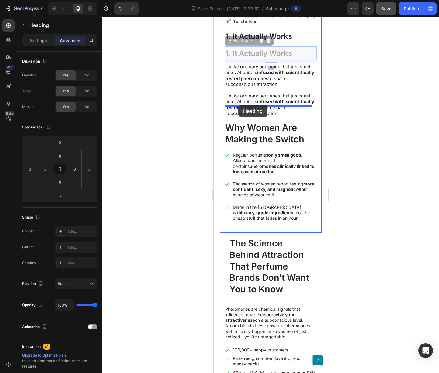
drag, startPoint x: 231, startPoint y: 51, endPoint x: 631, endPoint y: 123, distance: 406.6
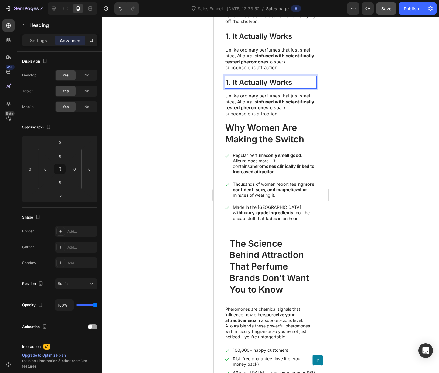
click at [269, 87] on span "1. It Actually Works" at bounding box center [258, 82] width 67 height 9
click at [232, 91] on div "Text Block" at bounding box center [236, 88] width 21 height 5
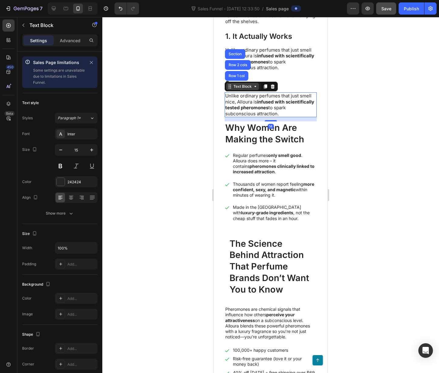
click at [232, 89] on div "Text Block" at bounding box center [242, 86] width 21 height 5
click at [411, 119] on div at bounding box center [270, 195] width 336 height 356
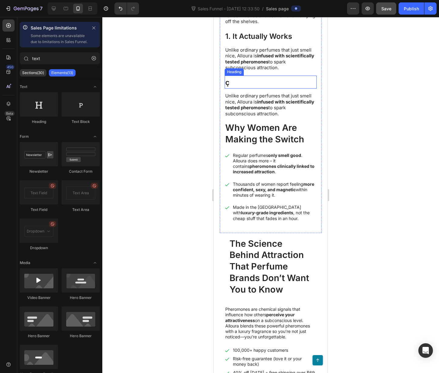
click at [263, 88] on p "⁠⁠⁠⁠⁠⁠⁠ ç" at bounding box center [270, 82] width 91 height 12
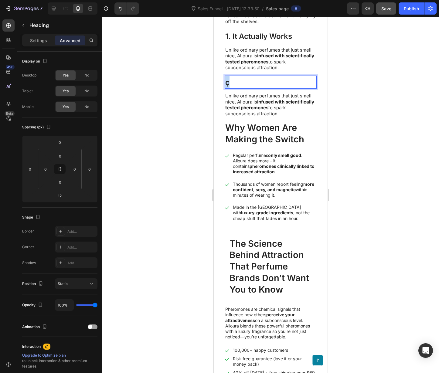
click at [263, 88] on p "ç" at bounding box center [270, 82] width 91 height 12
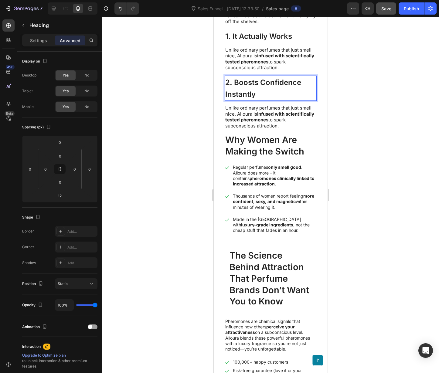
click at [266, 123] on strong "infused with scientifically tested pheromones" at bounding box center [269, 117] width 89 height 12
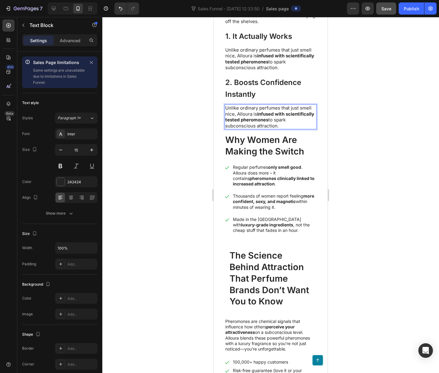
click at [266, 123] on strong "infused with scientifically tested pheromones" at bounding box center [269, 117] width 89 height 12
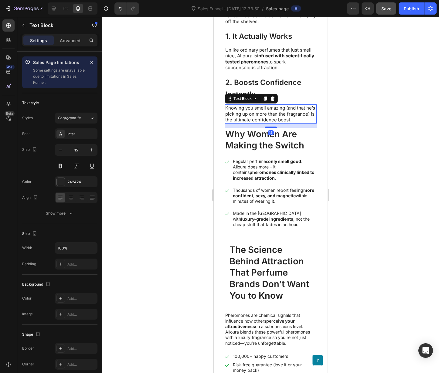
drag, startPoint x: 393, startPoint y: 138, endPoint x: 348, endPoint y: 132, distance: 45.7
click at [392, 138] on div at bounding box center [270, 195] width 336 height 356
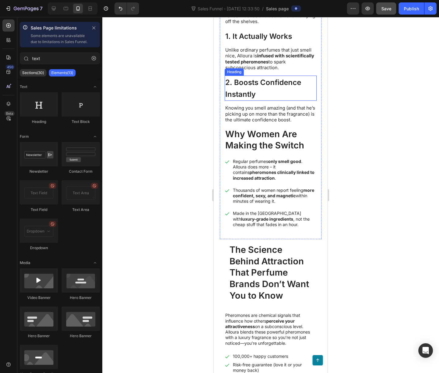
click at [260, 100] on p "⁠⁠⁠⁠⁠⁠⁠ 2. Boosts Confidence Instantly" at bounding box center [270, 88] width 91 height 24
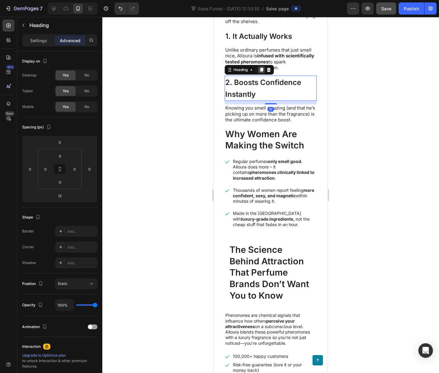
click at [260, 72] on icon at bounding box center [261, 69] width 5 height 5
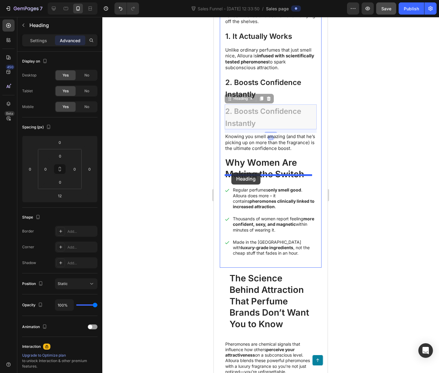
drag, startPoint x: 232, startPoint y: 113, endPoint x: 231, endPoint y: 173, distance: 59.2
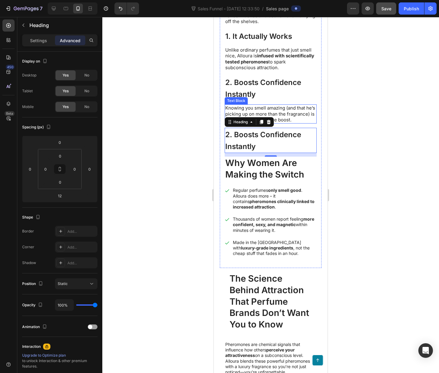
click at [279, 123] on p "Knowing you smell amazing (and that he’s picking up on more than the fragrance)…" at bounding box center [270, 114] width 91 height 18
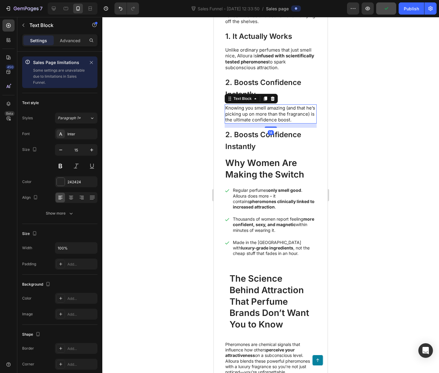
drag, startPoint x: 265, startPoint y: 112, endPoint x: 254, endPoint y: 120, distance: 14.1
click at [265, 101] on icon at bounding box center [265, 98] width 3 height 4
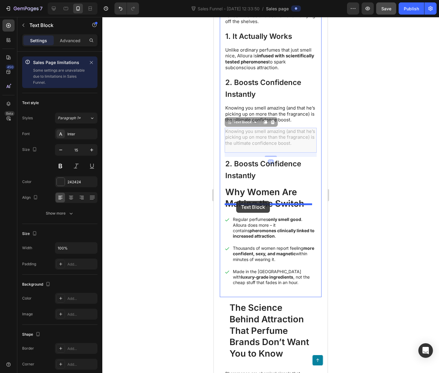
drag, startPoint x: 231, startPoint y: 139, endPoint x: 629, endPoint y: 181, distance: 400.9
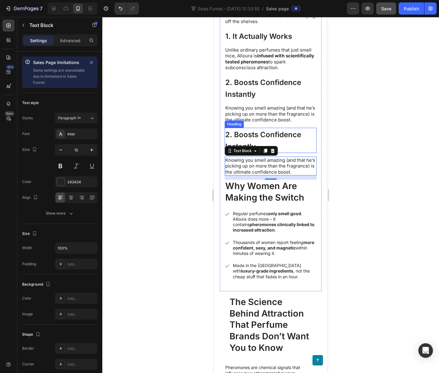
click at [285, 151] on span "2. Boosts Confidence Instantly" at bounding box center [263, 140] width 76 height 21
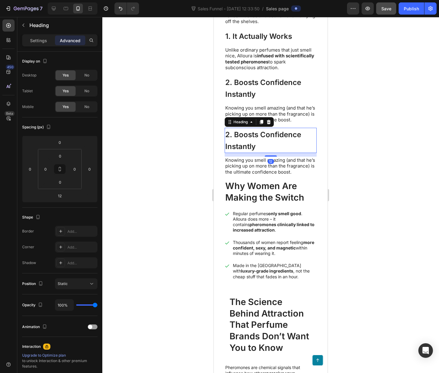
click at [283, 153] on h2 "2. Boosts Confidence Instantly" at bounding box center [271, 140] width 92 height 25
click at [283, 152] on p "2. Boosts Confidence Instantly" at bounding box center [270, 140] width 91 height 24
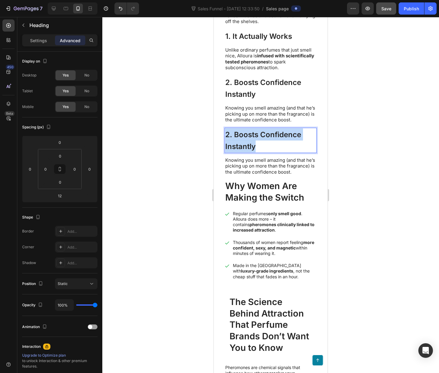
click at [283, 152] on p "2. Boosts Confidence Instantly" at bounding box center [270, 140] width 91 height 24
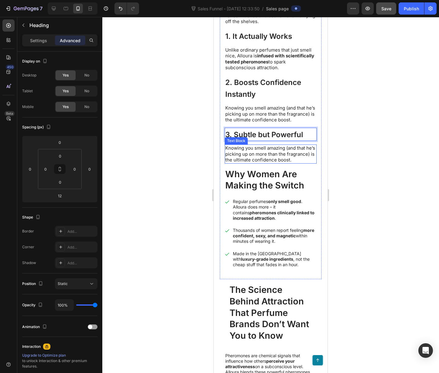
click at [282, 163] on p "Knowing you smell amazing (and that he’s picking up on more than the fragrance)…" at bounding box center [270, 154] width 91 height 18
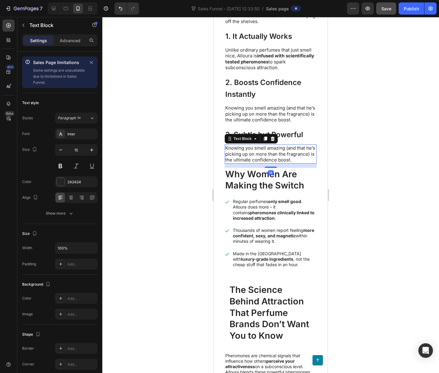
click at [281, 163] on p "Knowing you smell amazing (and that he’s picking up on more than the fragrance)…" at bounding box center [270, 154] width 91 height 18
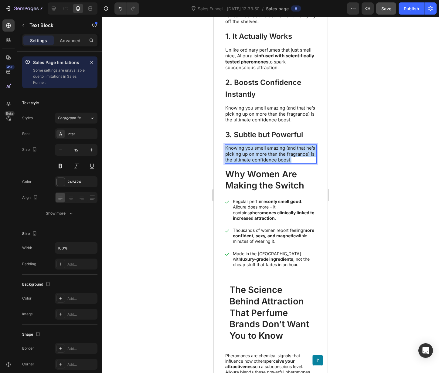
click at [281, 163] on p "Knowing you smell amazing (and that he’s picking up on more than the fragrance)…" at bounding box center [270, 154] width 91 height 18
click at [374, 192] on div at bounding box center [270, 195] width 336 height 356
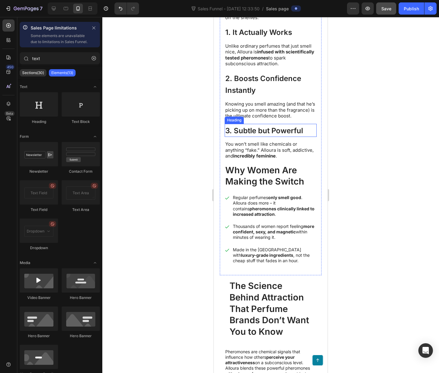
scroll to position [377, 0]
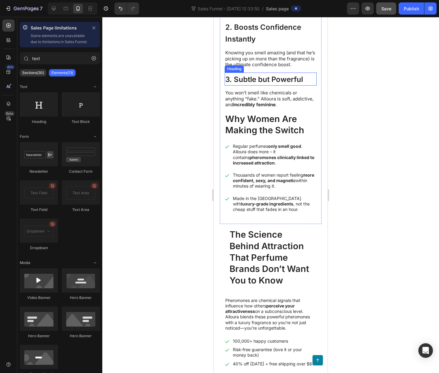
click at [262, 84] on span "3. Subtle but Powerful" at bounding box center [264, 79] width 78 height 9
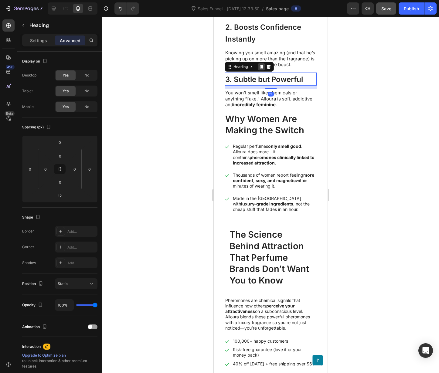
click at [261, 70] on div at bounding box center [261, 66] width 7 height 7
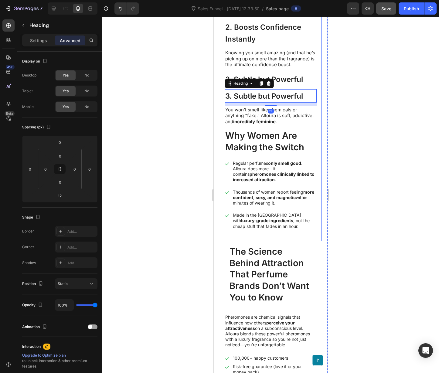
click at [245, 125] on p "You won’t smell like chemicals or anything “fake.” Alloura is soft, addictive, …" at bounding box center [270, 116] width 91 height 18
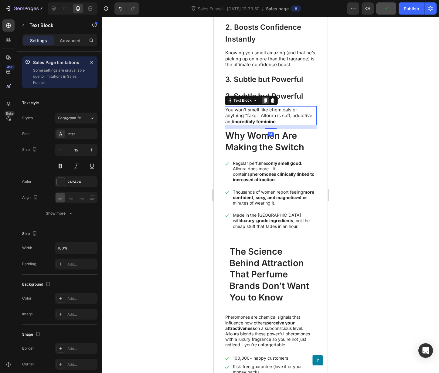
click at [262, 104] on div at bounding box center [265, 100] width 7 height 7
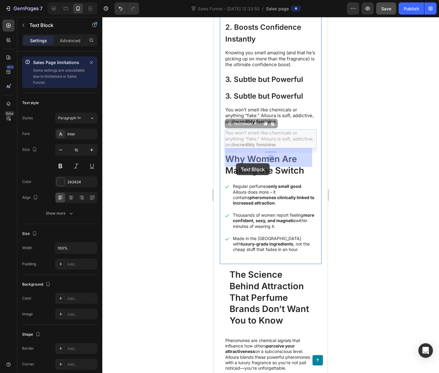
drag, startPoint x: 230, startPoint y: 144, endPoint x: 236, endPoint y: 163, distance: 20.0
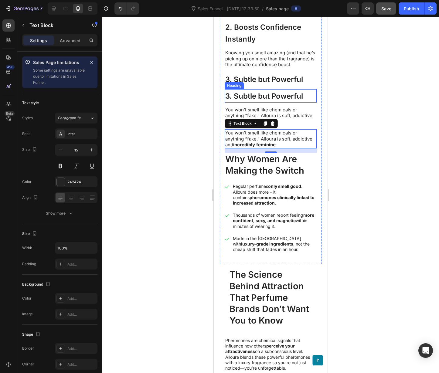
click at [244, 100] on span "3. Subtle but Powerful" at bounding box center [264, 96] width 78 height 9
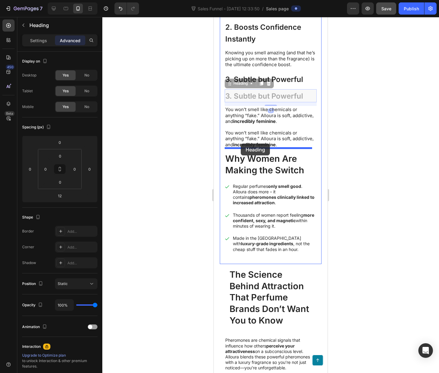
drag, startPoint x: 230, startPoint y: 102, endPoint x: 588, endPoint y: 171, distance: 364.2
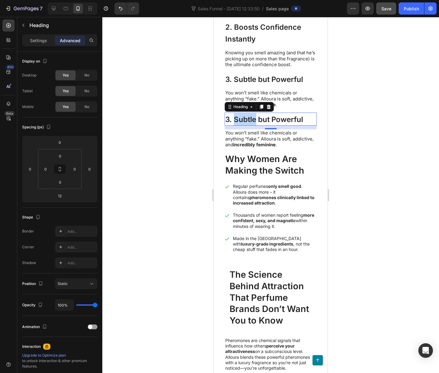
click at [248, 124] on span "3. Subtle but Powerful" at bounding box center [264, 119] width 78 height 9
click at [240, 148] on p "You won’t smell like chemicals or anything “fake.” Alloura is soft, addictive, …" at bounding box center [270, 139] width 91 height 18
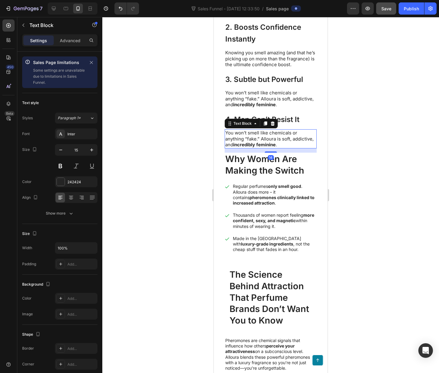
click at [240, 148] on p "You won’t smell like chemicals or anything “fake.” Alloura is soft, addictive, …" at bounding box center [270, 139] width 91 height 18
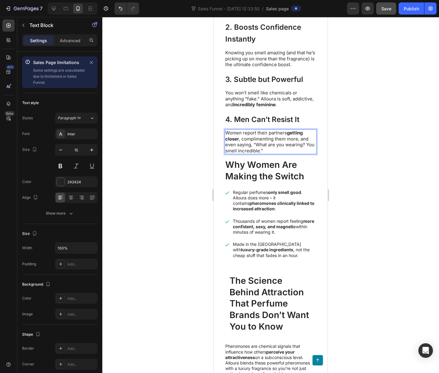
click at [368, 178] on div at bounding box center [270, 195] width 336 height 356
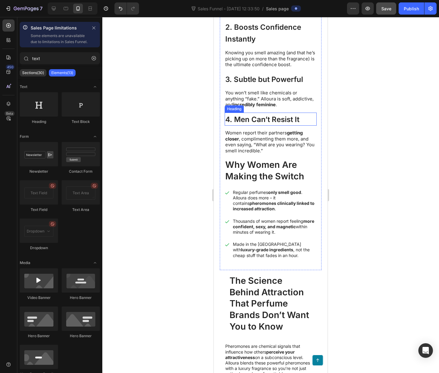
click at [266, 124] on span "4. Men Can’t Resist It" at bounding box center [262, 119] width 74 height 9
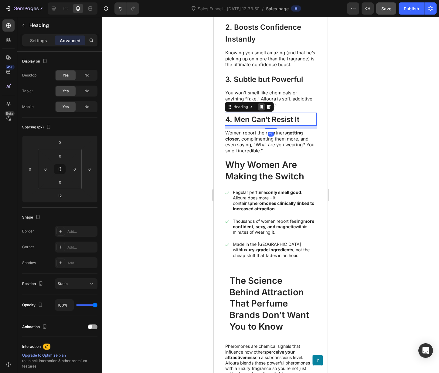
click at [261, 109] on icon at bounding box center [261, 107] width 3 height 4
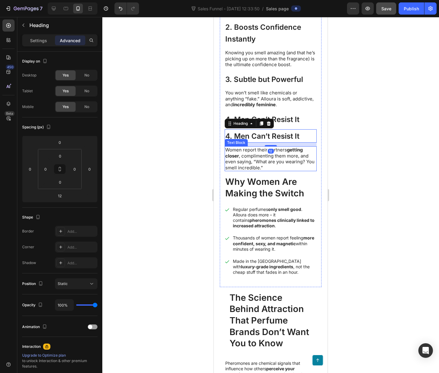
click at [256, 171] on p "Women report their partners getting closer , complimenting them more, and even …" at bounding box center [270, 159] width 91 height 24
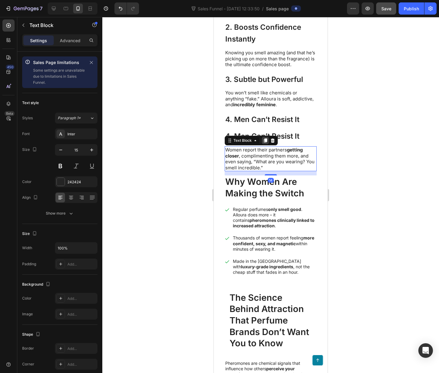
click at [264, 144] on div at bounding box center [265, 140] width 7 height 7
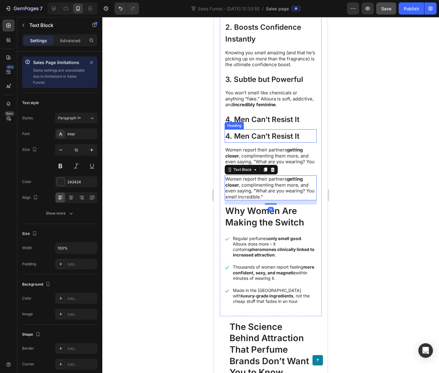
click at [258, 140] on span "4. Men Can’t Resist It" at bounding box center [262, 136] width 74 height 9
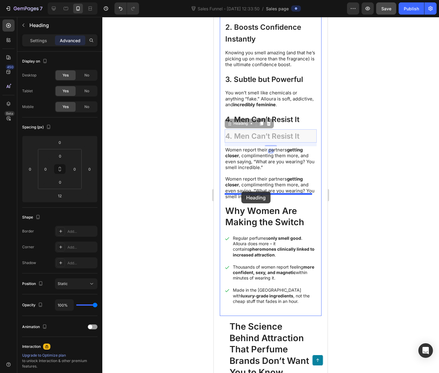
drag, startPoint x: 245, startPoint y: 149, endPoint x: 650, endPoint y: 218, distance: 410.3
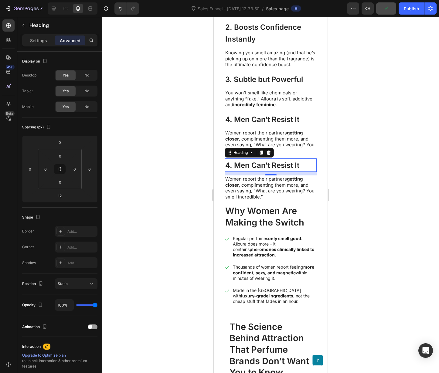
click at [280, 170] on span "4. Men Can’t Resist It" at bounding box center [262, 165] width 74 height 9
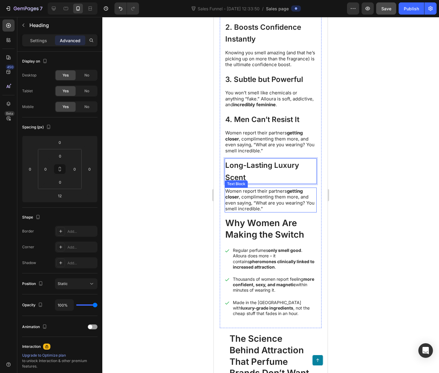
click at [252, 212] on p "Women report their partners getting closer , complimenting them more, and even …" at bounding box center [270, 200] width 91 height 24
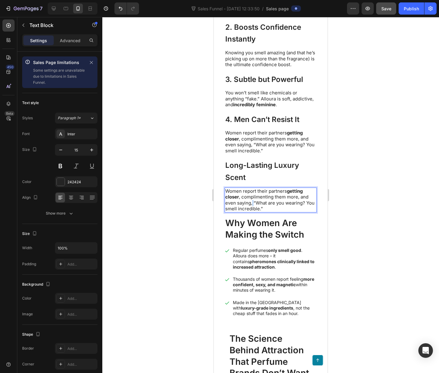
click at [252, 212] on p "Women report their partners getting closer , complimenting them more, and even …" at bounding box center [270, 200] width 91 height 24
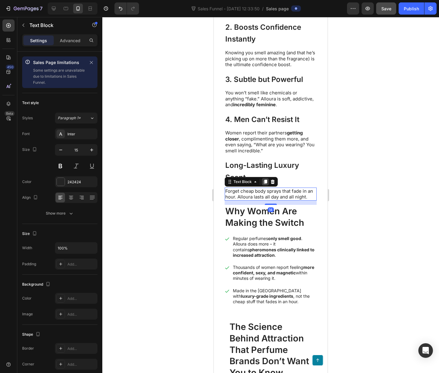
click at [266, 184] on icon at bounding box center [265, 182] width 3 height 4
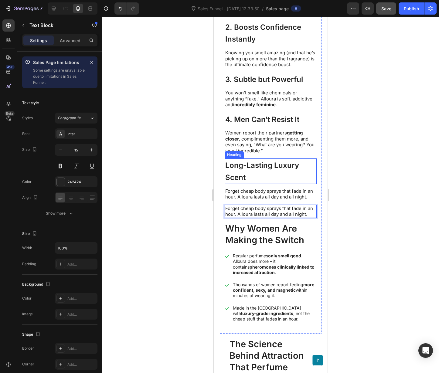
click at [259, 182] on span "Long-Lasting Luxury Scent" at bounding box center [262, 171] width 74 height 21
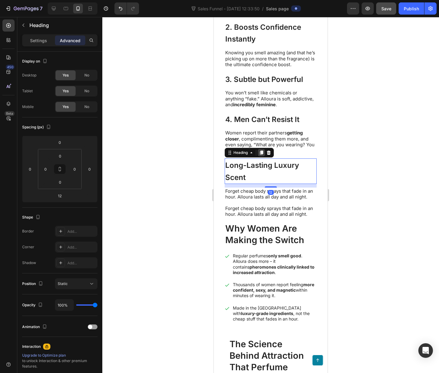
click at [260, 155] on icon at bounding box center [261, 152] width 5 height 5
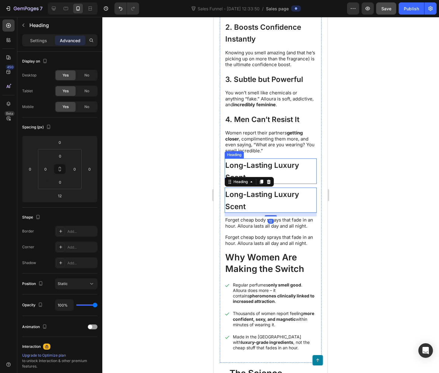
click at [233, 182] on span "Long-Lasting Luxury Scent" at bounding box center [262, 171] width 74 height 21
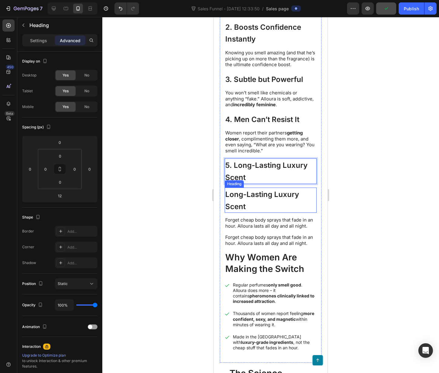
click at [253, 211] on span "Long-Lasting Luxury Scent" at bounding box center [262, 200] width 74 height 21
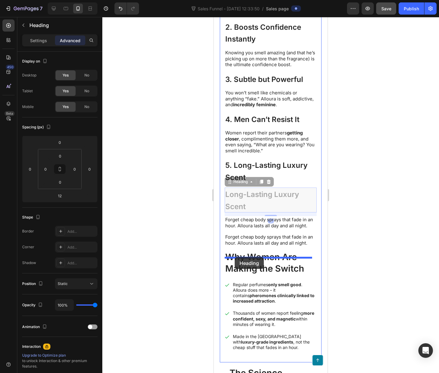
drag, startPoint x: 234, startPoint y: 200, endPoint x: 241, endPoint y: 257, distance: 58.0
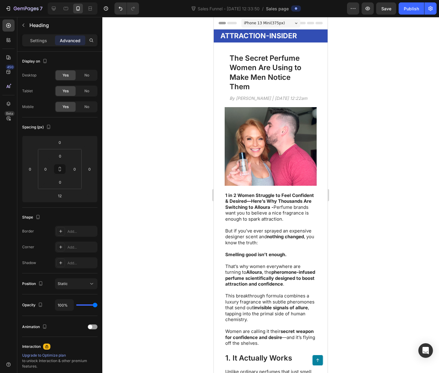
scroll to position [377, 0]
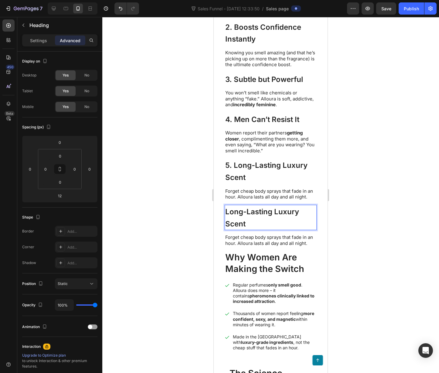
click at [240, 228] on span "Long-Lasting Luxury Scent" at bounding box center [262, 217] width 74 height 21
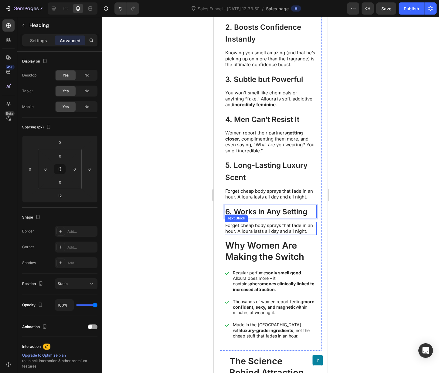
click at [261, 234] on p "Forget cheap body sprays that fade in an hour. Alloura lasts all day and all ni…" at bounding box center [270, 228] width 91 height 12
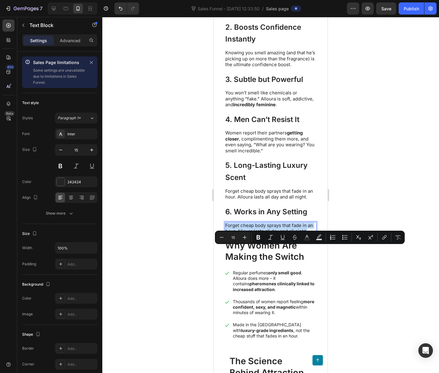
click at [260, 234] on p "Forget cheap body sprays that fade in an hour. Alloura lasts all day and all ni…" at bounding box center [270, 228] width 91 height 12
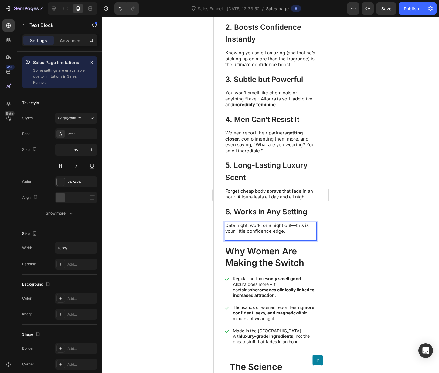
drag, startPoint x: 386, startPoint y: 269, endPoint x: 380, endPoint y: 268, distance: 6.4
click at [385, 269] on div at bounding box center [270, 195] width 336 height 356
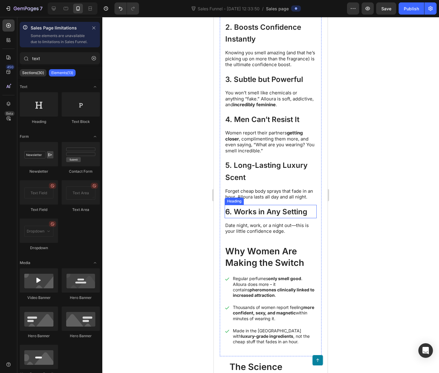
click at [269, 216] on span "6. Works in Any Setting" at bounding box center [266, 211] width 82 height 9
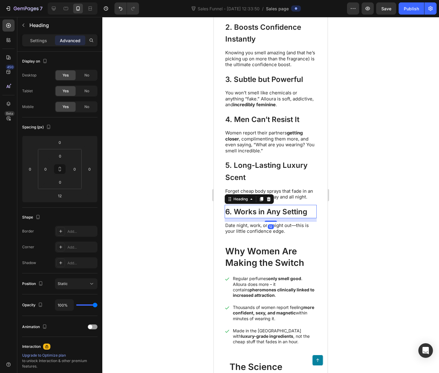
click at [259, 201] on icon at bounding box center [261, 199] width 5 height 5
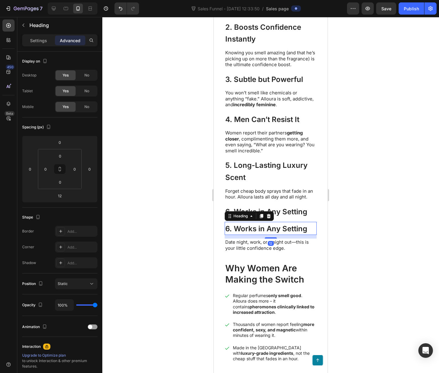
click at [245, 251] on p "Date night, work, or a night out—this is your little confidence edge." at bounding box center [270, 245] width 91 height 12
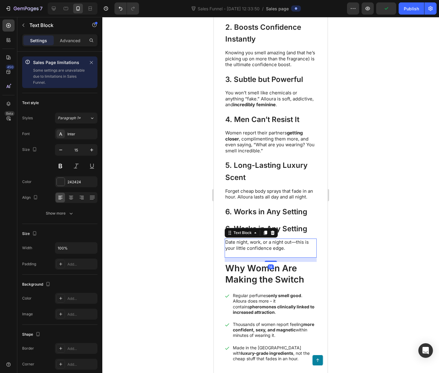
drag, startPoint x: 264, startPoint y: 255, endPoint x: 251, endPoint y: 242, distance: 18.5
click at [263, 235] on icon at bounding box center [265, 232] width 5 height 5
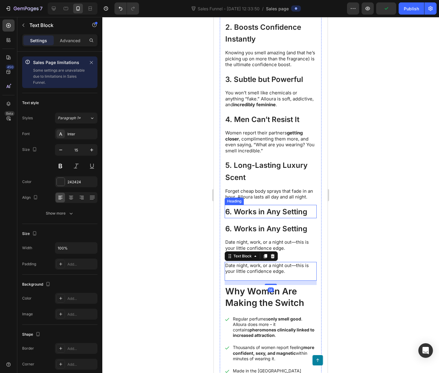
click at [238, 216] on span "6. Works in Any Setting" at bounding box center [266, 211] width 82 height 9
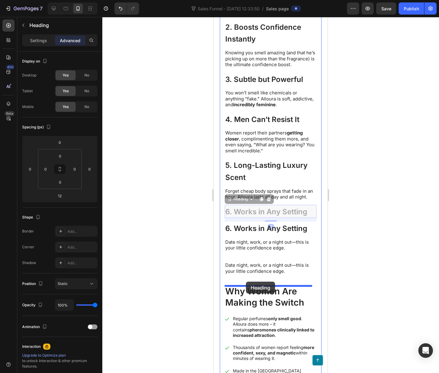
drag, startPoint x: 229, startPoint y: 223, endPoint x: 583, endPoint y: 268, distance: 356.3
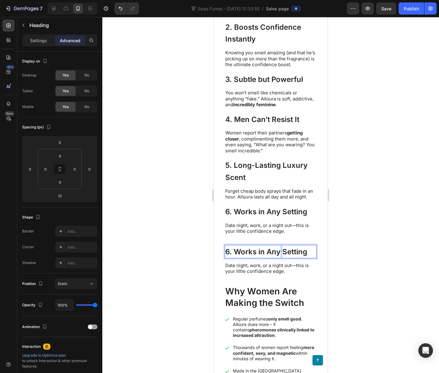
click at [278, 256] on span "6. Works in Any Setting" at bounding box center [266, 251] width 82 height 9
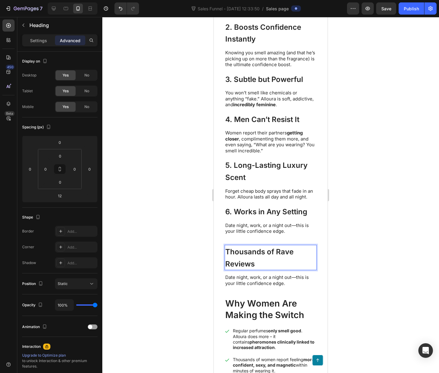
click at [228, 268] on span "Thousands of Rave Reviews" at bounding box center [259, 257] width 68 height 21
click at [260, 292] on p at bounding box center [270, 289] width 91 height 6
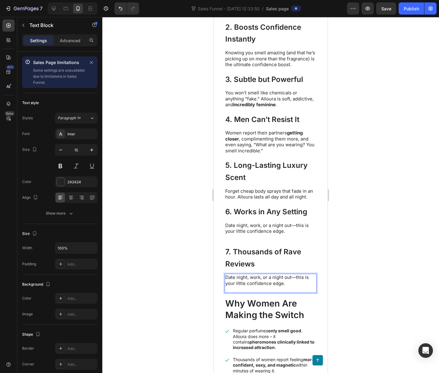
click at [259, 286] on p "Date night, work, or a night out—this is your little confidence edge." at bounding box center [270, 280] width 91 height 12
click at [267, 269] on p "⁠⁠⁠⁠⁠⁠⁠ 7. Thousands of Rave Reviews" at bounding box center [270, 257] width 91 height 24
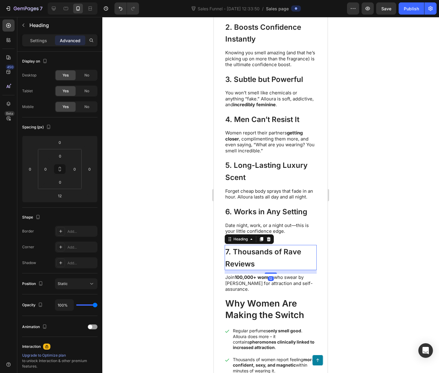
click at [259, 242] on icon at bounding box center [261, 239] width 5 height 5
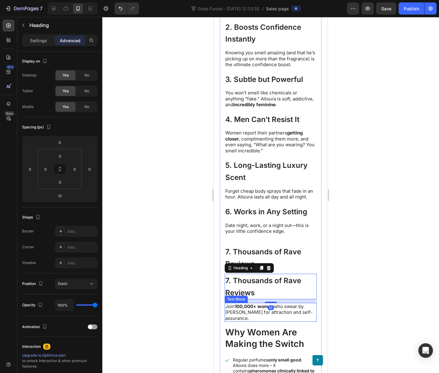
click at [255, 309] on strong "100,000+ women" at bounding box center [254, 306] width 39 height 6
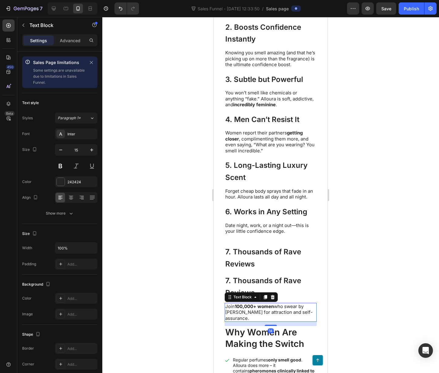
drag, startPoint x: 265, startPoint y: 318, endPoint x: 248, endPoint y: 307, distance: 20.3
click at [265, 299] on icon at bounding box center [265, 297] width 5 height 5
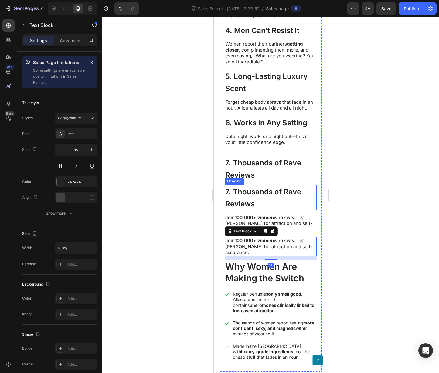
scroll to position [502, 0]
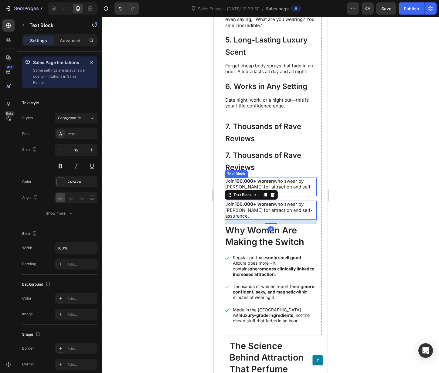
click at [238, 172] on span "7. Thousands of Rave Reviews" at bounding box center [263, 161] width 76 height 21
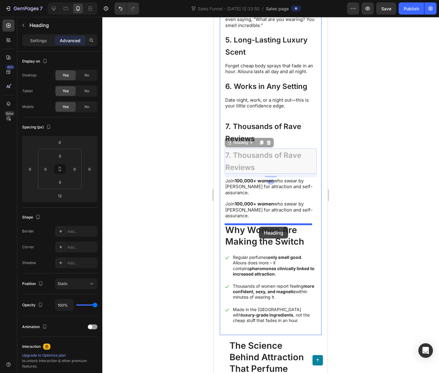
drag, startPoint x: 233, startPoint y: 167, endPoint x: 651, endPoint y: 264, distance: 429.3
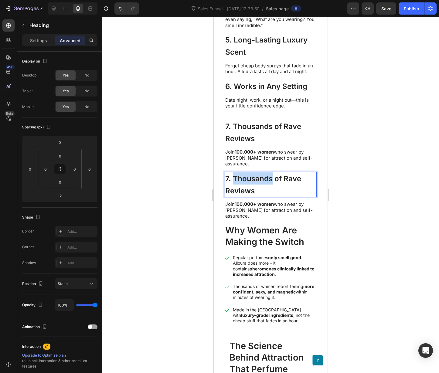
click at [259, 195] on span "7. Thousands of Rave Reviews" at bounding box center [263, 184] width 76 height 21
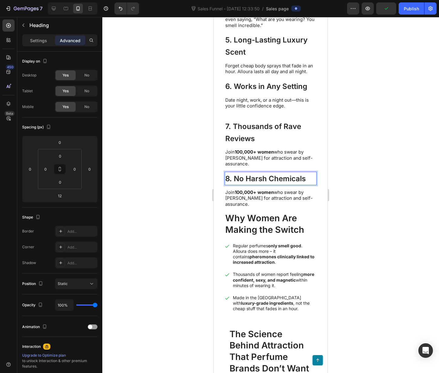
click at [430, 243] on div at bounding box center [270, 195] width 336 height 356
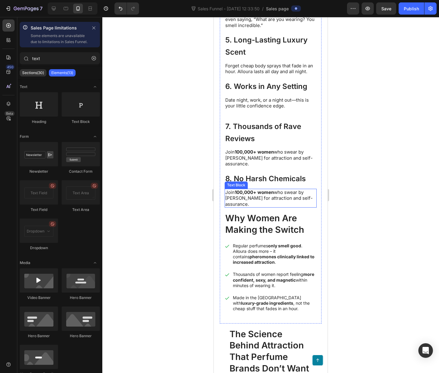
click at [264, 207] on p "Join 100,000+ women who swear by Alloura for attraction and self-assurance." at bounding box center [270, 198] width 91 height 18
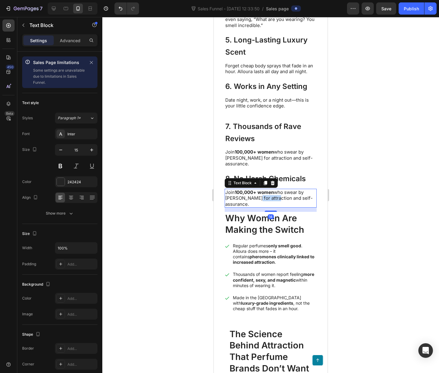
click at [264, 207] on p "Join 100,000+ women who swear by Alloura for attraction and self-assurance." at bounding box center [270, 198] width 91 height 18
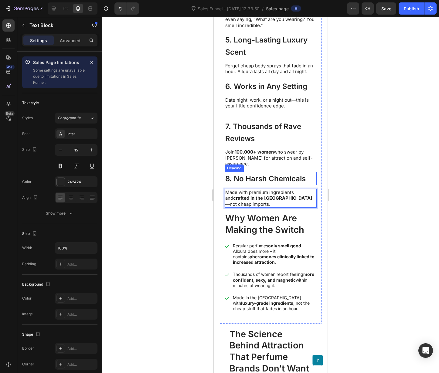
click at [252, 183] on span "8. No Harsh Chemicals" at bounding box center [265, 178] width 80 height 9
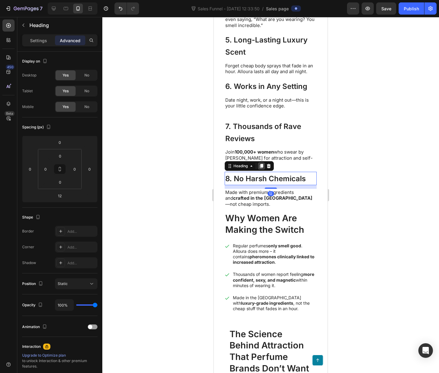
click at [263, 168] on icon at bounding box center [261, 166] width 5 height 5
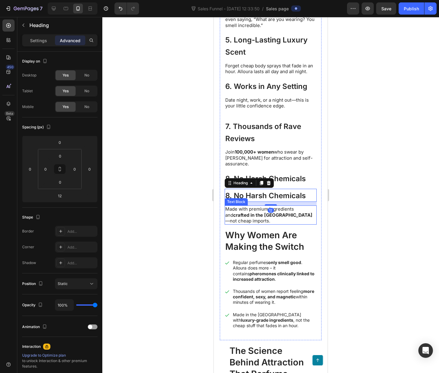
click at [254, 218] on strong "crafted in the USA" at bounding box center [272, 215] width 79 height 6
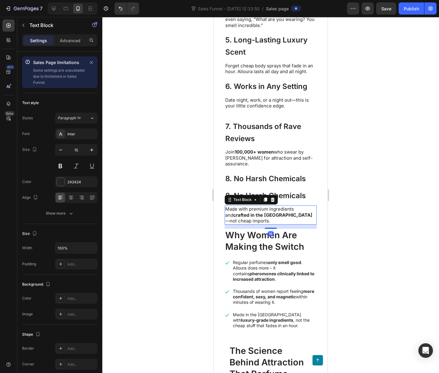
click at [260, 204] on div "Text Block" at bounding box center [251, 200] width 53 height 10
click at [265, 202] on icon at bounding box center [265, 200] width 3 height 4
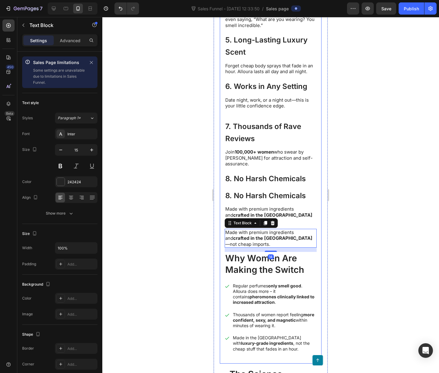
click at [242, 183] on span "8. No Harsh Chemicals" at bounding box center [265, 178] width 80 height 9
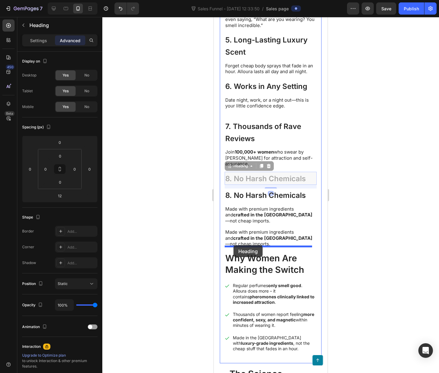
drag, startPoint x: 231, startPoint y: 189, endPoint x: 636, endPoint y: 296, distance: 419.2
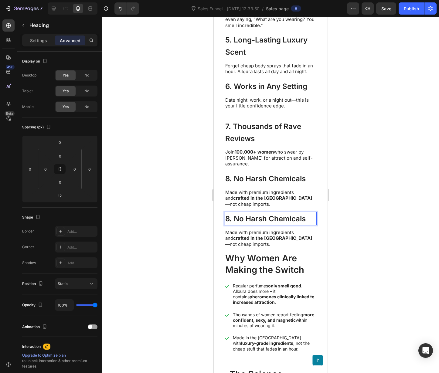
click at [266, 225] on p "8. No Harsh Chemicals" at bounding box center [270, 218] width 91 height 12
click at [236, 223] on span "8. No Harsh Chemicals" at bounding box center [265, 218] width 80 height 9
click at [235, 223] on span "8. No Harsh Chemicals" at bounding box center [265, 218] width 80 height 9
click at [261, 223] on span "9. Risk-Free Guarantee" at bounding box center [265, 218] width 80 height 9
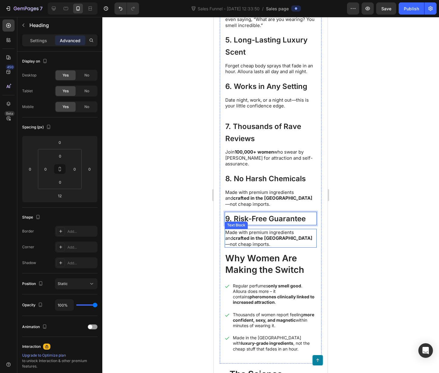
click at [249, 247] on p "Made with premium ingredients and crafted in the USA —not cheap imports." at bounding box center [270, 238] width 91 height 18
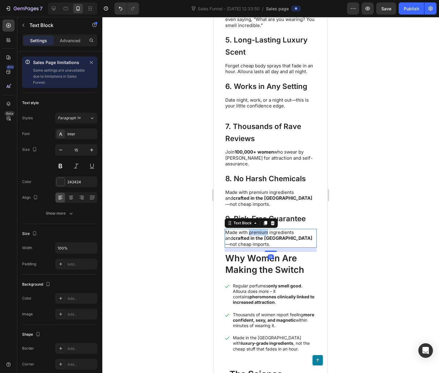
click at [249, 247] on p "Made with premium ingredients and crafted in the USA —not cheap imports." at bounding box center [270, 238] width 91 height 18
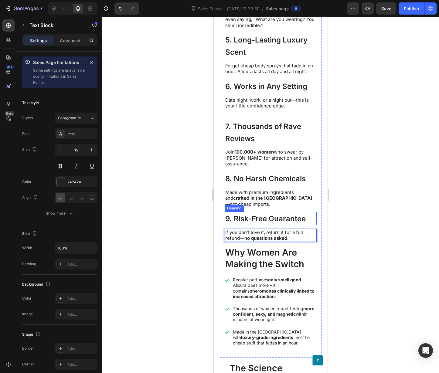
click at [243, 223] on span "9. Risk-Free Guarantee" at bounding box center [265, 218] width 80 height 9
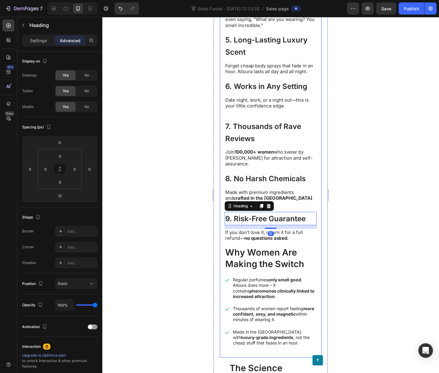
click at [261, 208] on icon at bounding box center [261, 206] width 3 height 4
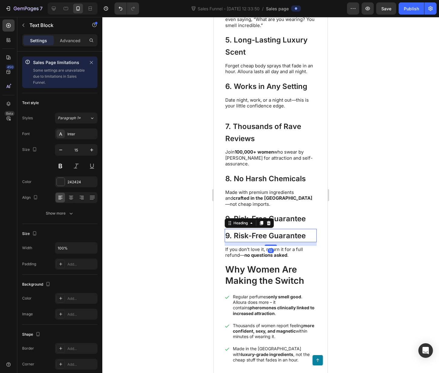
click at [251, 258] on strong "no questions asked" at bounding box center [265, 255] width 43 height 6
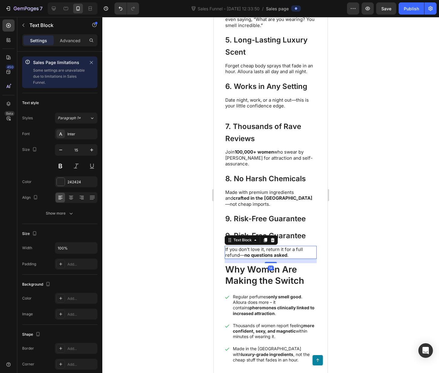
click at [263, 242] on icon at bounding box center [265, 240] width 5 height 5
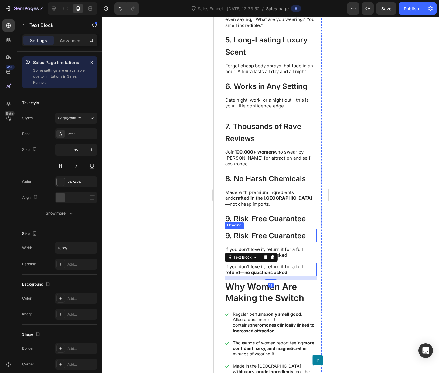
click at [251, 240] on span "9. Risk-Free Guarantee" at bounding box center [265, 235] width 80 height 9
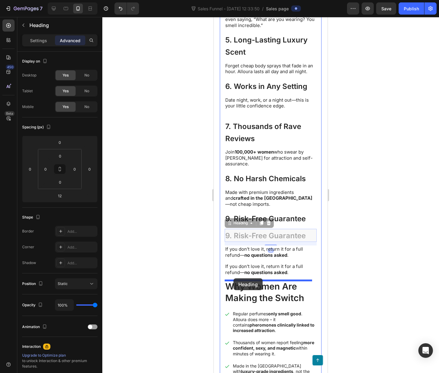
drag, startPoint x: 231, startPoint y: 240, endPoint x: 233, endPoint y: 278, distance: 38.3
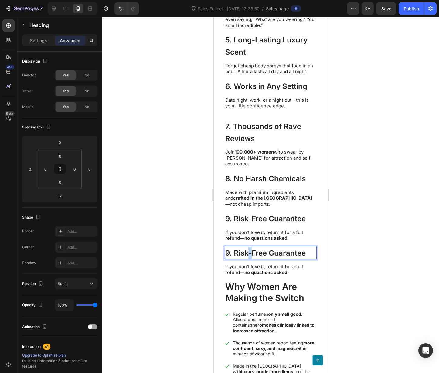
click at [247, 257] on span "9. Risk-Free Guarantee" at bounding box center [265, 252] width 80 height 9
click at [238, 257] on span "10. t’s Selling Out Fast" at bounding box center [263, 252] width 76 height 9
click at [258, 275] on p "If you don’t love it, return it for a full refund— no questions asked ." at bounding box center [270, 270] width 91 height 12
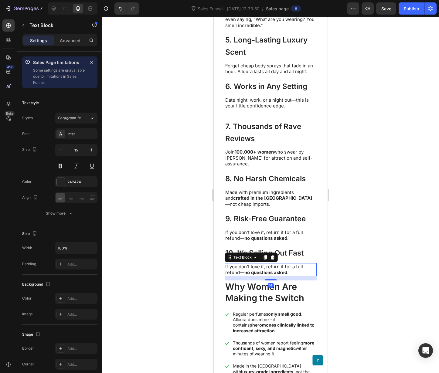
click at [258, 275] on p "If you don’t love it, return it for a full refund— no questions asked ." at bounding box center [270, 270] width 91 height 12
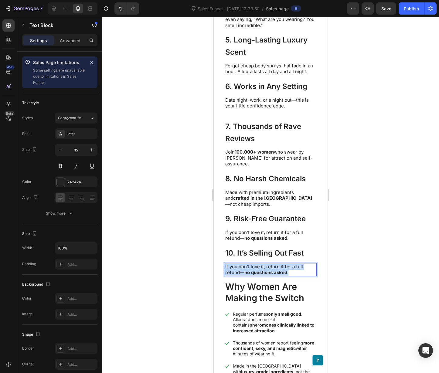
click at [258, 275] on p "If you don’t love it, return it for a full refund— no questions asked ." at bounding box center [270, 270] width 91 height 12
click at [376, 272] on div at bounding box center [270, 195] width 336 height 356
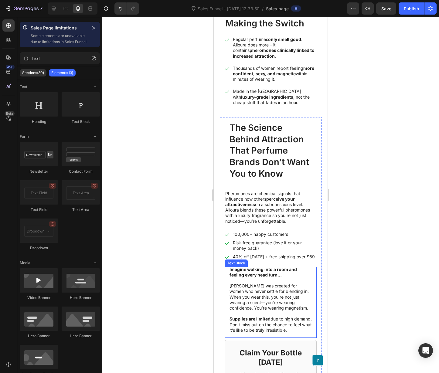
scroll to position [814, 0]
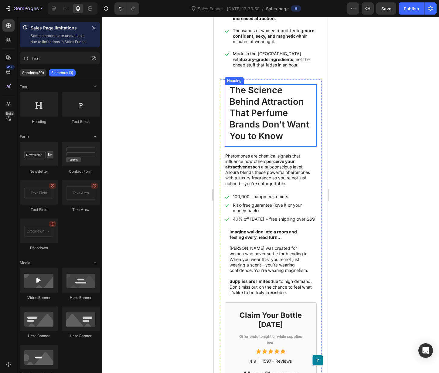
click at [266, 121] on h2 "The Science Behind Attraction That Perfume Brands Don’t Want You to Know" at bounding box center [271, 115] width 92 height 62
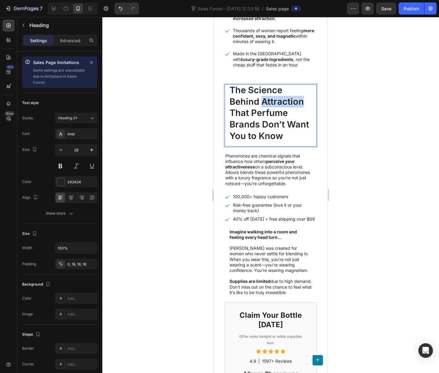
click at [266, 121] on h2 "The Science Behind Attraction That Perfume Brands Don’t Want You to Know" at bounding box center [271, 115] width 92 height 62
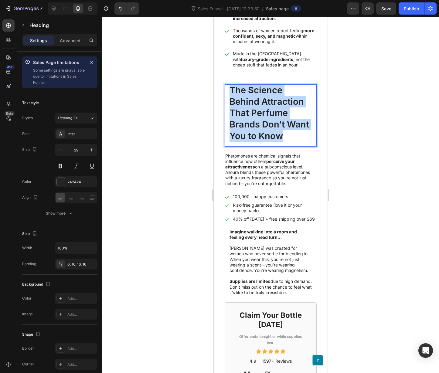
click at [266, 121] on p "The Science Behind Attraction That Perfume Brands Don’t Want You to Know" at bounding box center [270, 112] width 82 height 57
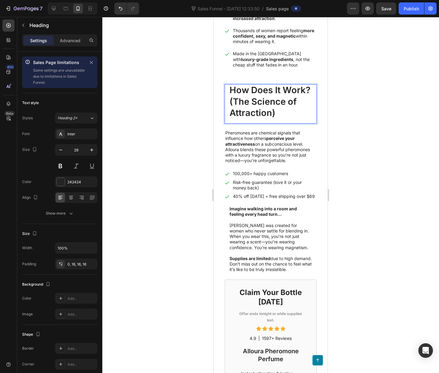
click at [369, 141] on div at bounding box center [270, 195] width 336 height 356
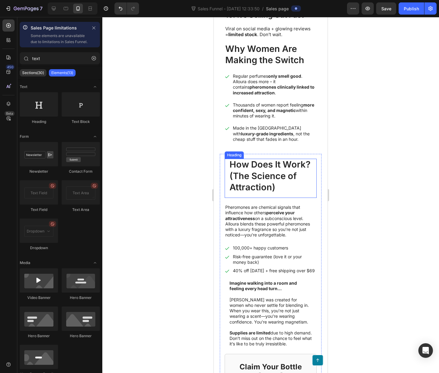
scroll to position [704, 0]
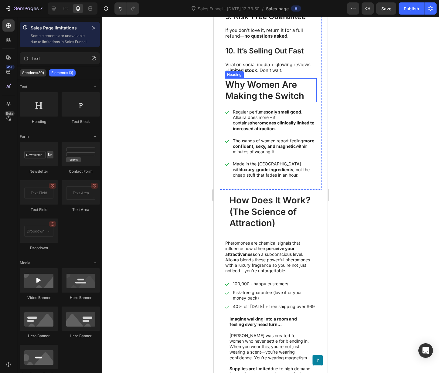
click at [251, 102] on h2 "Why Women Are Making the Switch" at bounding box center [271, 90] width 92 height 24
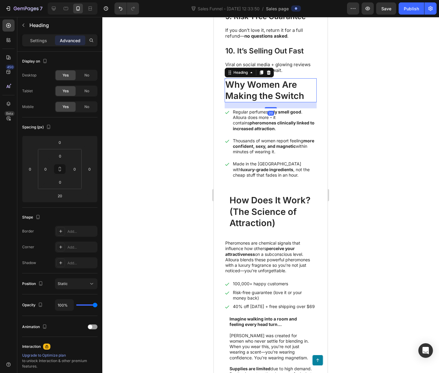
click at [262, 75] on icon at bounding box center [261, 72] width 3 height 4
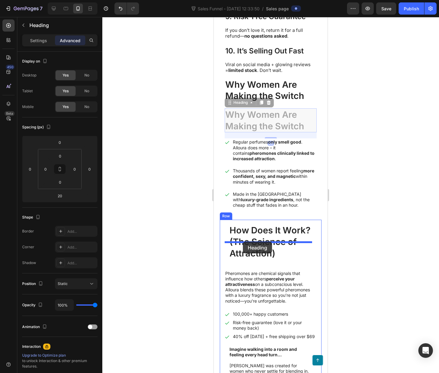
drag, startPoint x: 228, startPoint y: 117, endPoint x: 251, endPoint y: 238, distance: 122.2
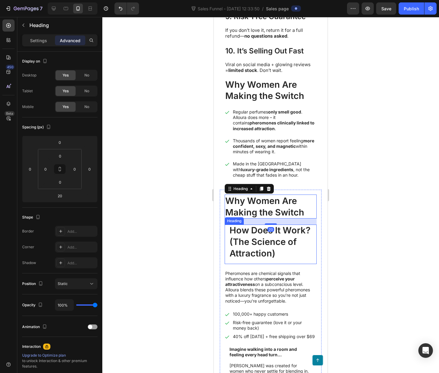
click at [252, 259] on p "How Does It Work? (The Science of Attraction)" at bounding box center [270, 242] width 82 height 34
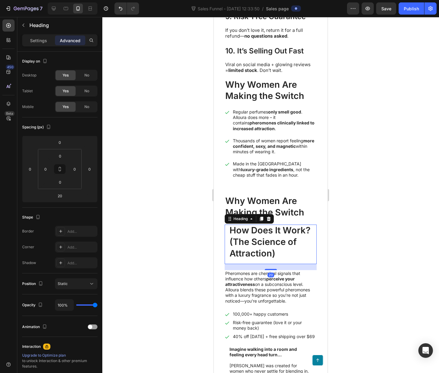
click at [274, 224] on div "Heading" at bounding box center [249, 219] width 49 height 10
click at [270, 221] on icon at bounding box center [268, 218] width 5 height 5
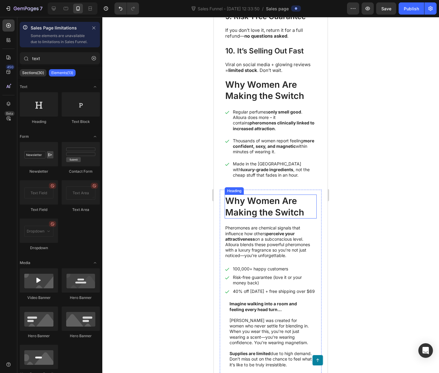
click at [263, 218] on h2 "Why Women Are Making the Switch" at bounding box center [271, 206] width 92 height 24
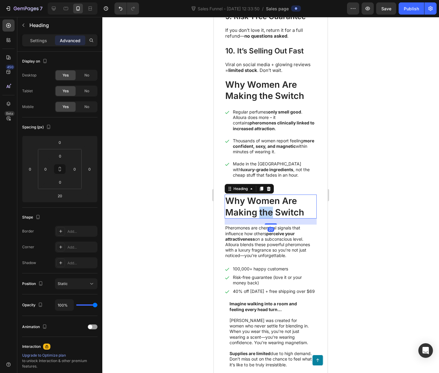
click at [263, 218] on h2 "Why Women Are Making the Switch" at bounding box center [271, 206] width 92 height 24
click at [263, 218] on p "Why Women Are Making the Switch" at bounding box center [270, 206] width 91 height 23
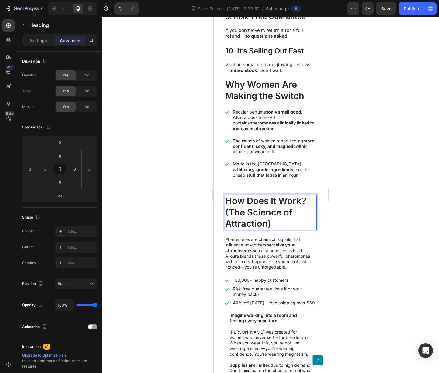
click at [259, 265] on p "Pheromones are chemical signals that influence how others perceive your attract…" at bounding box center [270, 253] width 91 height 33
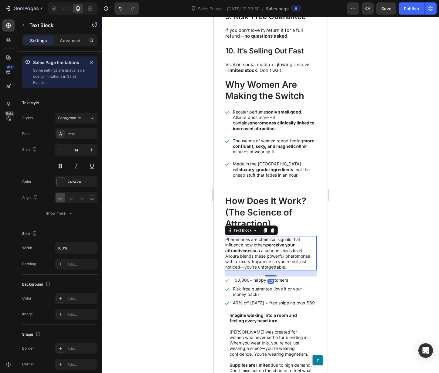
click at [259, 265] on p "Pheromones are chemical signals that influence how others perceive your attract…" at bounding box center [270, 253] width 91 height 33
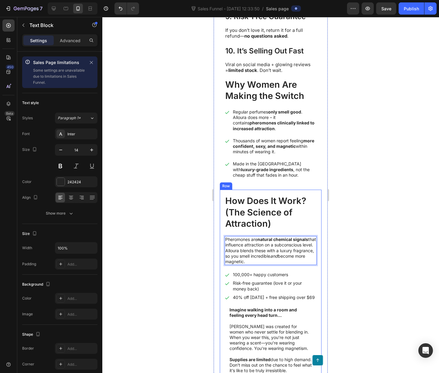
click at [246, 277] on p "100,000+ happy customers" at bounding box center [274, 274] width 83 height 5
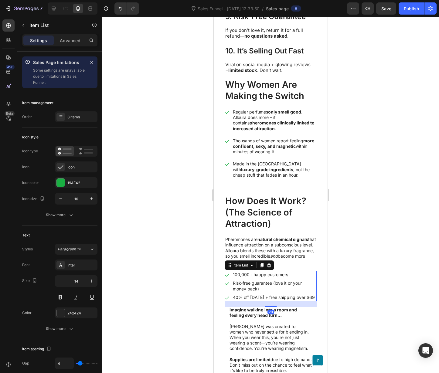
click at [246, 277] on p "100,000+ happy customers" at bounding box center [274, 274] width 83 height 5
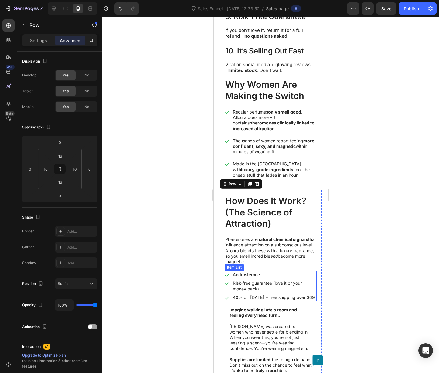
click at [243, 277] on p "Androsterone" at bounding box center [274, 274] width 83 height 5
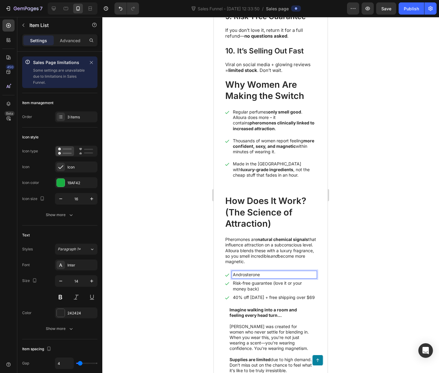
click at [243, 277] on p "Androsterone" at bounding box center [274, 274] width 83 height 5
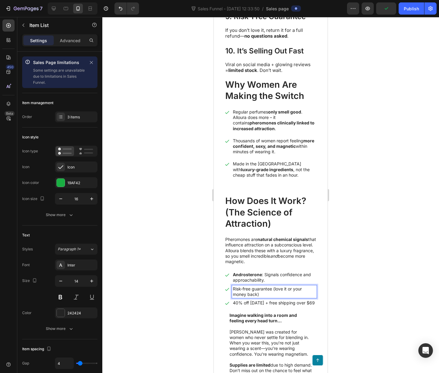
click at [276, 297] on p "Risk-free guarantee (love it or your money back)" at bounding box center [274, 291] width 83 height 11
click at [288, 306] on p "40% off [DATE] + free shipping over $69" at bounding box center [274, 302] width 83 height 5
click at [297, 306] on p "40% off [DATE] + free shipping over $69" at bounding box center [274, 302] width 83 height 5
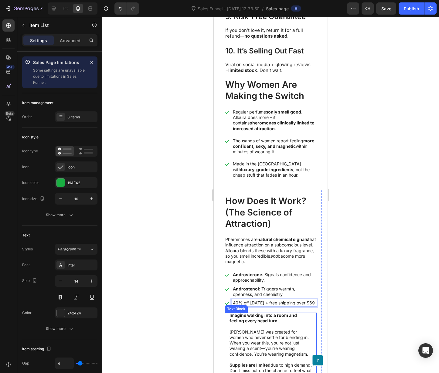
click at [362, 300] on div at bounding box center [270, 195] width 336 height 356
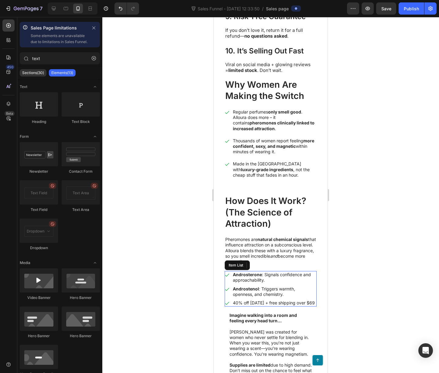
click at [261, 306] on p "40% off [DATE] + free shipping over $69" at bounding box center [274, 302] width 83 height 5
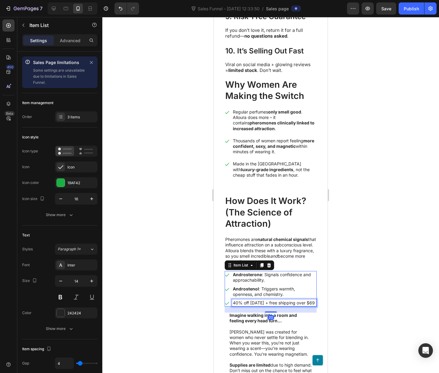
click at [231, 306] on div "40% off [DATE] + free shipping over $69" at bounding box center [271, 302] width 92 height 7
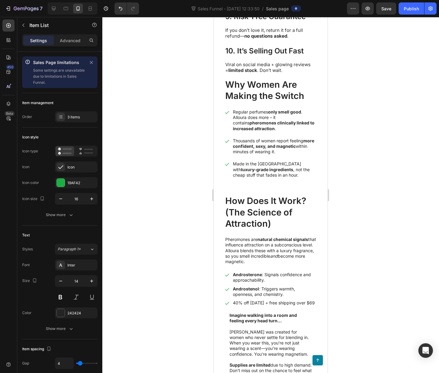
click at [231, 306] on div "40% off [DATE] + free shipping over $69" at bounding box center [271, 302] width 92 height 7
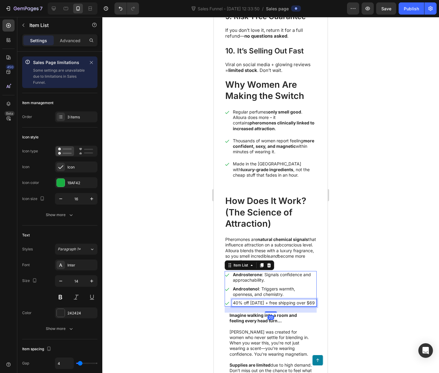
click at [235, 306] on p "40% off [DATE] + free shipping over $69" at bounding box center [274, 302] width 83 height 5
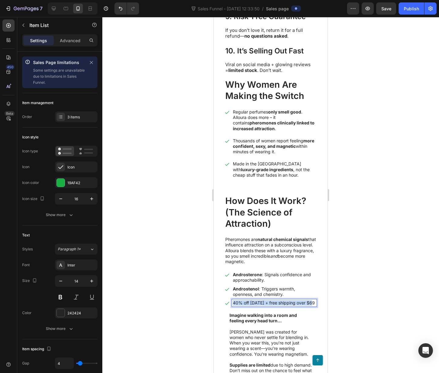
click at [235, 306] on p "40% off [DATE] + free shipping over $69" at bounding box center [274, 302] width 83 height 5
click at [226, 306] on icon at bounding box center [227, 303] width 5 height 5
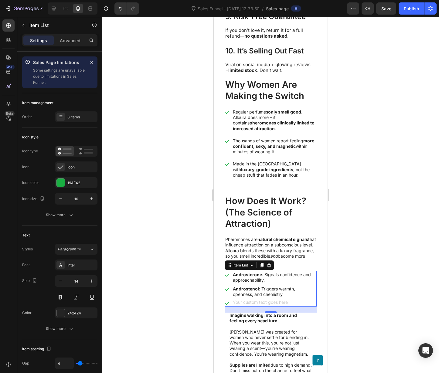
click at [227, 306] on icon at bounding box center [227, 303] width 5 height 5
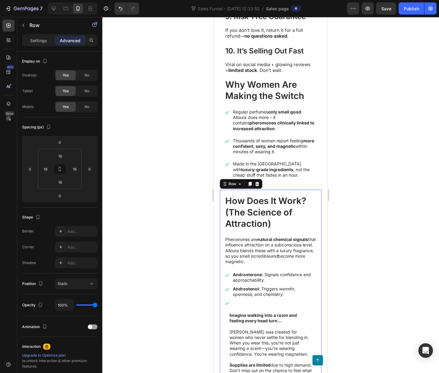
click at [230, 306] on div at bounding box center [271, 302] width 92 height 7
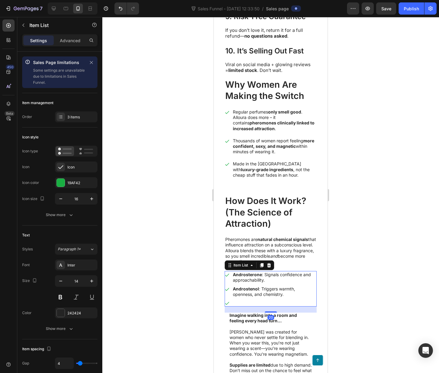
click at [244, 298] on div "Androstenol : Triggers warmth, openness, and chemistry." at bounding box center [274, 291] width 85 height 13
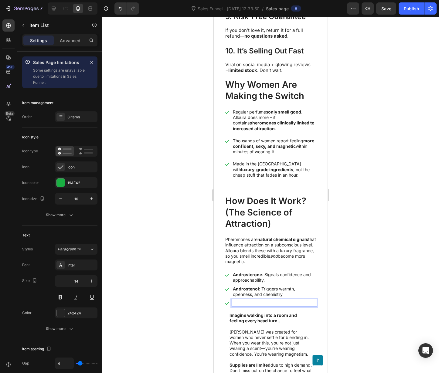
click at [249, 306] on p "Rich Text Editor. Editing area: main" at bounding box center [274, 302] width 83 height 5
click at [292, 283] on p "Androsterone : Signals confidence and approachability." at bounding box center [274, 277] width 83 height 11
click at [227, 306] on icon at bounding box center [227, 303] width 5 height 5
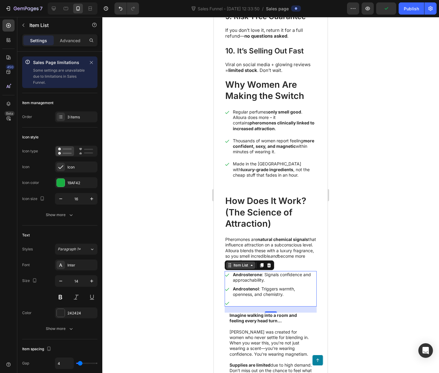
click at [242, 268] on div "Item List" at bounding box center [240, 264] width 17 height 5
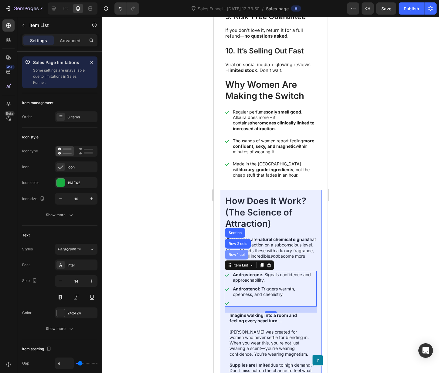
click at [243, 256] on div "Row 1 col" at bounding box center [236, 255] width 19 height 4
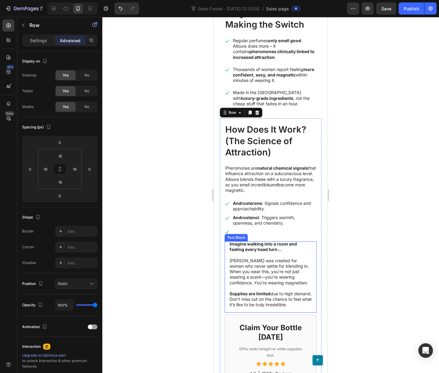
scroll to position [884, 0]
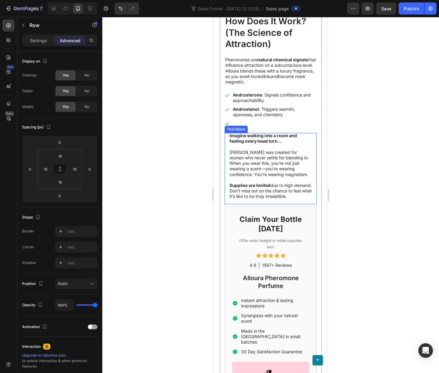
click at [277, 182] on p "[PERSON_NAME] was created for women who never settle for blending in. When you …" at bounding box center [270, 163] width 82 height 39
click at [270, 130] on icon at bounding box center [272, 127] width 5 height 5
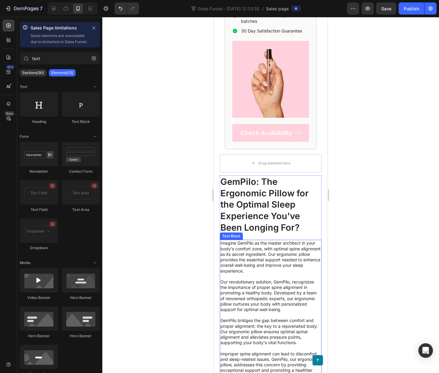
scroll to position [1141, 0]
